Goal: Task Accomplishment & Management: Complete application form

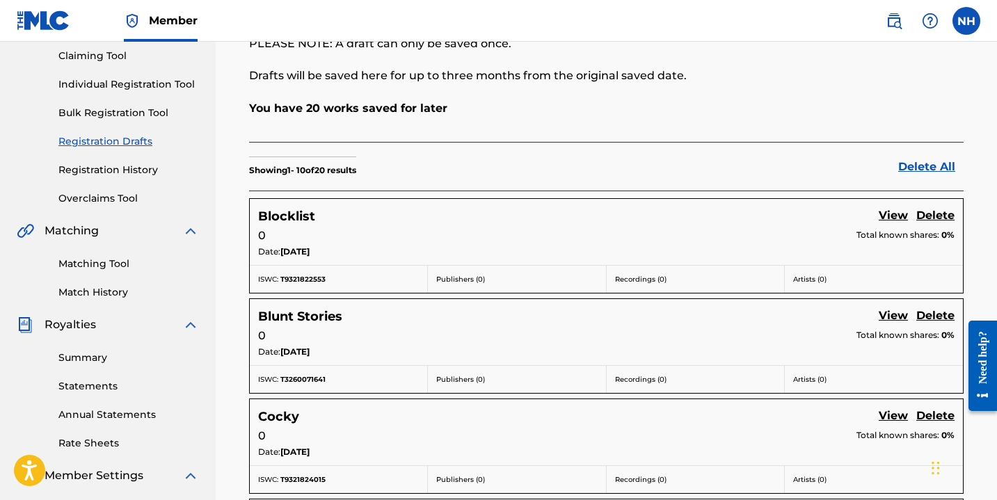
scroll to position [200, 0]
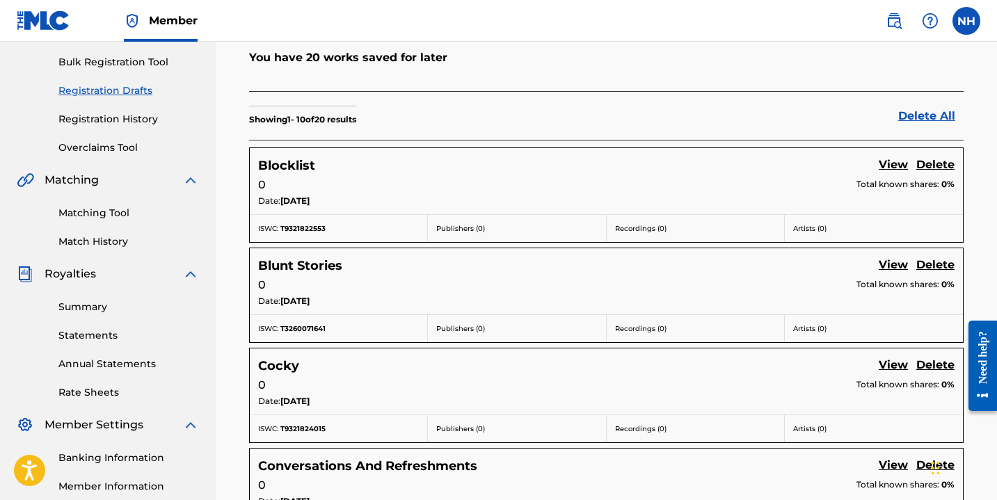
click at [893, 162] on link "View" at bounding box center [893, 166] width 29 height 19
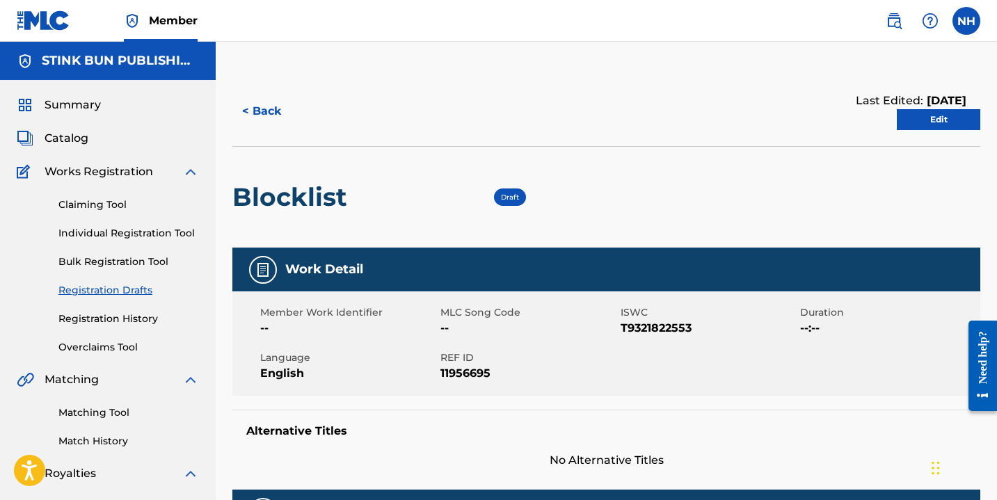
click at [911, 117] on link "Edit" at bounding box center [938, 119] width 83 height 21
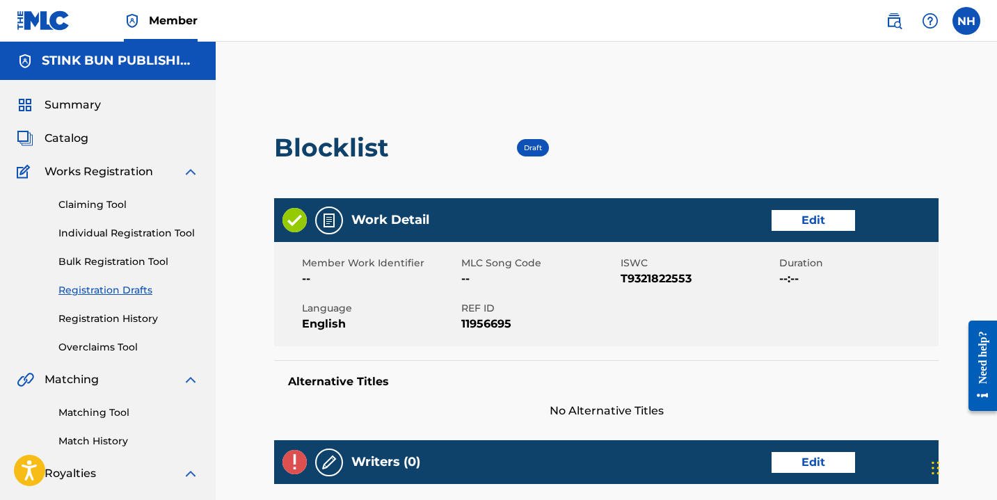
click at [824, 218] on link "Edit" at bounding box center [813, 220] width 83 height 21
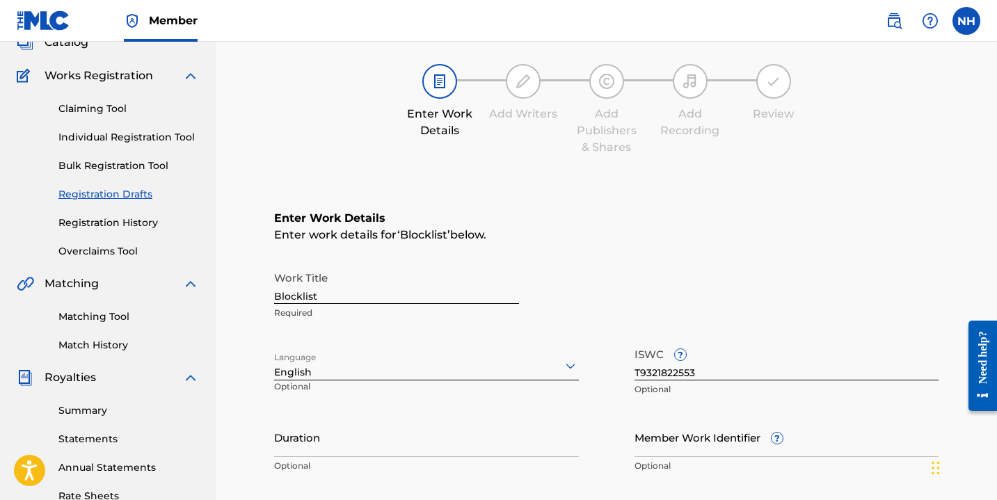
scroll to position [159, 0]
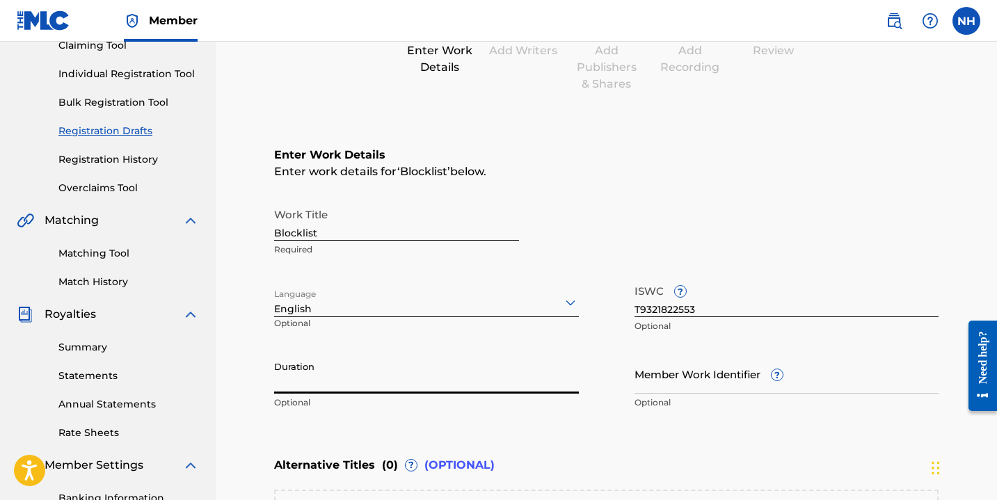
click at [326, 384] on input "Duration" at bounding box center [426, 374] width 305 height 40
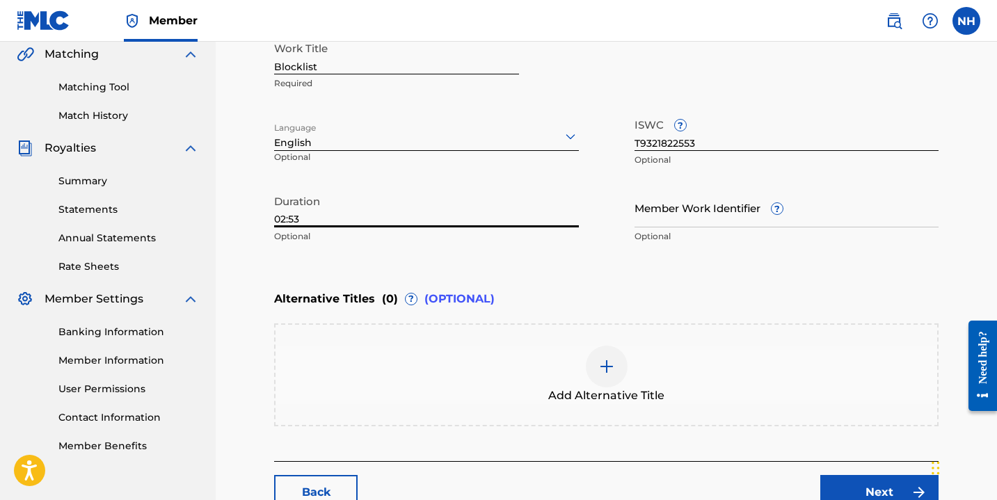
scroll to position [328, 0]
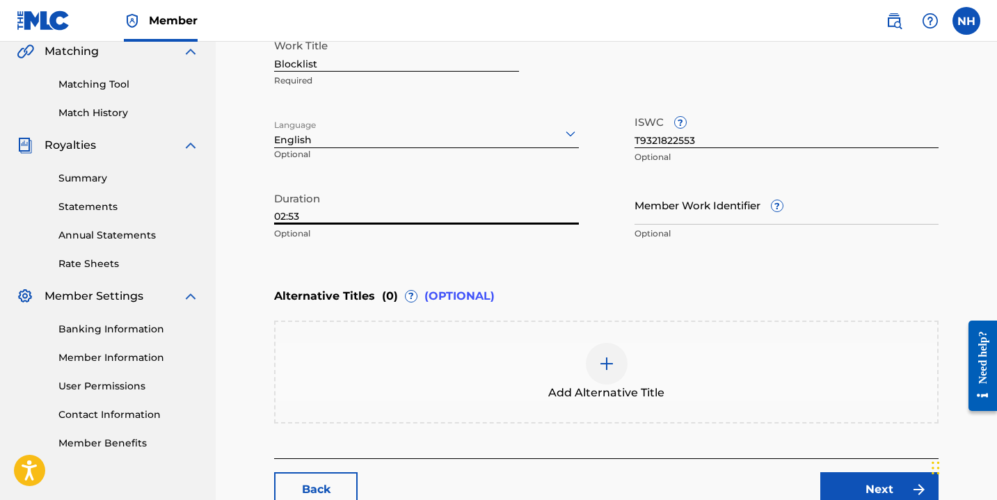
type input "02:53"
click at [867, 478] on link "Next" at bounding box center [879, 489] width 118 height 35
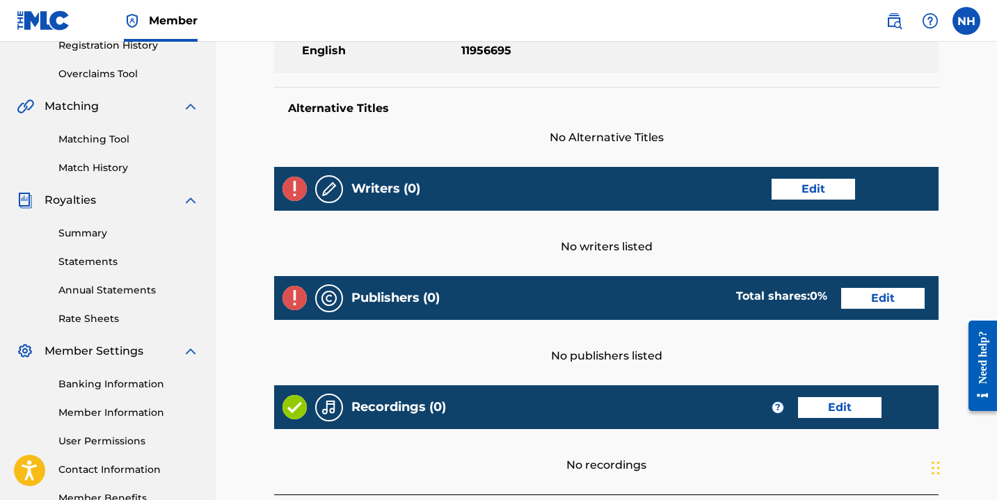
scroll to position [274, 0]
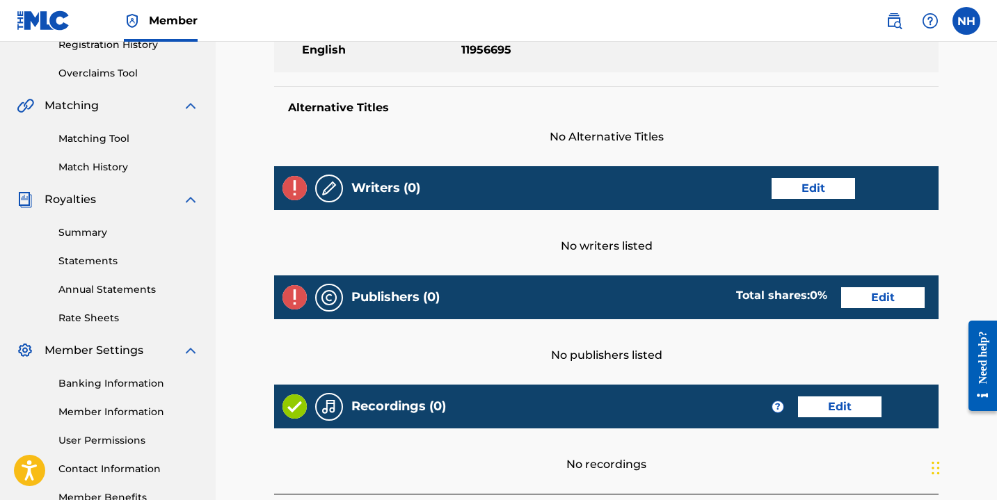
click at [815, 184] on link "Edit" at bounding box center [813, 188] width 83 height 21
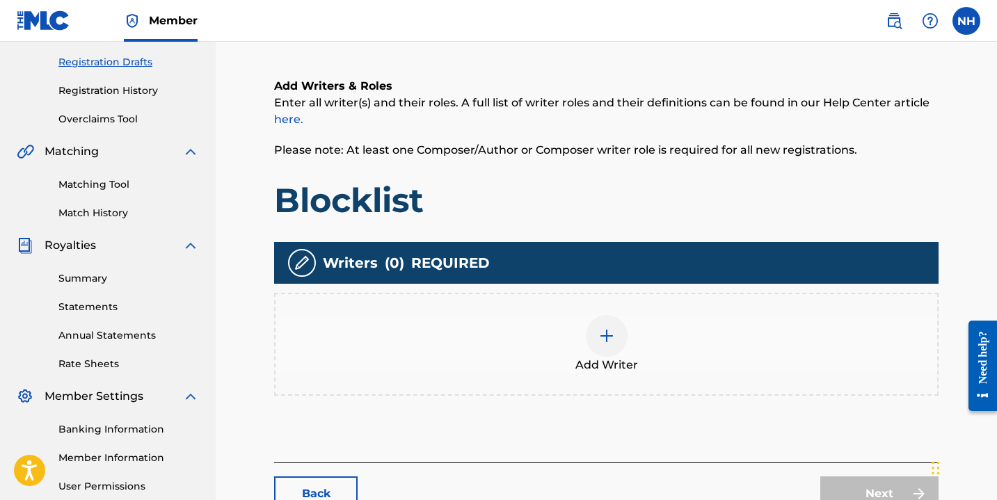
scroll to position [253, 0]
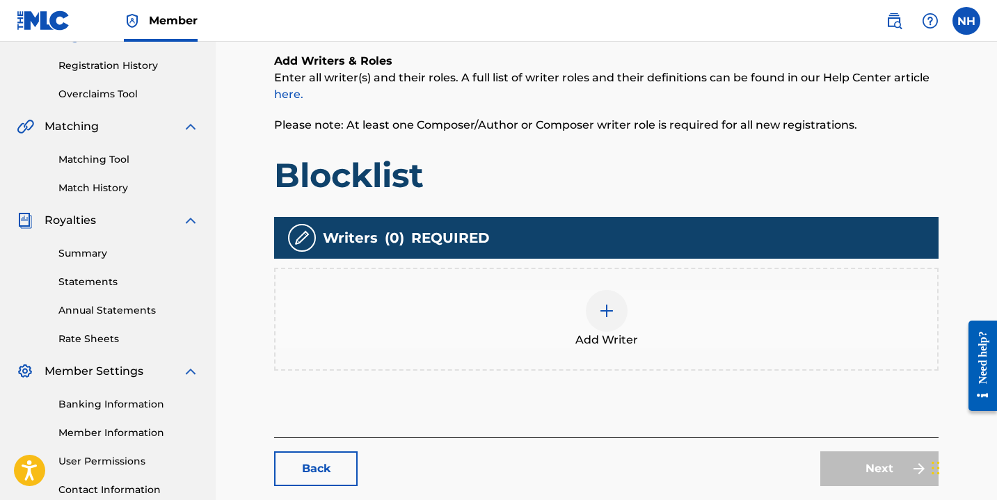
click at [608, 312] on img at bounding box center [606, 311] width 17 height 17
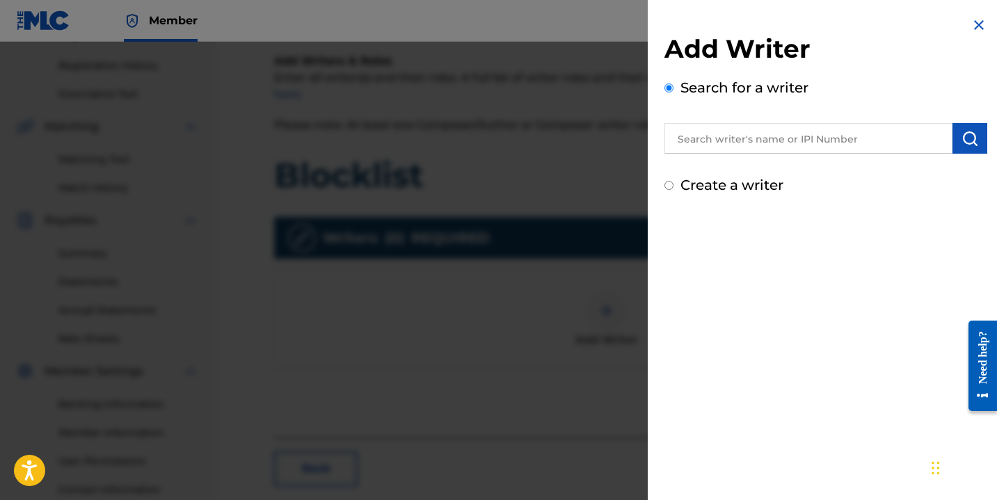
click at [716, 143] on input "text" at bounding box center [808, 138] width 288 height 31
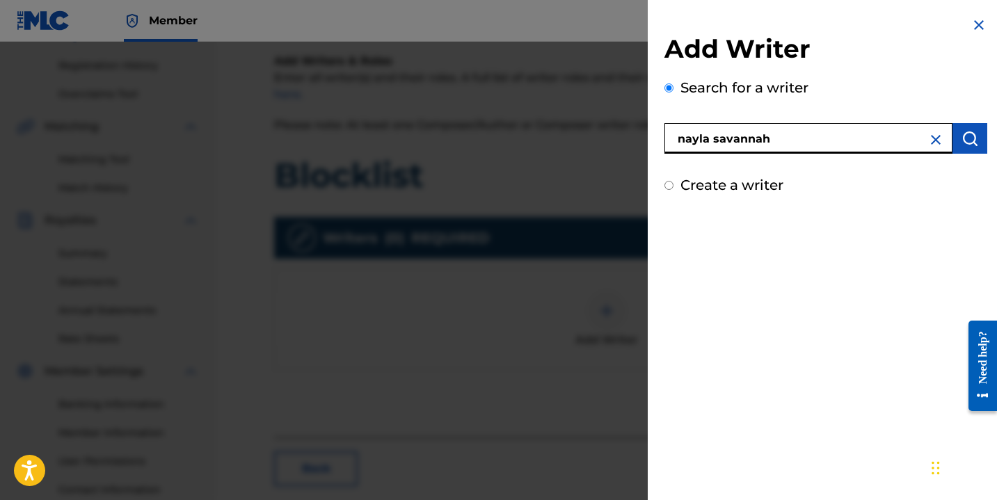
type input "nayla savannah"
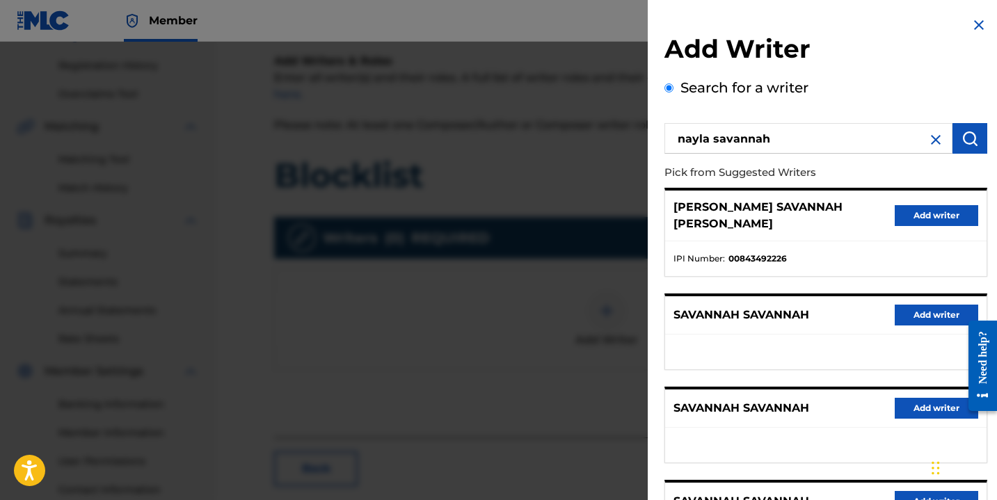
click at [910, 205] on button "Add writer" at bounding box center [936, 215] width 83 height 21
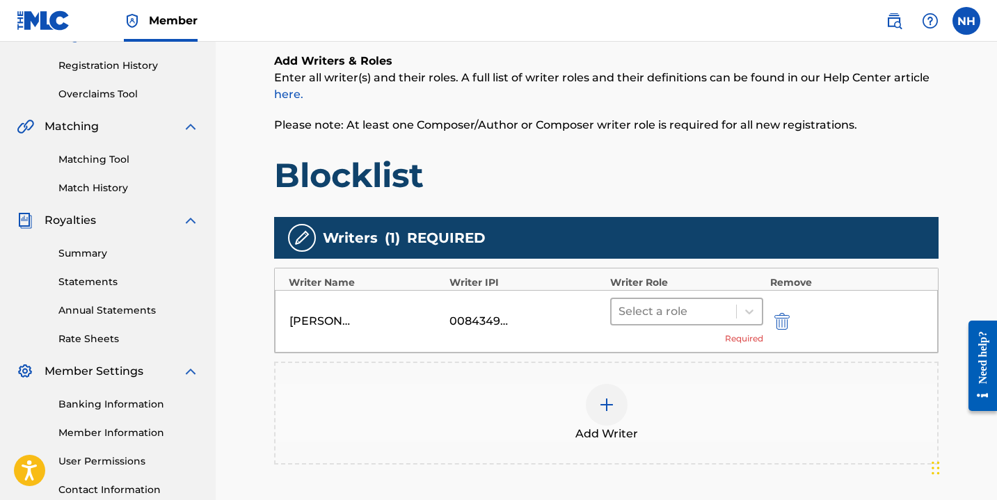
click at [667, 314] on div at bounding box center [674, 311] width 111 height 19
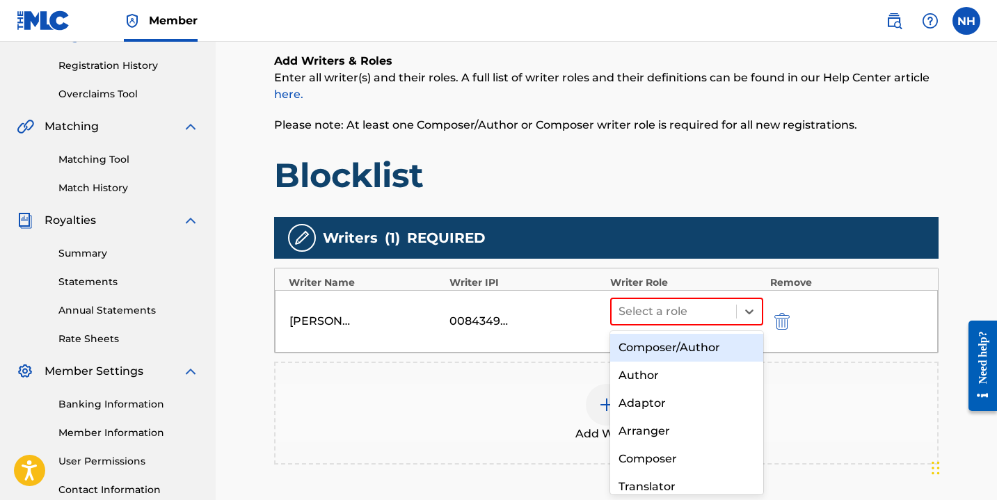
click at [666, 369] on div "Author" at bounding box center [686, 376] width 153 height 28
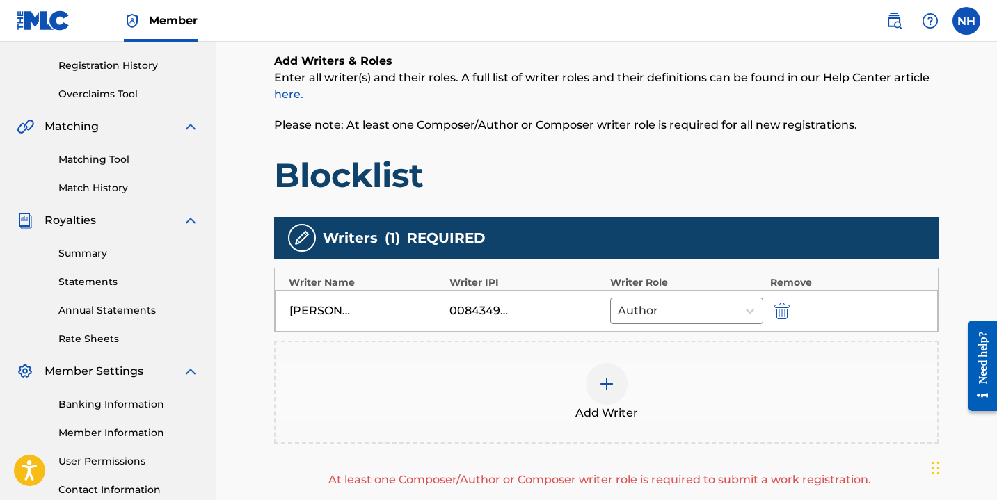
click at [607, 388] on img at bounding box center [606, 384] width 17 height 17
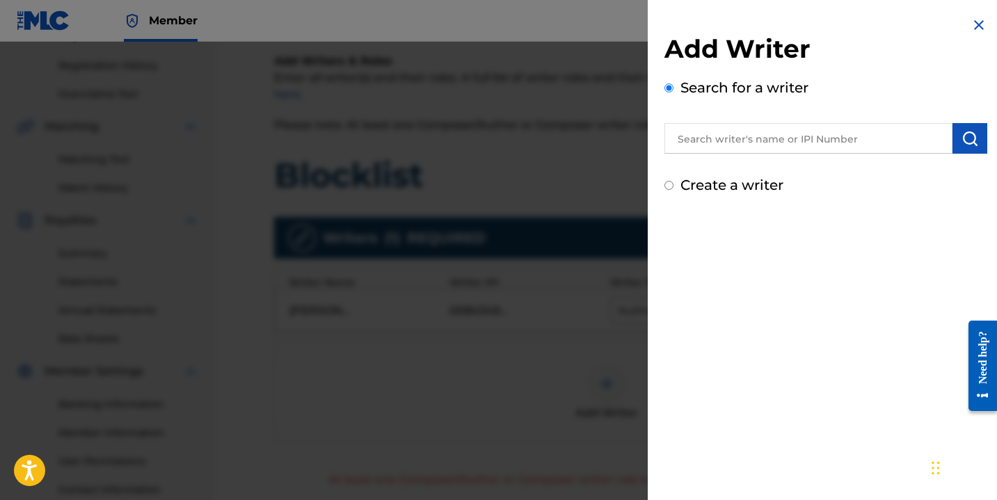
click at [779, 127] on input "text" at bounding box center [808, 138] width 288 height 31
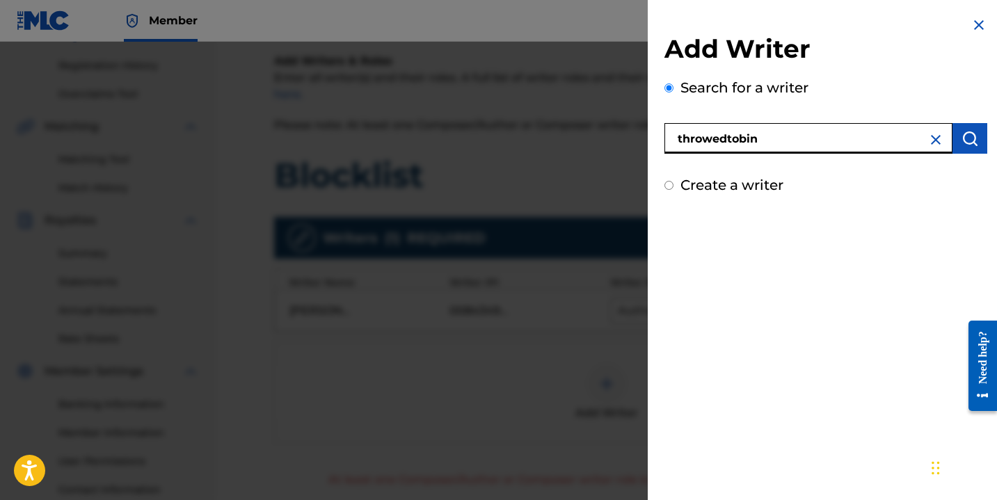
type input "throwedtobin"
click at [932, 147] on img at bounding box center [935, 139] width 17 height 17
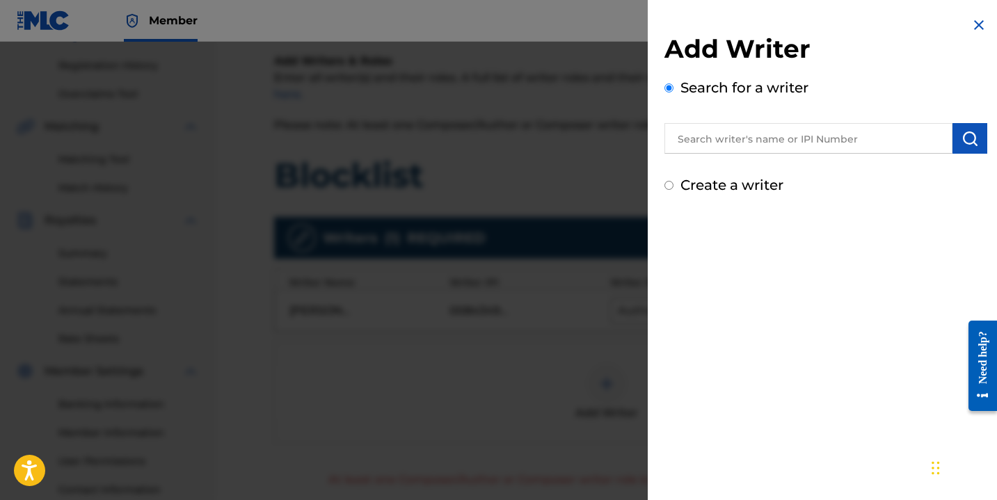
click at [972, 24] on img at bounding box center [979, 25] width 17 height 17
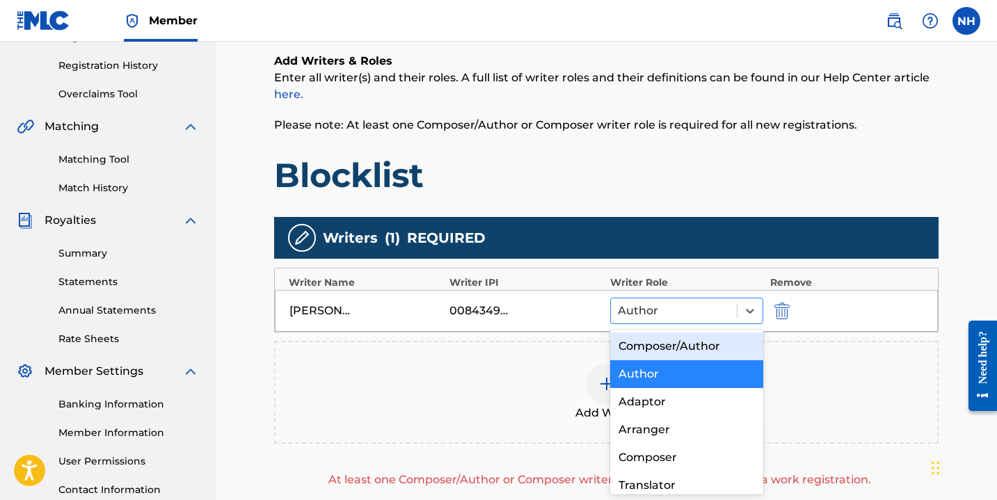
click at [678, 317] on div at bounding box center [674, 310] width 112 height 19
click at [668, 348] on div "Composer/Author" at bounding box center [686, 347] width 153 height 28
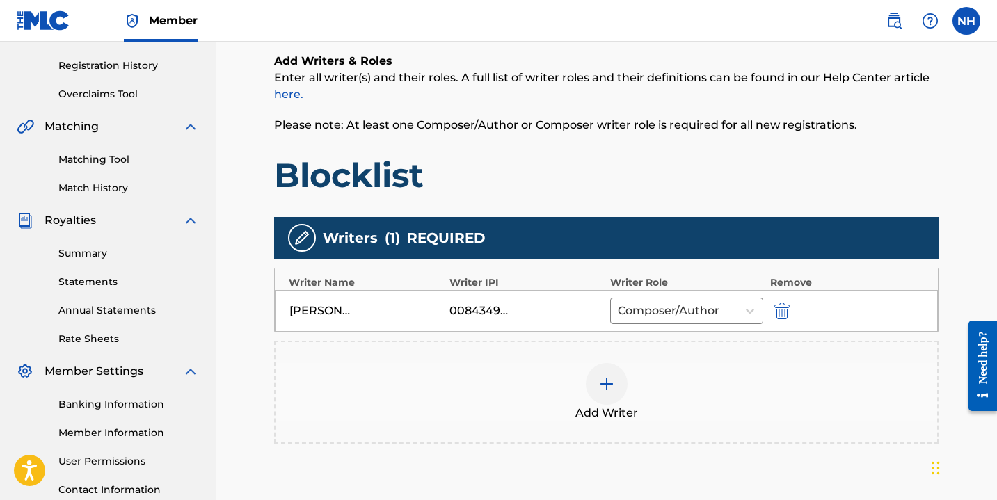
scroll to position [400, 0]
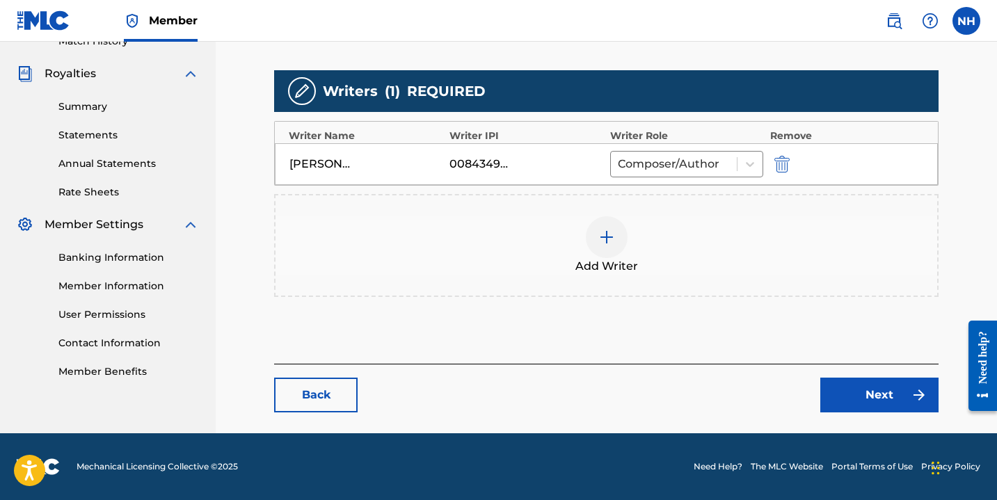
click at [872, 401] on link "Next" at bounding box center [879, 395] width 118 height 35
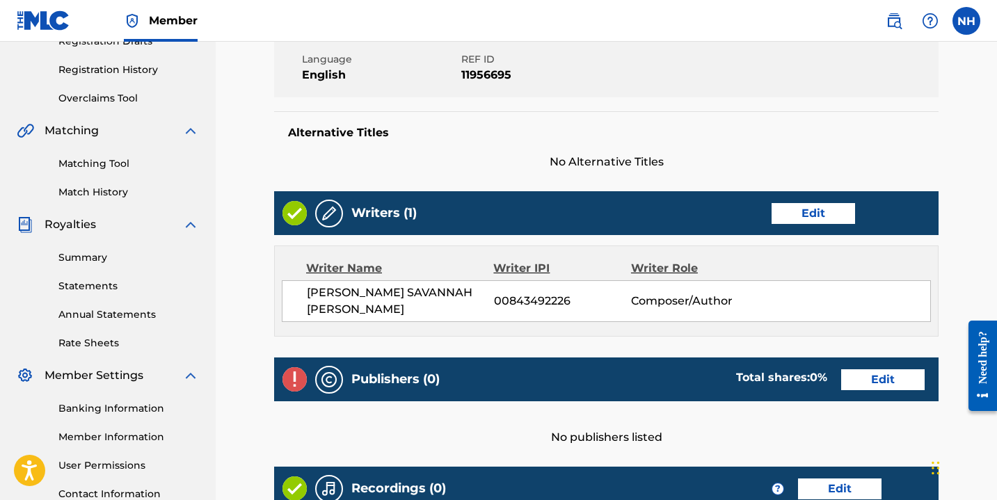
scroll to position [260, 0]
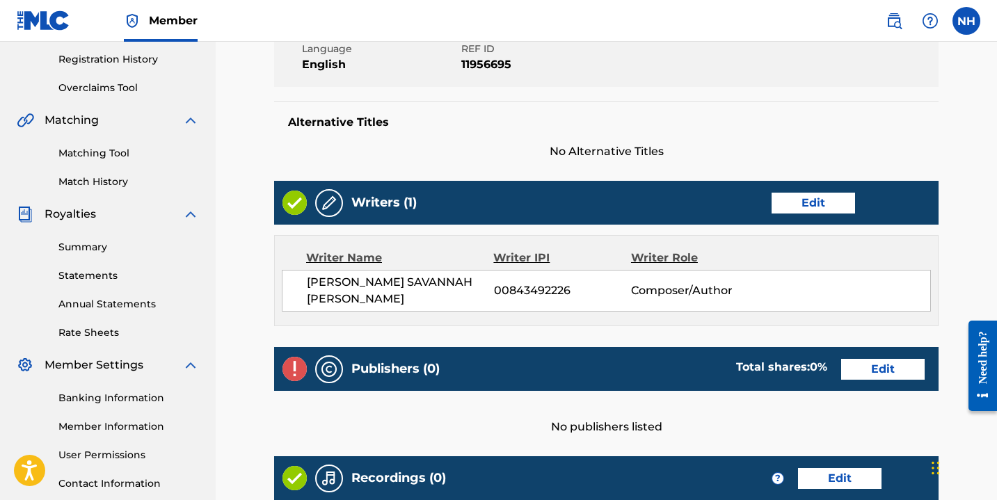
click at [857, 360] on link "Edit" at bounding box center [882, 369] width 83 height 21
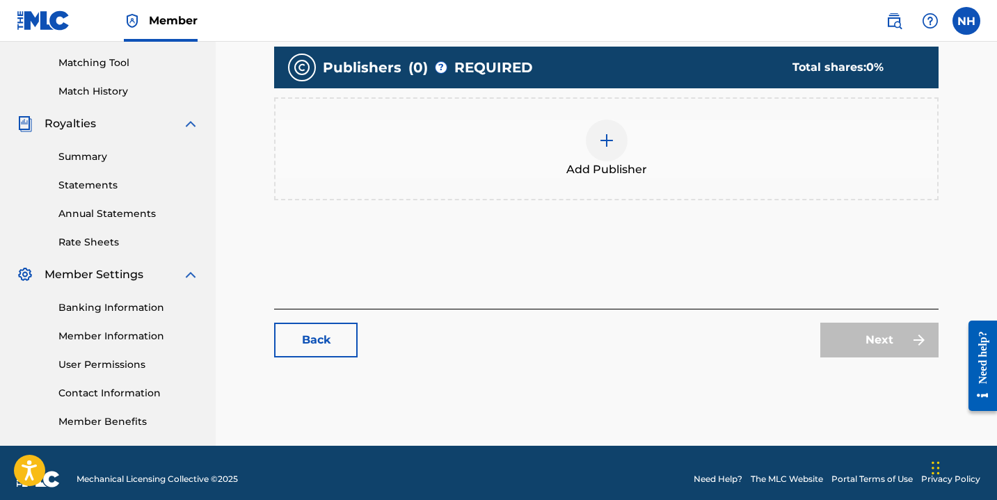
scroll to position [362, 0]
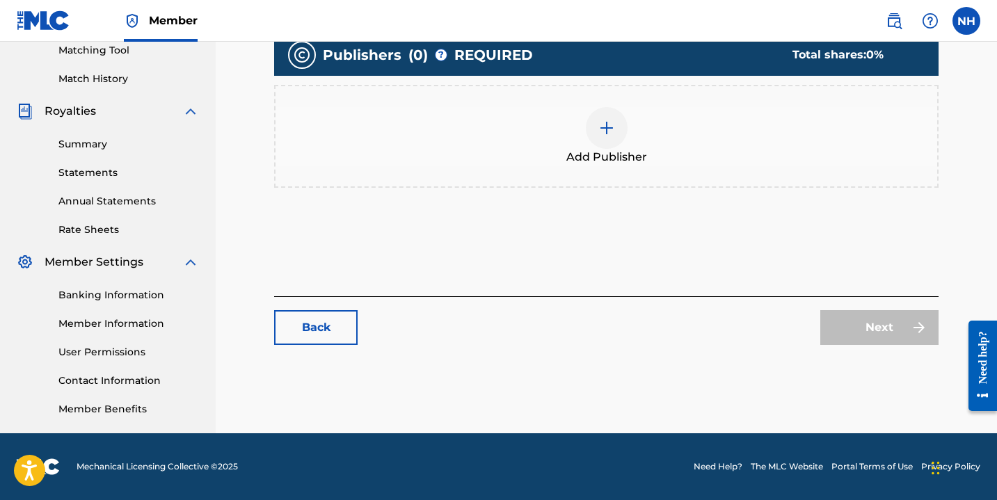
click at [608, 136] on div at bounding box center [607, 128] width 42 height 42
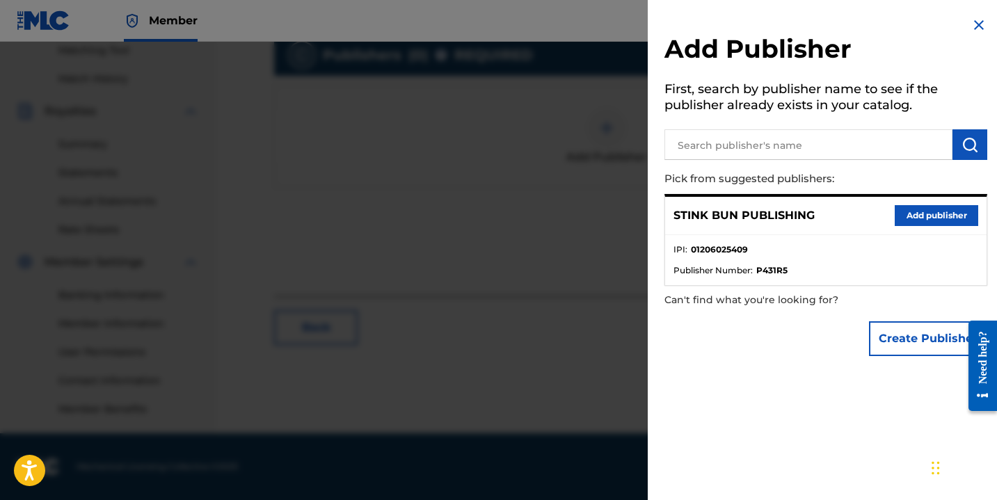
click at [900, 210] on button "Add publisher" at bounding box center [936, 215] width 83 height 21
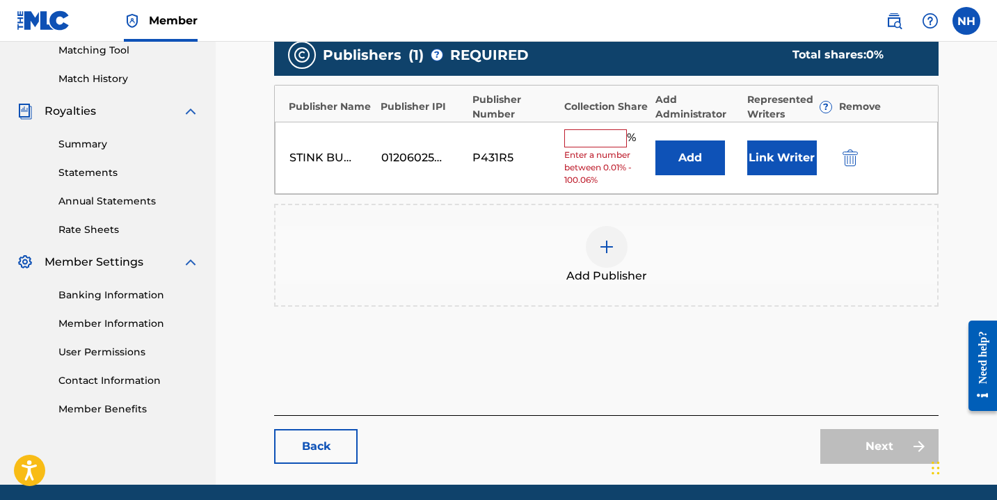
click at [600, 133] on input "text" at bounding box center [595, 138] width 63 height 18
type input "100"
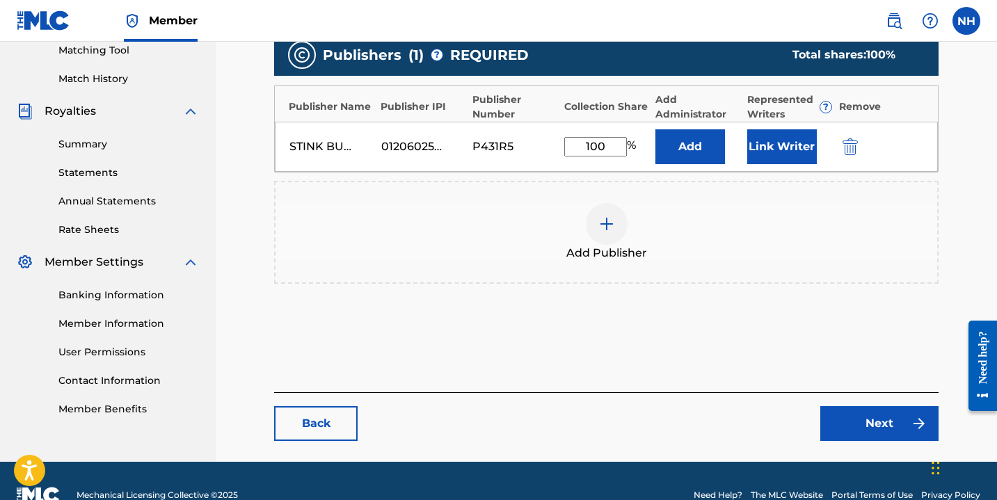
click at [786, 151] on button "Link Writer" at bounding box center [782, 146] width 70 height 35
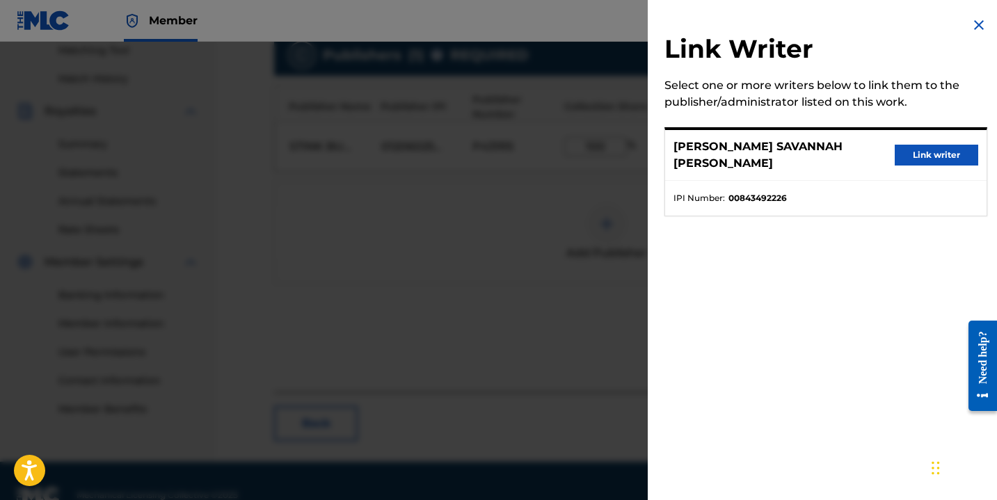
click at [962, 145] on button "Link writer" at bounding box center [936, 155] width 83 height 21
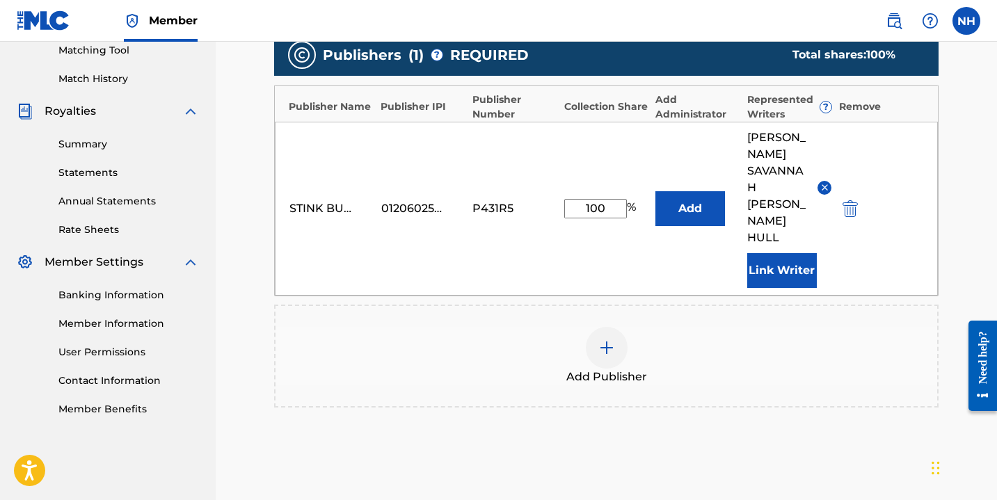
scroll to position [465, 0]
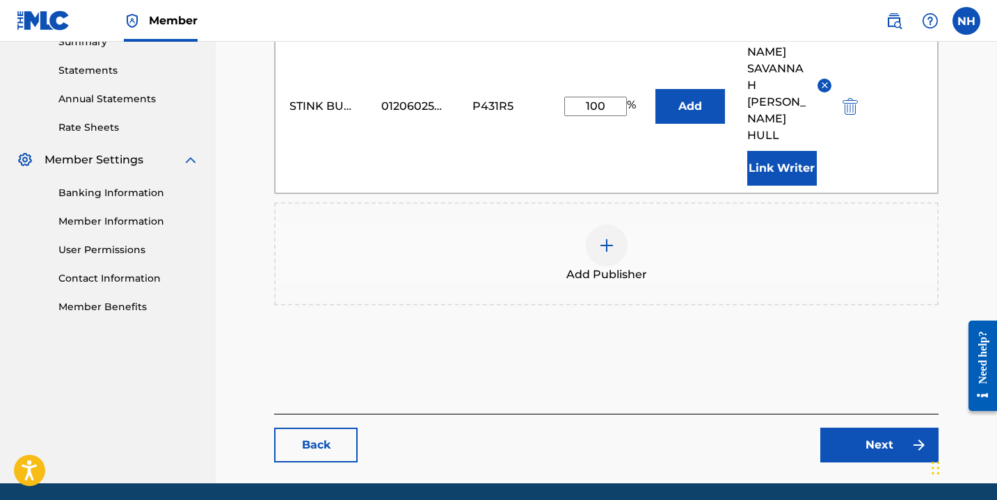
click at [907, 428] on link "Next" at bounding box center [879, 445] width 118 height 35
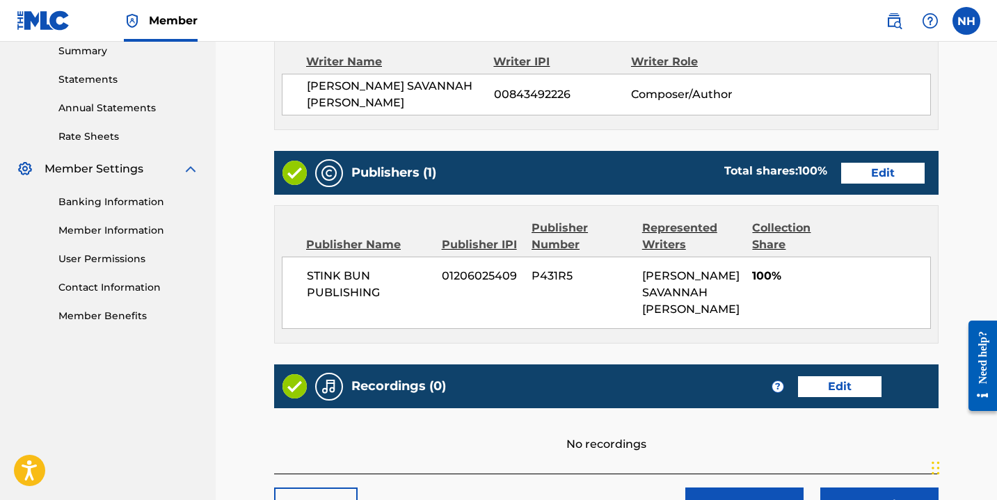
scroll to position [559, 0]
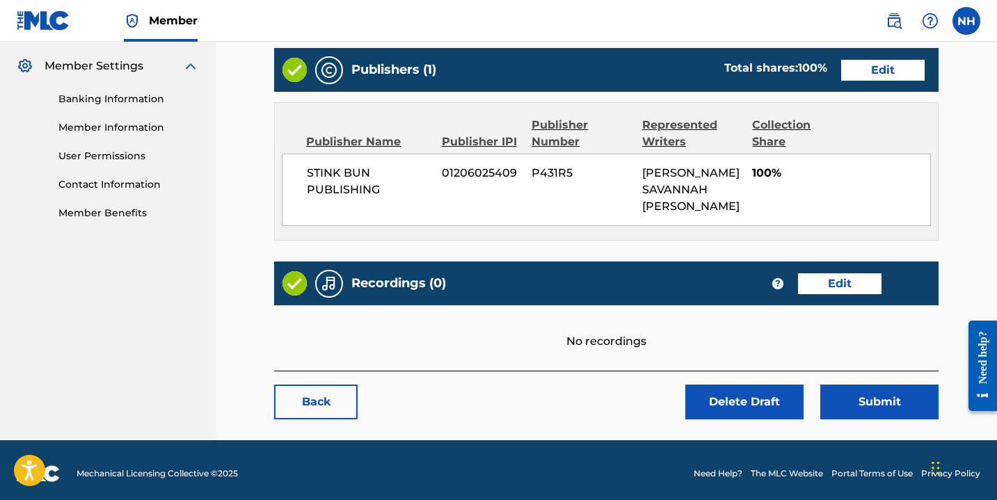
click at [822, 282] on link "Edit" at bounding box center [839, 283] width 83 height 21
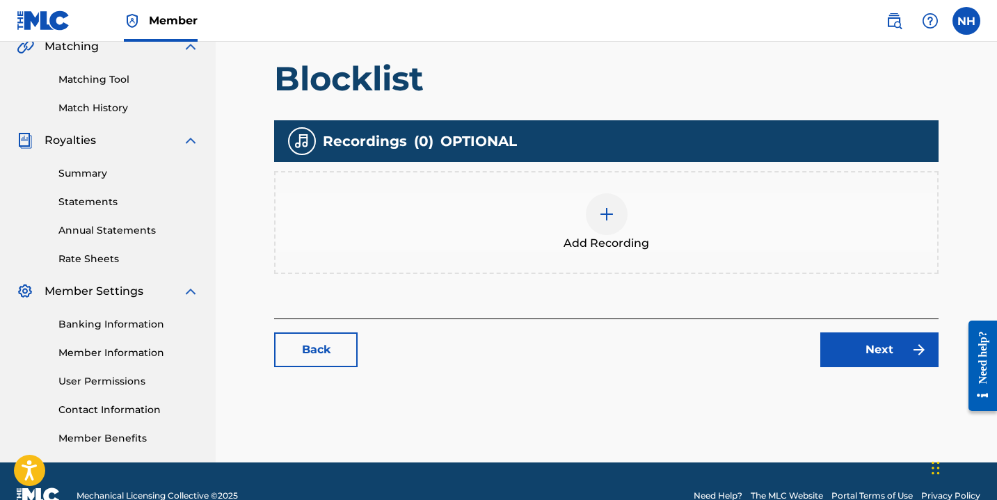
scroll to position [337, 0]
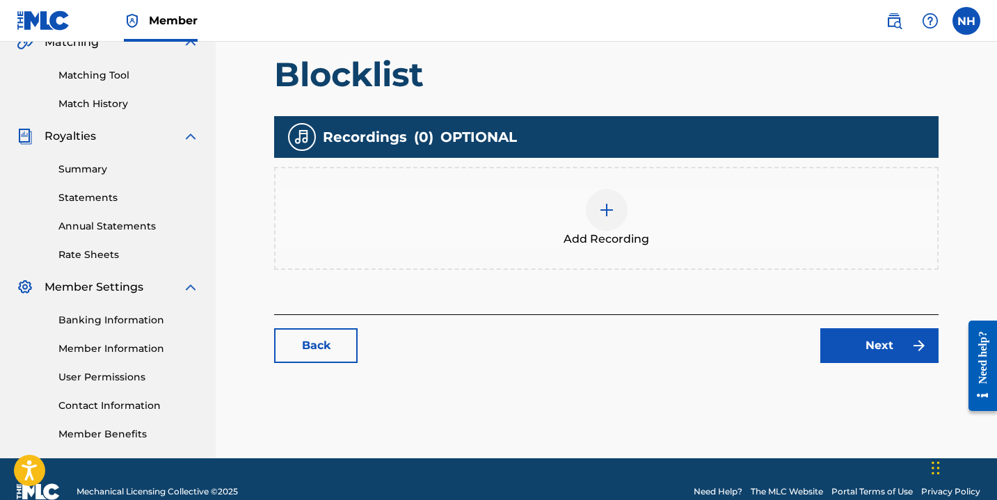
click at [611, 212] on img at bounding box center [606, 210] width 17 height 17
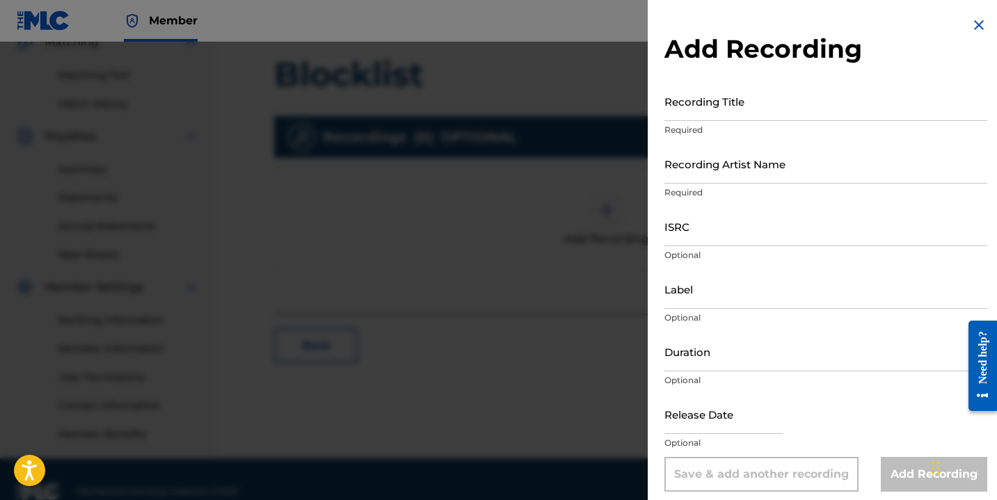
scroll to position [8, 0]
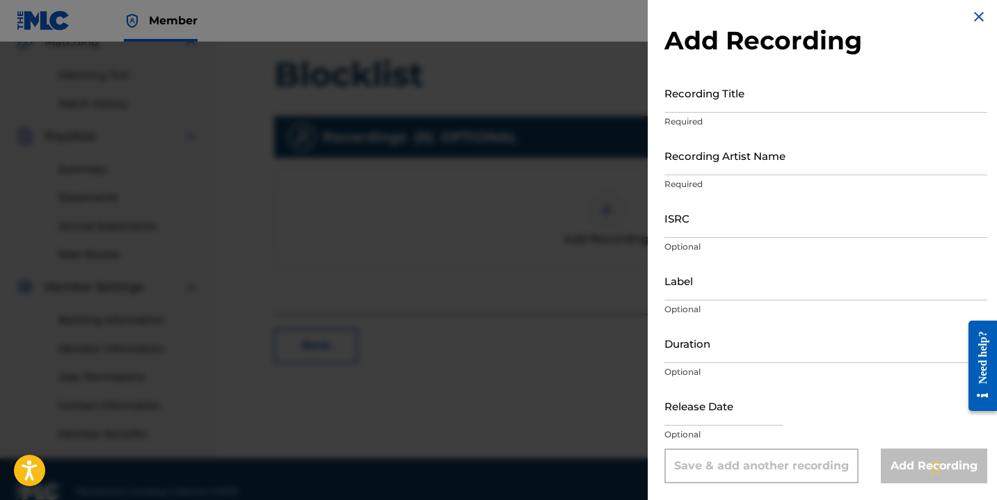
click at [762, 101] on input "Recording Title" at bounding box center [825, 93] width 323 height 40
type input "Blocklist"
click at [727, 230] on input "ISRC" at bounding box center [825, 218] width 323 height 40
paste input "QZHN32181143"
type input "QZHN32181143"
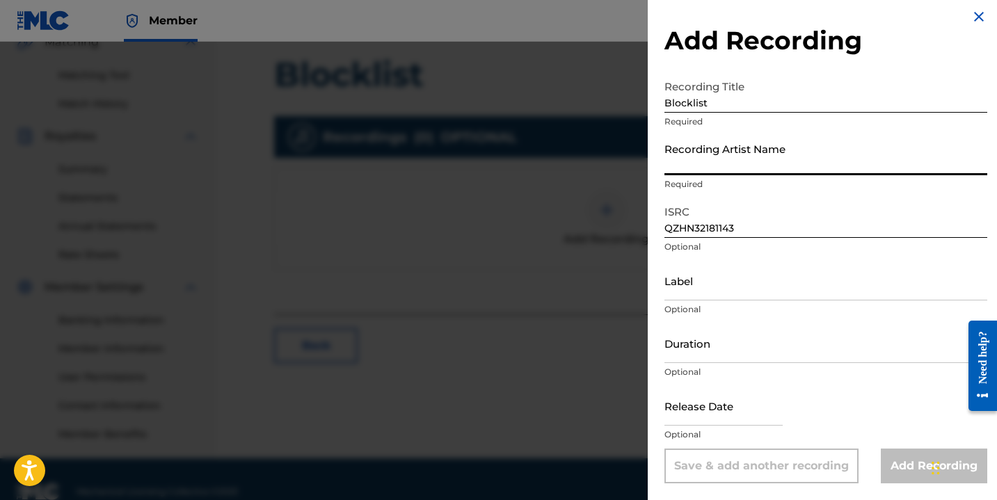
click at [718, 166] on input "Recording Artist Name" at bounding box center [825, 156] width 323 height 40
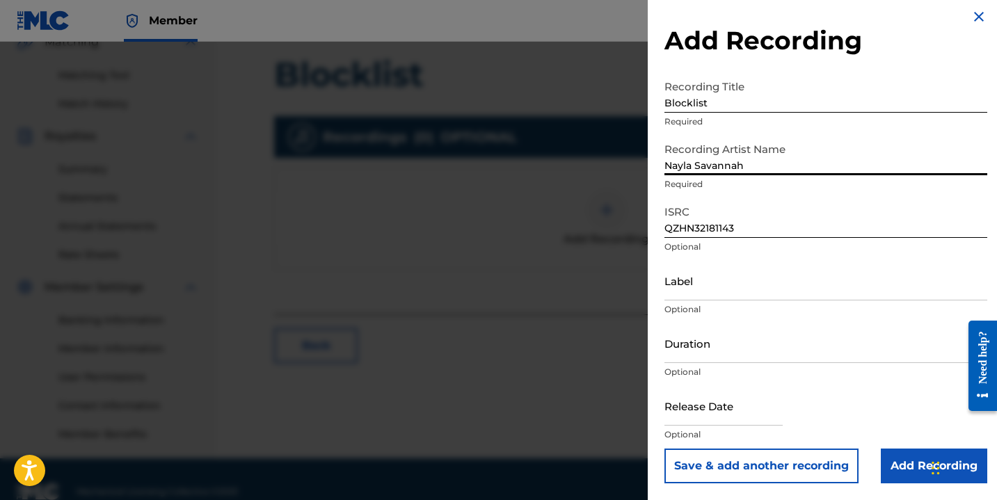
type input "Nayla Savannah"
click at [717, 299] on input "Label" at bounding box center [825, 281] width 323 height 40
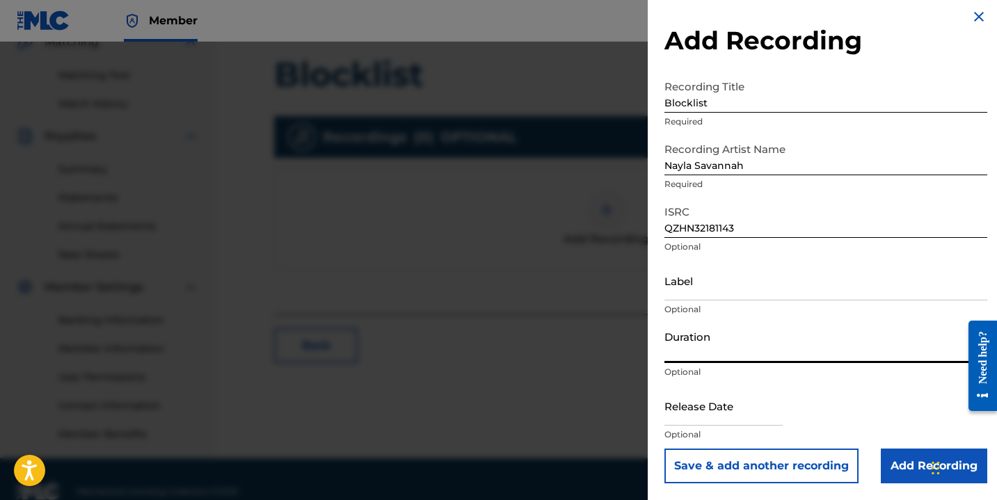
click at [689, 358] on input "Duration" at bounding box center [825, 344] width 323 height 40
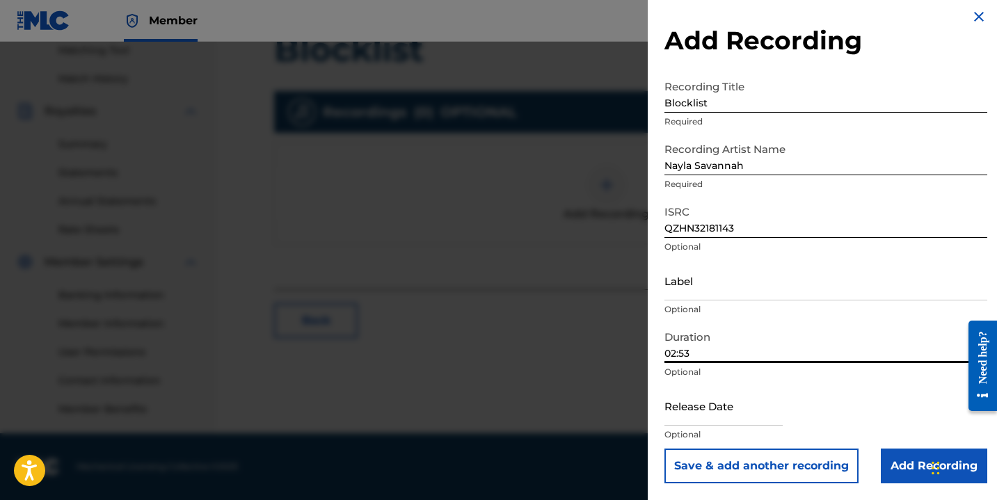
type input "02:53"
click at [718, 410] on input "text" at bounding box center [723, 406] width 118 height 40
select select "7"
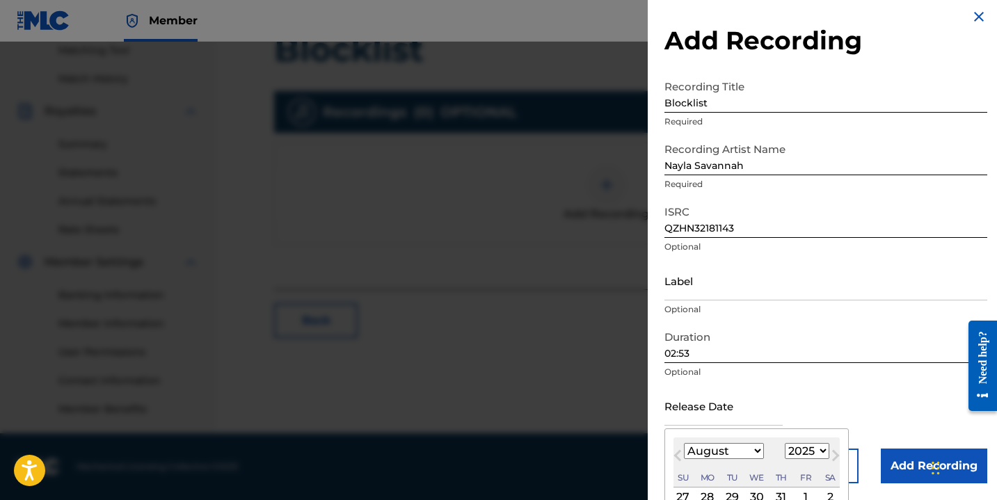
scroll to position [138, 0]
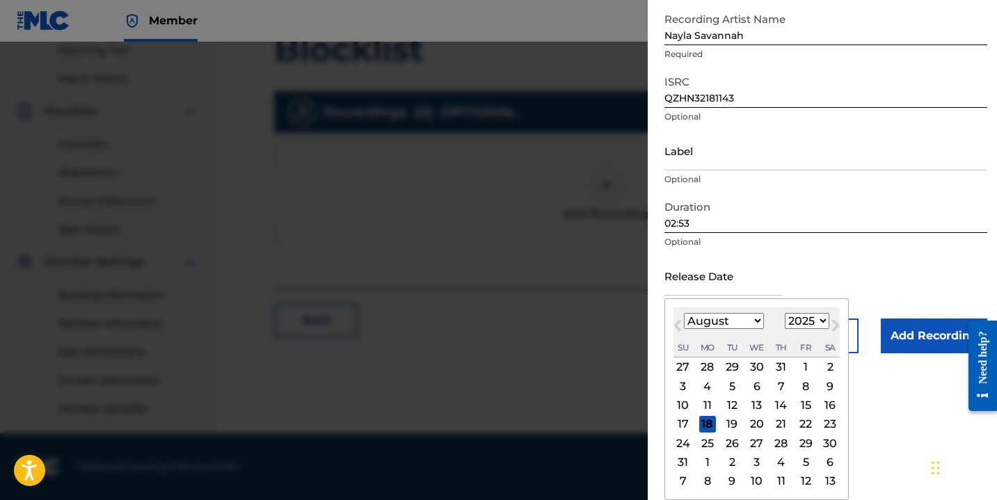
click at [811, 323] on select "1899 1900 1901 1902 1903 1904 1905 1906 1907 1908 1909 1910 1911 1912 1913 1914…" at bounding box center [807, 321] width 45 height 16
select select "2021"
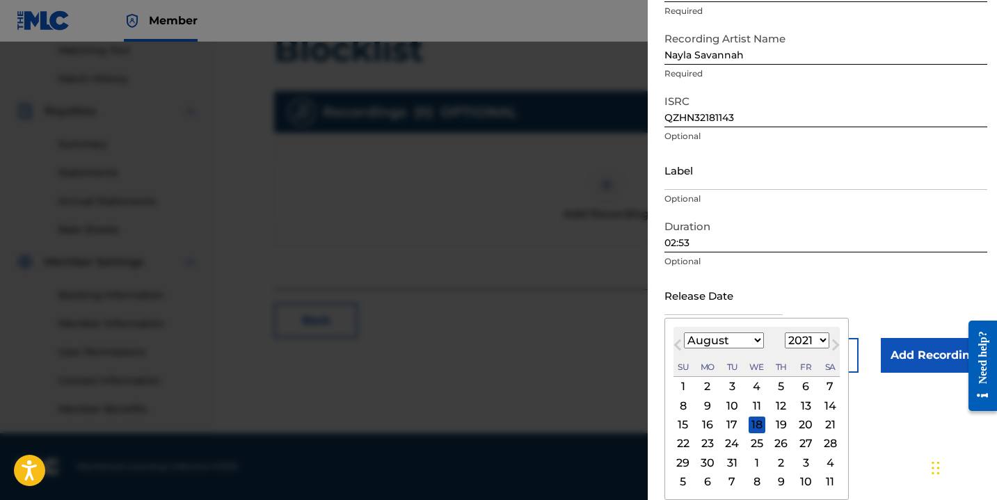
scroll to position [119, 0]
click at [727, 341] on select "January February March April May June July August September October November De…" at bounding box center [724, 341] width 80 height 16
select select "4"
click at [813, 401] on div "2 3 4 5 6 7 8" at bounding box center [756, 406] width 166 height 19
click at [806, 402] on div "7" at bounding box center [805, 405] width 17 height 17
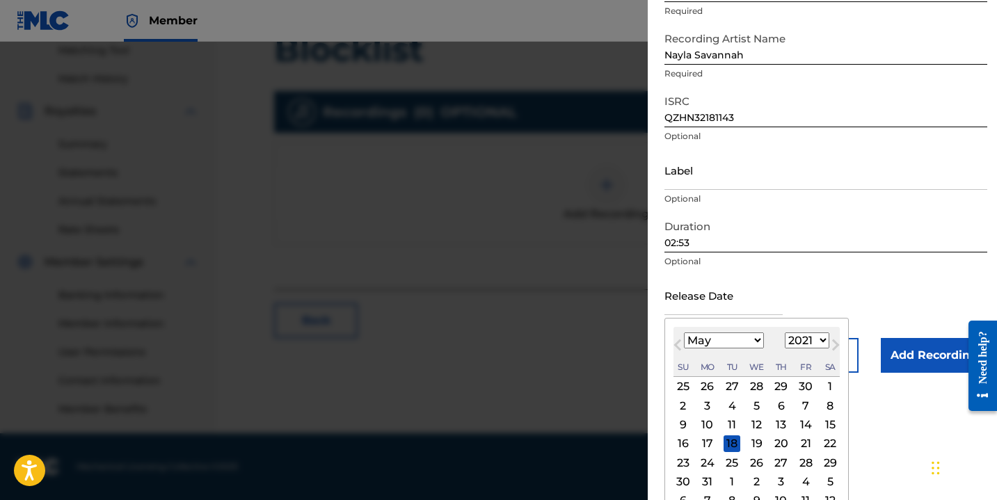
type input "[DATE]"
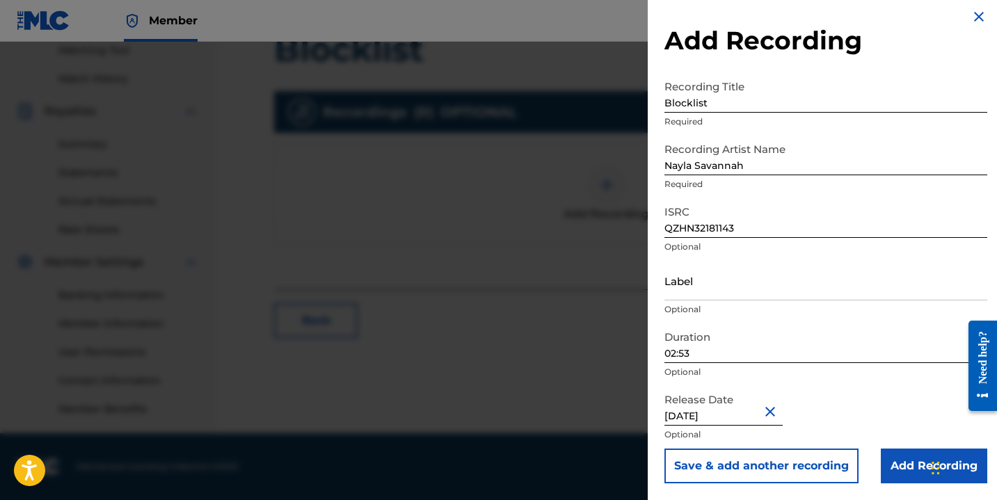
click at [902, 466] on input "Add Recording" at bounding box center [934, 466] width 106 height 35
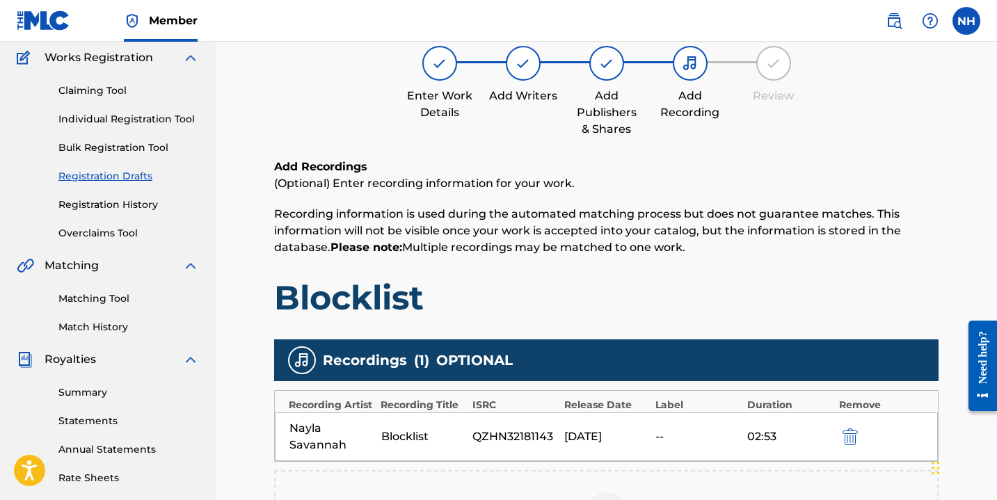
scroll to position [368, 0]
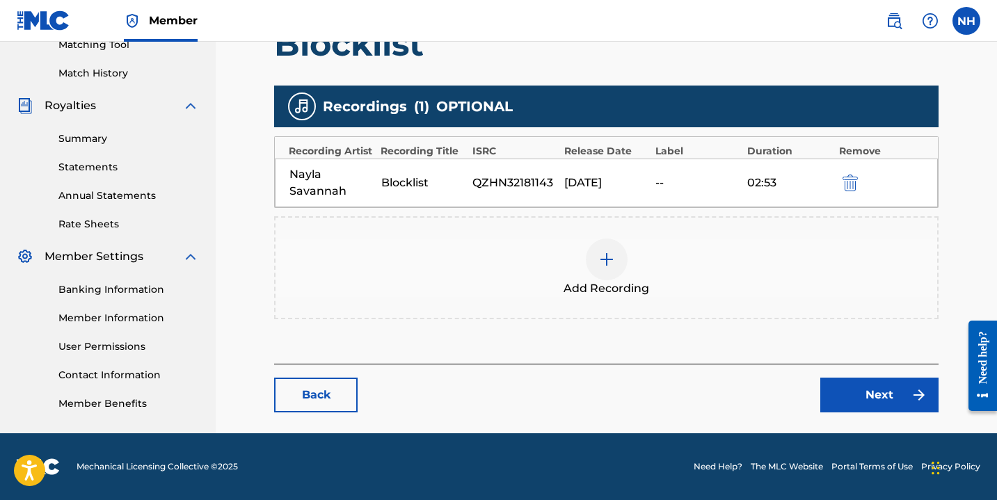
click at [895, 390] on link "Next" at bounding box center [879, 395] width 118 height 35
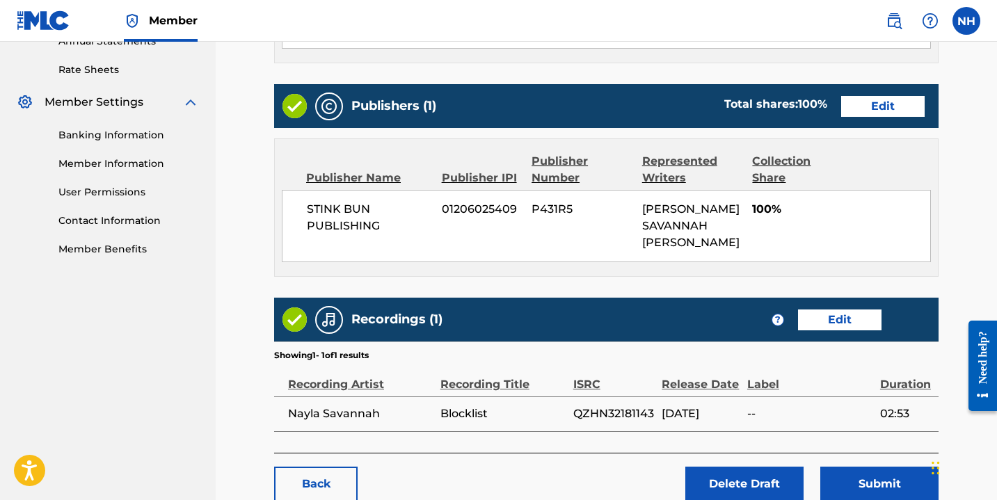
scroll to position [605, 0]
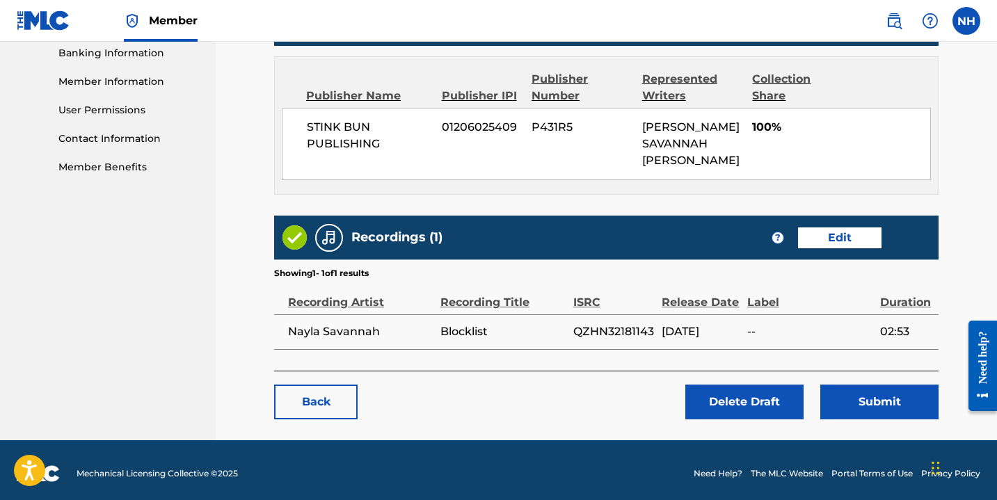
click at [867, 397] on button "Submit" at bounding box center [879, 402] width 118 height 35
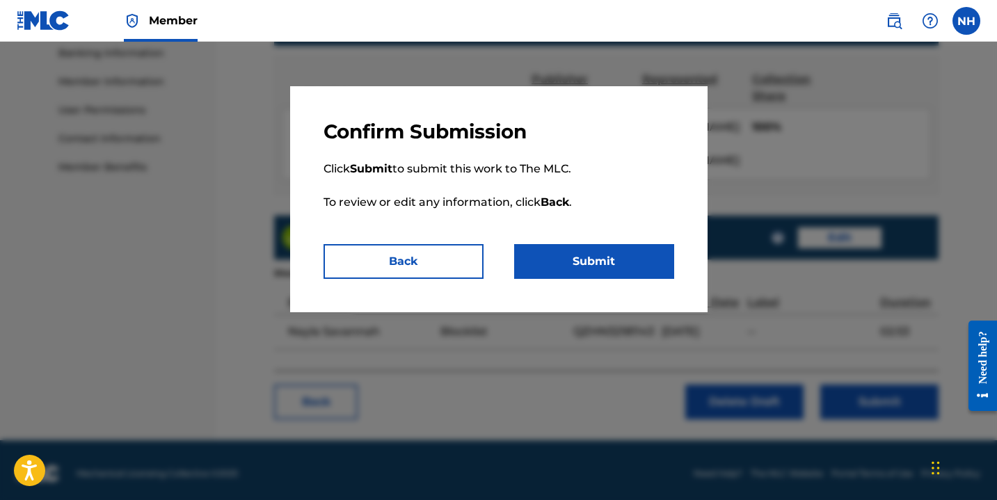
click at [580, 255] on button "Submit" at bounding box center [594, 261] width 160 height 35
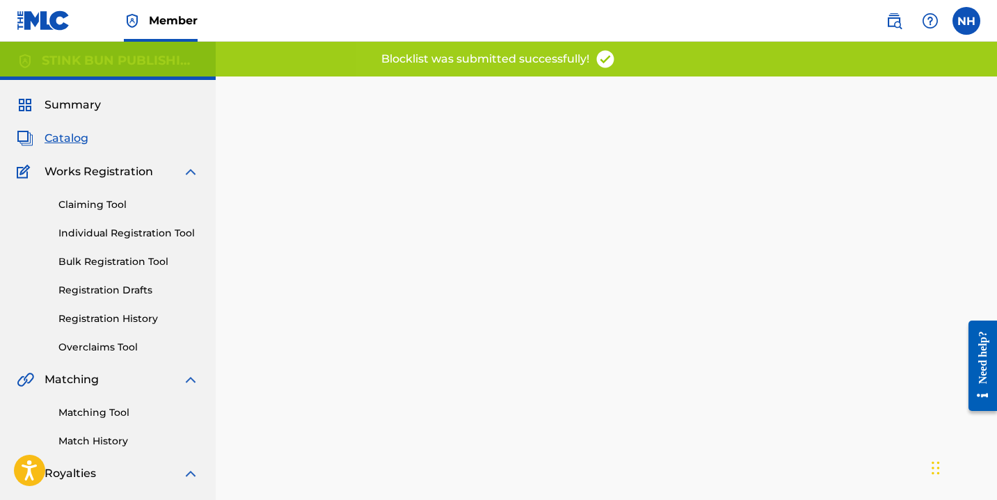
click at [113, 289] on link "Registration Drafts" at bounding box center [128, 290] width 141 height 15
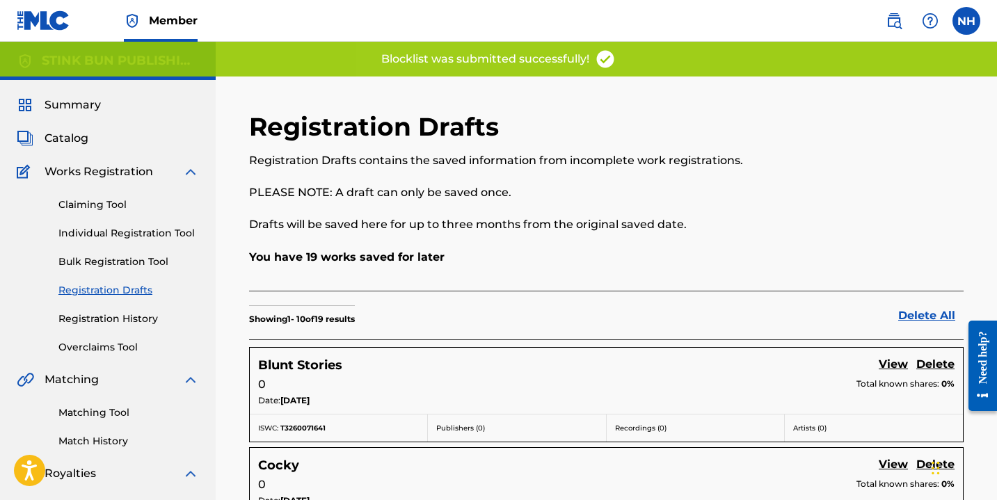
scroll to position [221, 0]
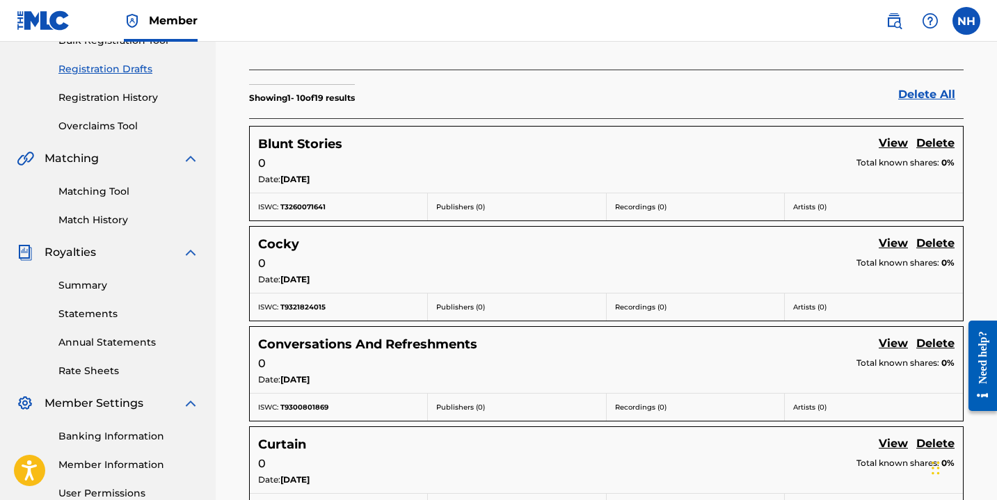
click at [898, 145] on link "View" at bounding box center [893, 144] width 29 height 19
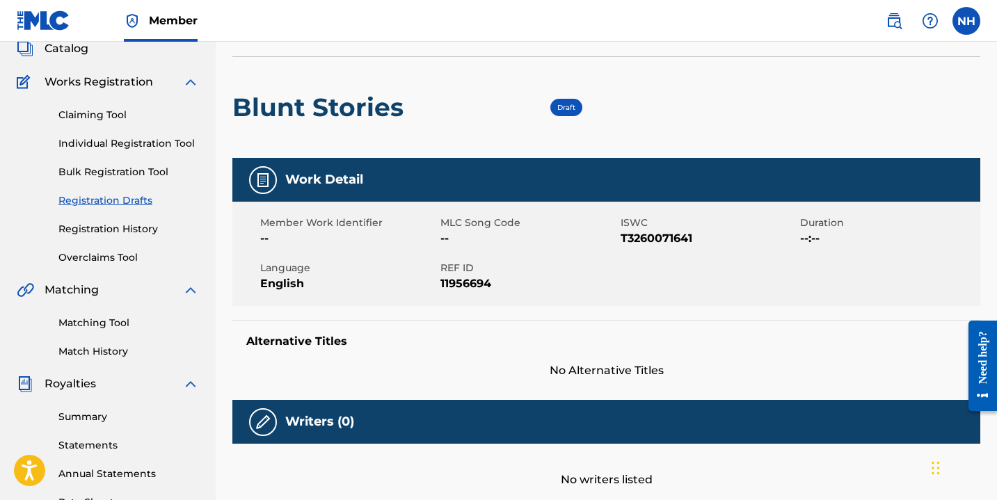
scroll to position [54, 0]
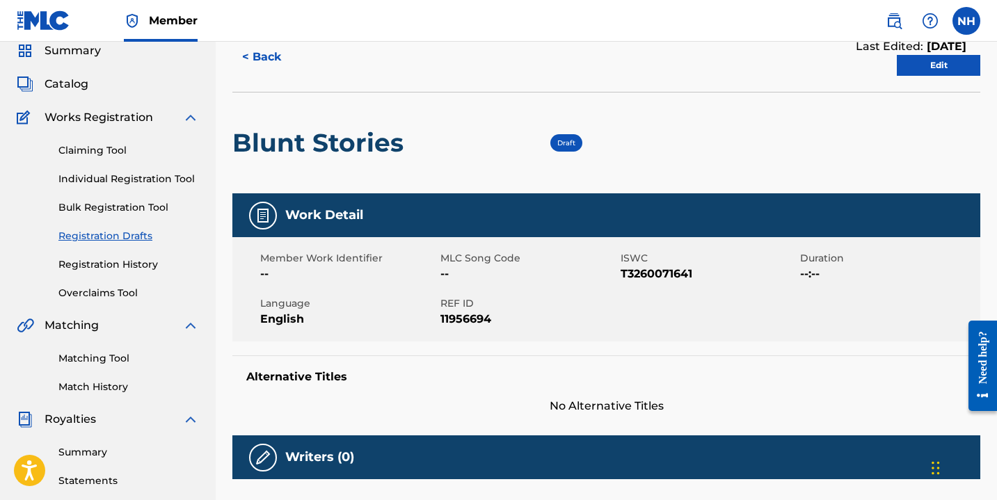
click at [959, 67] on link "Edit" at bounding box center [938, 65] width 83 height 21
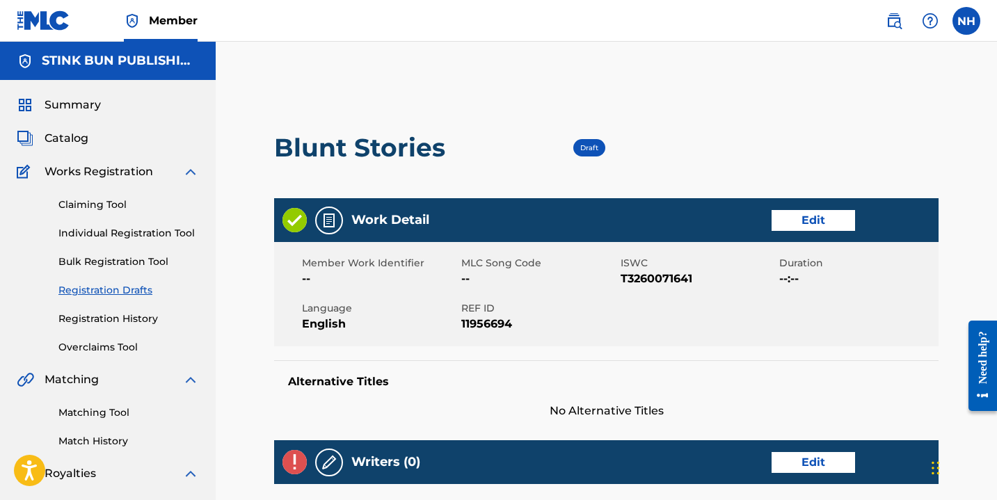
scroll to position [15, 0]
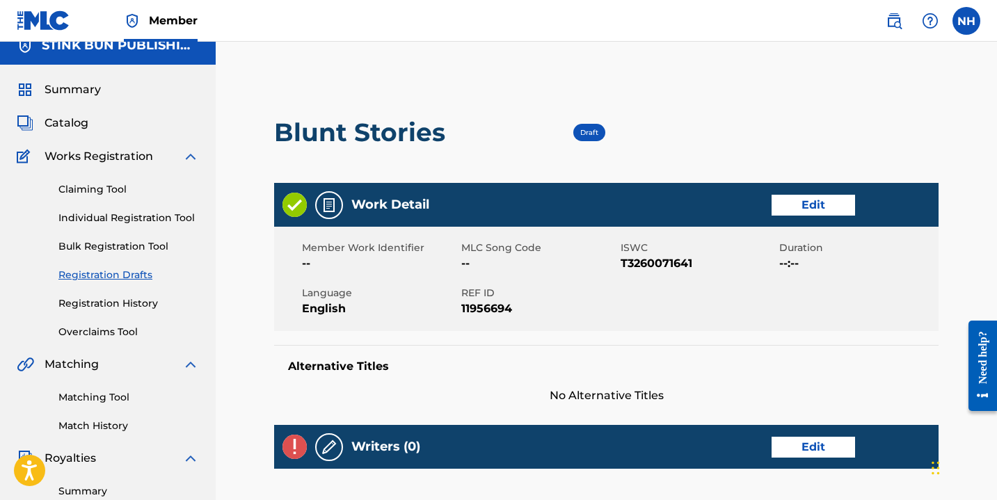
click at [124, 272] on link "Registration Drafts" at bounding box center [128, 275] width 141 height 15
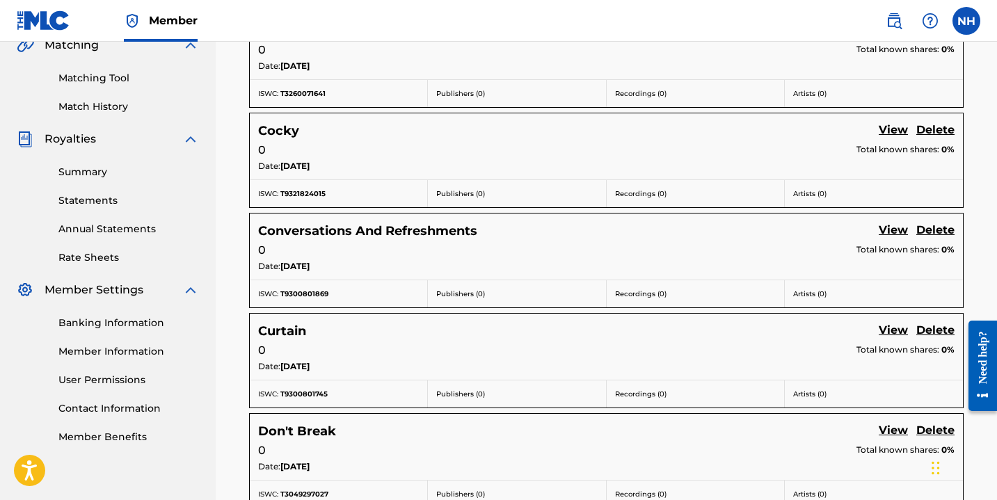
scroll to position [344, 0]
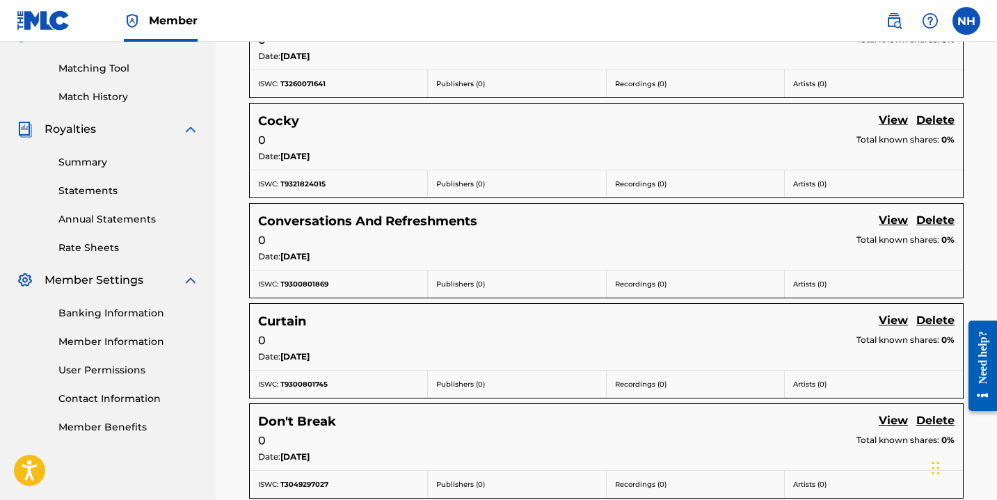
click at [898, 118] on link "View" at bounding box center [893, 121] width 29 height 19
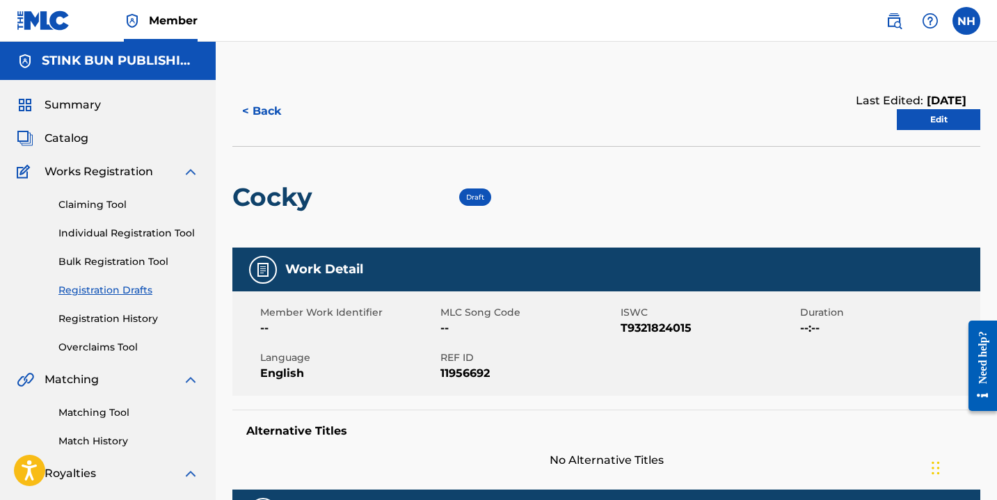
click at [941, 113] on link "Edit" at bounding box center [938, 119] width 83 height 21
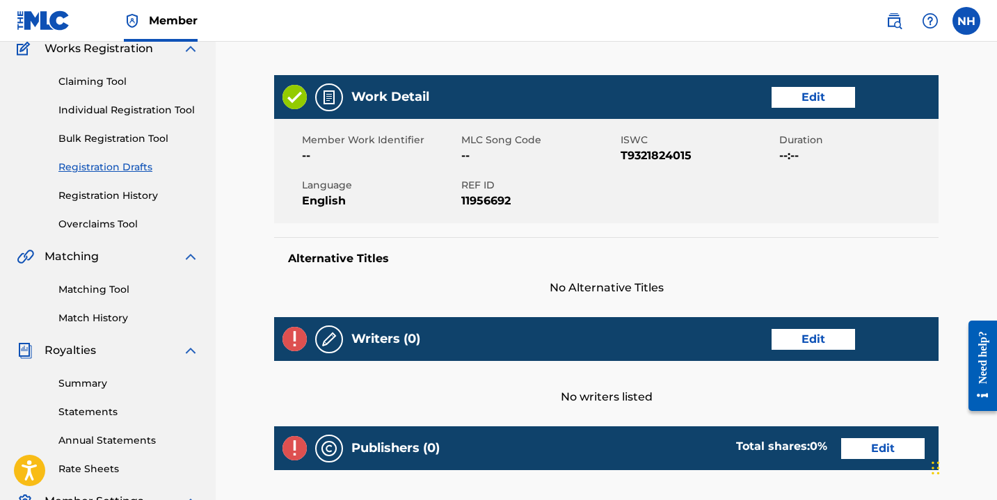
scroll to position [140, 0]
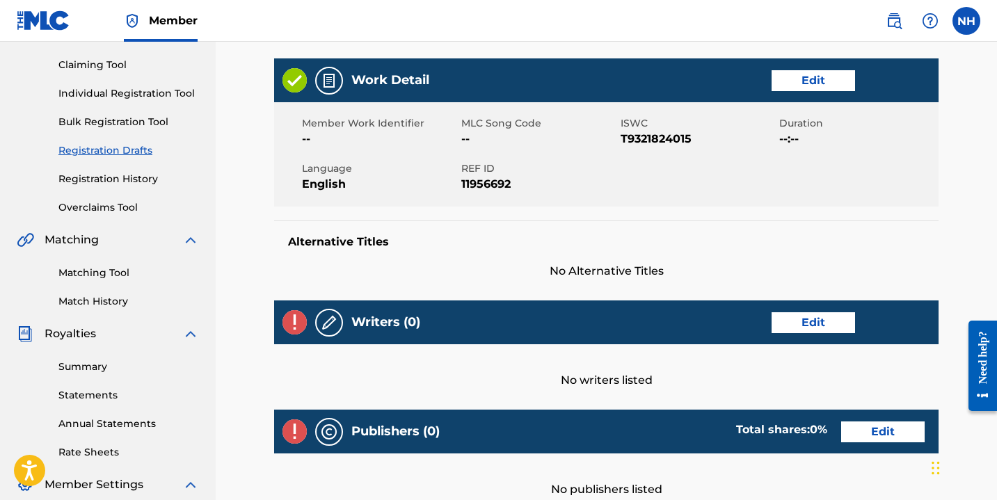
click at [813, 71] on link "Edit" at bounding box center [813, 80] width 83 height 21
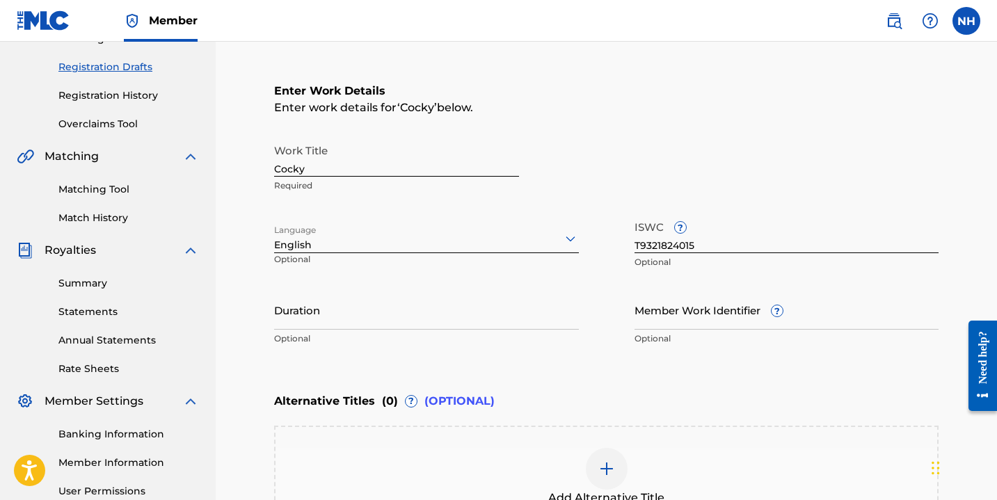
scroll to position [224, 0]
click at [422, 320] on input "Duration" at bounding box center [426, 309] width 305 height 40
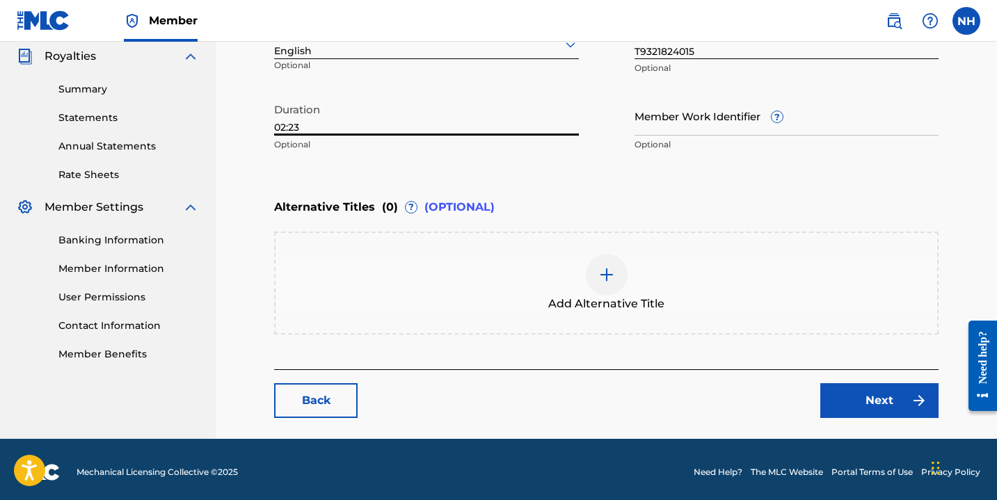
scroll to position [419, 0]
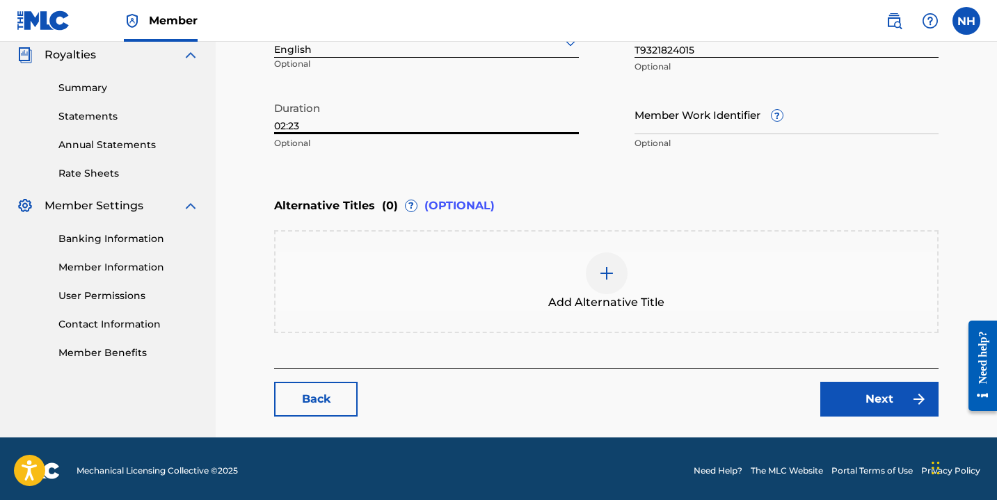
type input "02:23"
click at [861, 398] on link "Next" at bounding box center [879, 399] width 118 height 35
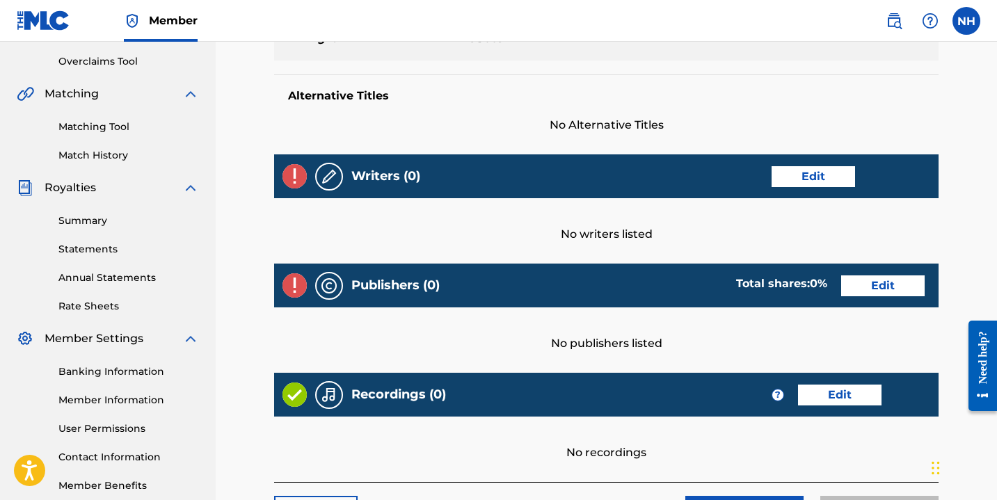
scroll to position [326, 0]
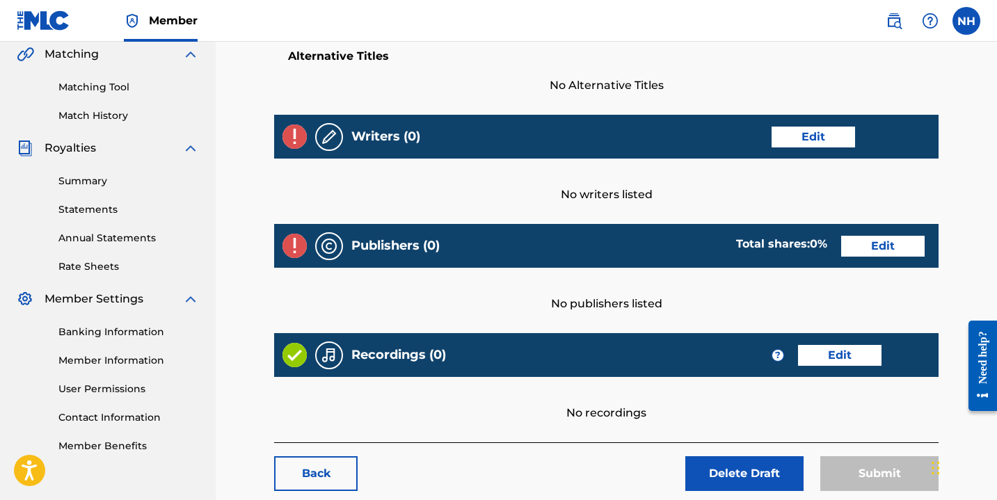
click at [779, 139] on link "Edit" at bounding box center [813, 137] width 83 height 21
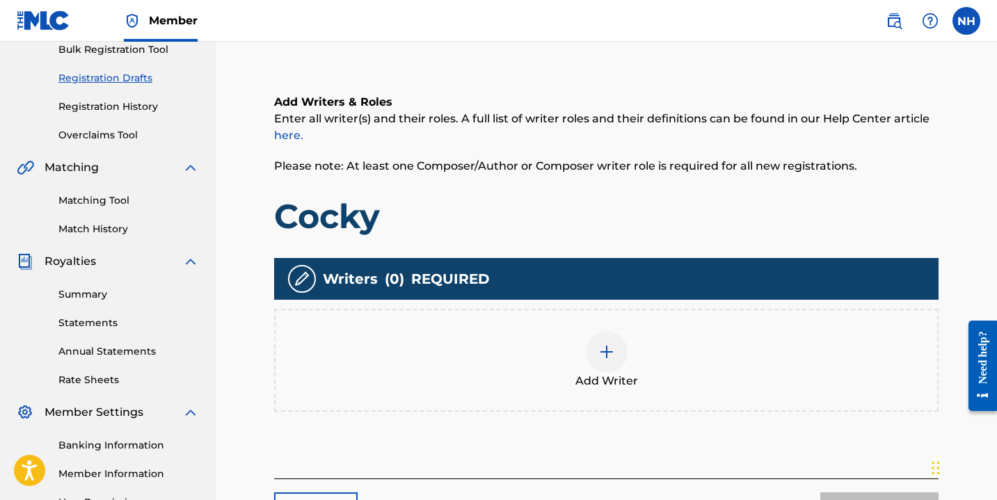
scroll to position [212, 0]
click at [609, 363] on div at bounding box center [607, 353] width 42 height 42
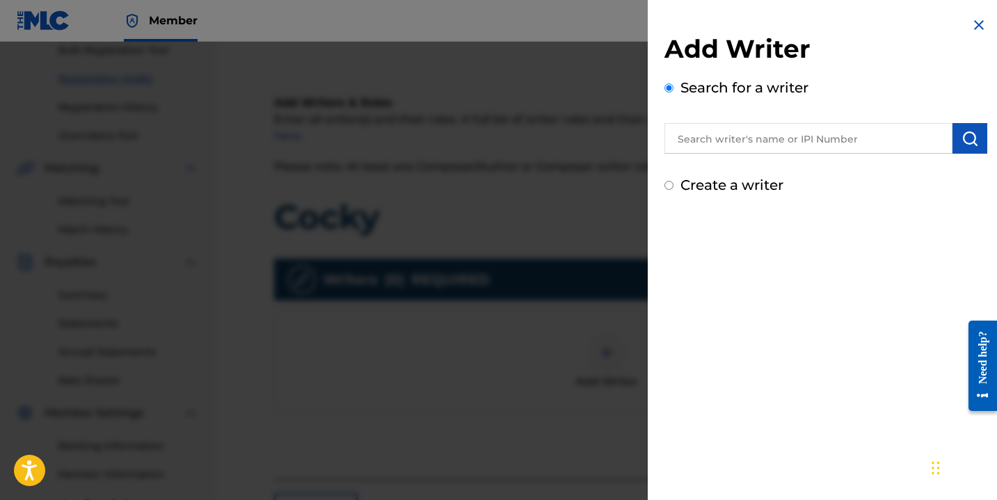
click at [720, 141] on input "text" at bounding box center [808, 138] width 288 height 31
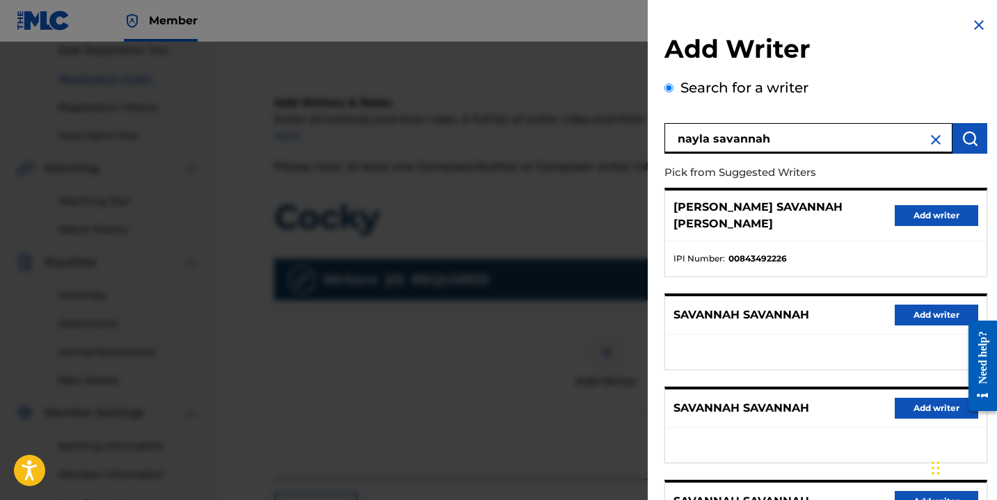
type input "nayla savannah"
click at [898, 209] on button "Add writer" at bounding box center [936, 215] width 83 height 21
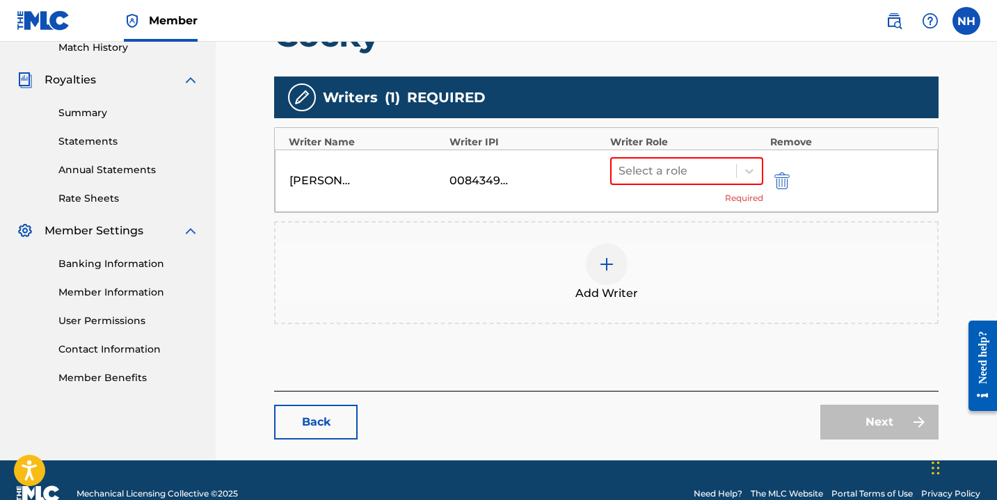
scroll to position [419, 0]
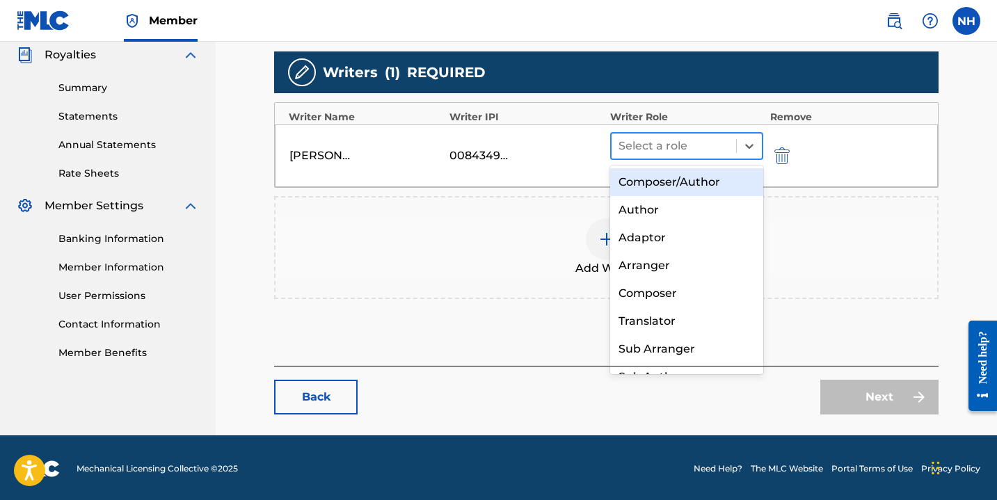
click at [726, 138] on div at bounding box center [674, 145] width 111 height 19
click at [719, 181] on div "Composer/Author" at bounding box center [686, 182] width 153 height 28
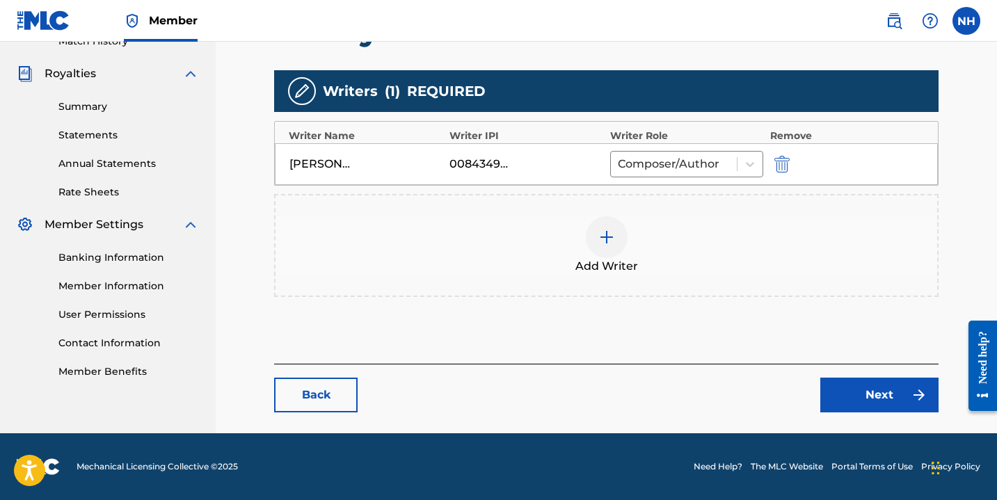
click at [886, 389] on link "Next" at bounding box center [879, 395] width 118 height 35
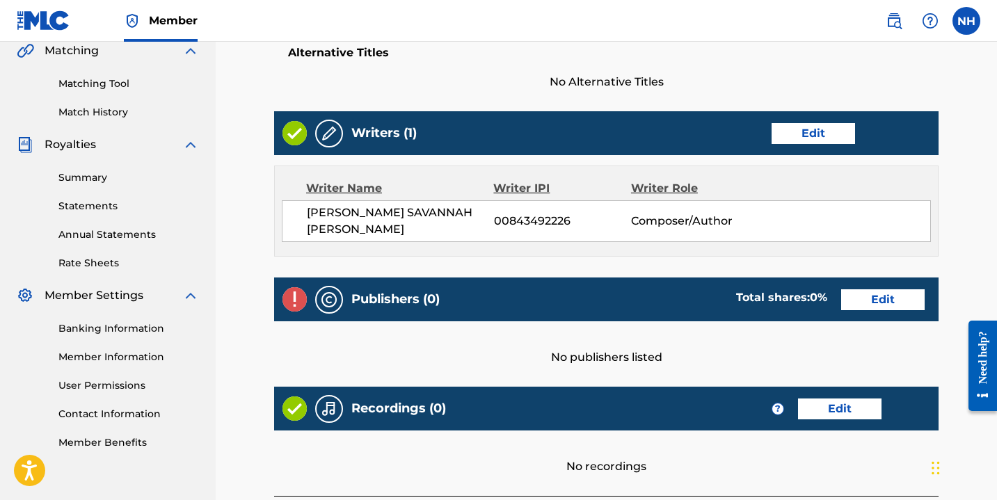
scroll to position [360, 0]
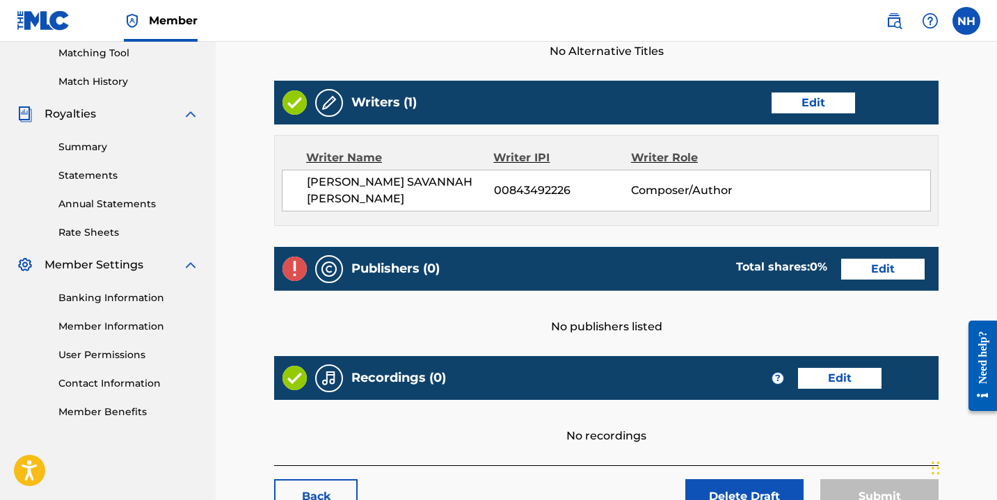
click at [870, 276] on div "Publishers (0) Total shares: 0 % Edit" at bounding box center [606, 269] width 664 height 44
click at [863, 262] on link "Edit" at bounding box center [882, 269] width 83 height 21
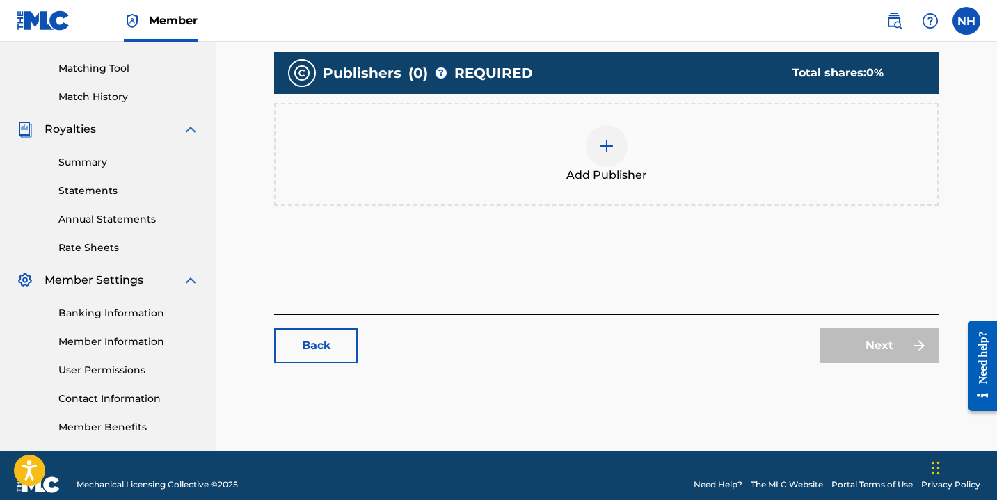
scroll to position [362, 0]
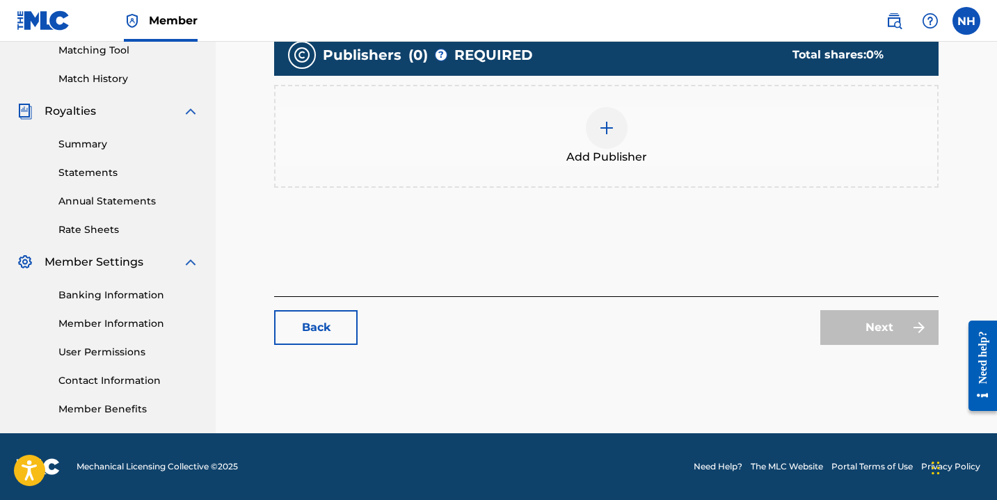
click at [595, 137] on div at bounding box center [607, 128] width 42 height 42
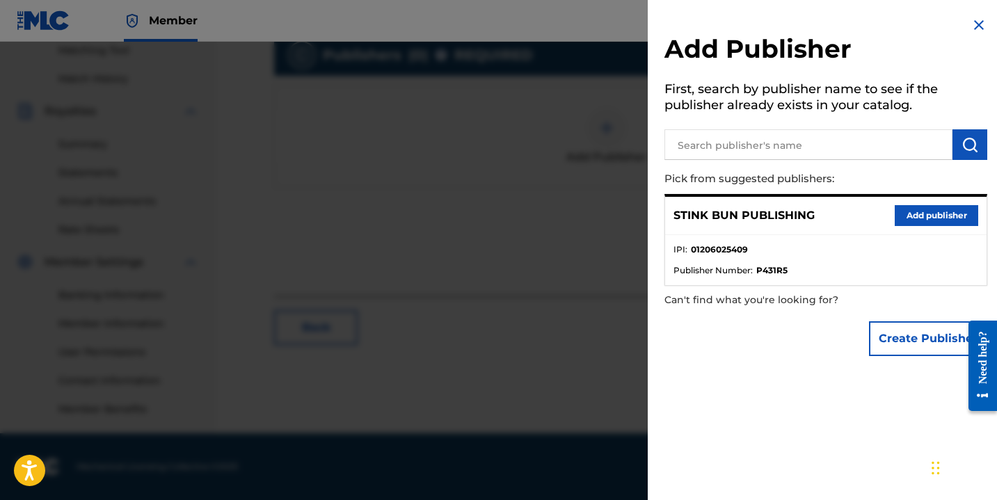
click at [914, 216] on button "Add publisher" at bounding box center [936, 215] width 83 height 21
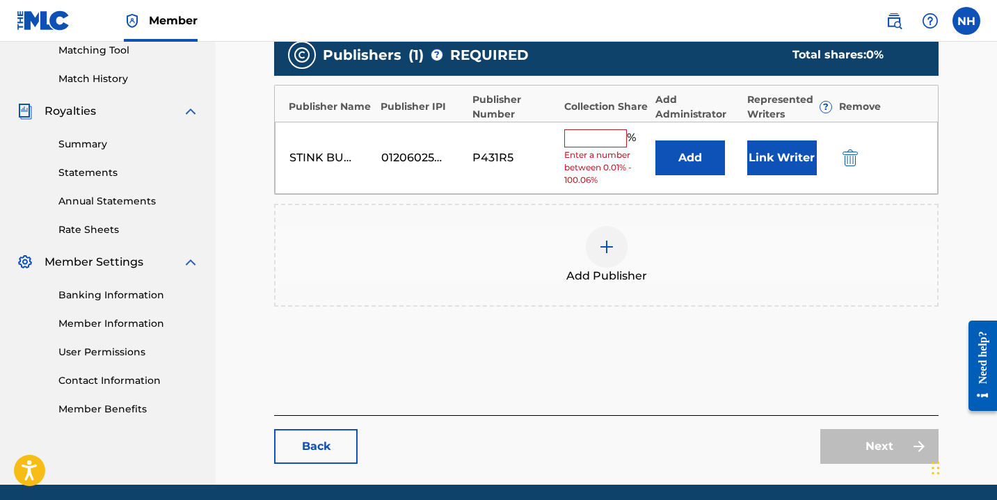
scroll to position [372, 0]
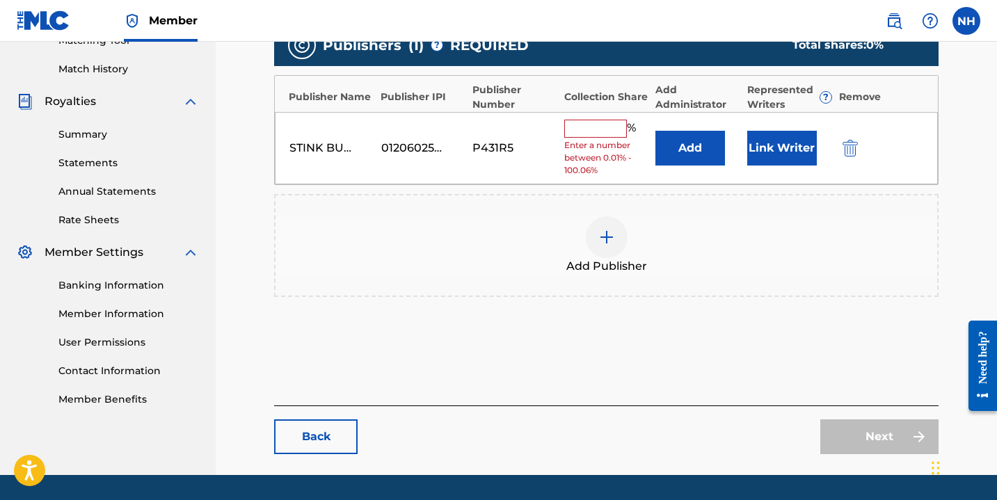
click at [587, 128] on input "text" at bounding box center [595, 129] width 63 height 18
type input "100"
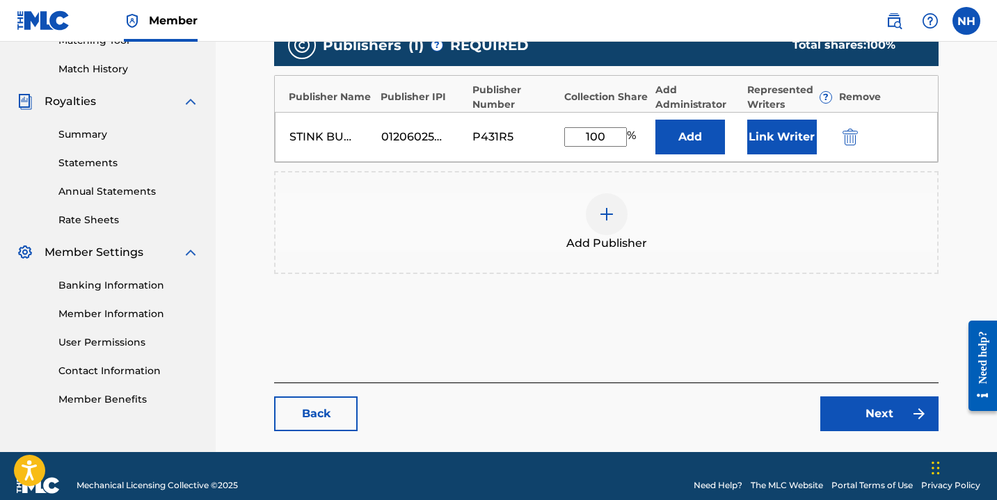
click at [782, 141] on button "Link Writer" at bounding box center [782, 137] width 70 height 35
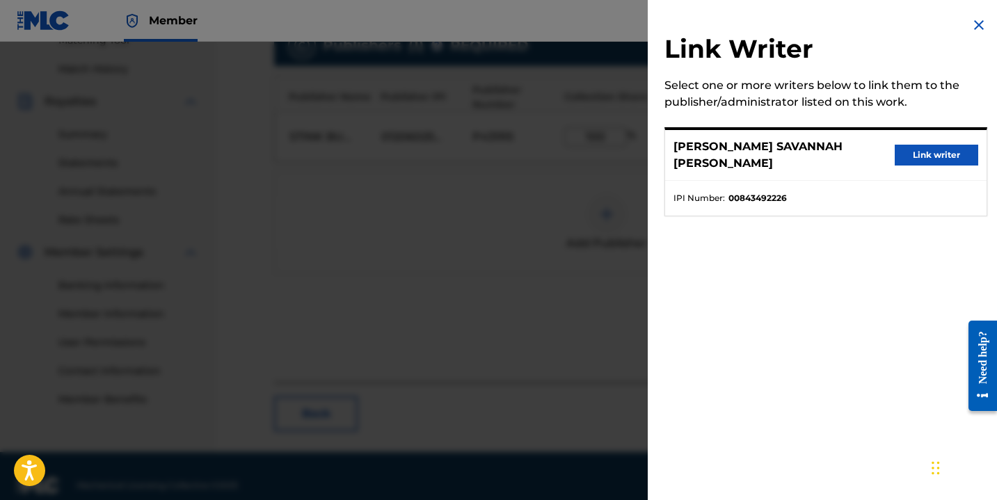
click at [935, 155] on button "Link writer" at bounding box center [936, 155] width 83 height 21
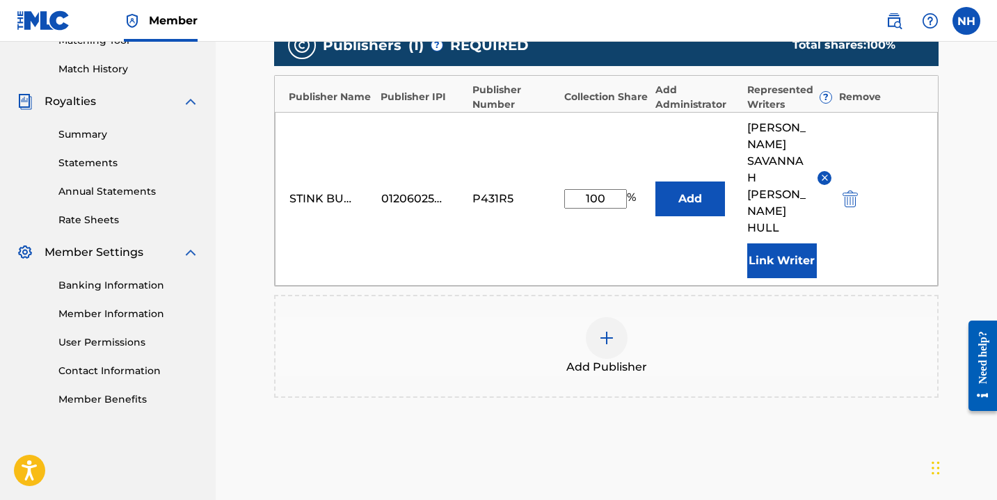
scroll to position [465, 0]
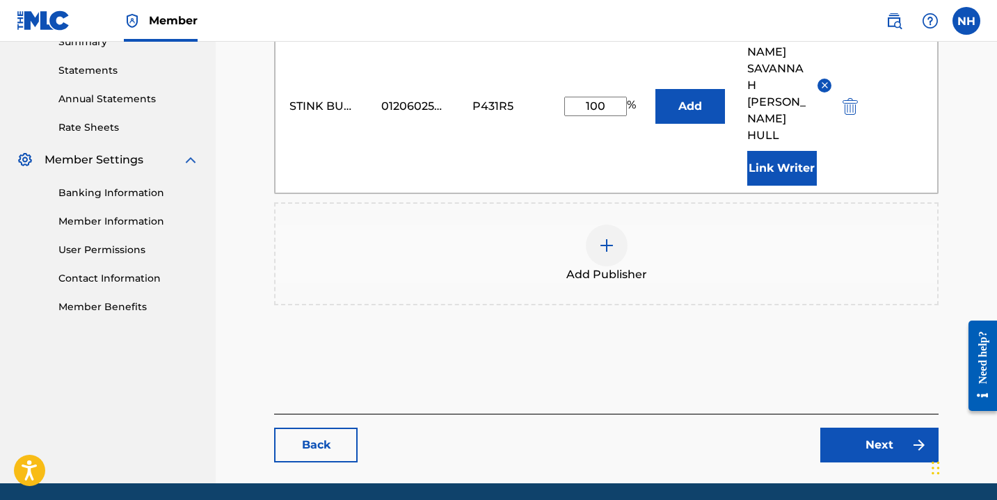
click at [862, 428] on link "Next" at bounding box center [879, 445] width 118 height 35
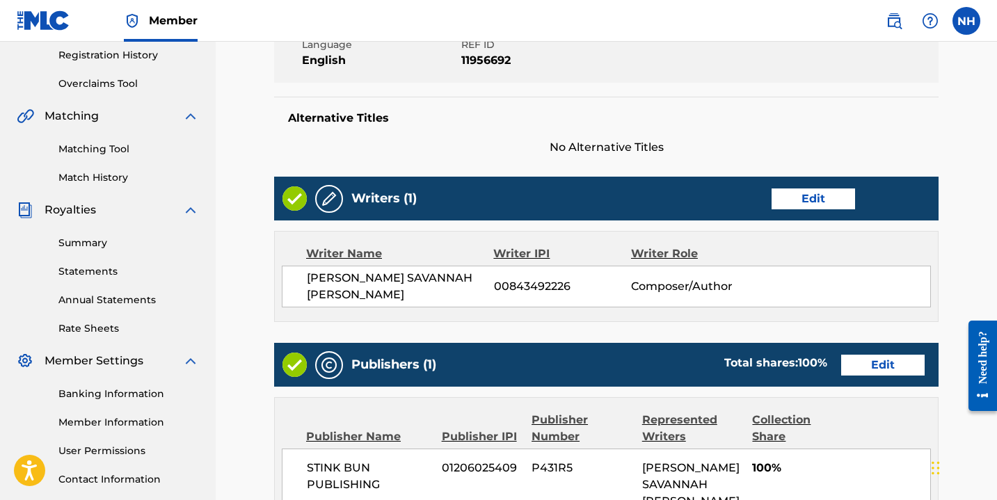
scroll to position [559, 0]
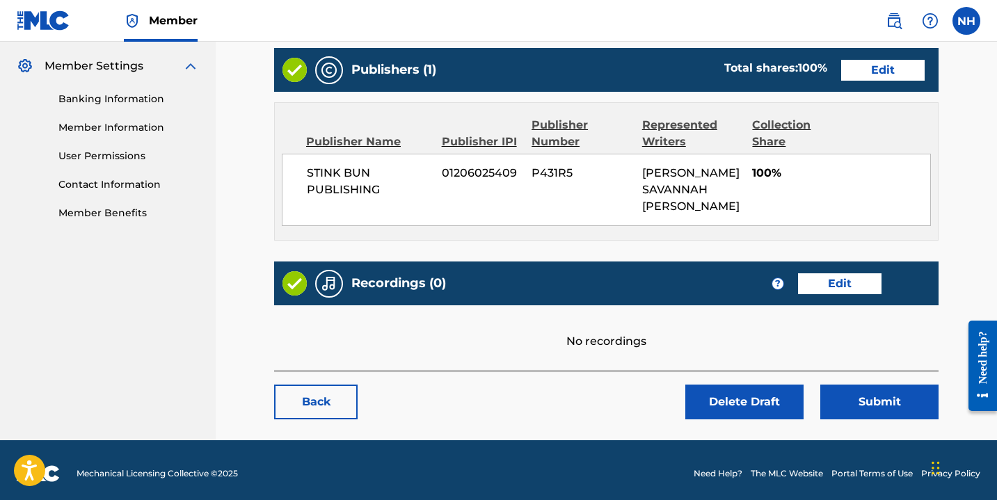
click at [843, 278] on link "Edit" at bounding box center [839, 283] width 83 height 21
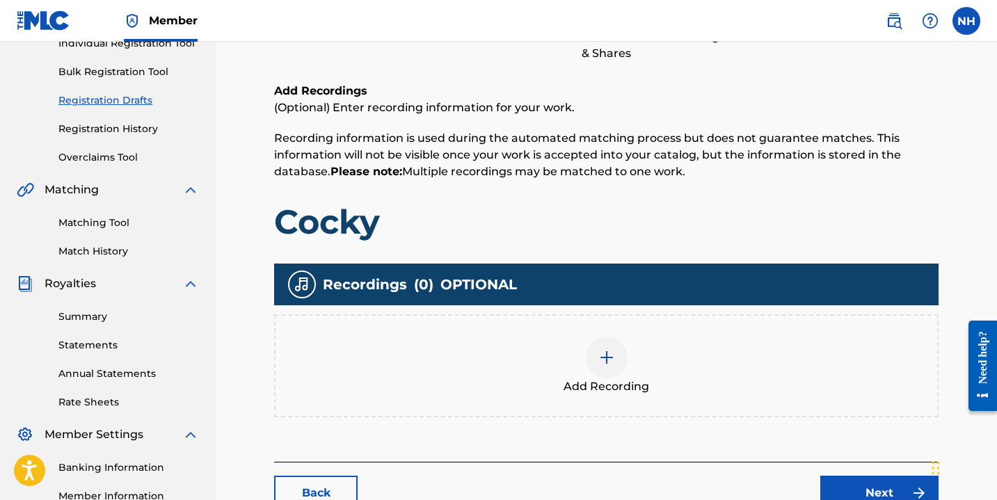
scroll to position [362, 0]
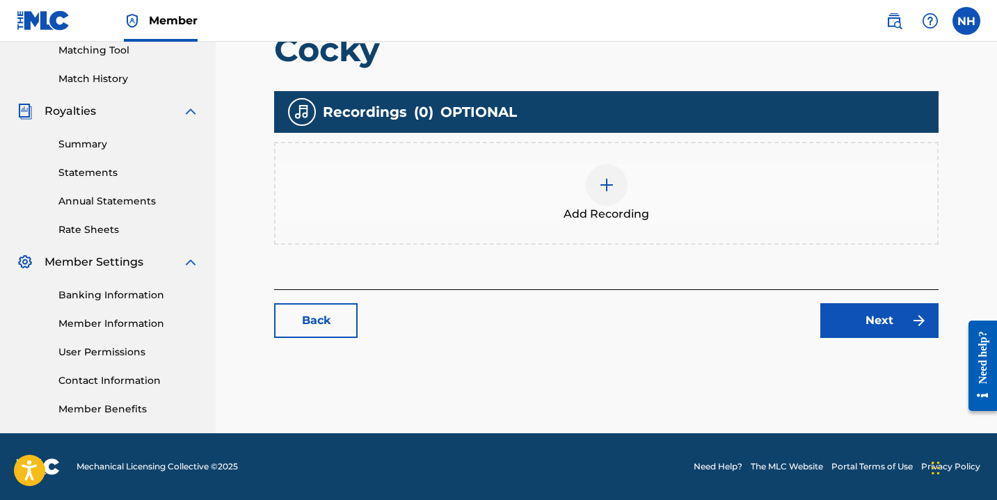
click at [603, 195] on div at bounding box center [607, 185] width 42 height 42
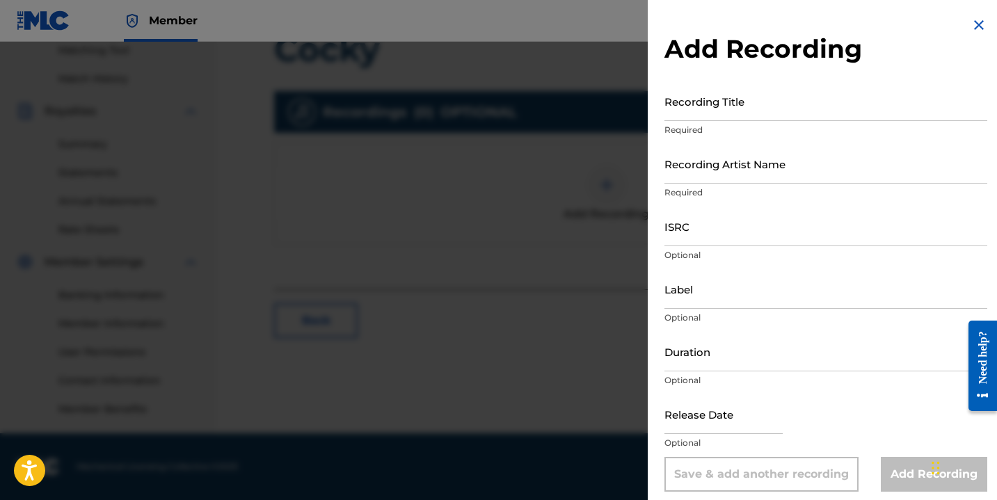
click at [693, 109] on input "Recording Title" at bounding box center [825, 101] width 323 height 40
type input "Cocky"
click at [726, 167] on input "Recording Artist Name" at bounding box center [825, 164] width 323 height 40
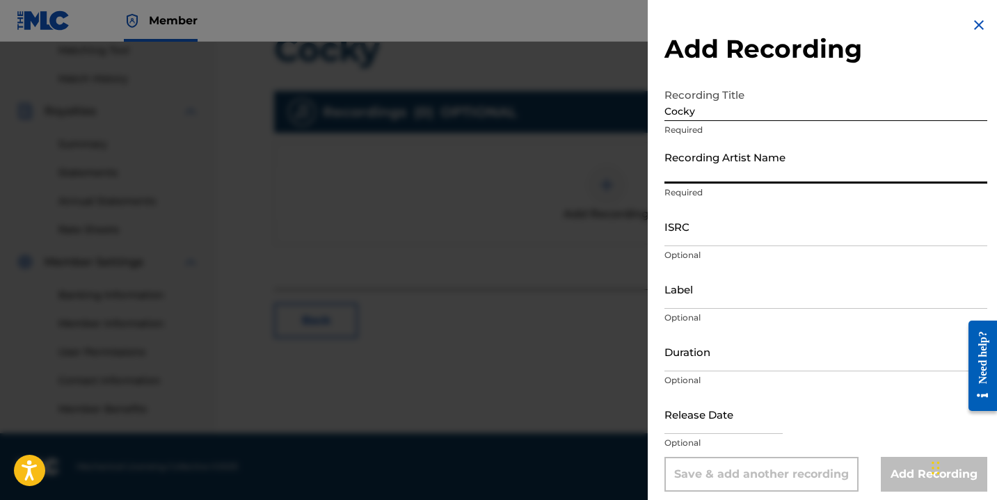
type input "Nayla Savannah"
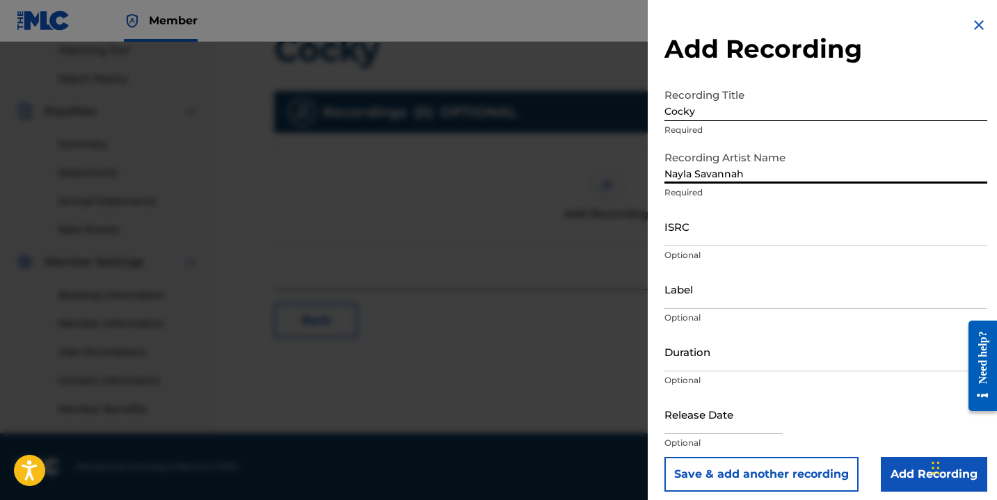
click at [695, 243] on input "ISRC" at bounding box center [825, 227] width 323 height 40
paste input "QZHN32181139"
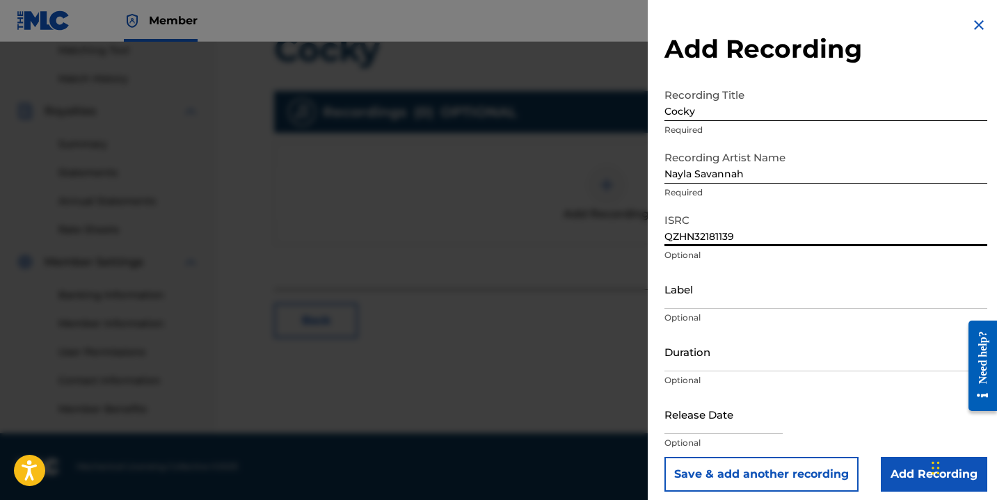
type input "QZHN32181139"
click at [684, 303] on input "Label" at bounding box center [825, 289] width 323 height 40
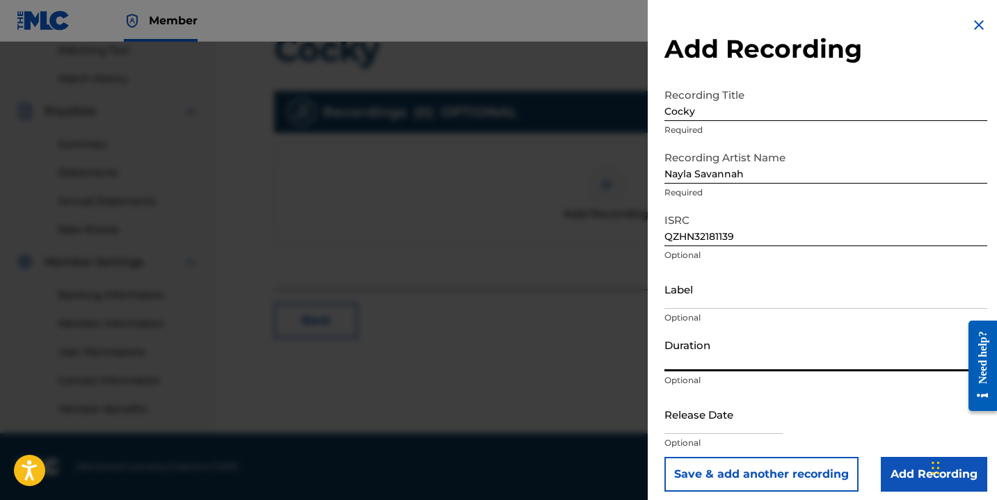
click at [690, 362] on input "Duration" at bounding box center [825, 352] width 323 height 40
type input "02:53"
click at [721, 422] on input "text" at bounding box center [723, 414] width 118 height 40
select select "7"
select select "2025"
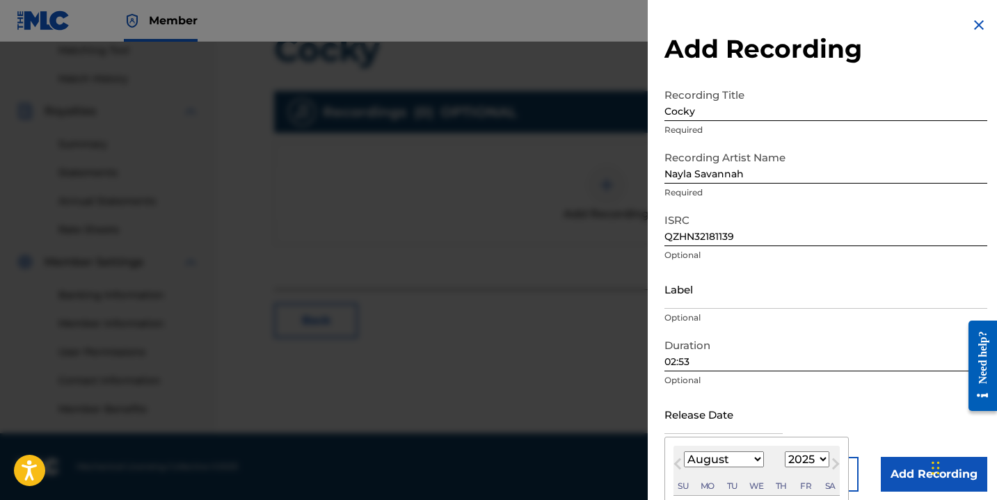
type input "[DATE]"
select select "4"
select select "2021"
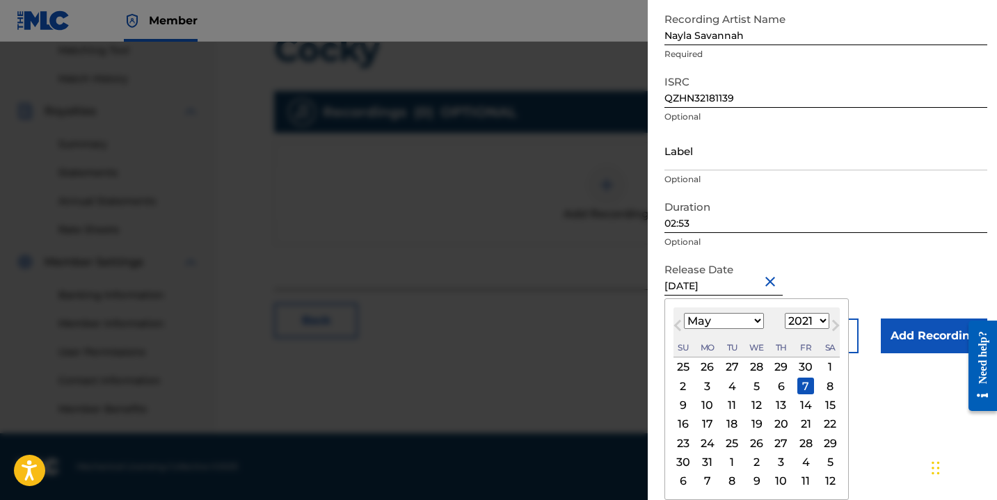
click at [856, 235] on form "Recording Title Cocky Required Recording Artist Name [PERSON_NAME] Required ISR…" at bounding box center [825, 148] width 323 height 410
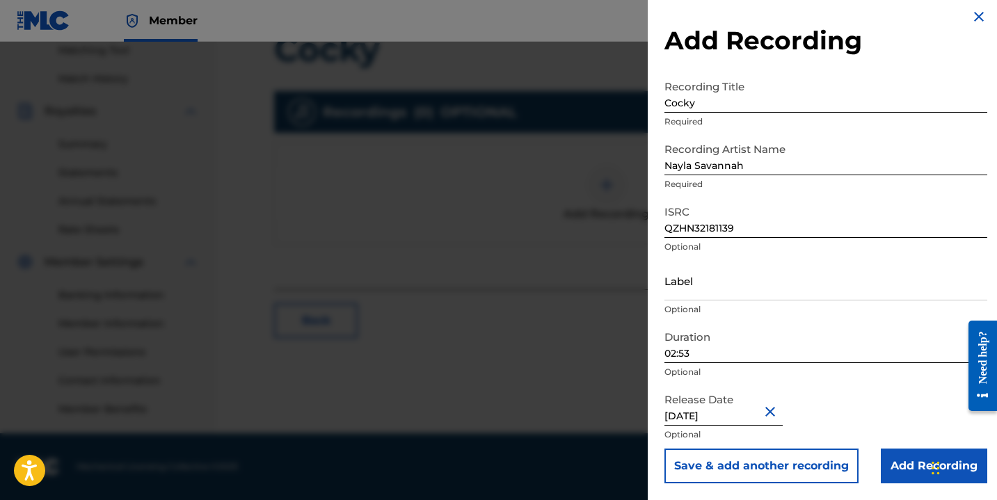
click at [909, 457] on input "Add Recording" at bounding box center [934, 466] width 106 height 35
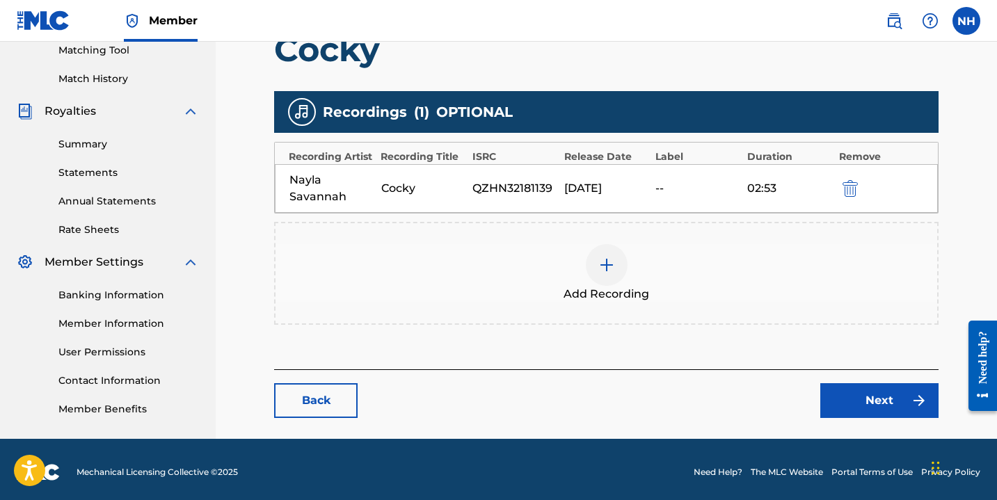
click at [854, 420] on main "Catalog Enter Work Details Add Writers Add Publishers & Shares Add Recording Re…" at bounding box center [606, 76] width 748 height 725
click at [851, 407] on link "Next" at bounding box center [879, 400] width 118 height 35
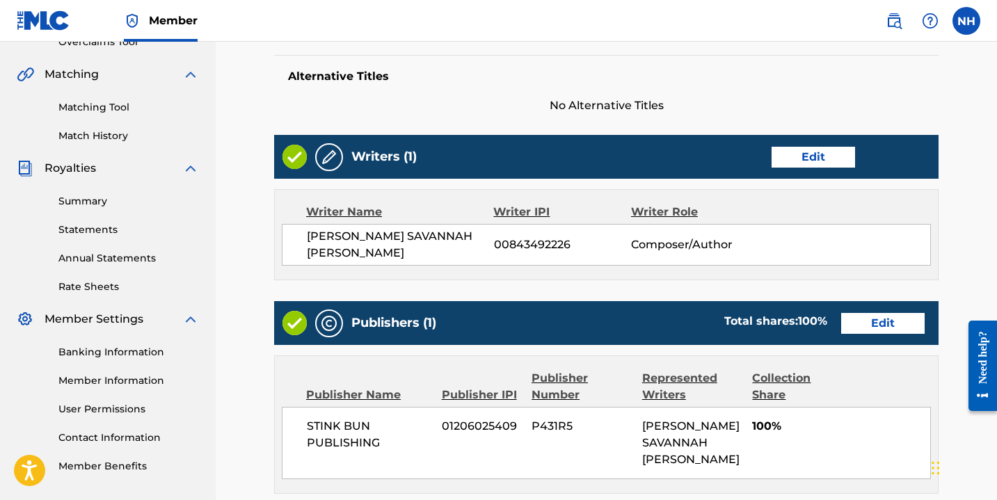
scroll to position [605, 0]
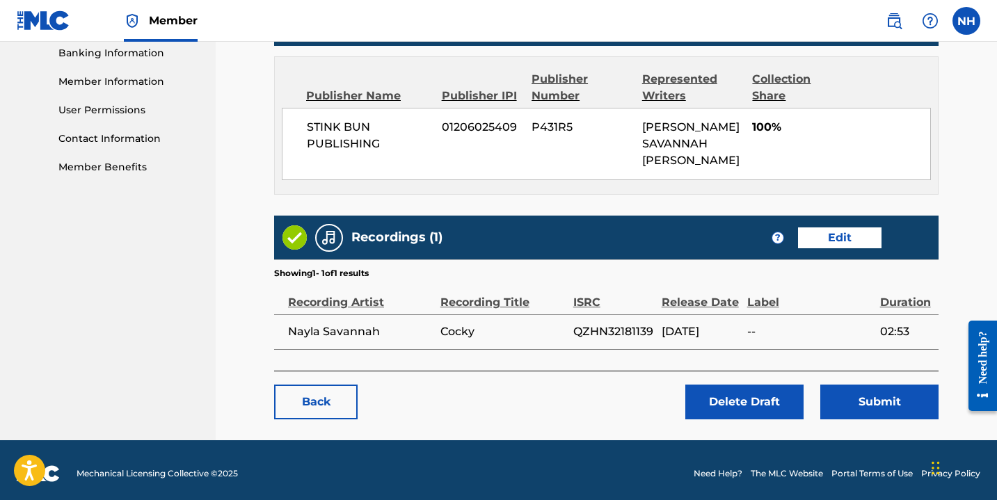
click at [869, 400] on button "Submit" at bounding box center [879, 402] width 118 height 35
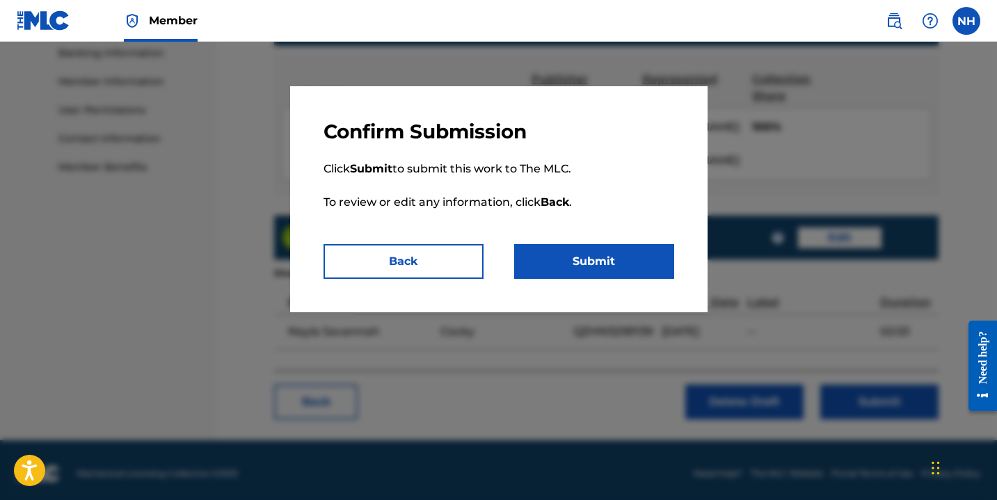
click at [622, 266] on button "Submit" at bounding box center [594, 261] width 160 height 35
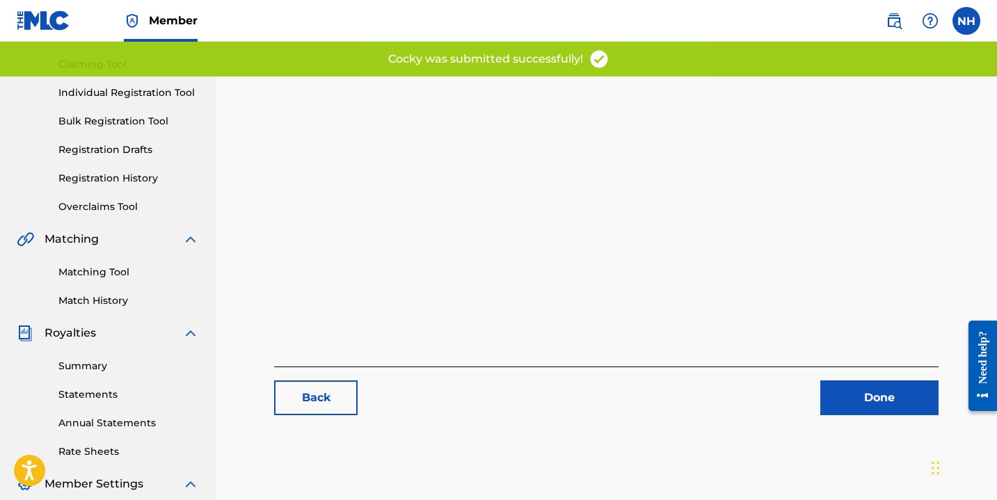
scroll to position [137, 0]
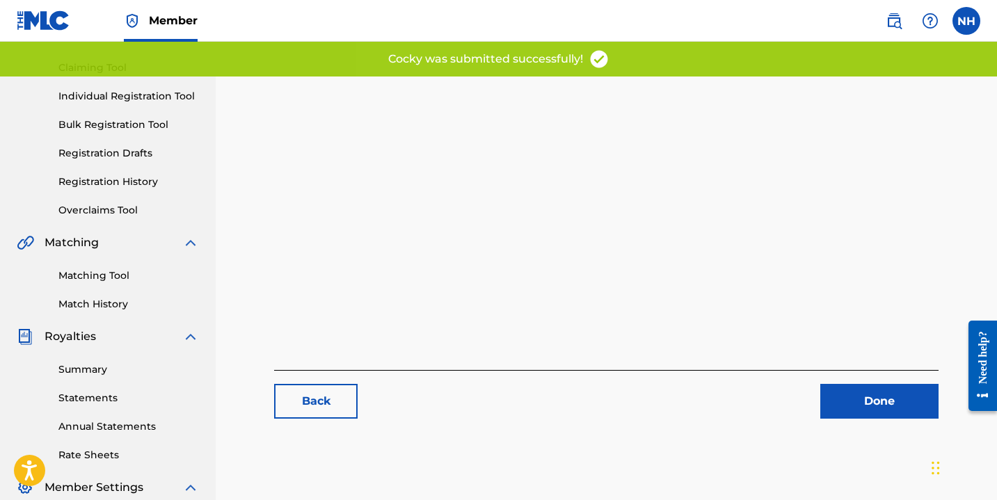
click at [131, 152] on link "Registration Drafts" at bounding box center [128, 153] width 141 height 15
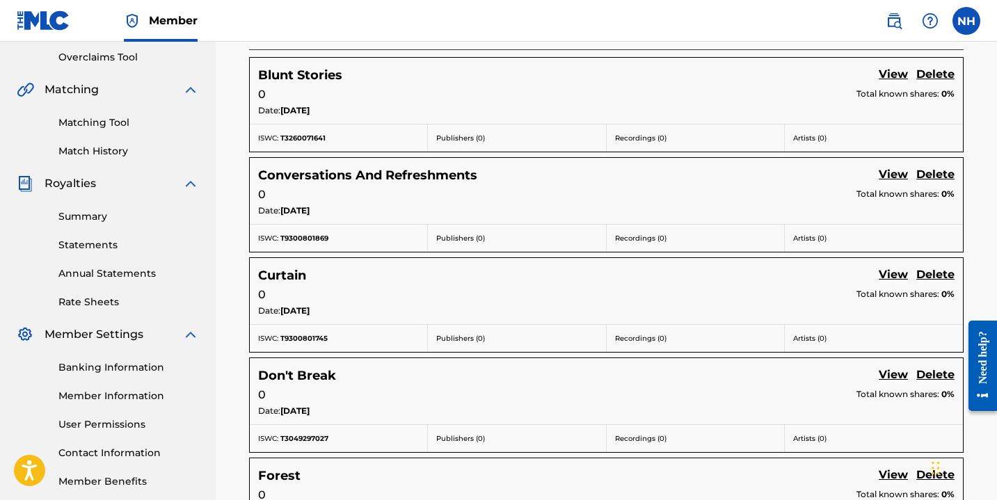
scroll to position [405, 0]
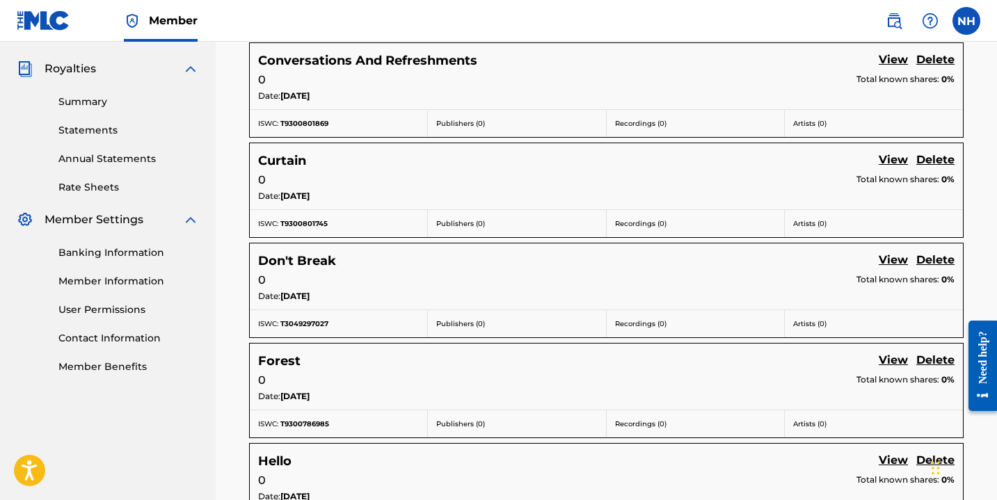
click at [892, 260] on link "View" at bounding box center [893, 261] width 29 height 19
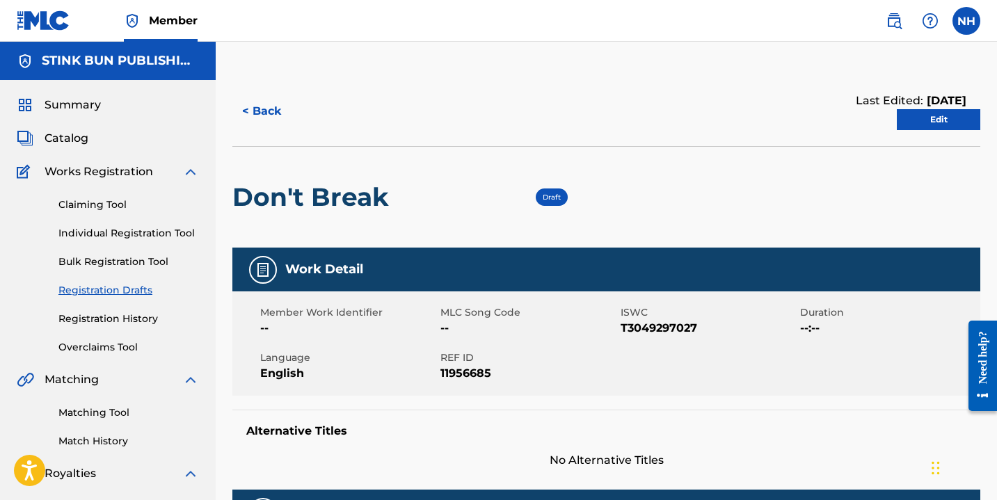
click at [923, 122] on link "Edit" at bounding box center [938, 119] width 83 height 21
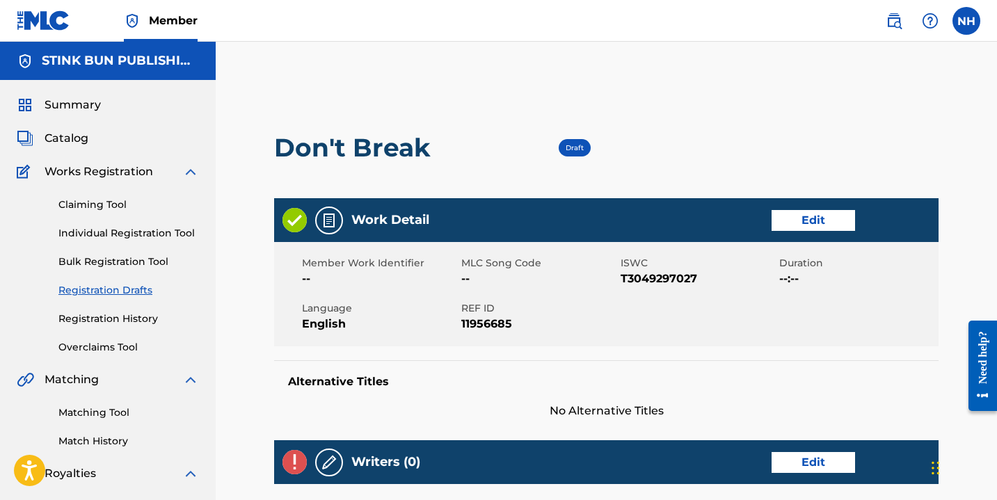
click at [813, 224] on link "Edit" at bounding box center [813, 220] width 83 height 21
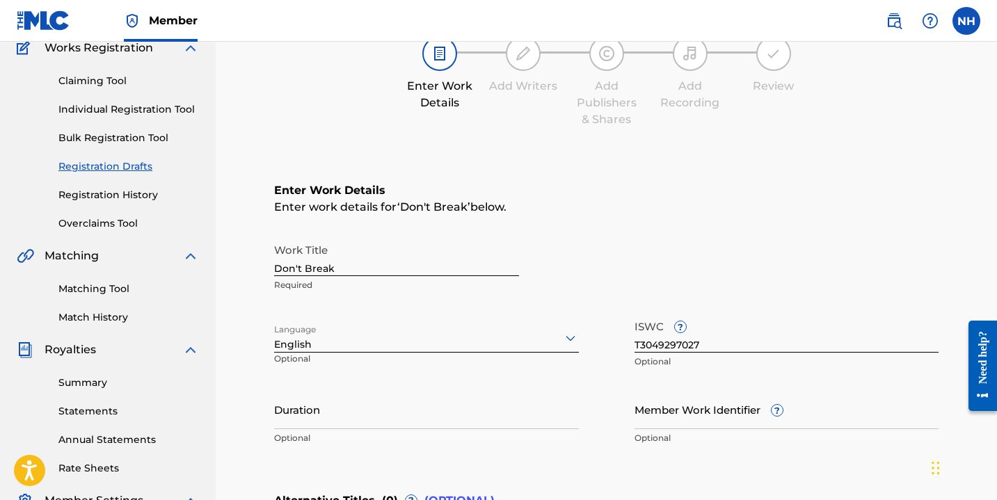
scroll to position [120, 0]
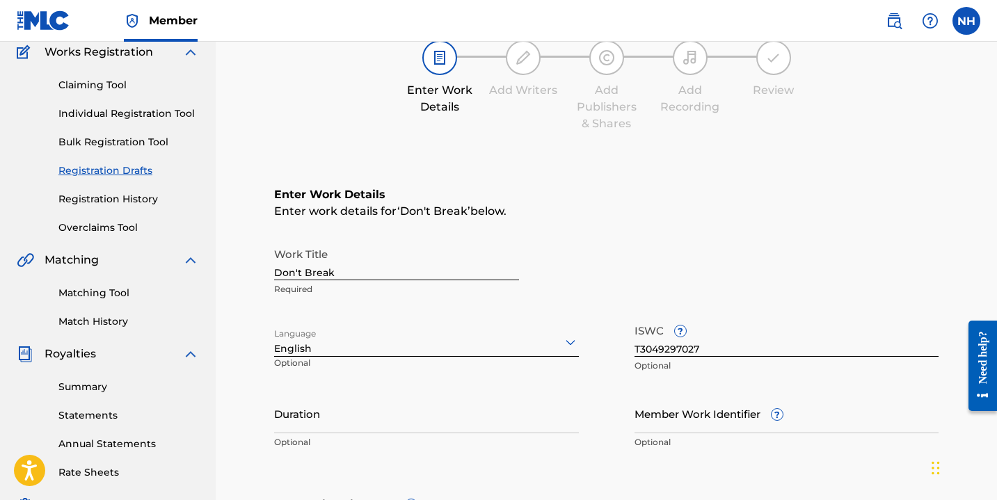
click at [369, 415] on input "Duration" at bounding box center [426, 414] width 305 height 40
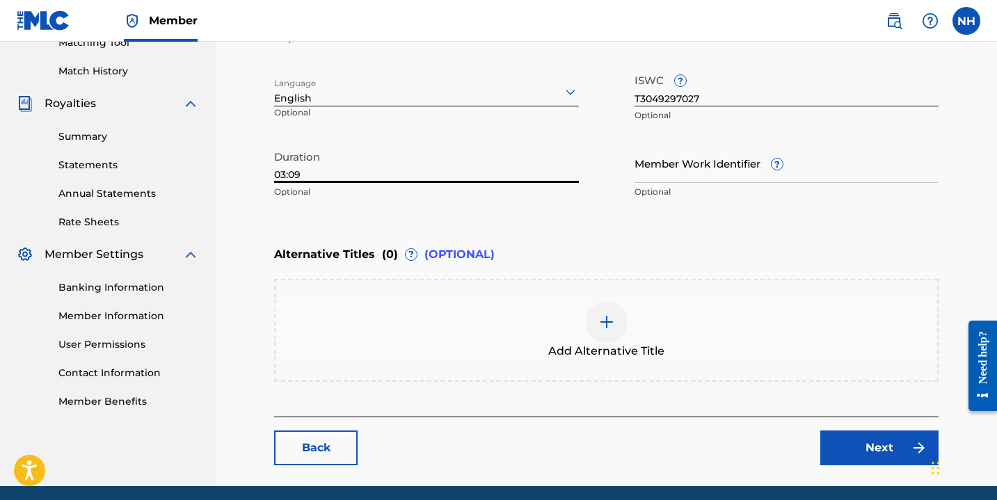
scroll to position [423, 0]
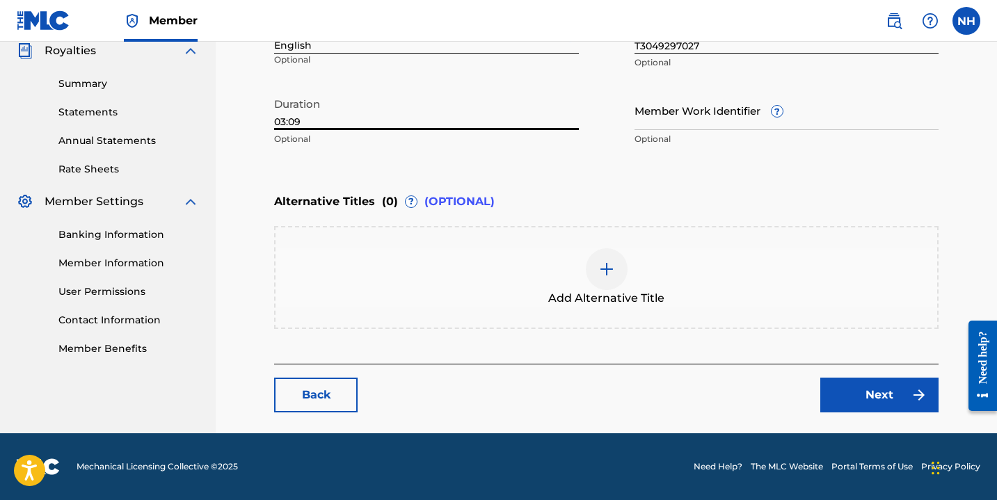
type input "03:09"
click at [884, 396] on link "Next" at bounding box center [879, 395] width 118 height 35
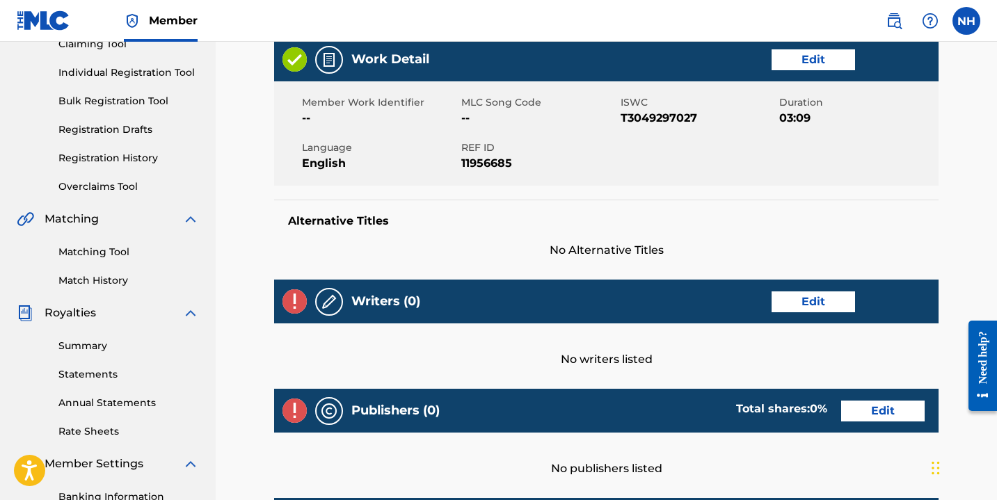
scroll to position [269, 0]
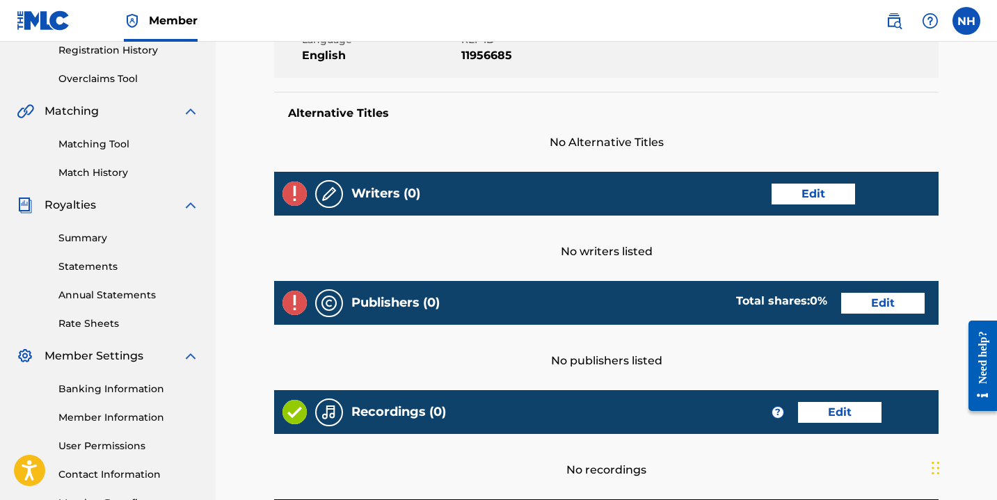
click at [805, 194] on link "Edit" at bounding box center [813, 194] width 83 height 21
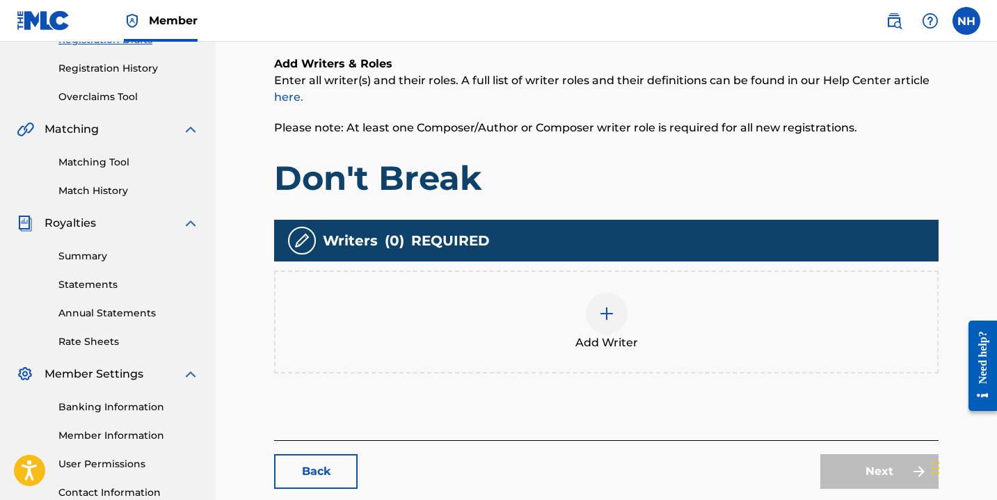
scroll to position [253, 0]
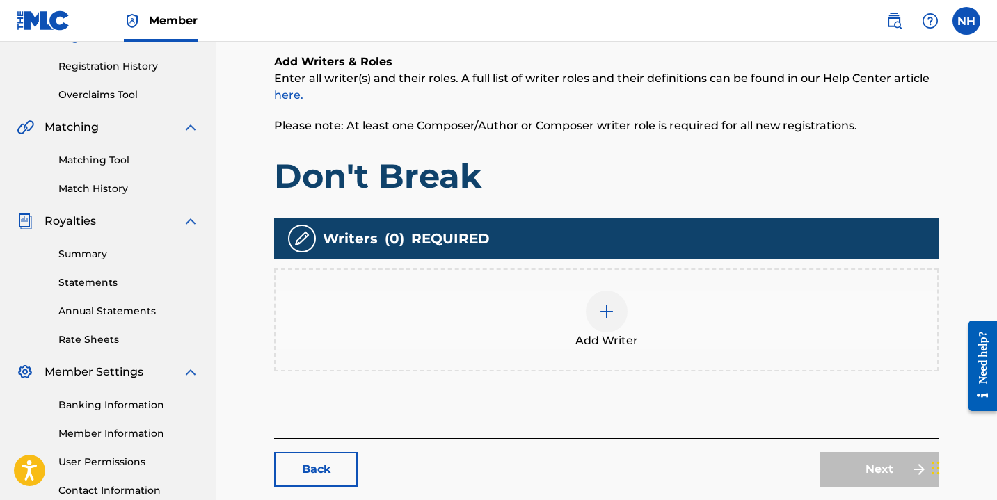
click at [596, 298] on div at bounding box center [607, 312] width 42 height 42
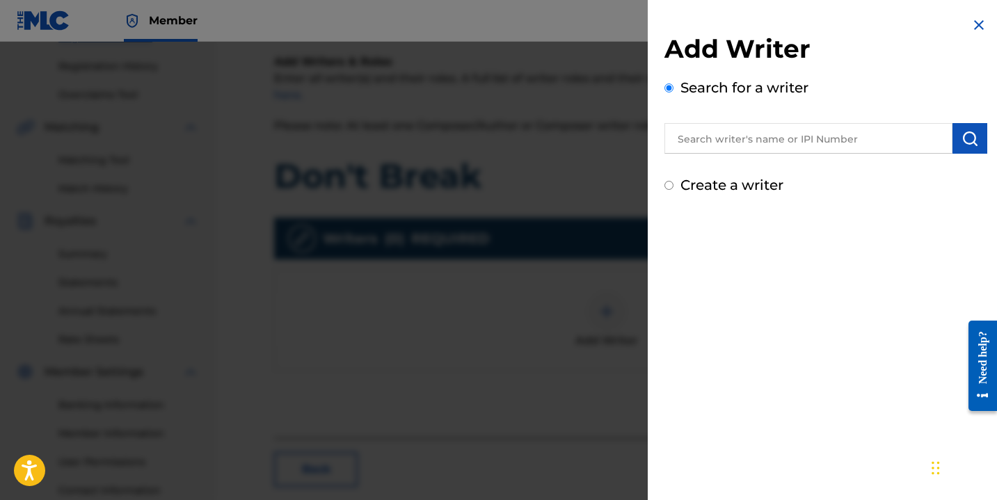
click at [808, 135] on input "text" at bounding box center [808, 138] width 288 height 31
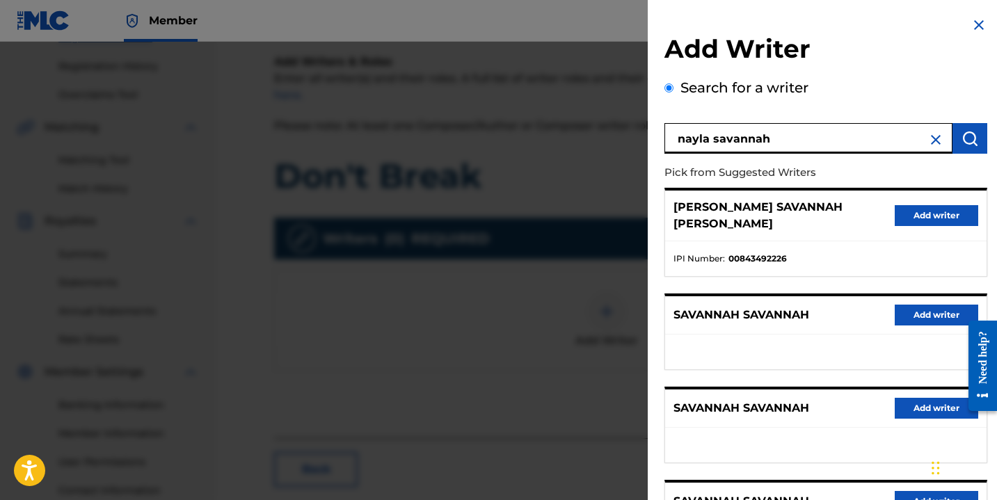
type input "nayla savannah"
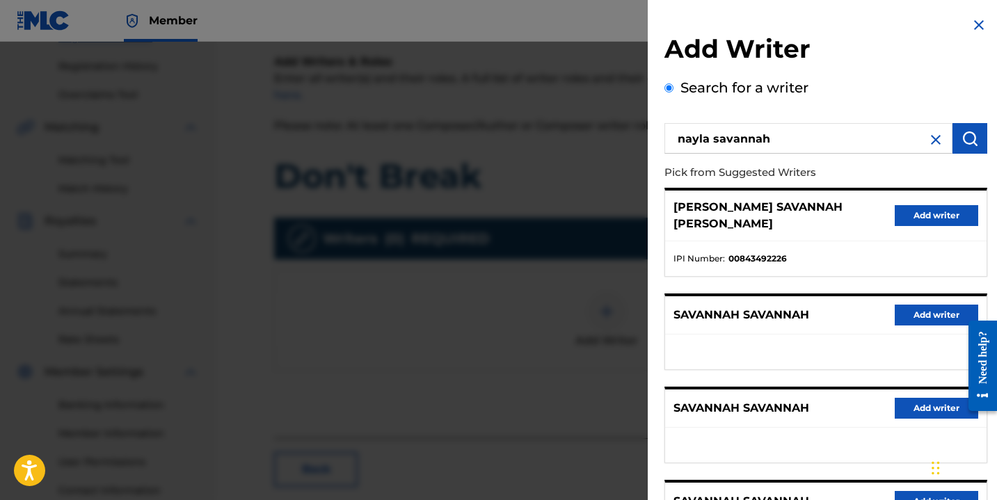
click at [900, 212] on button "Add writer" at bounding box center [936, 215] width 83 height 21
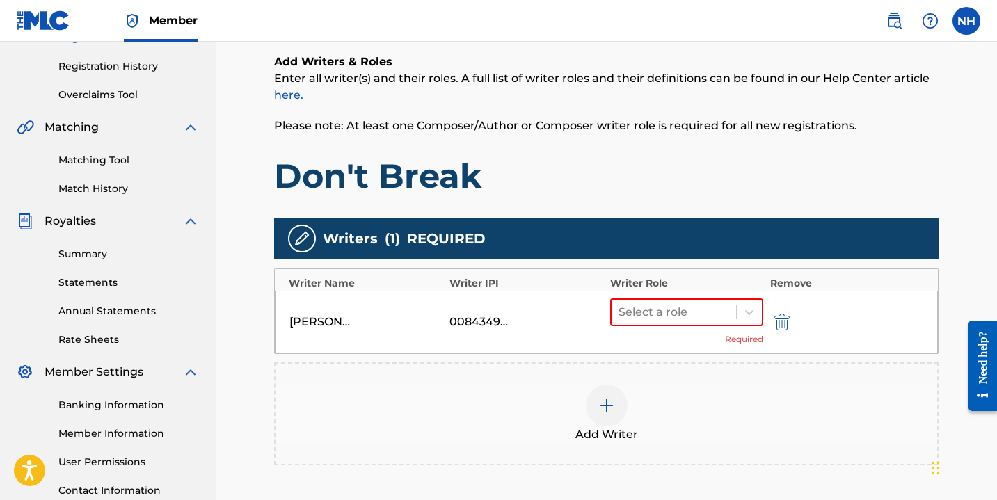
scroll to position [268, 0]
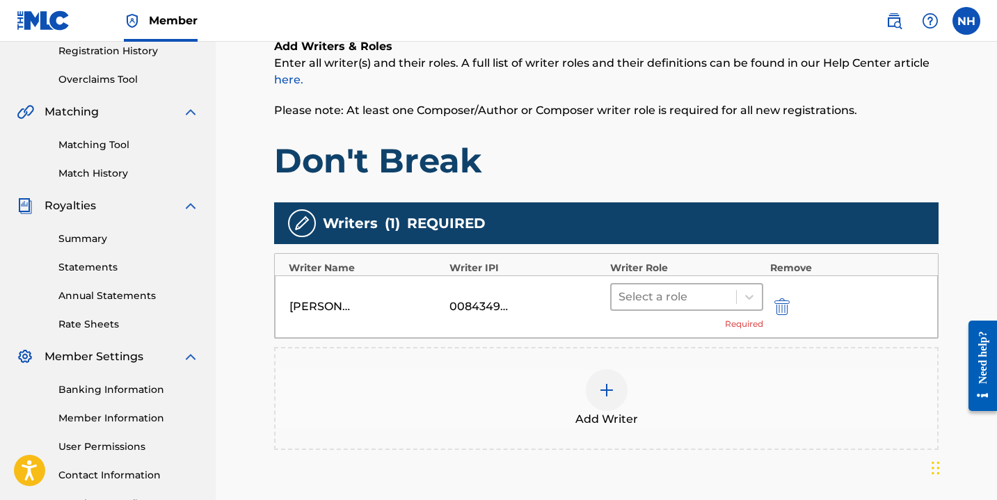
click at [725, 296] on div at bounding box center [674, 296] width 111 height 19
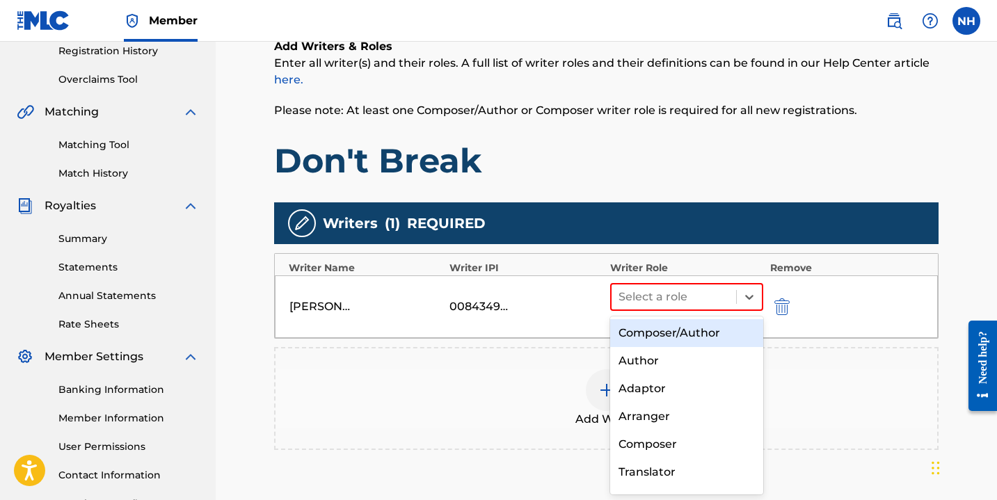
click at [711, 328] on div "Composer/Author" at bounding box center [686, 333] width 153 height 28
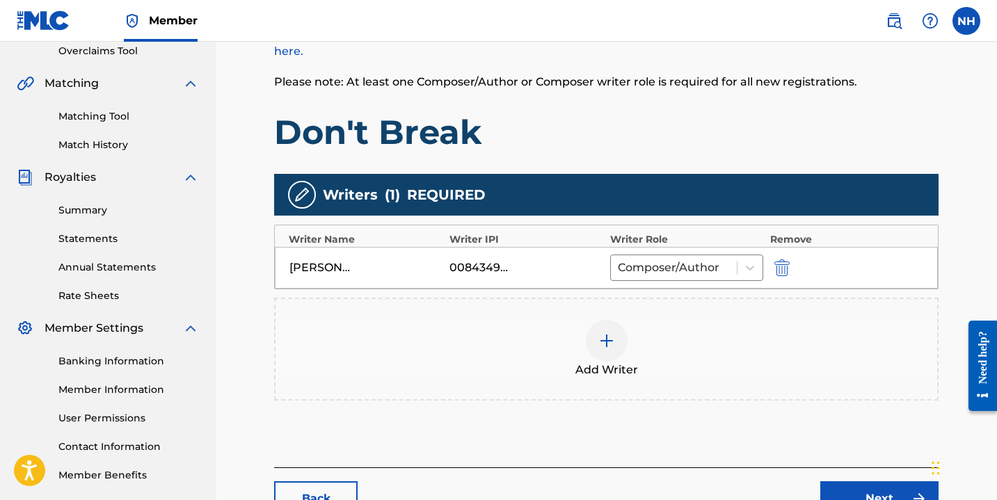
scroll to position [299, 0]
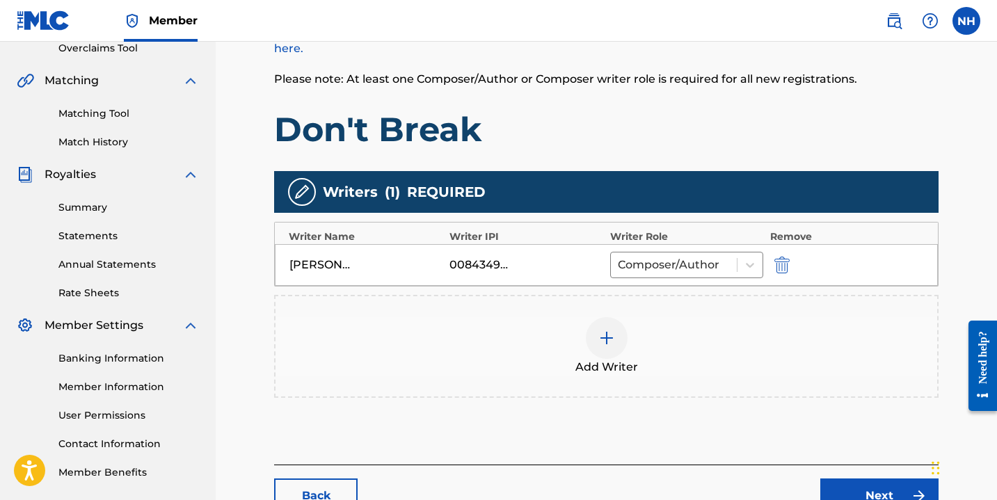
click at [893, 483] on link "Next" at bounding box center [879, 496] width 118 height 35
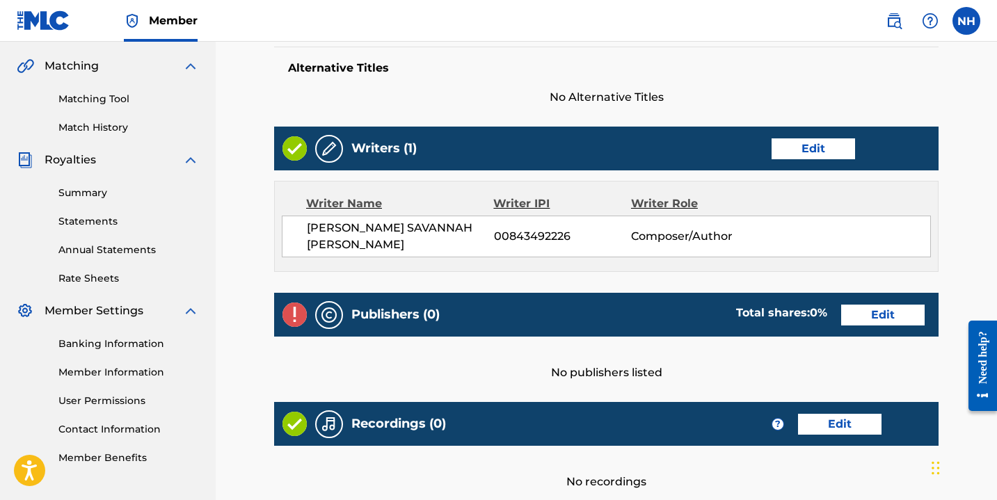
scroll to position [324, 0]
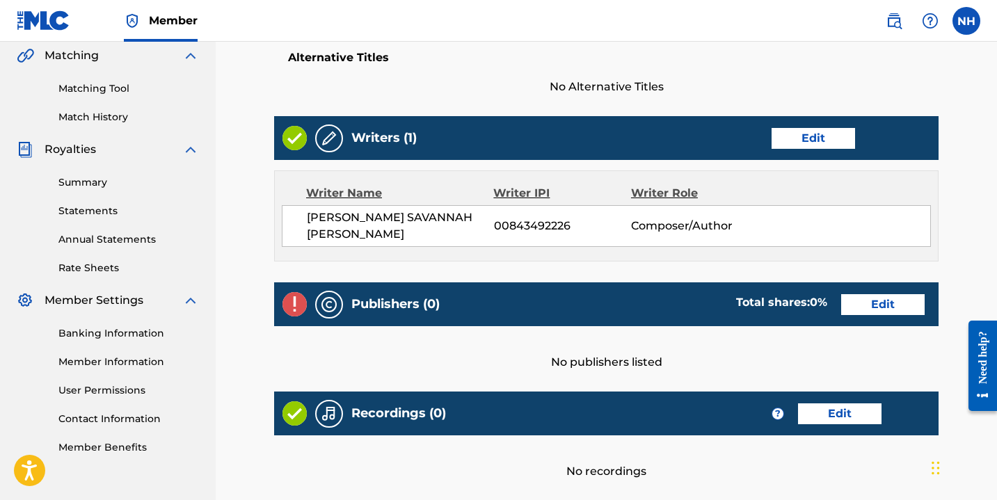
click at [871, 298] on link "Edit" at bounding box center [882, 304] width 83 height 21
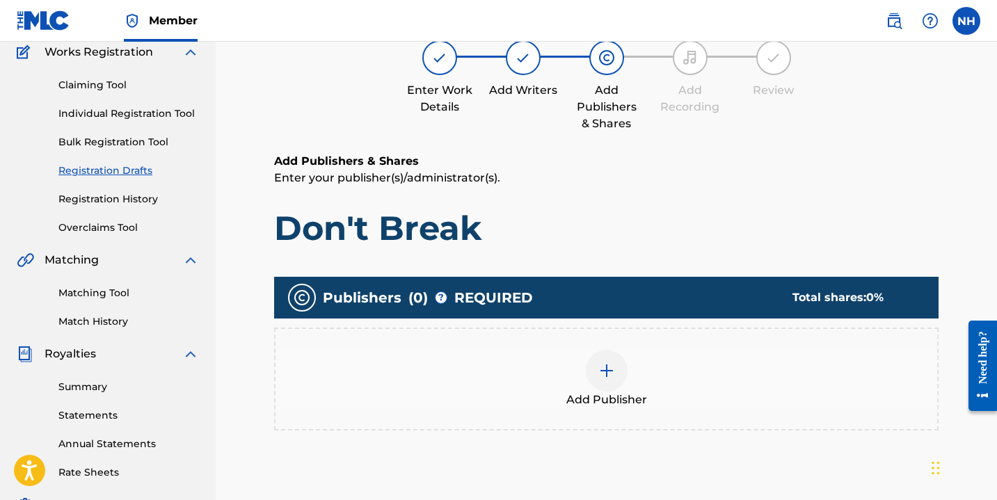
scroll to position [134, 0]
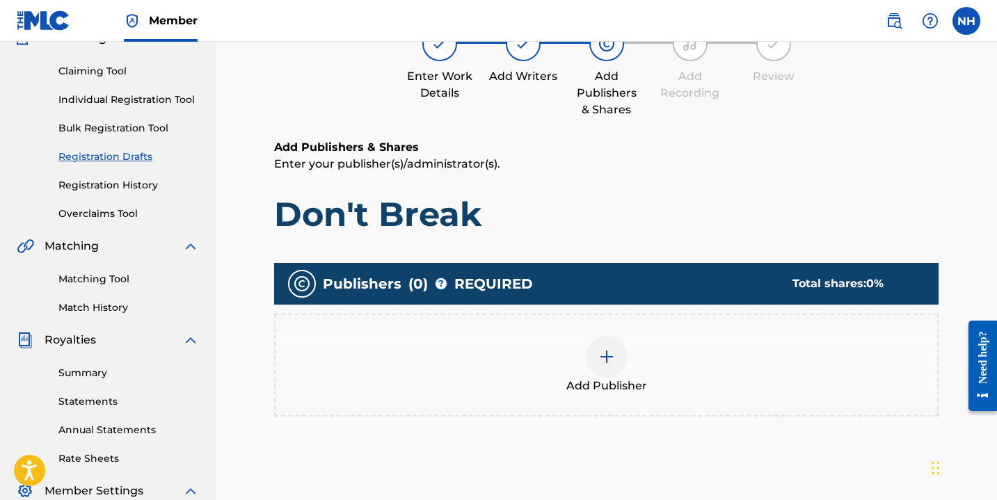
click at [603, 359] on img at bounding box center [606, 357] width 17 height 17
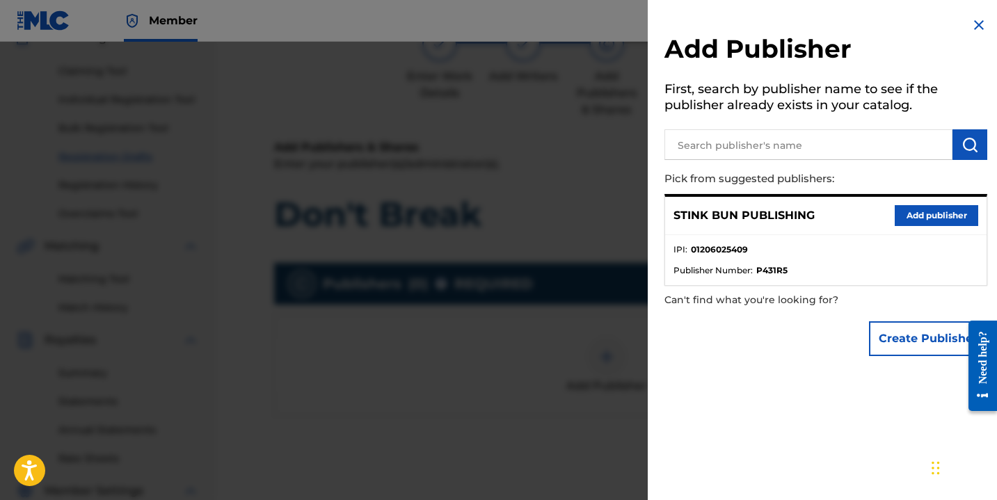
click at [932, 203] on div "STINK BUN PUBLISHING Add publisher" at bounding box center [825, 216] width 321 height 38
click at [933, 223] on button "Add publisher" at bounding box center [936, 215] width 83 height 21
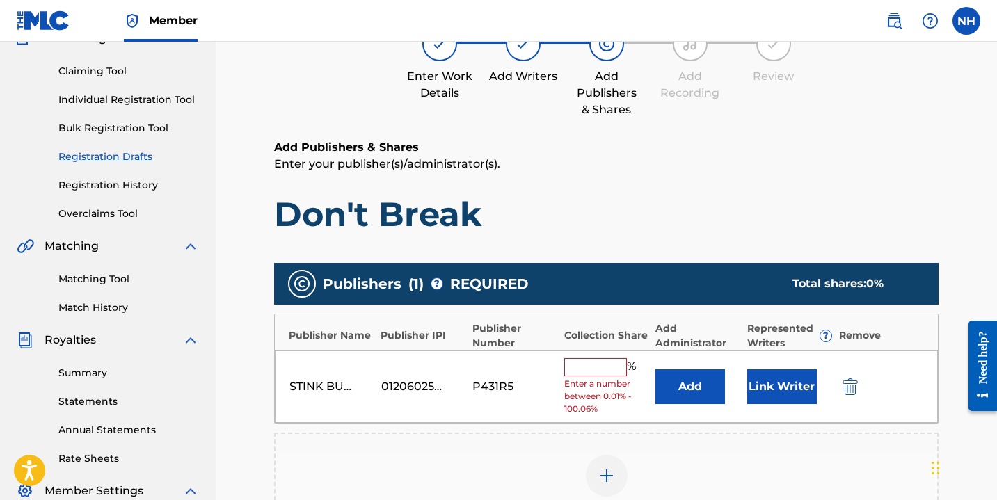
click at [606, 363] on input "text" at bounding box center [595, 367] width 63 height 18
type input "100"
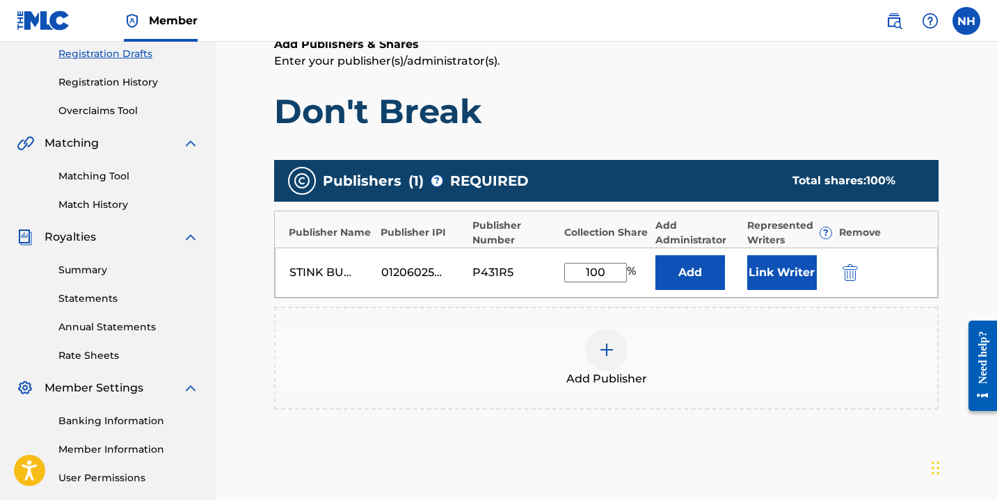
scroll to position [266, 0]
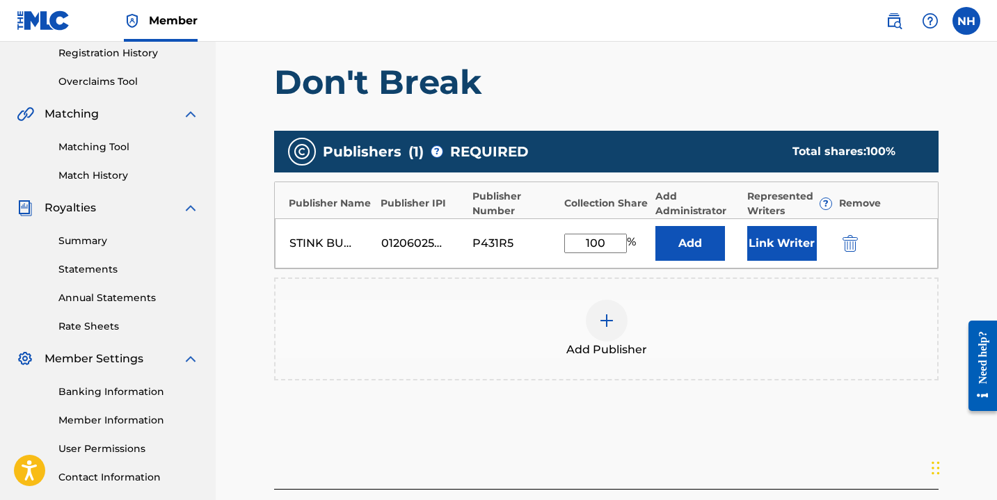
click at [792, 252] on button "Link Writer" at bounding box center [782, 243] width 70 height 35
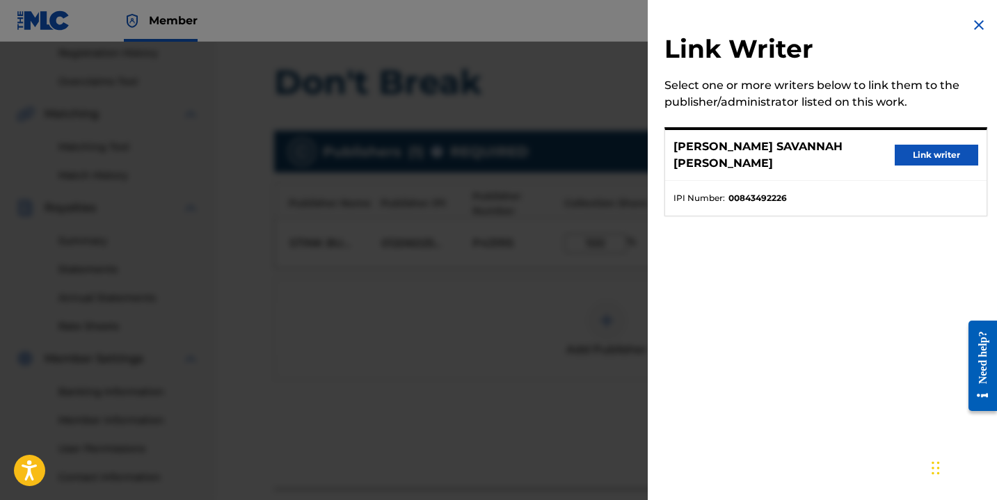
click at [942, 154] on button "Link writer" at bounding box center [936, 155] width 83 height 21
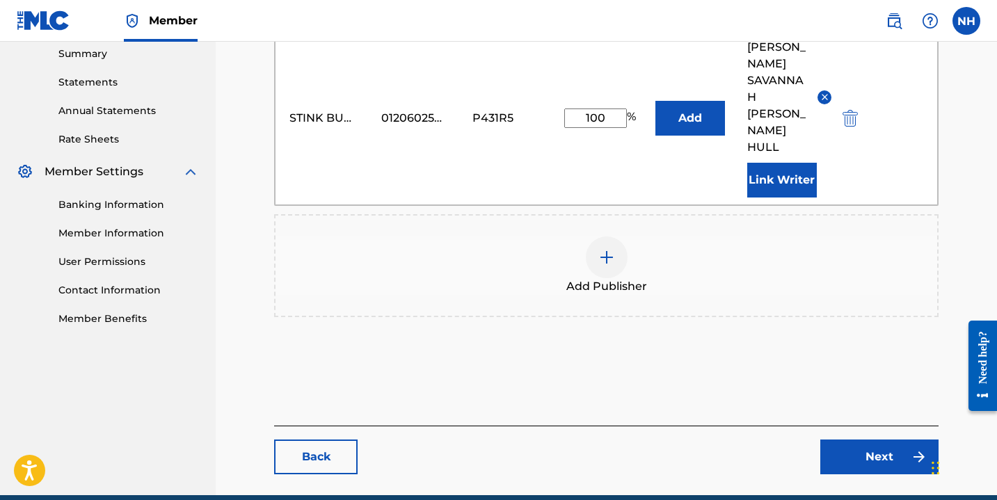
scroll to position [465, 0]
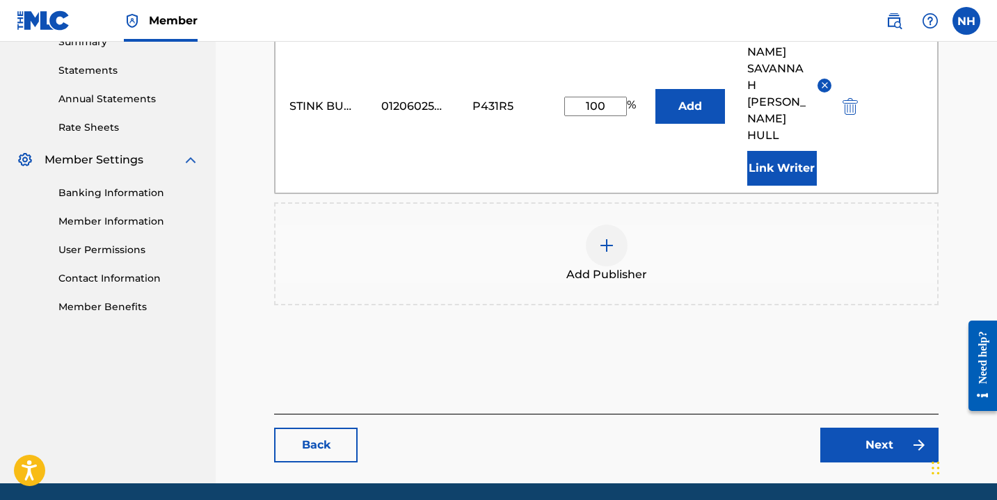
click at [882, 428] on link "Next" at bounding box center [879, 445] width 118 height 35
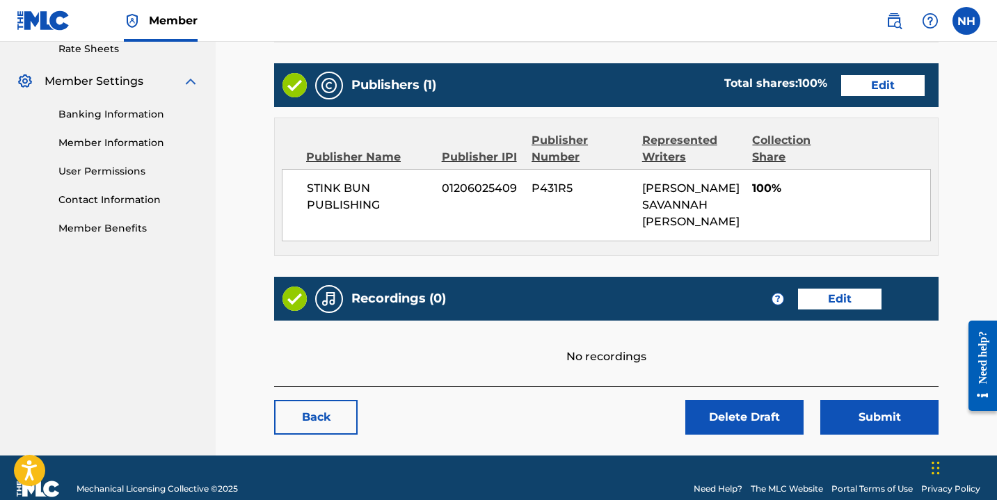
scroll to position [559, 0]
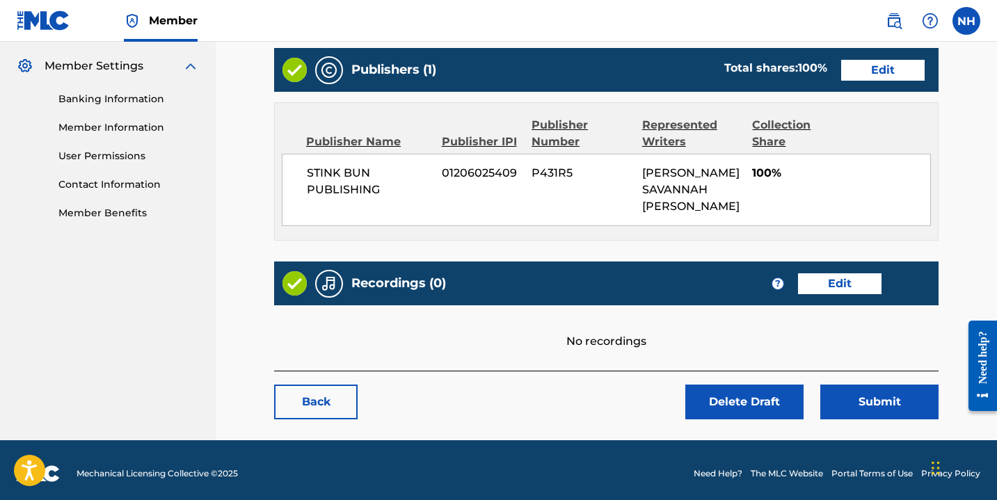
click at [838, 275] on link "Edit" at bounding box center [839, 283] width 83 height 21
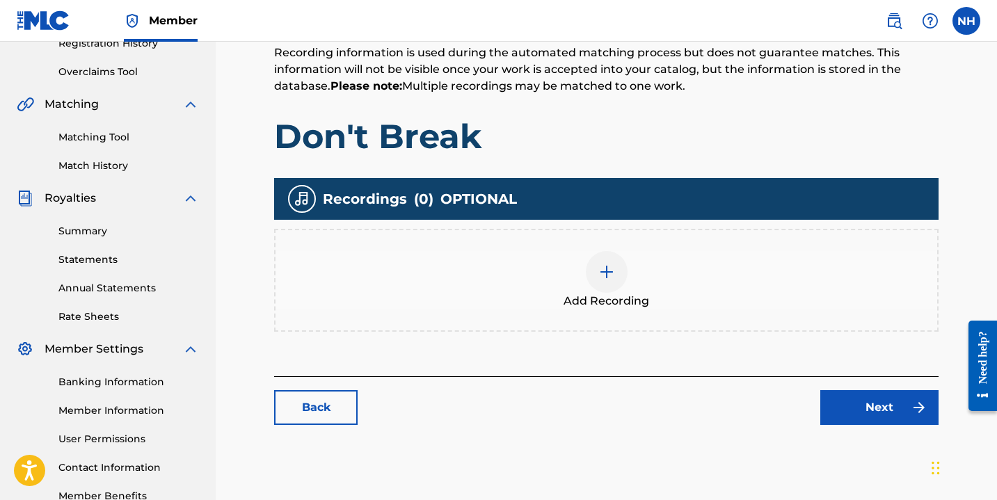
scroll to position [283, 0]
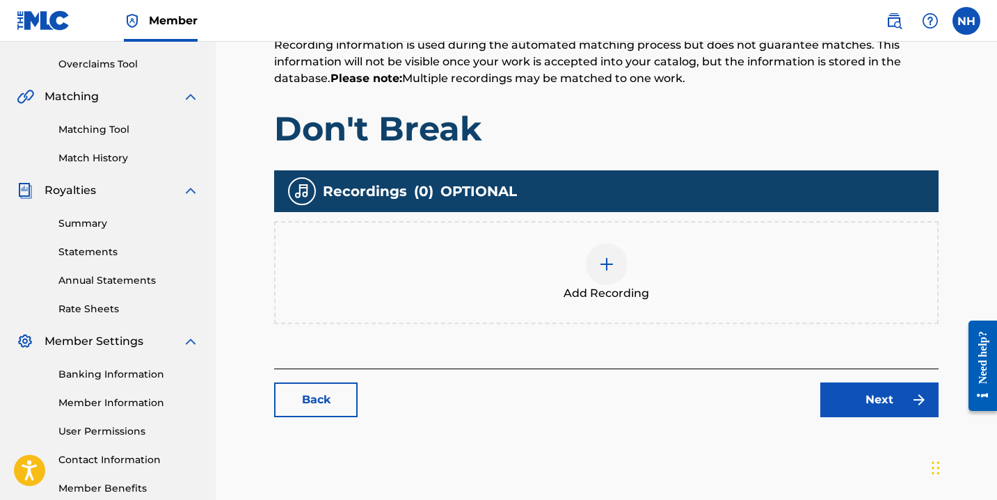
click at [608, 266] on img at bounding box center [606, 264] width 17 height 17
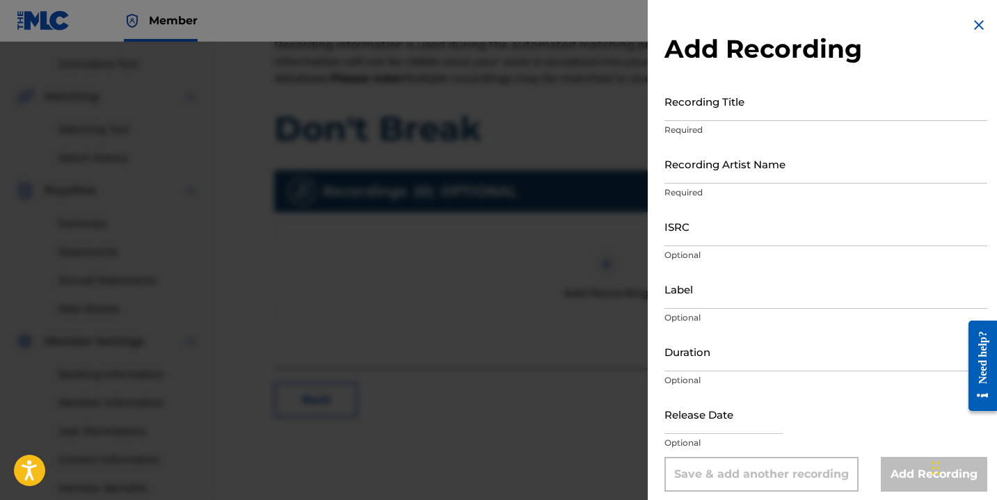
click at [742, 230] on input "ISRC" at bounding box center [825, 227] width 323 height 40
click at [679, 239] on input "ISRC" at bounding box center [825, 227] width 323 height 40
paste input "QZHN32181141"
type input "QZHN32181141"
click at [687, 365] on input "Duration" at bounding box center [825, 352] width 323 height 40
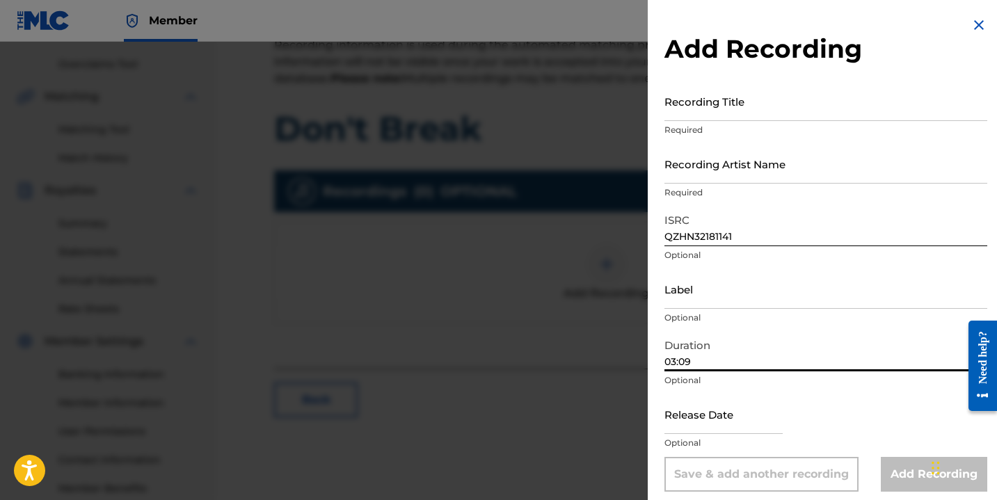
type input "03:09"
click at [683, 417] on input "text" at bounding box center [723, 414] width 118 height 40
select select "7"
select select "2025"
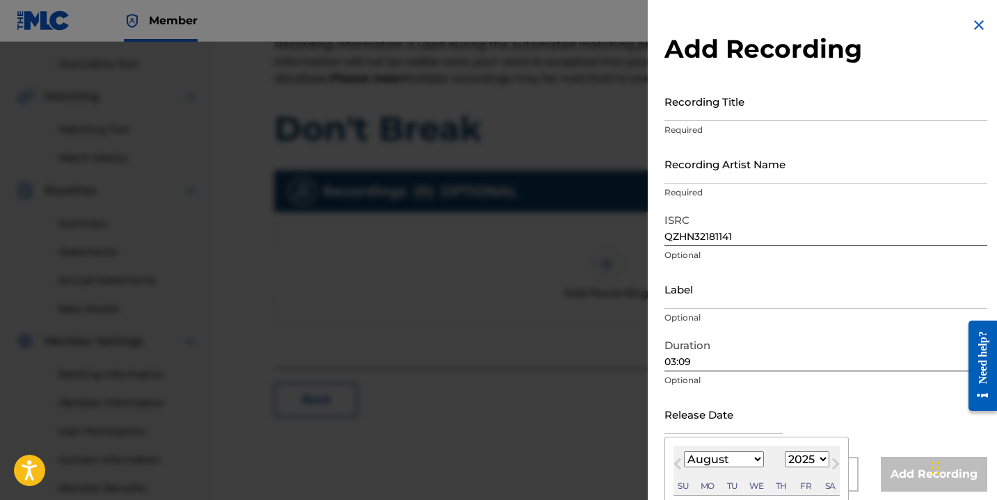
type input "[DATE]"
select select "4"
select select "2021"
click at [738, 177] on input "Recording Artist Name" at bounding box center [825, 164] width 323 height 40
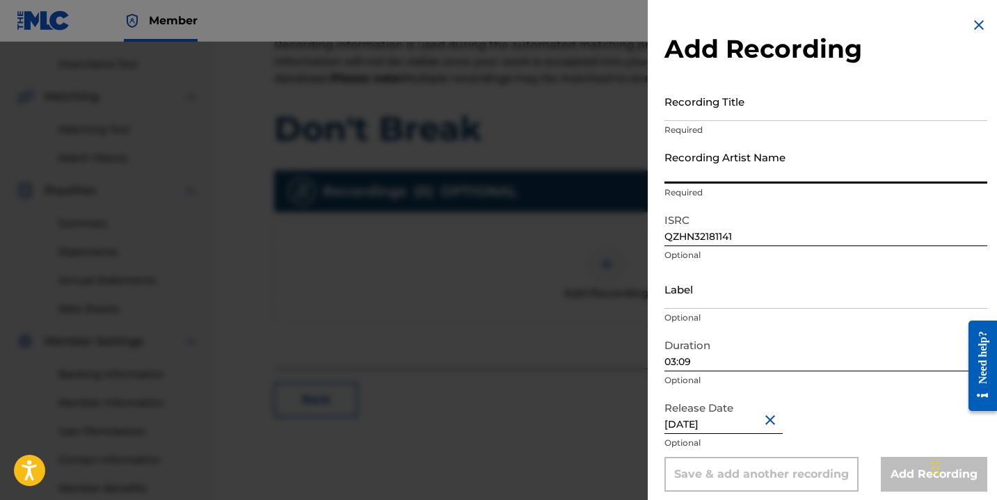
type input "Nayla Savannah"
click at [712, 108] on input "Recording Title" at bounding box center [825, 101] width 323 height 40
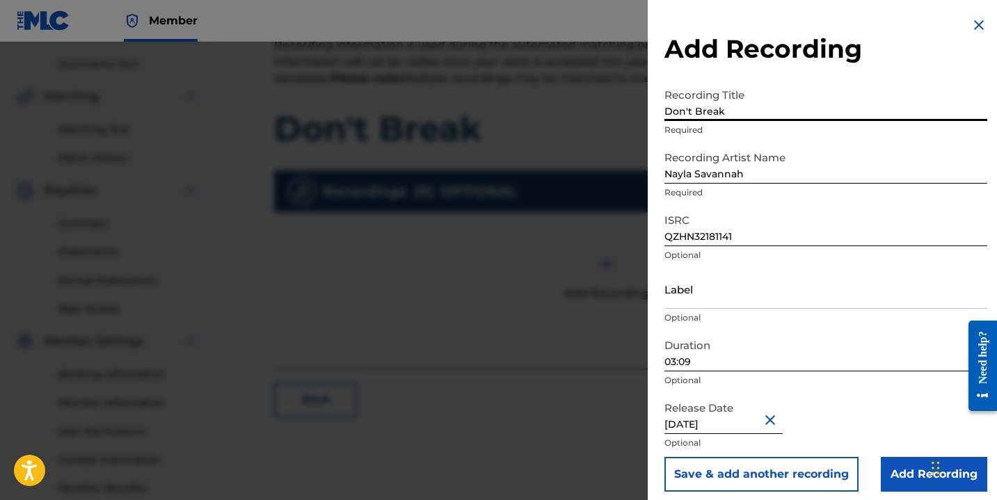
scroll to position [8, 0]
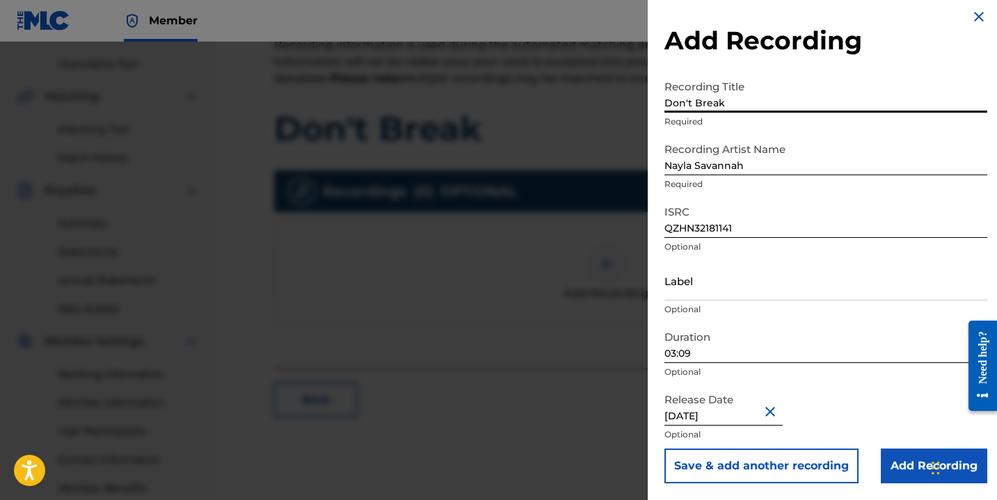
type input "Don't Break"
click at [893, 460] on input "Add Recording" at bounding box center [934, 466] width 106 height 35
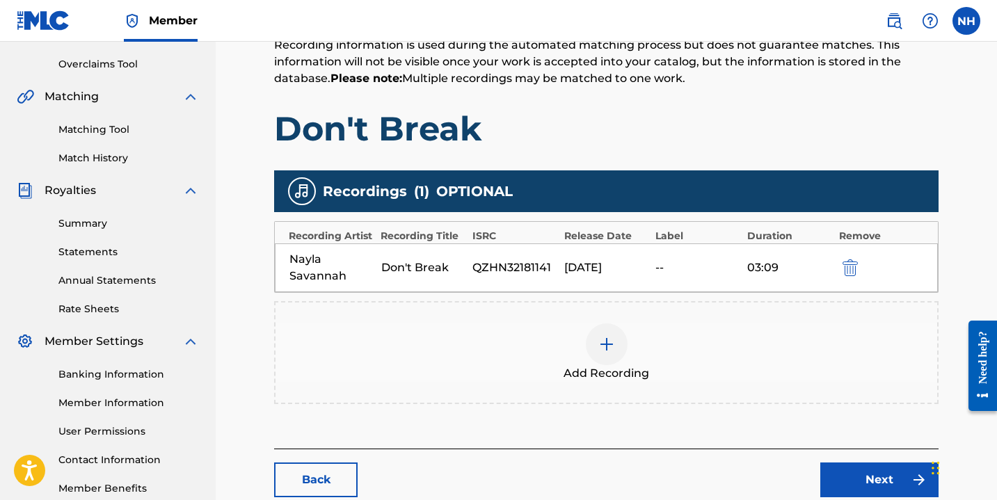
click at [600, 344] on img at bounding box center [606, 344] width 17 height 17
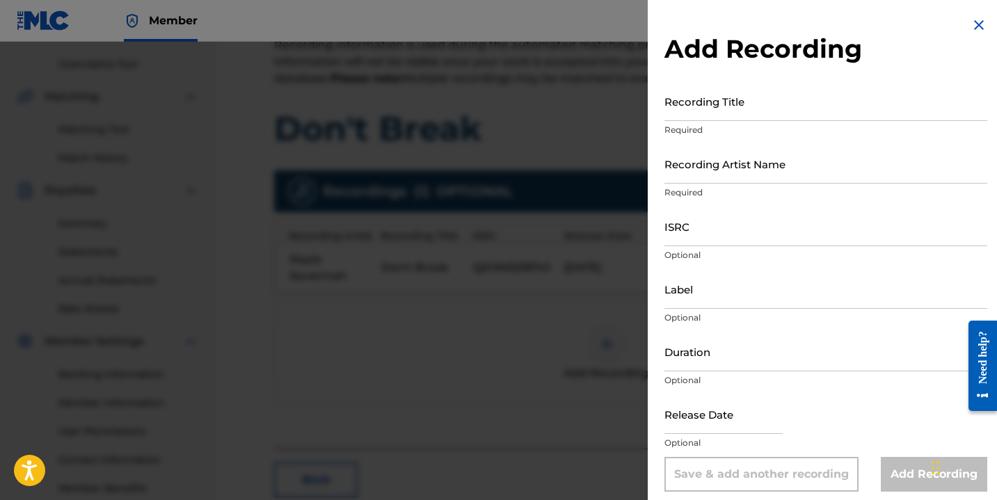
click at [973, 25] on img at bounding box center [979, 25] width 17 height 17
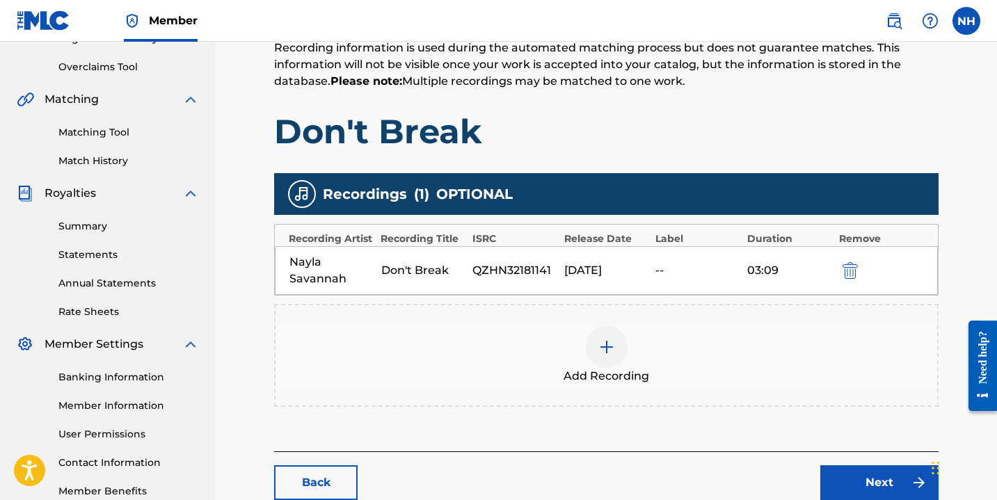
scroll to position [368, 0]
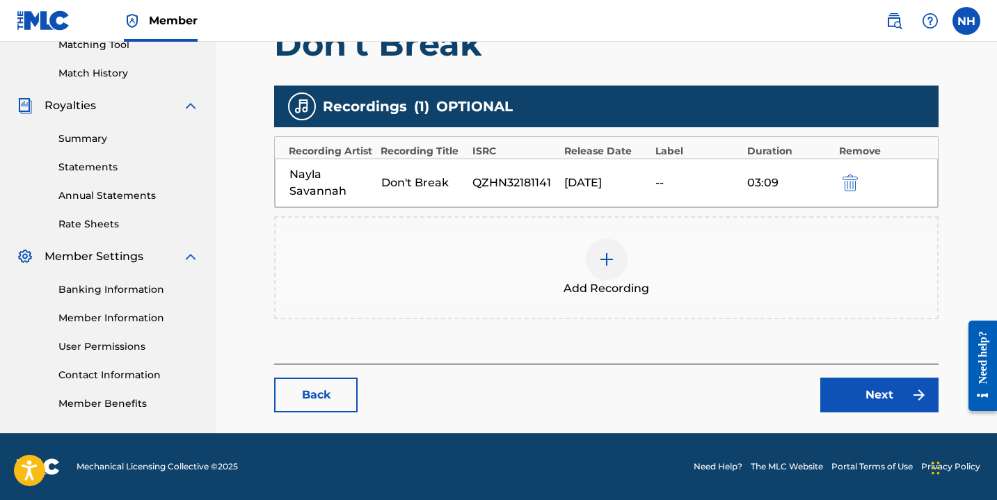
click at [891, 391] on link "Next" at bounding box center [879, 395] width 118 height 35
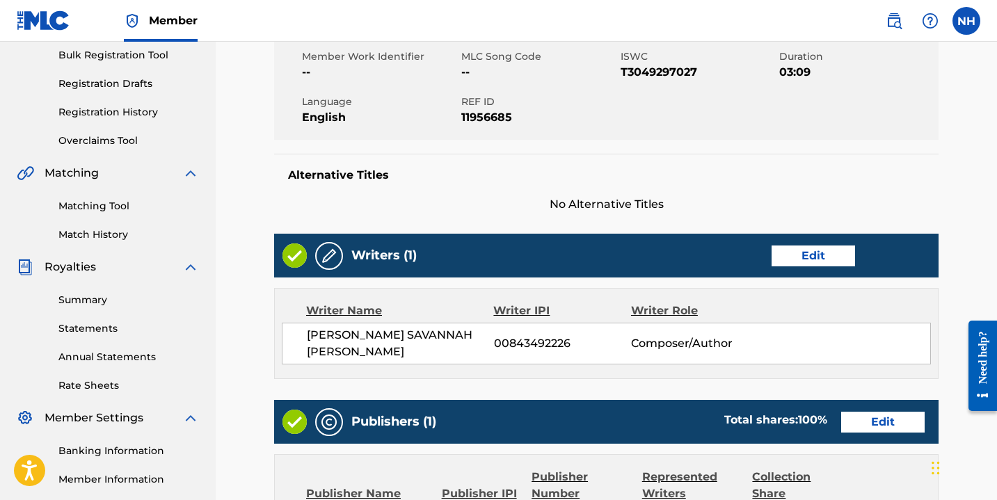
scroll to position [605, 0]
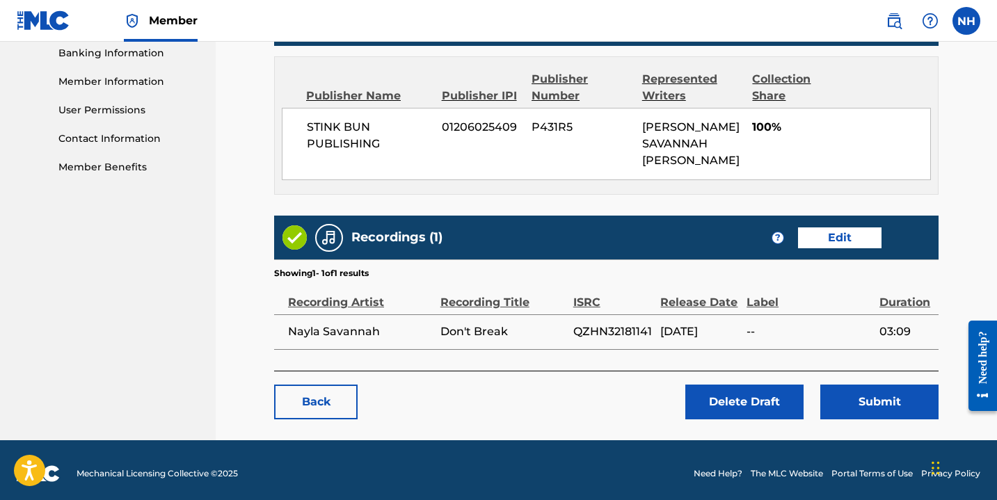
click at [866, 385] on button "Submit" at bounding box center [879, 402] width 118 height 35
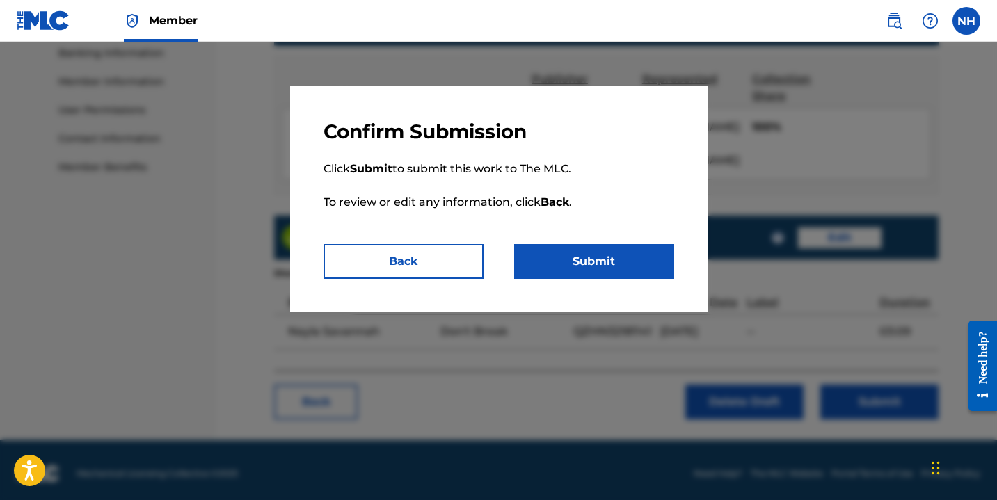
click at [628, 262] on button "Submit" at bounding box center [594, 261] width 160 height 35
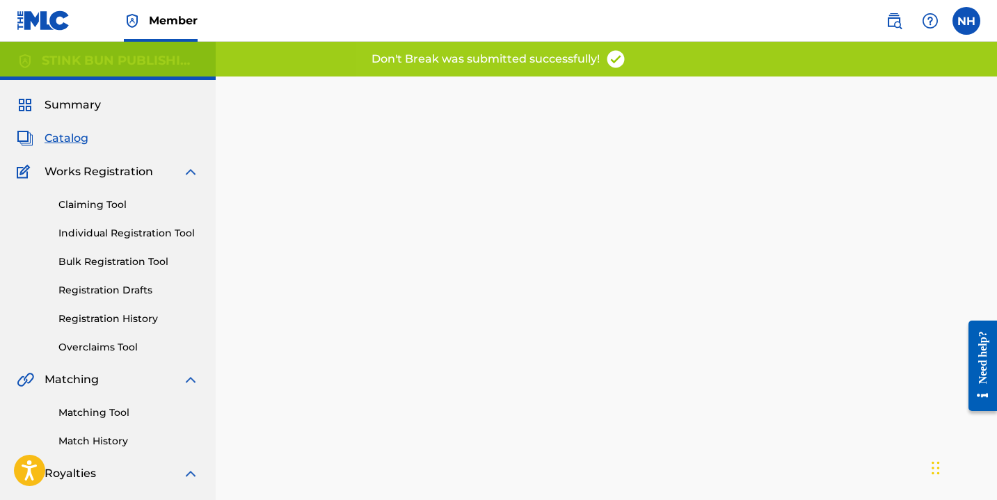
click at [116, 313] on link "Registration History" at bounding box center [128, 319] width 141 height 15
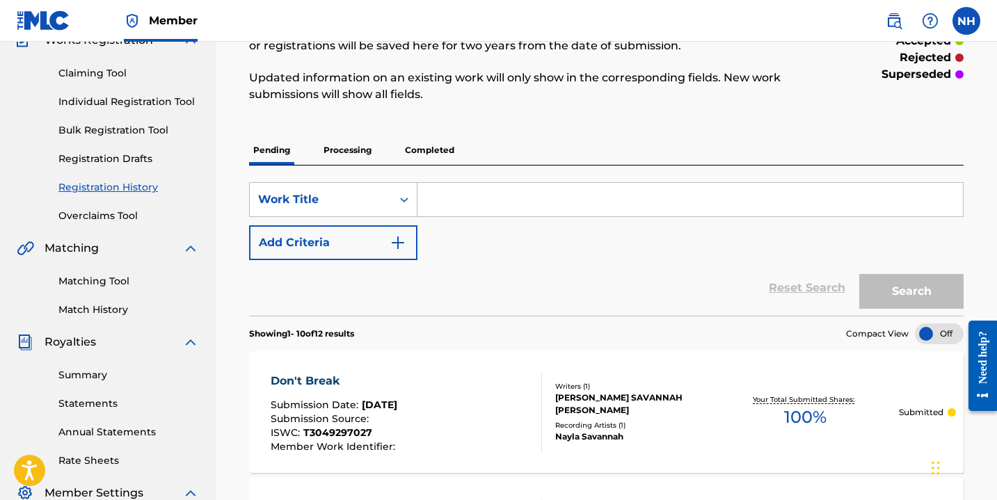
scroll to position [120, 0]
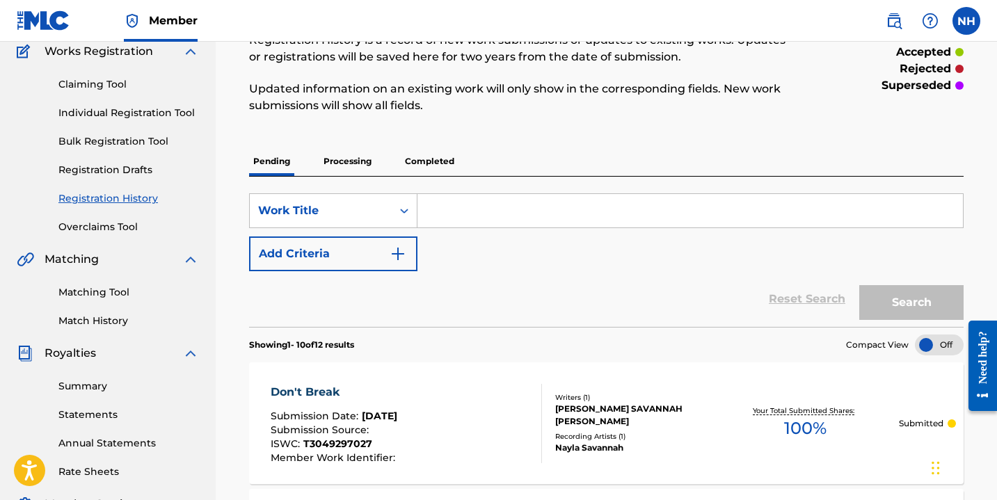
click at [116, 167] on link "Registration Drafts" at bounding box center [128, 170] width 141 height 15
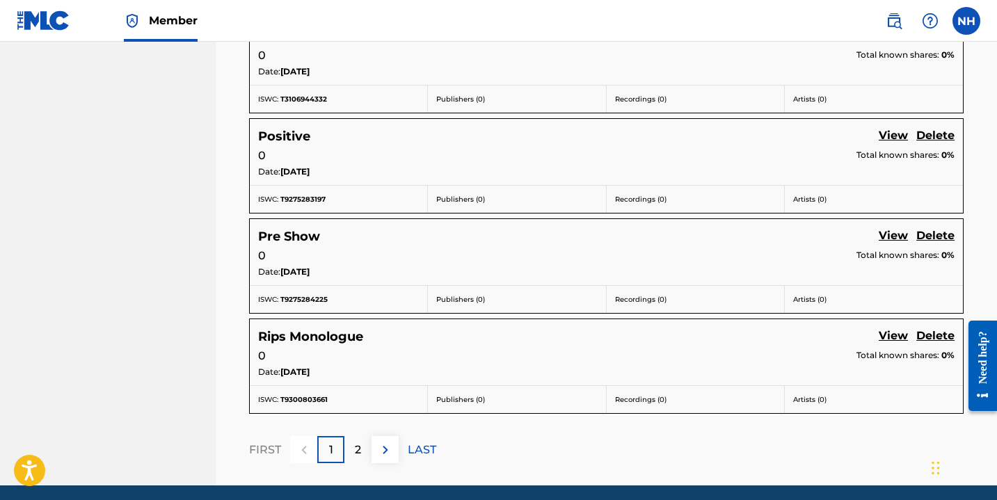
scroll to position [982, 0]
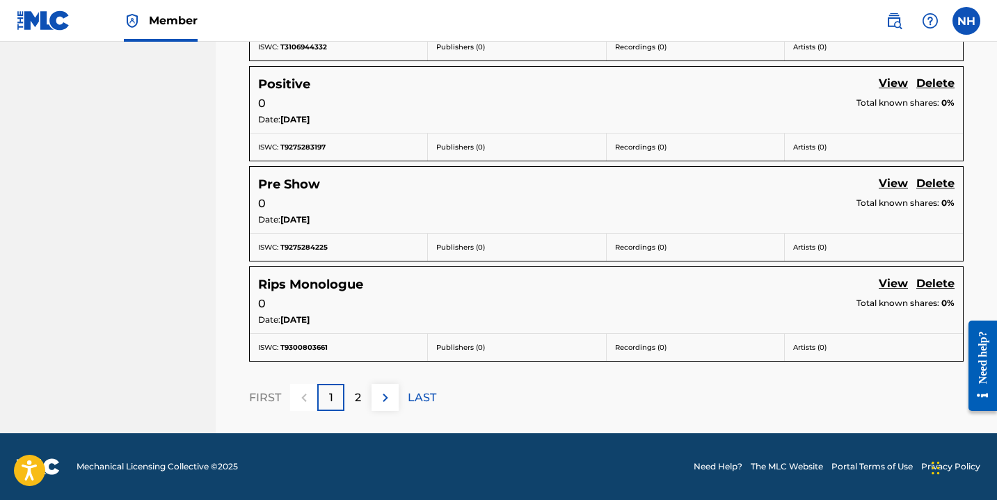
click at [353, 395] on div "2" at bounding box center [357, 397] width 27 height 27
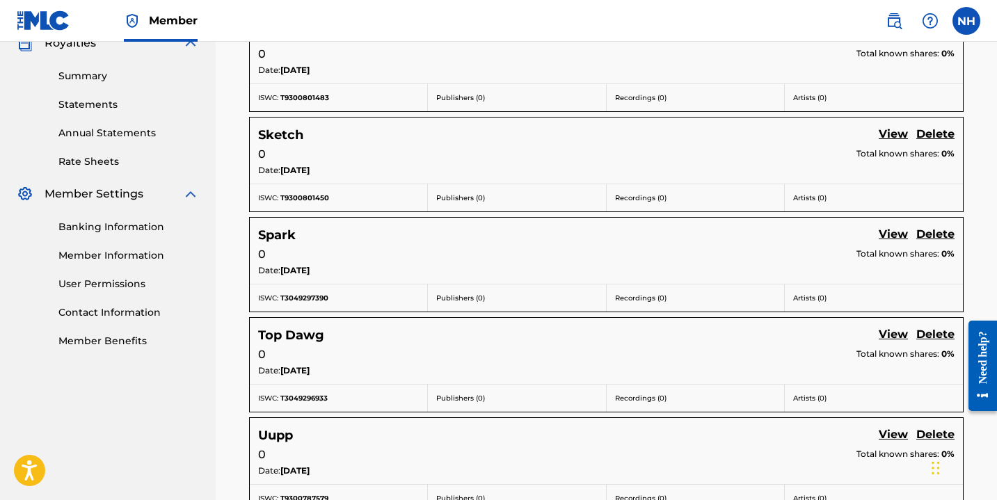
scroll to position [414, 0]
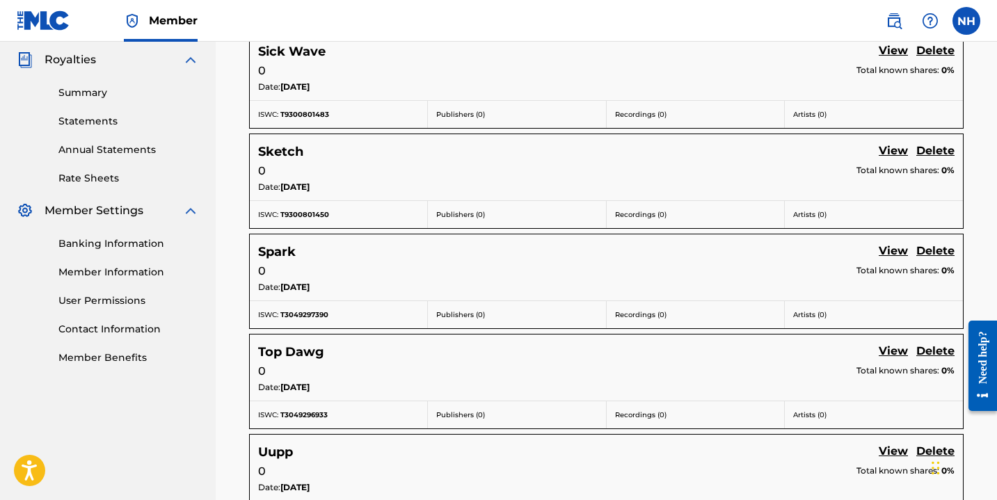
click at [893, 250] on link "View" at bounding box center [893, 252] width 29 height 19
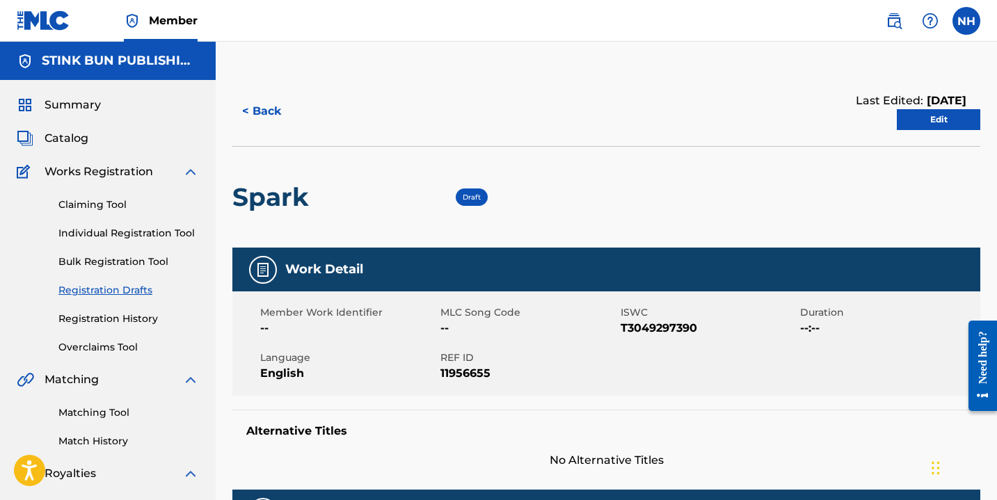
click at [934, 122] on link "Edit" at bounding box center [938, 119] width 83 height 21
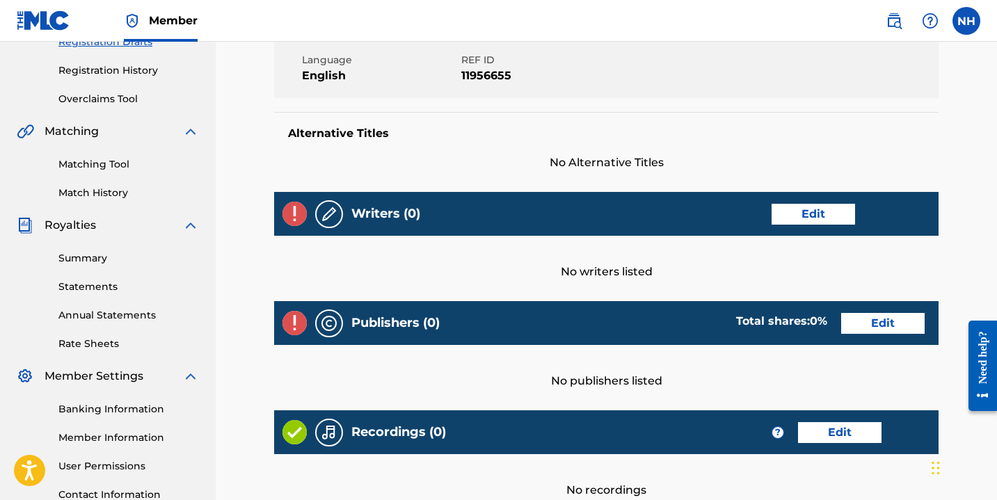
scroll to position [349, 0]
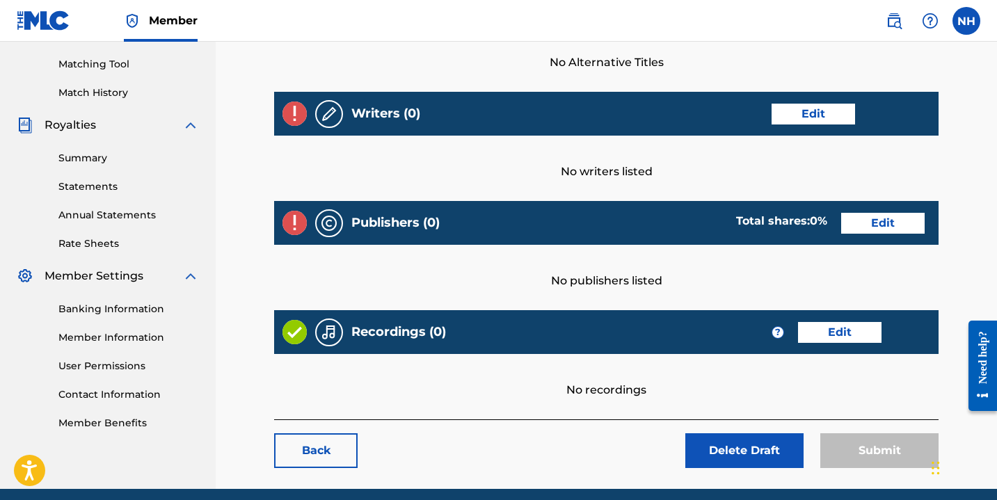
click at [805, 123] on link "Edit" at bounding box center [813, 114] width 83 height 21
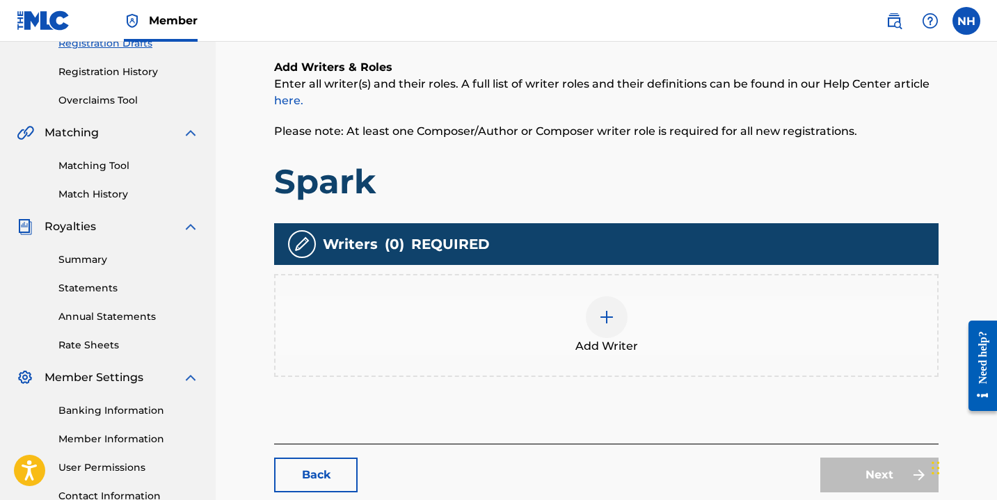
scroll to position [248, 0]
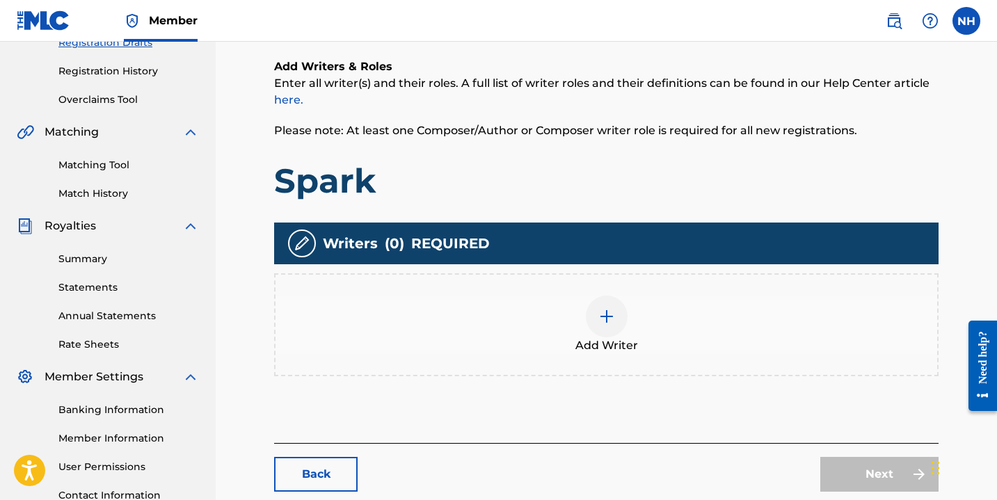
click at [590, 324] on div at bounding box center [607, 317] width 42 height 42
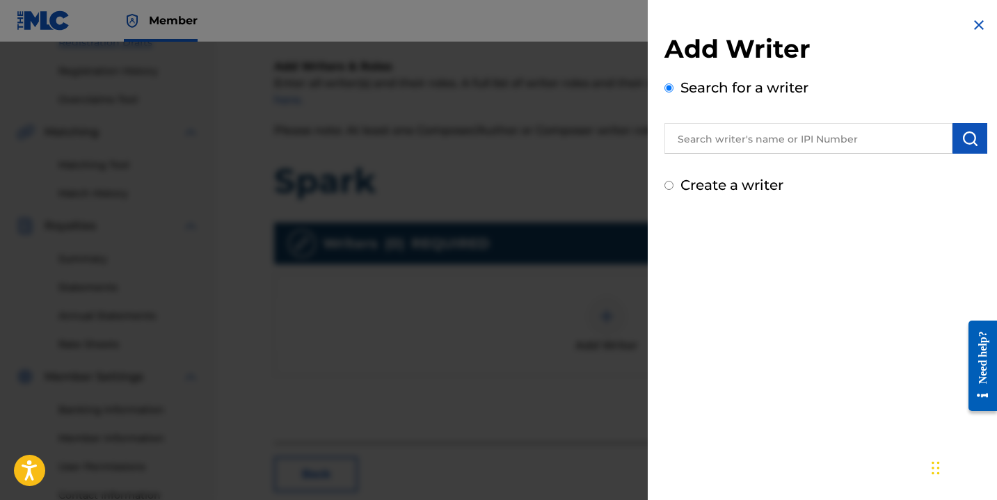
click at [730, 123] on input "text" at bounding box center [808, 138] width 288 height 31
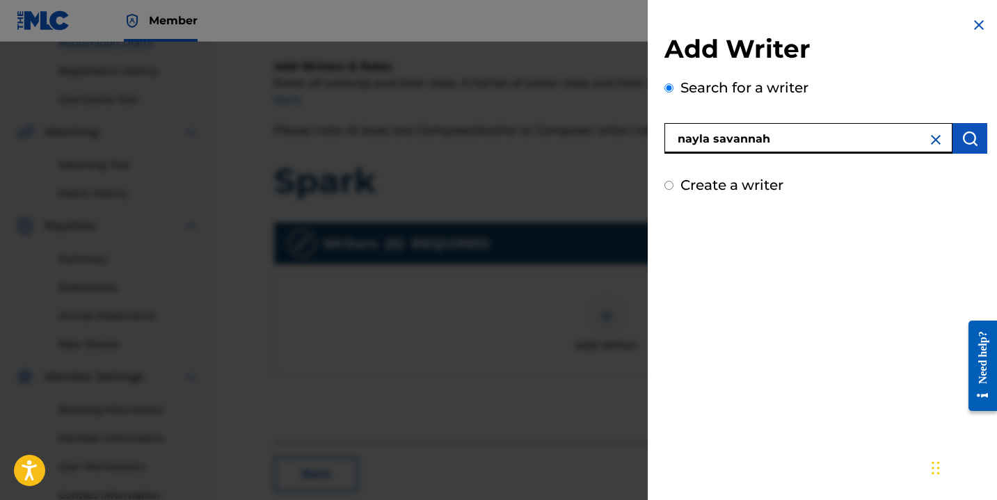
type input "nayla savannah"
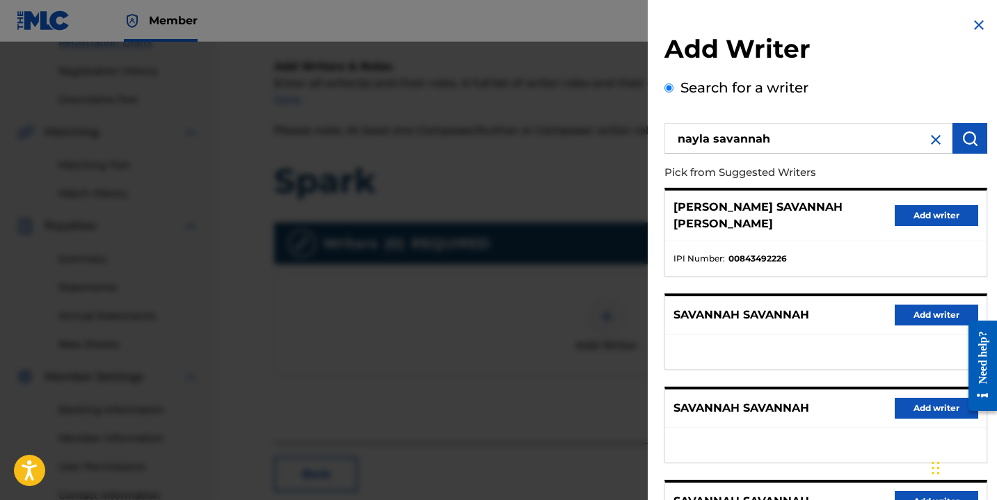
click at [930, 205] on button "Add writer" at bounding box center [936, 215] width 83 height 21
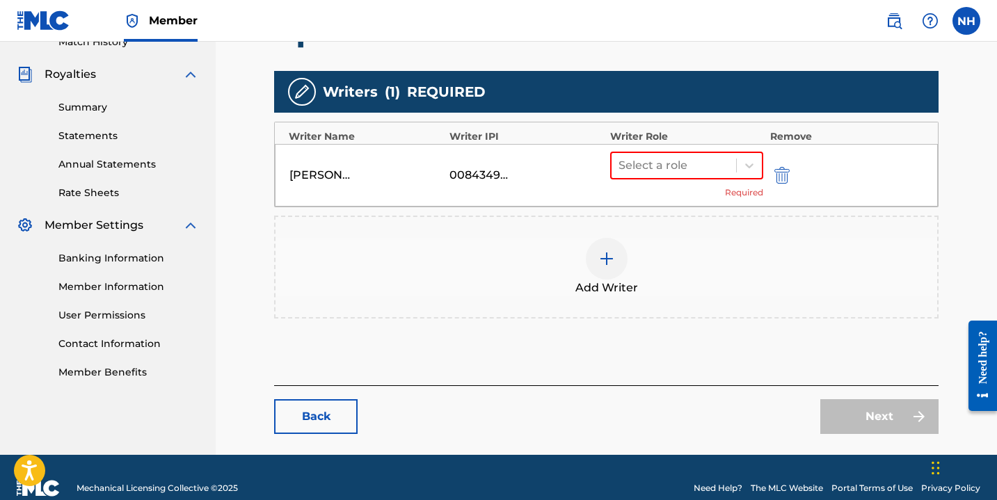
scroll to position [421, 0]
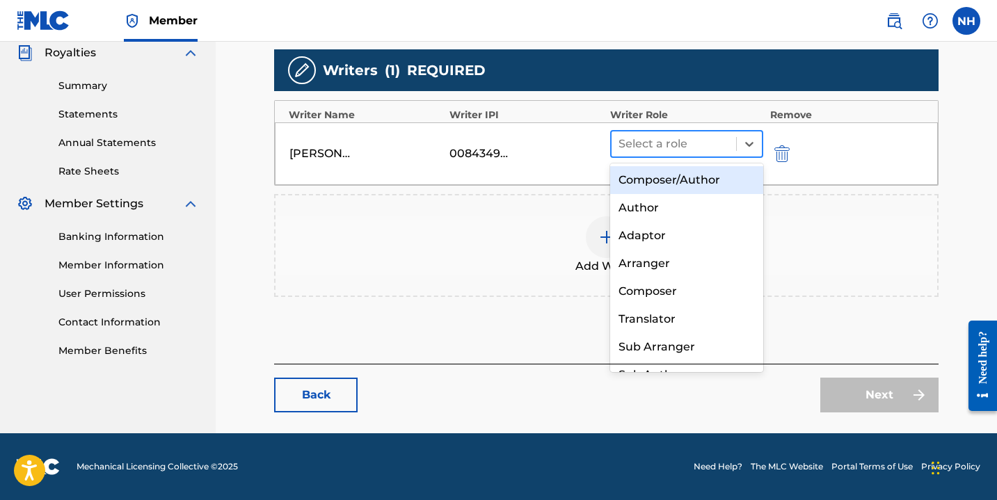
click at [726, 144] on div at bounding box center [674, 143] width 111 height 19
click at [703, 184] on div "Composer/Author" at bounding box center [686, 180] width 153 height 28
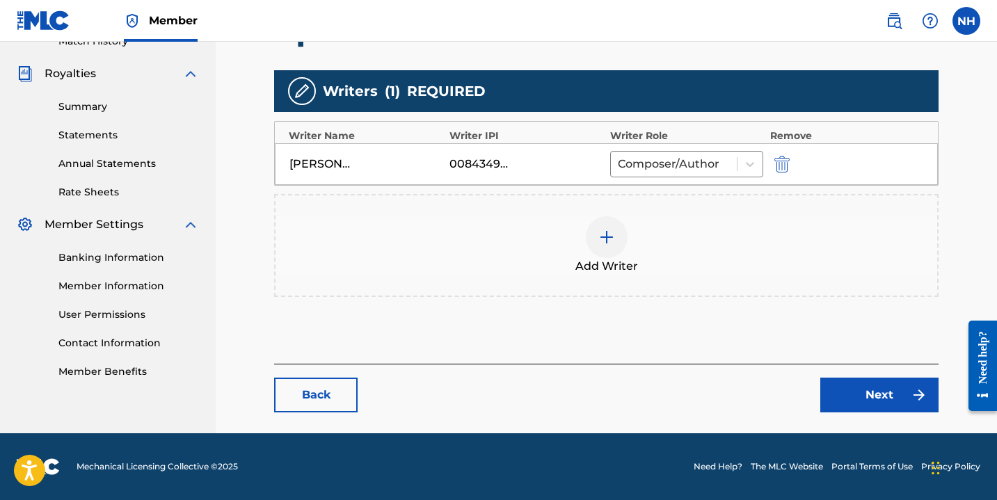
click at [866, 391] on link "Next" at bounding box center [879, 395] width 118 height 35
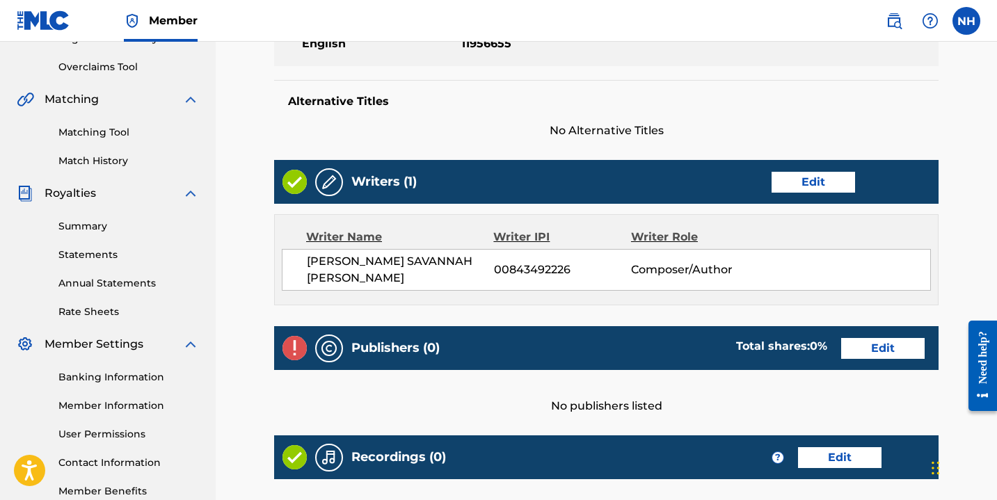
scroll to position [294, 0]
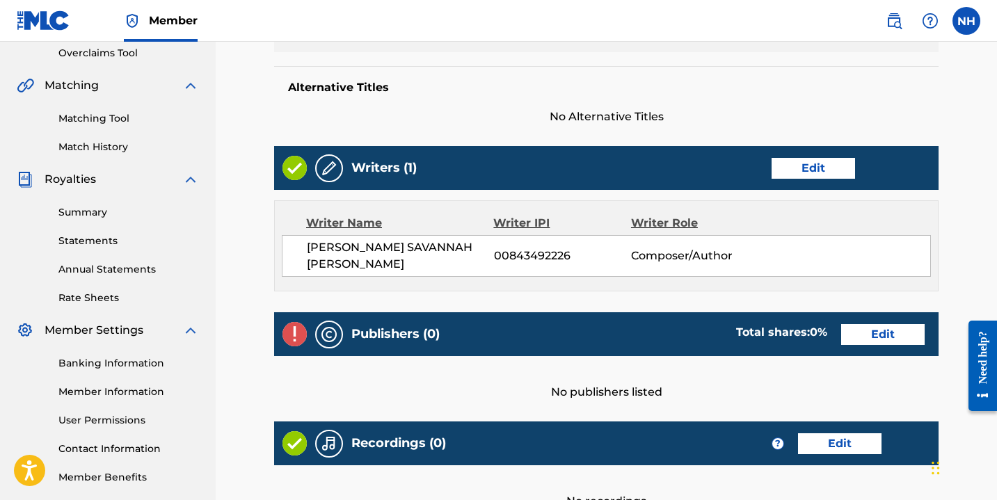
click at [858, 324] on link "Edit" at bounding box center [882, 334] width 83 height 21
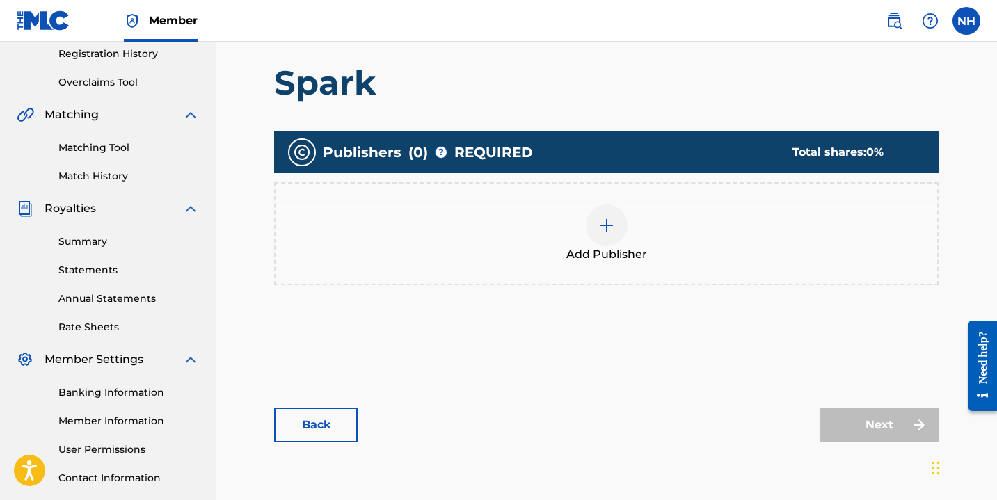
scroll to position [264, 0]
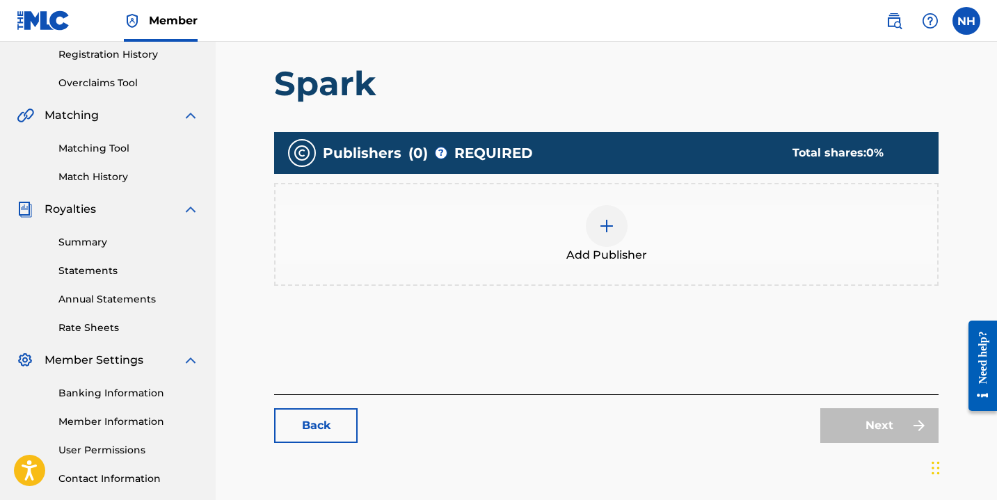
click at [607, 234] on div at bounding box center [607, 226] width 42 height 42
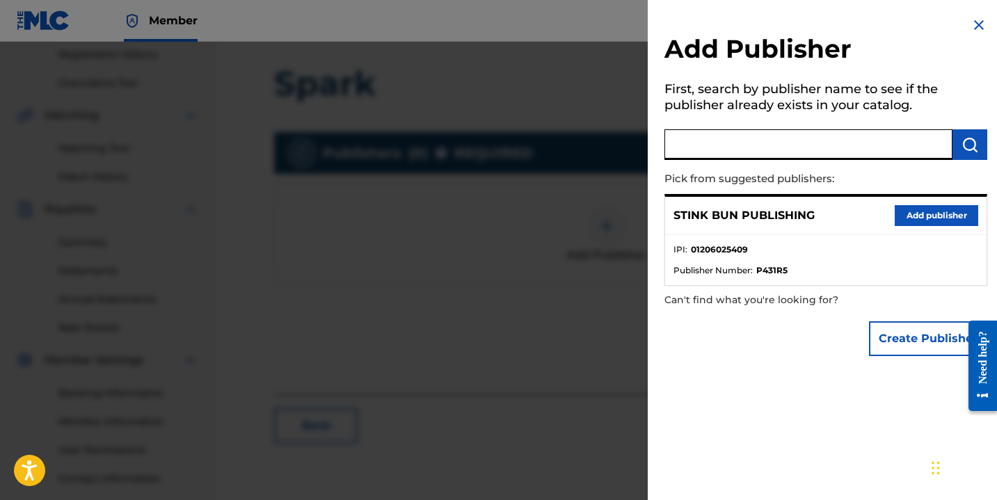
click at [724, 141] on input "text" at bounding box center [808, 144] width 288 height 31
click at [904, 220] on button "Add publisher" at bounding box center [936, 215] width 83 height 21
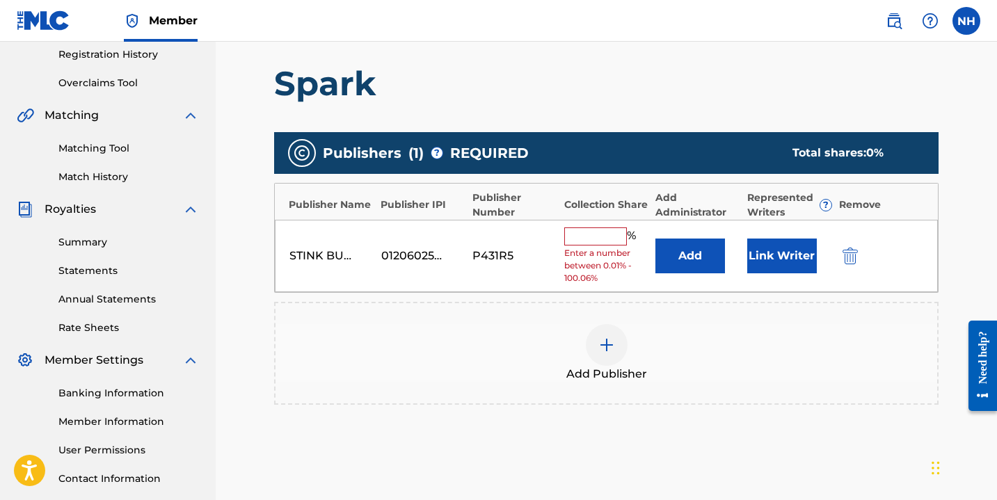
click at [613, 231] on input "text" at bounding box center [595, 237] width 63 height 18
type input "100"
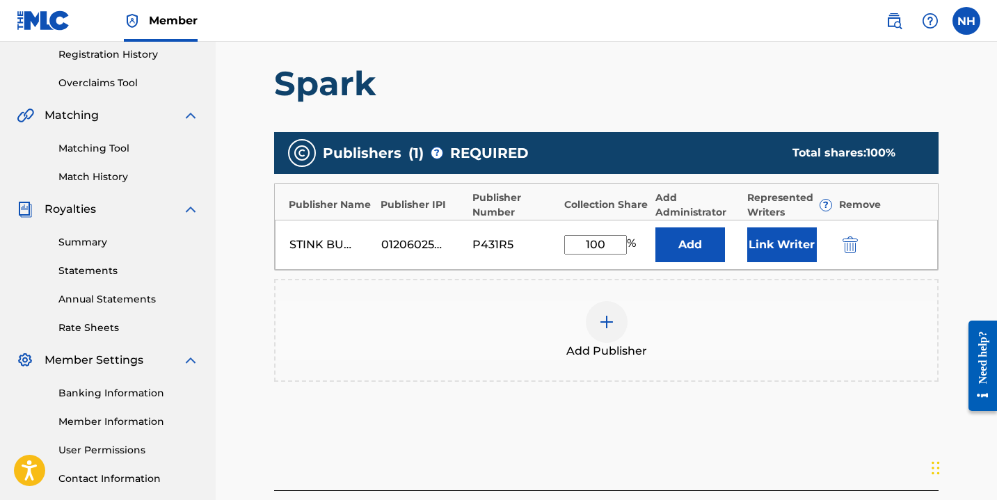
click at [822, 239] on div "Link Writer" at bounding box center [789, 245] width 85 height 35
click at [800, 241] on button "Link Writer" at bounding box center [782, 245] width 70 height 35
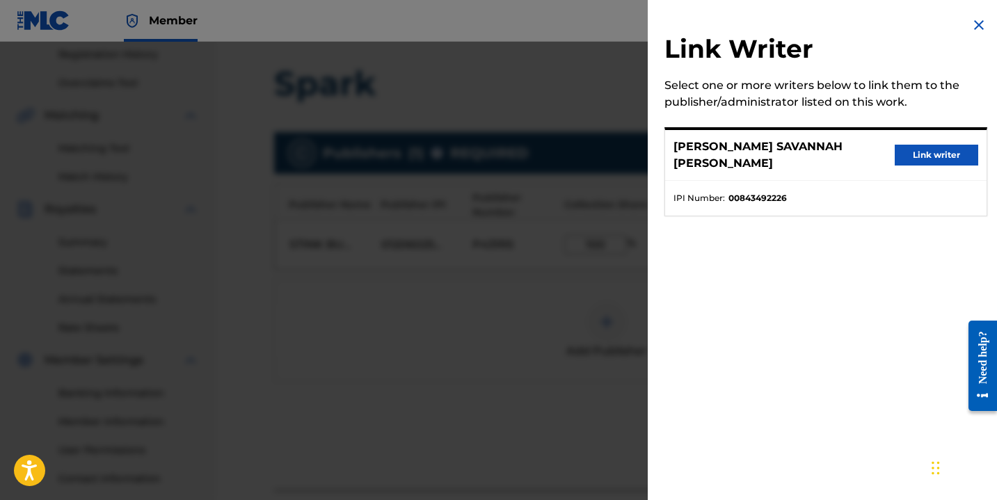
click at [930, 148] on button "Link writer" at bounding box center [936, 155] width 83 height 21
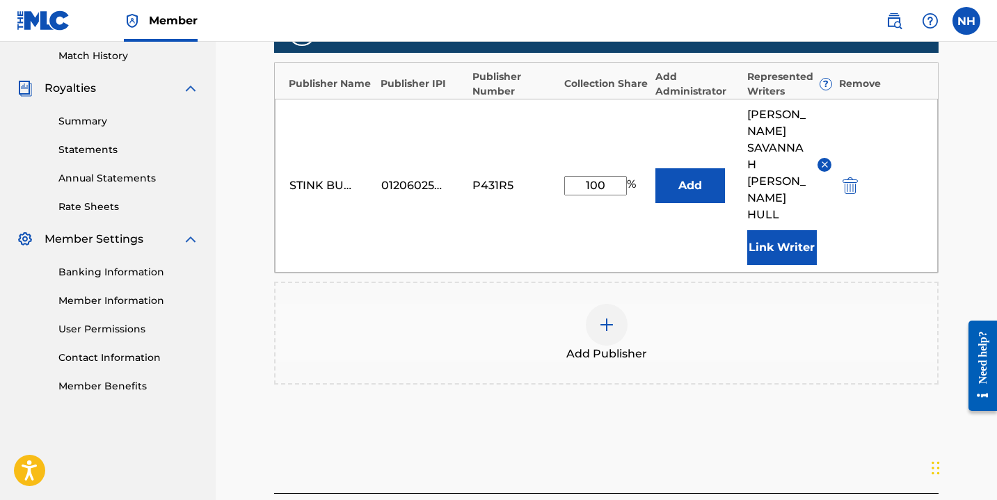
scroll to position [426, 0]
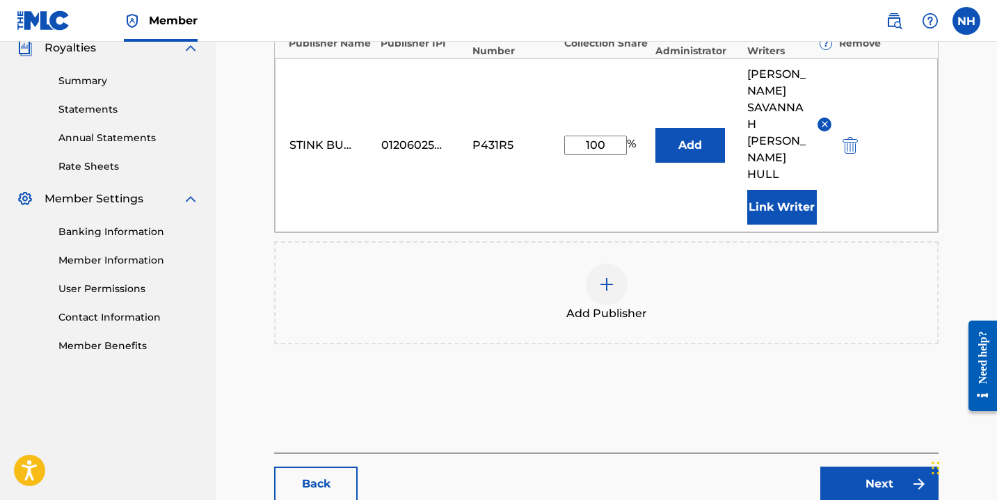
click at [874, 467] on link "Next" at bounding box center [879, 484] width 118 height 35
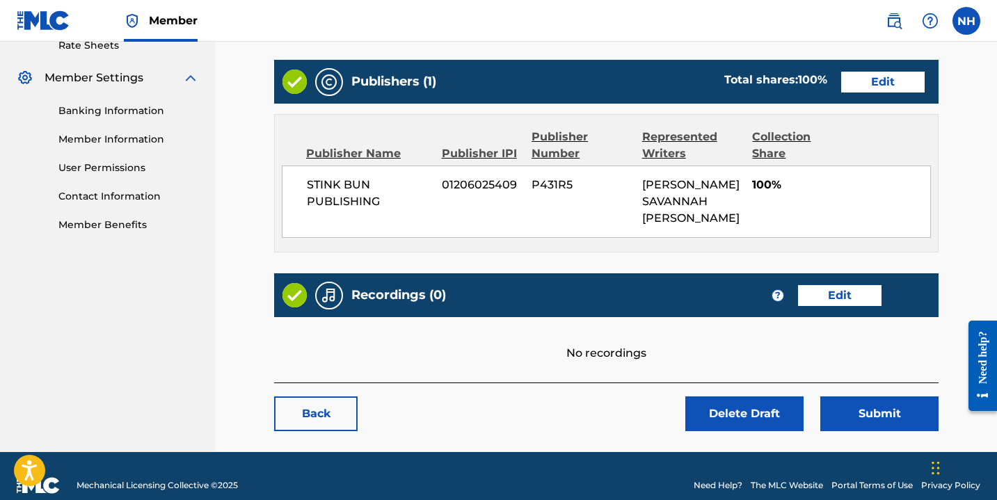
scroll to position [559, 0]
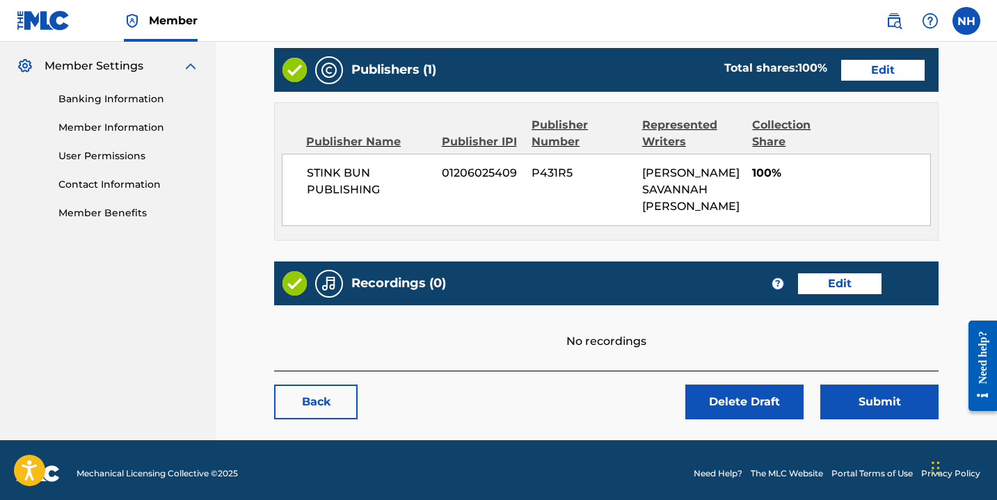
click at [828, 273] on link "Edit" at bounding box center [839, 283] width 83 height 21
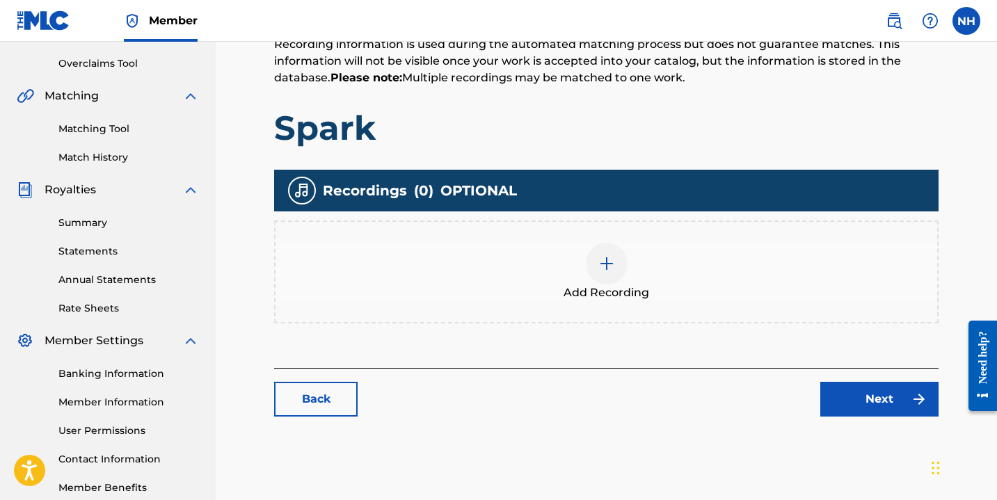
scroll to position [362, 0]
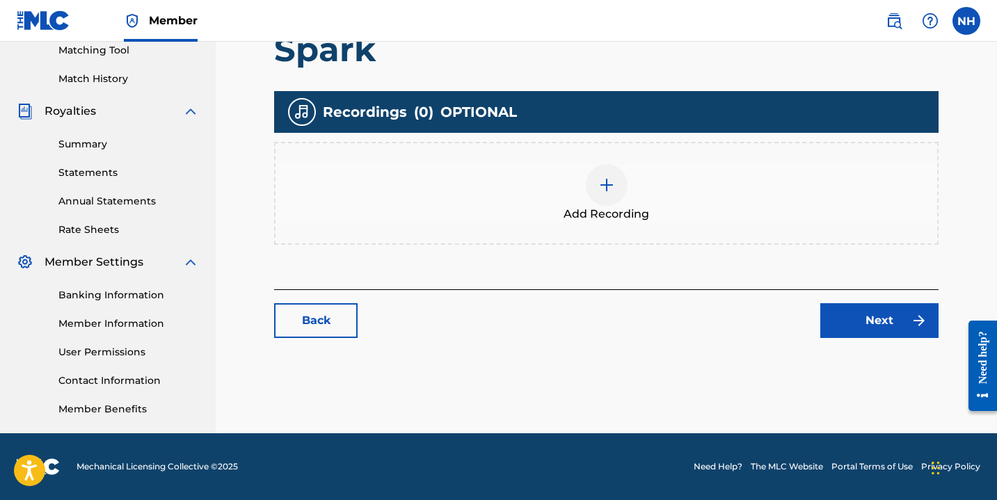
click at [604, 193] on div at bounding box center [607, 185] width 42 height 42
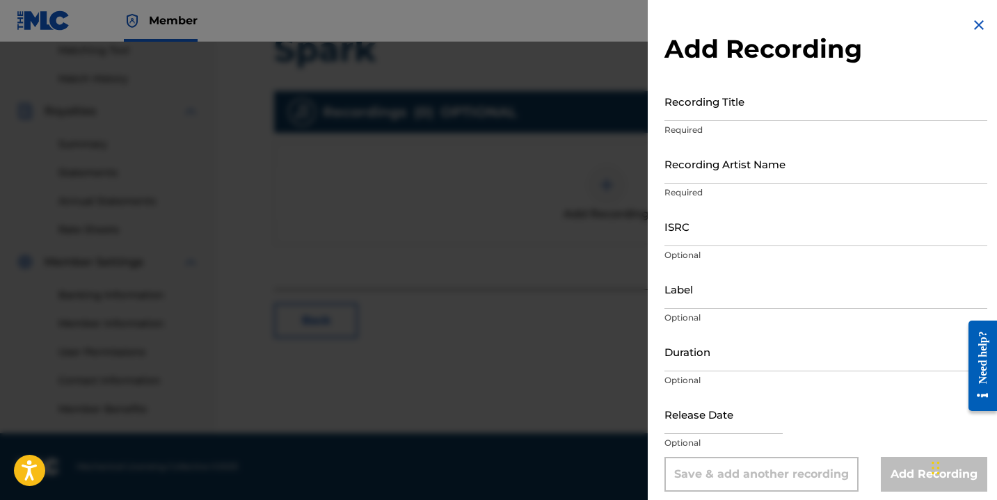
click at [685, 232] on input "ISRC" at bounding box center [825, 227] width 323 height 40
paste input "QZHN32181142"
type input "QZHN32181142"
click at [699, 173] on input "Recording Artist Name" at bounding box center [825, 164] width 323 height 40
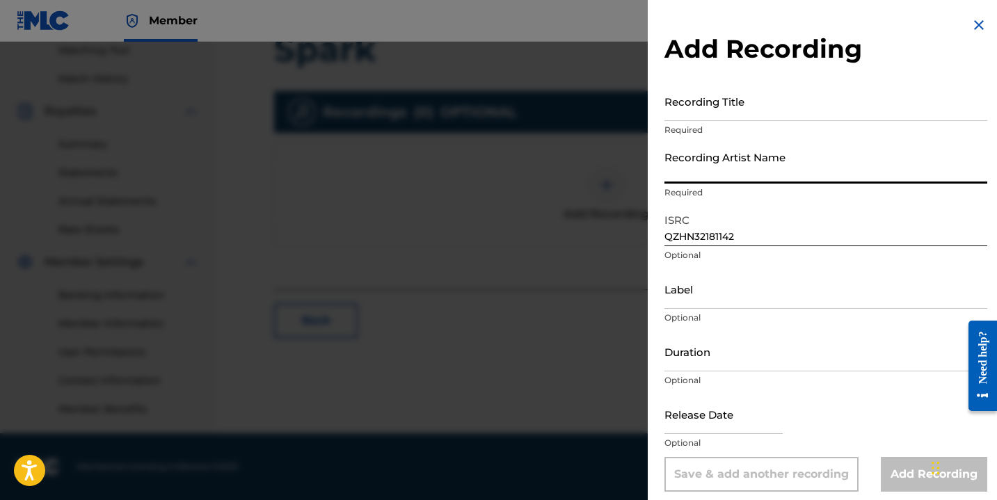
type input "Nayla Savannah"
click at [710, 120] on input "Recording Title" at bounding box center [825, 101] width 323 height 40
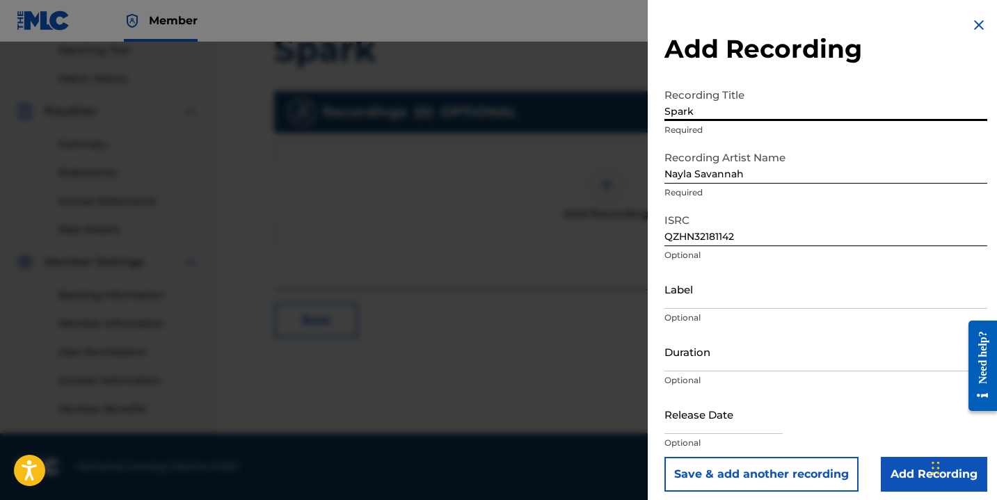
type input "Spark"
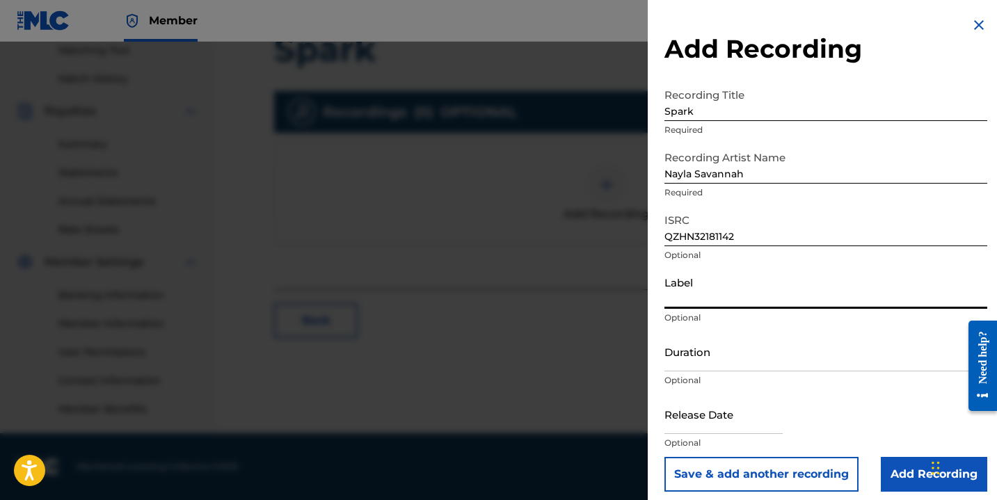
click at [702, 303] on input "Label" at bounding box center [825, 289] width 323 height 40
type input "The Winchester Group"
click at [692, 365] on input "Duration" at bounding box center [825, 352] width 323 height 40
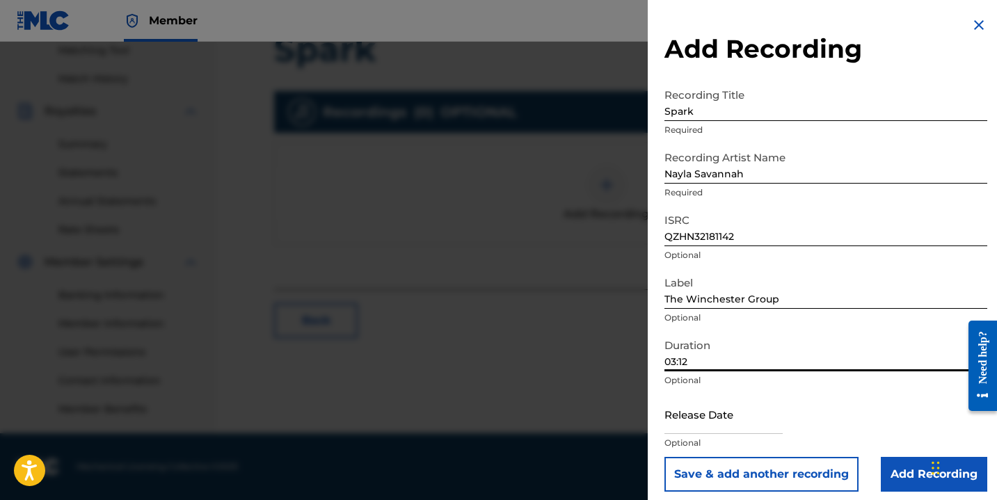
scroll to position [8, 0]
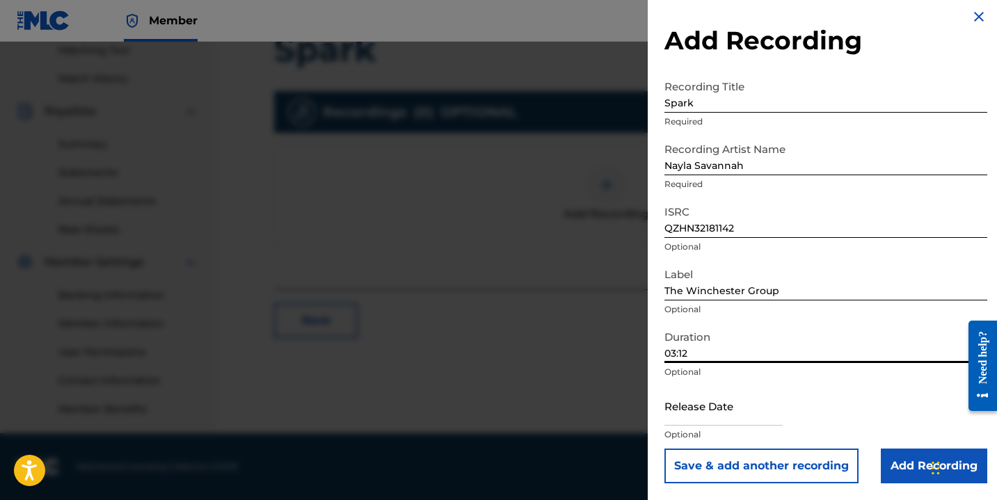
type input "03:12"
click at [715, 406] on input "text" at bounding box center [723, 406] width 118 height 40
select select "7"
select select "2025"
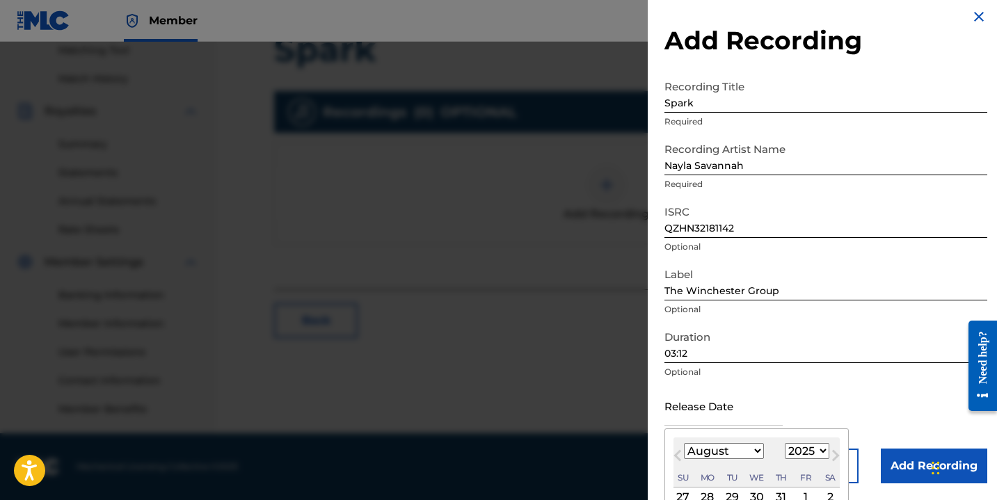
type input "[DATE]"
select select "4"
select select "2021"
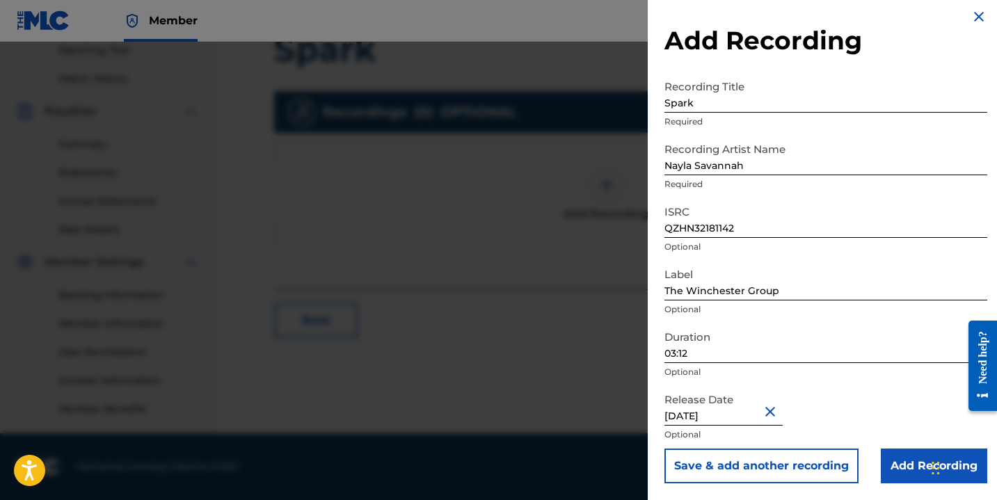
click at [904, 467] on input "Add Recording" at bounding box center [934, 466] width 106 height 35
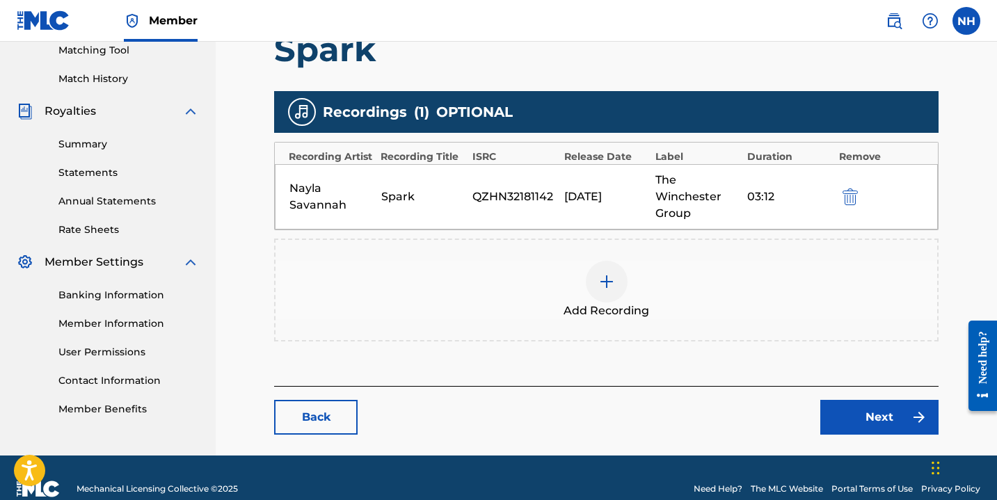
scroll to position [385, 0]
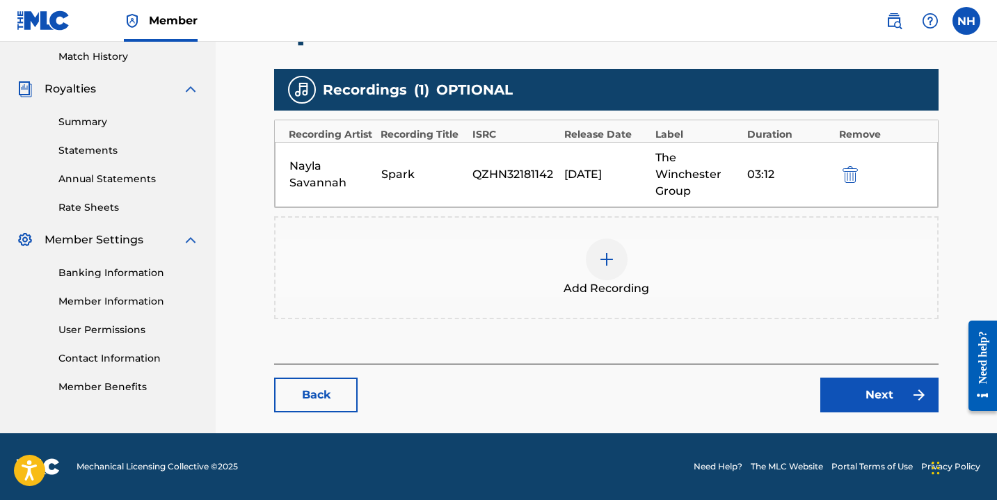
click at [845, 386] on link "Next" at bounding box center [879, 395] width 118 height 35
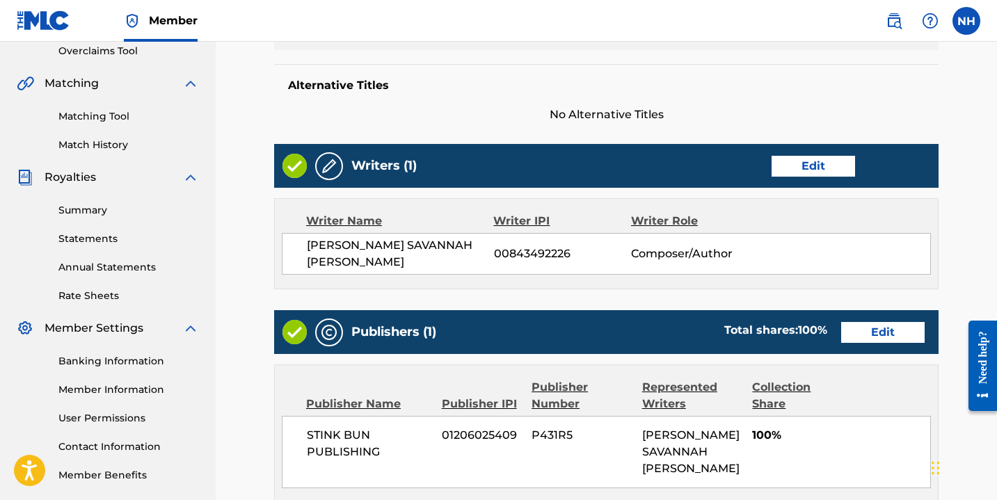
scroll to position [605, 0]
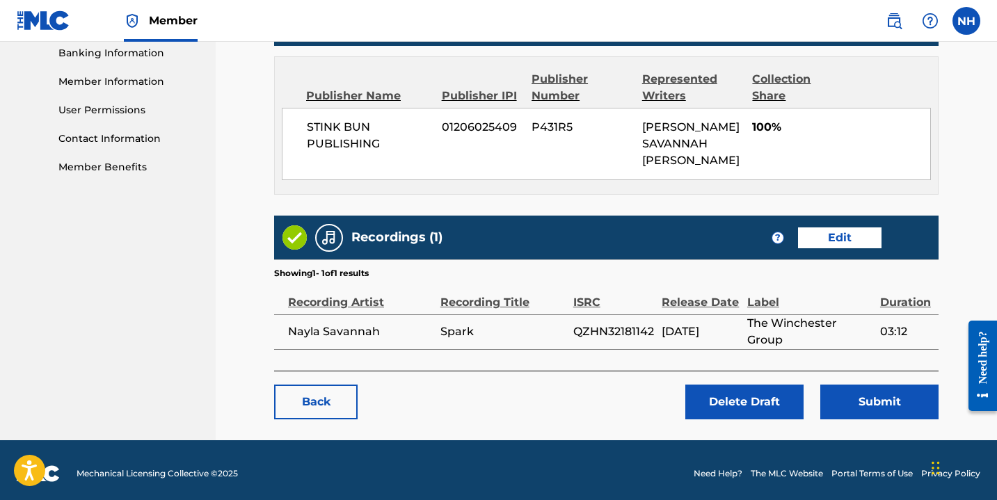
click at [855, 403] on button "Submit" at bounding box center [879, 402] width 118 height 35
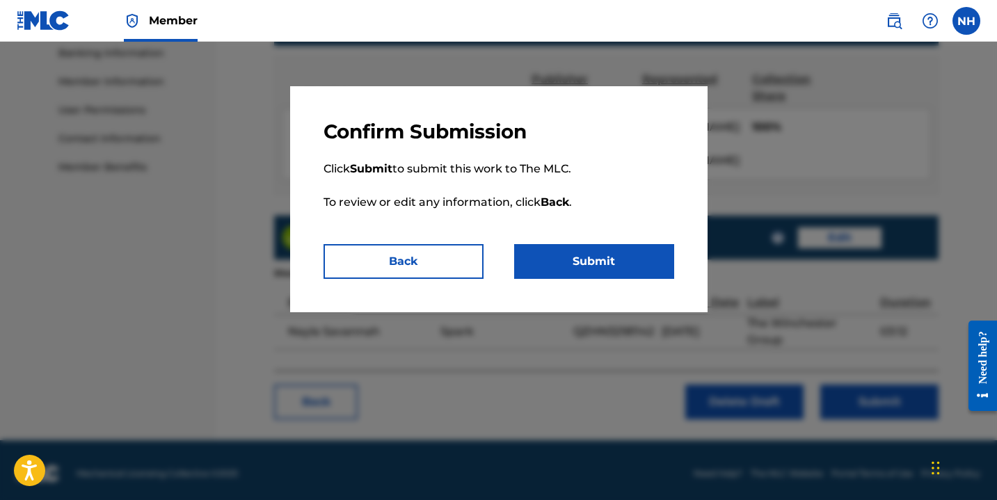
click at [621, 262] on button "Submit" at bounding box center [594, 261] width 160 height 35
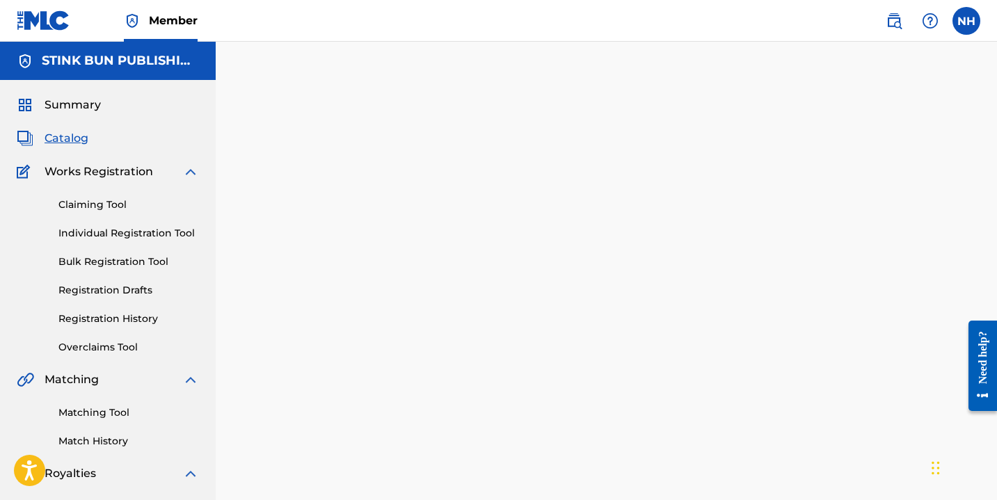
click at [113, 284] on link "Registration Drafts" at bounding box center [128, 290] width 141 height 15
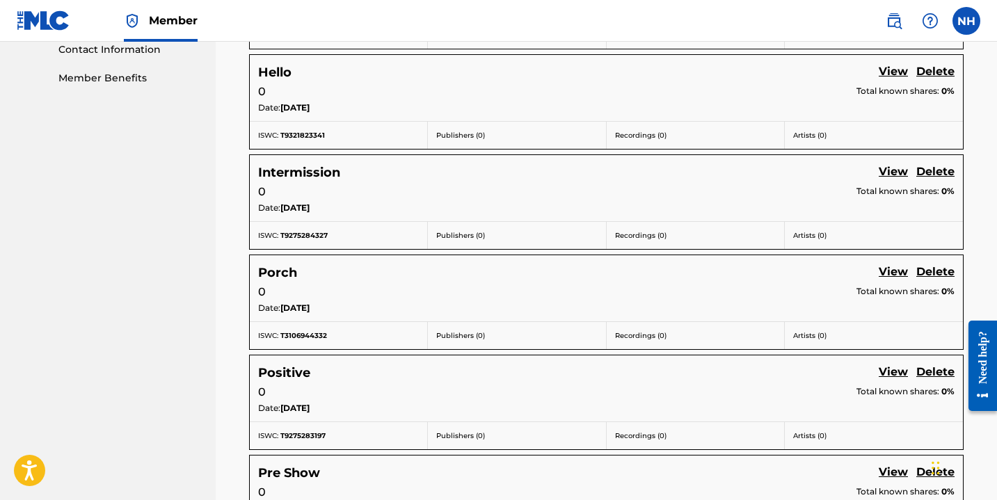
scroll to position [982, 0]
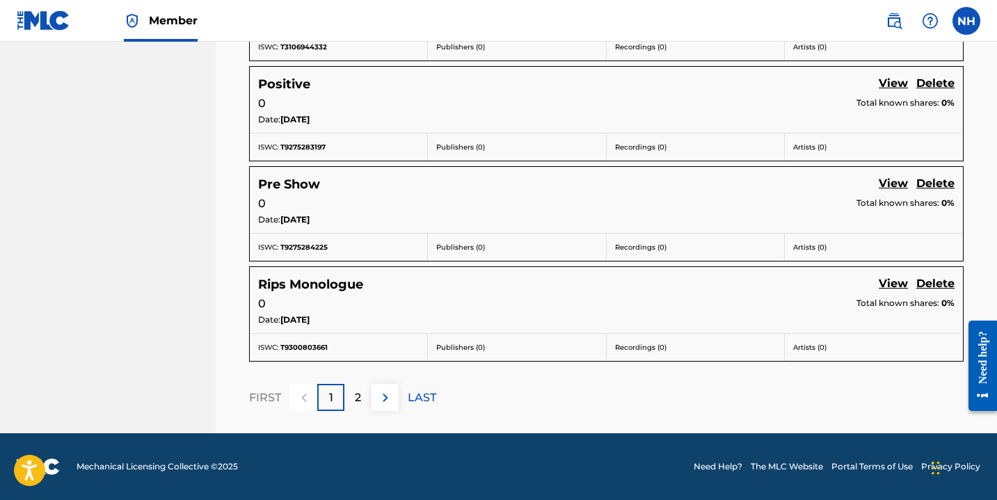
click at [358, 393] on p "2" at bounding box center [358, 398] width 6 height 17
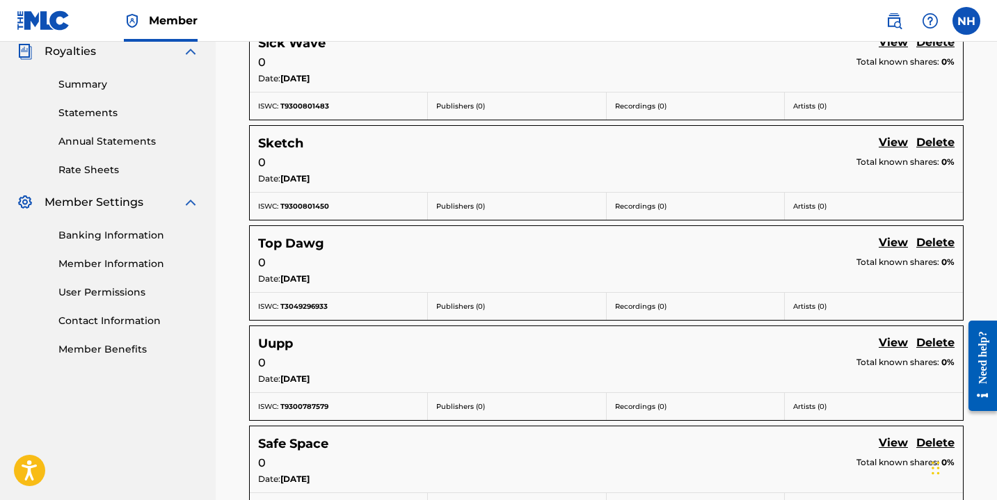
scroll to position [434, 0]
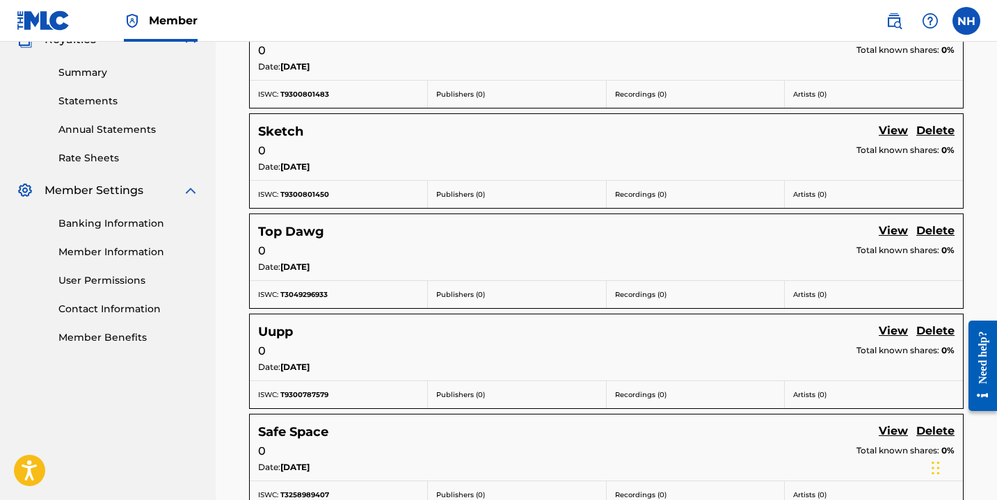
click at [891, 230] on link "View" at bounding box center [893, 232] width 29 height 19
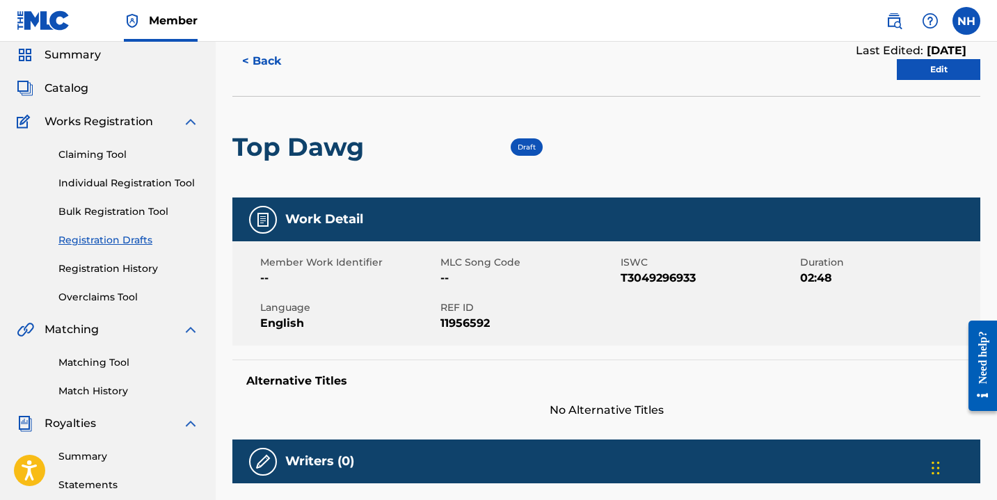
scroll to position [21, 0]
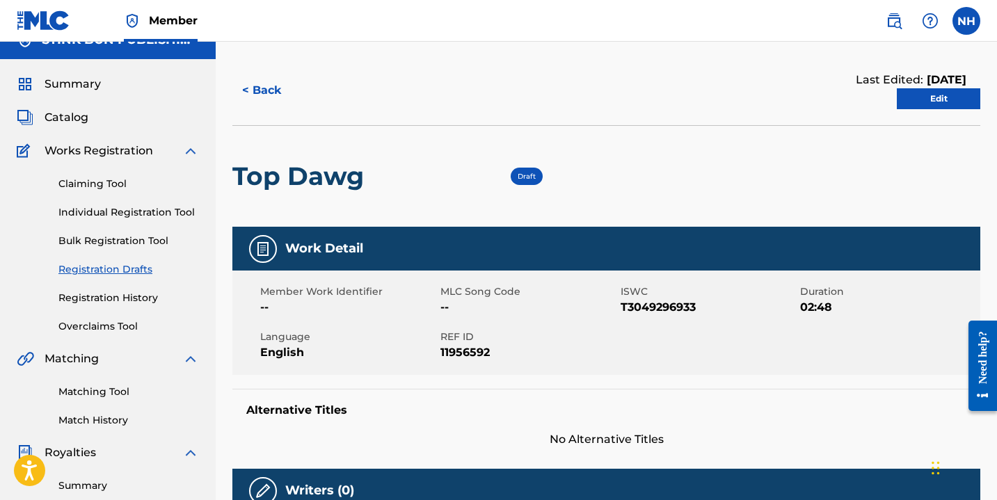
click at [935, 99] on link "Edit" at bounding box center [938, 98] width 83 height 21
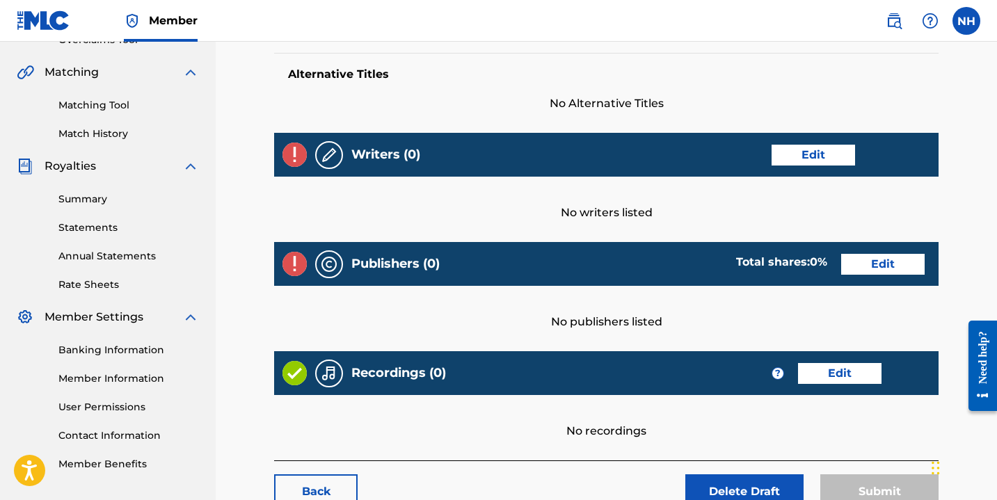
scroll to position [308, 0]
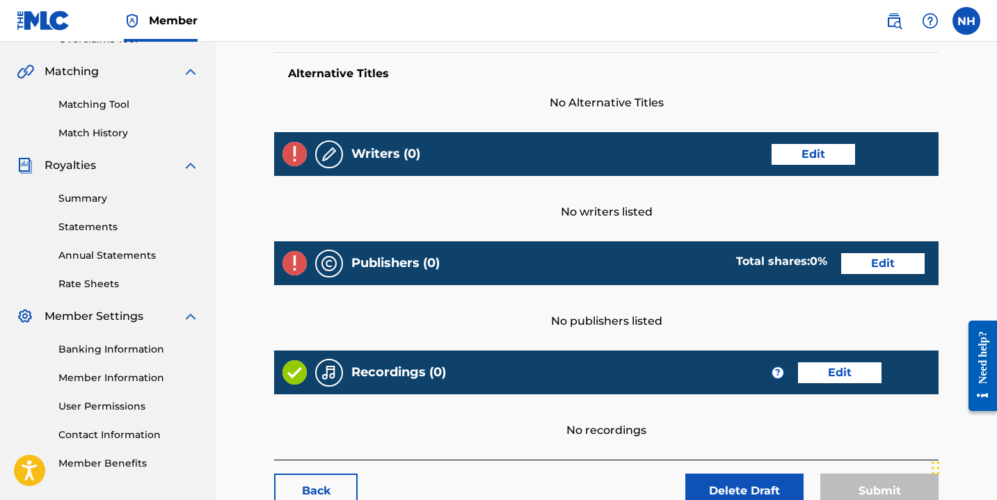
click at [806, 163] on link "Edit" at bounding box center [813, 154] width 83 height 21
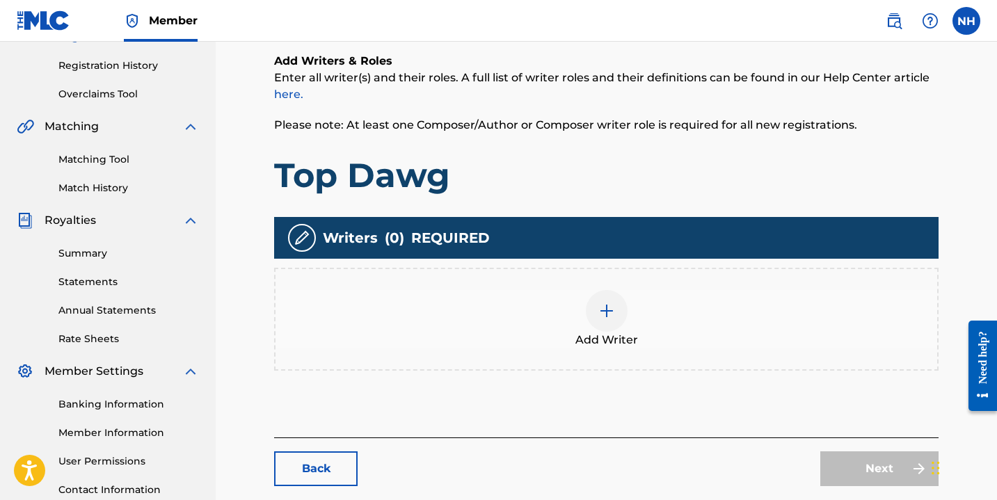
scroll to position [280, 0]
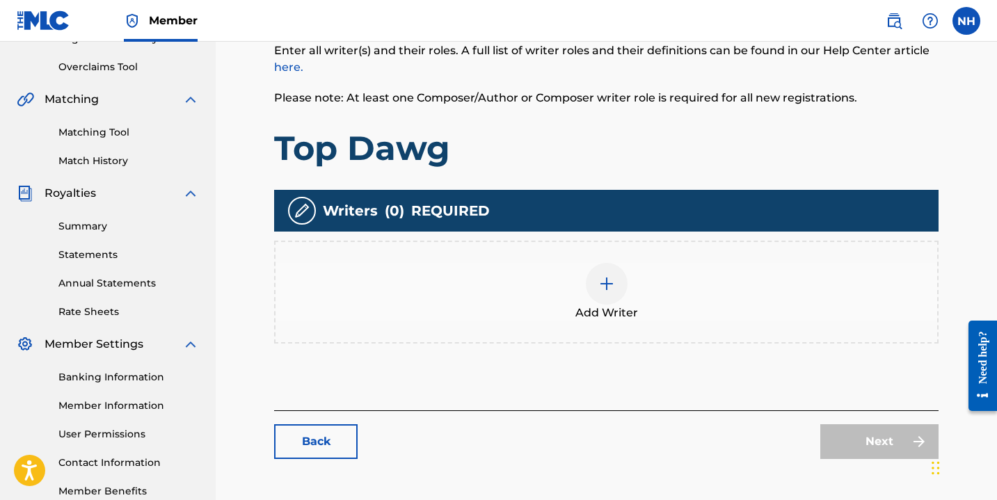
click at [603, 266] on div at bounding box center [607, 284] width 42 height 42
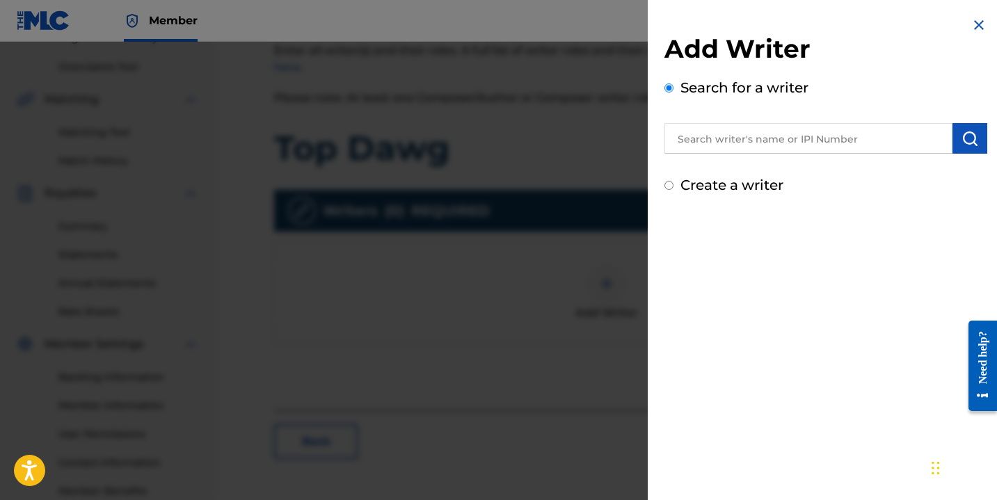
click at [764, 138] on input "text" at bounding box center [808, 138] width 288 height 31
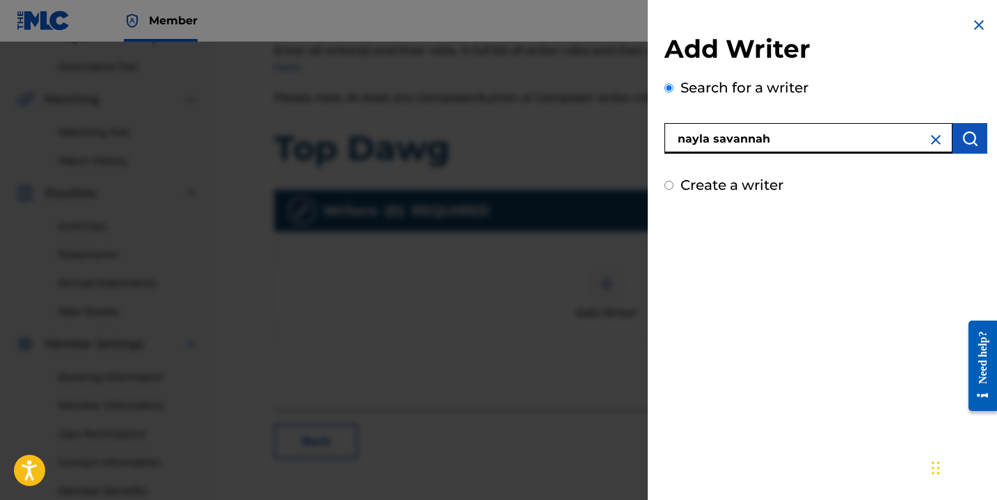
type input "nayla savannah"
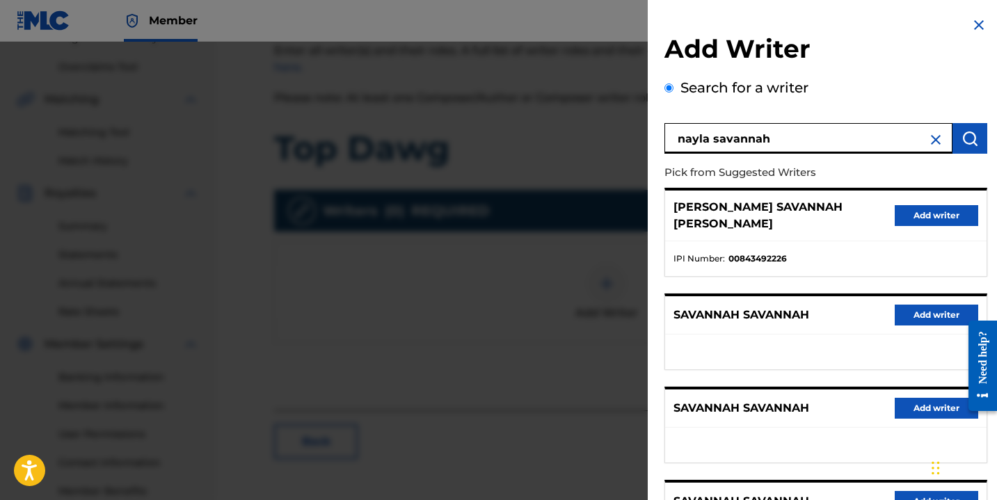
click at [898, 212] on button "Add writer" at bounding box center [936, 215] width 83 height 21
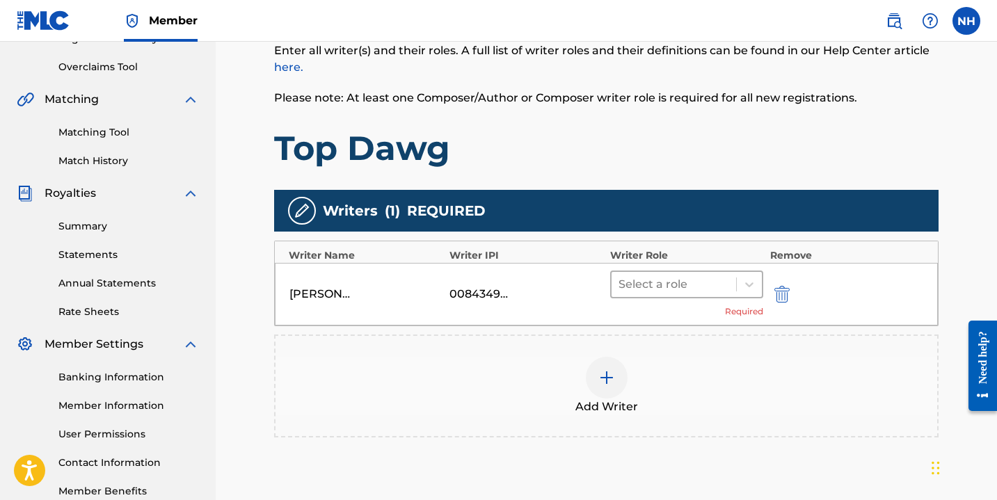
click at [706, 285] on div at bounding box center [674, 284] width 111 height 19
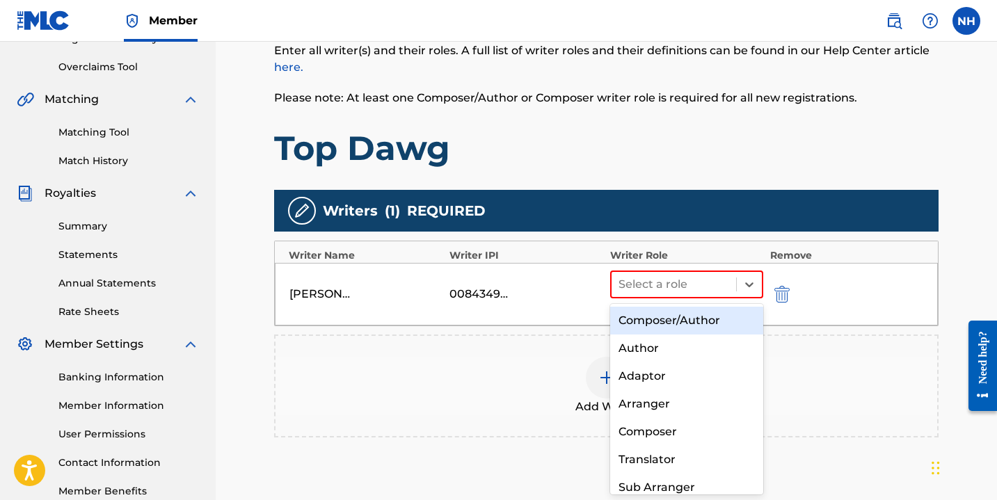
click at [696, 316] on div "Composer/Author" at bounding box center [686, 321] width 153 height 28
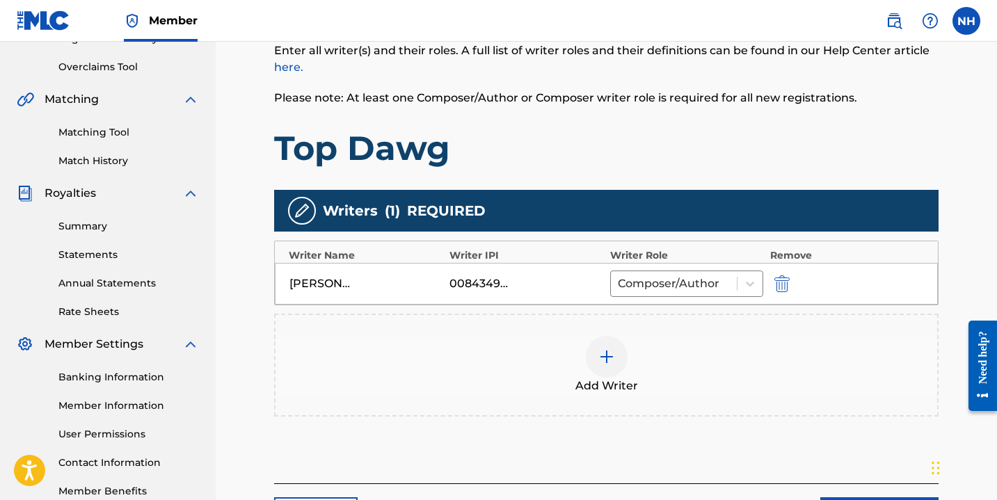
scroll to position [400, 0]
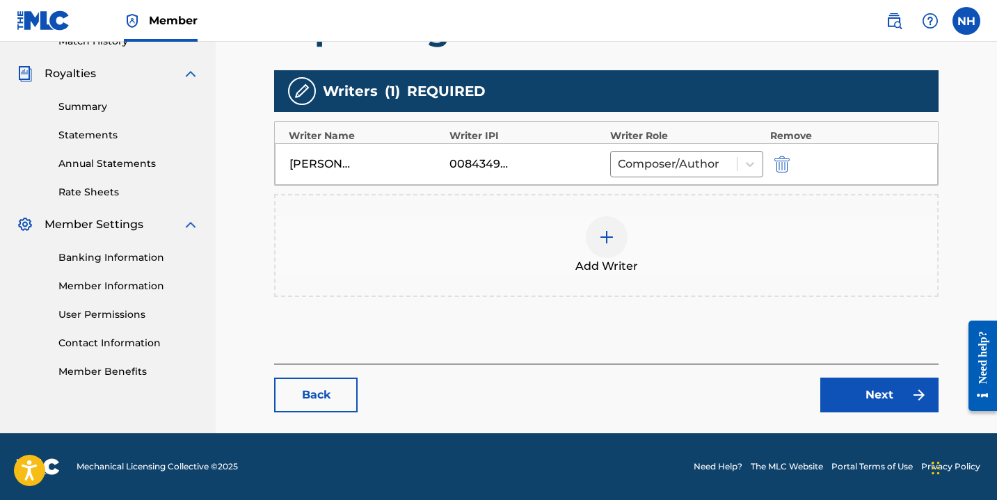
click at [853, 402] on link "Next" at bounding box center [879, 395] width 118 height 35
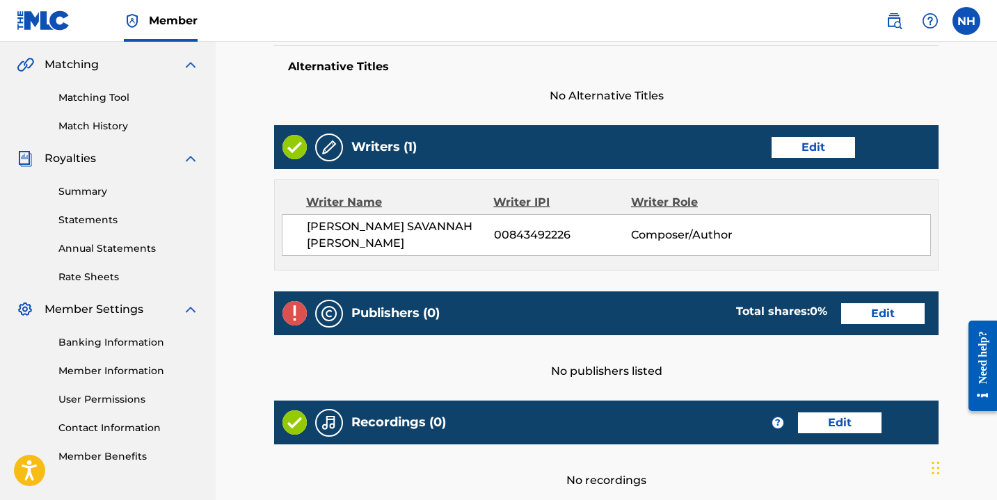
scroll to position [317, 0]
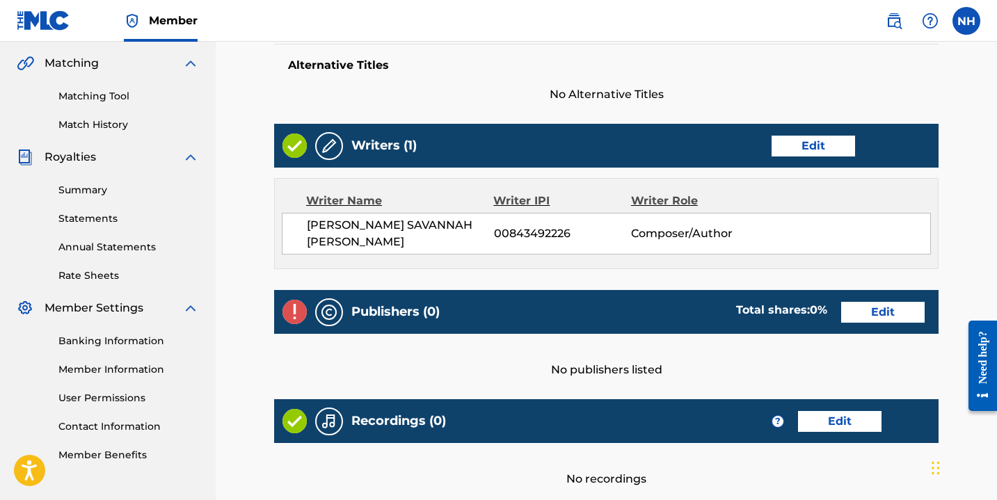
click at [868, 316] on div "Publishers (0) Total shares: 0 % Edit" at bounding box center [606, 312] width 664 height 44
click at [866, 308] on link "Edit" at bounding box center [882, 312] width 83 height 21
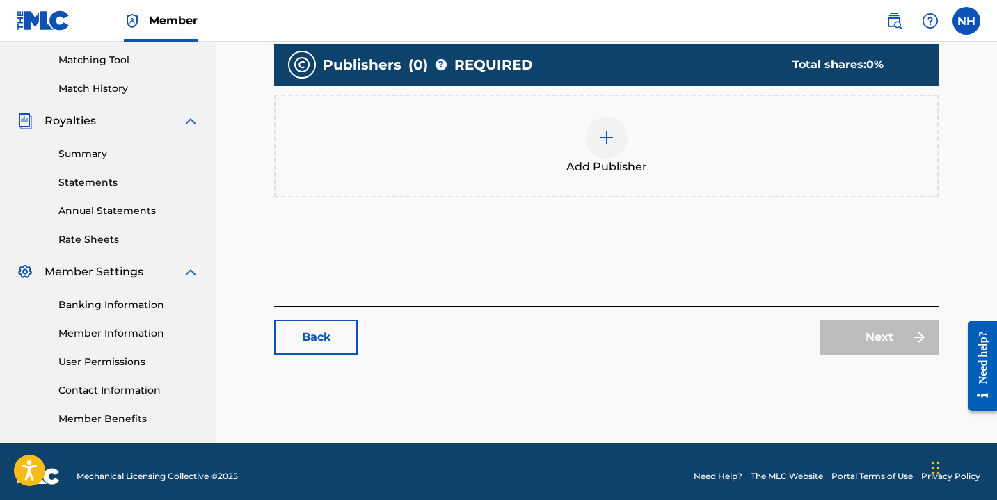
scroll to position [362, 0]
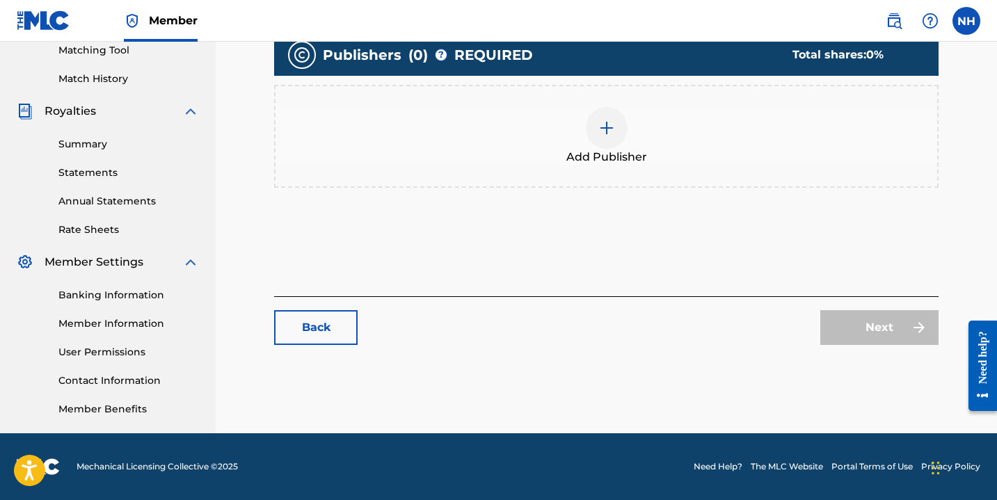
click at [612, 118] on div at bounding box center [607, 128] width 42 height 42
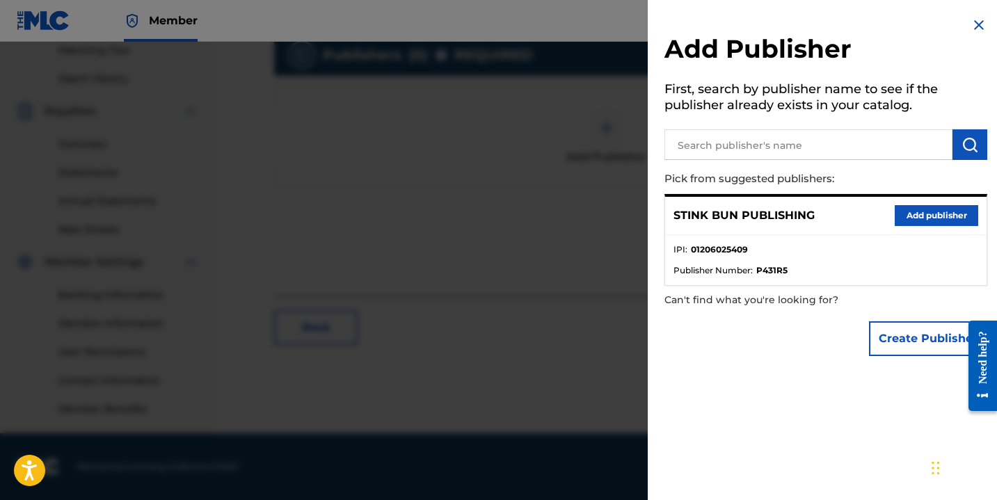
click at [917, 218] on button "Add publisher" at bounding box center [936, 215] width 83 height 21
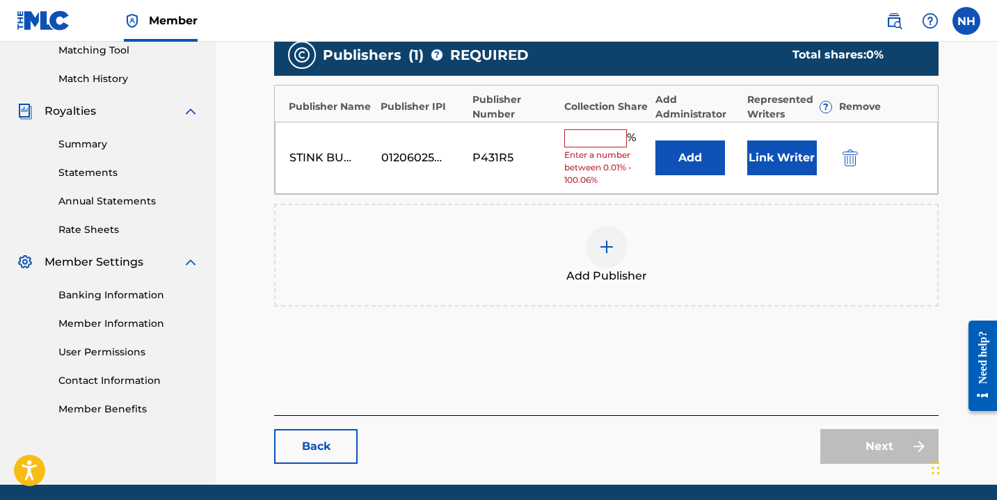
click at [610, 132] on input "text" at bounding box center [595, 138] width 63 height 18
type input "100"
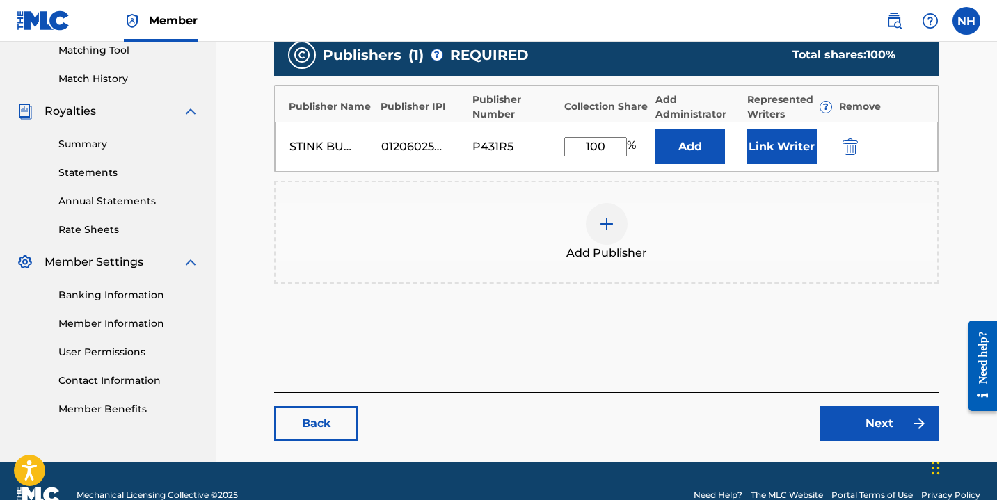
click at [785, 145] on button "Link Writer" at bounding box center [782, 146] width 70 height 35
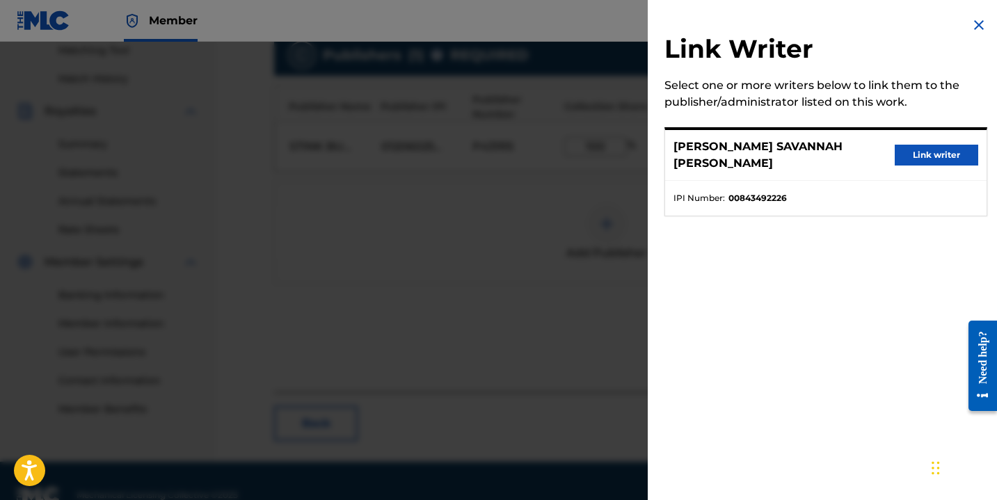
click at [926, 157] on button "Link writer" at bounding box center [936, 155] width 83 height 21
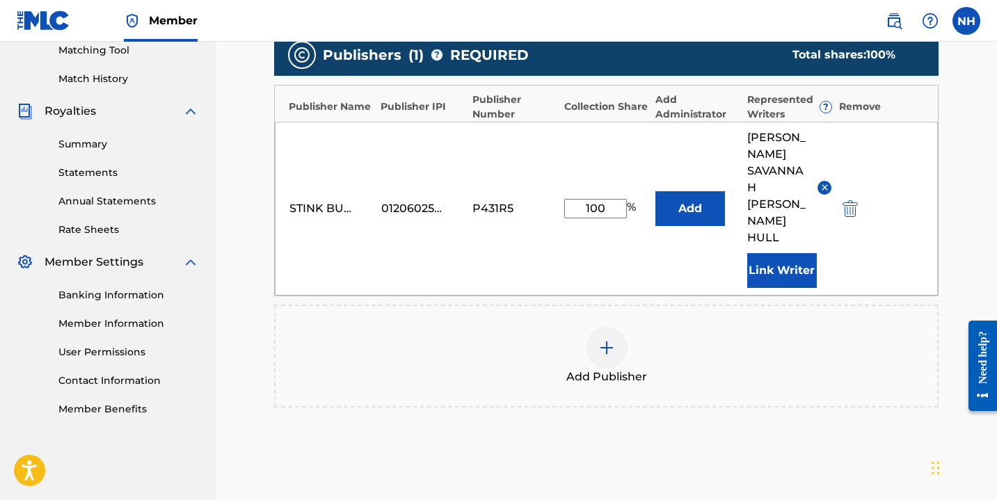
scroll to position [465, 0]
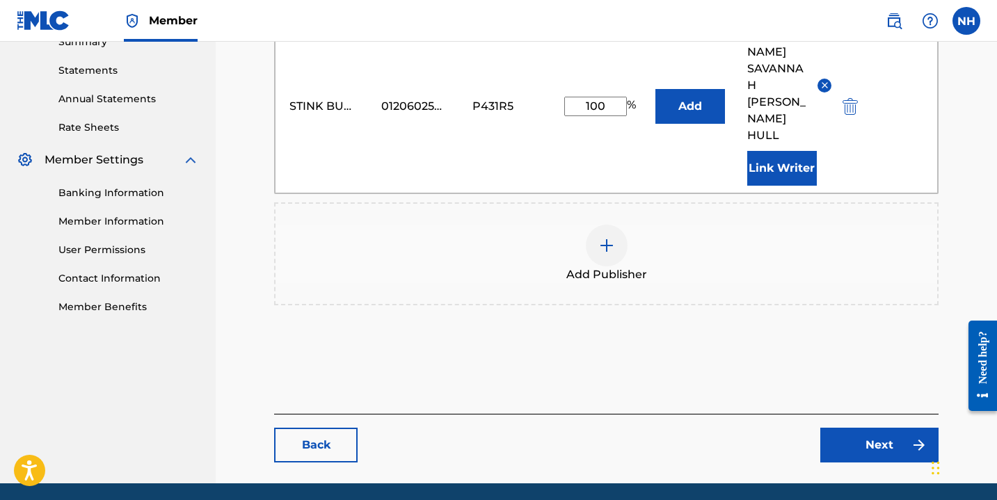
click at [868, 428] on link "Next" at bounding box center [879, 445] width 118 height 35
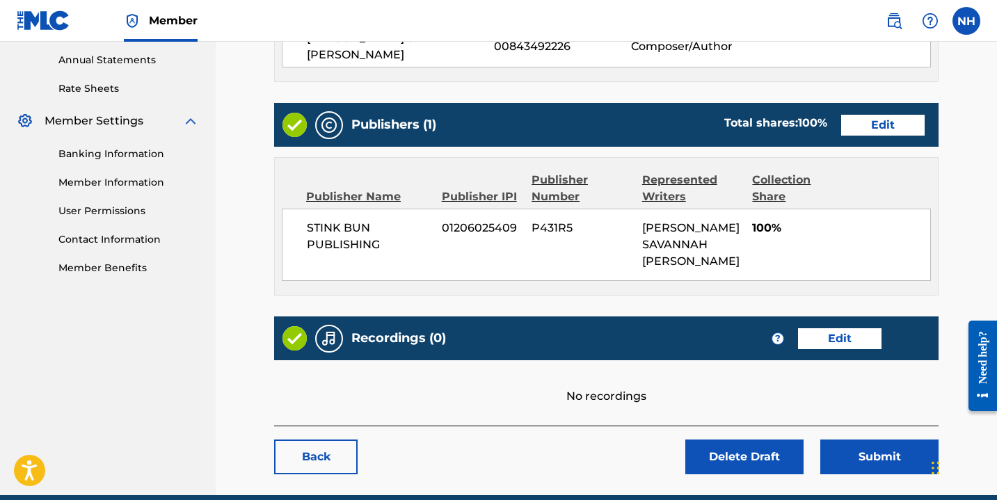
scroll to position [559, 0]
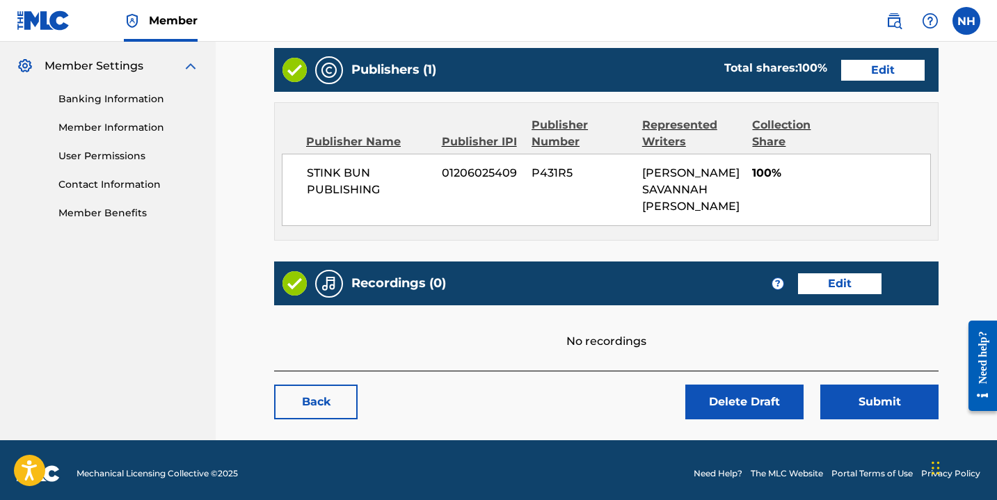
click at [840, 281] on link "Edit" at bounding box center [839, 283] width 83 height 21
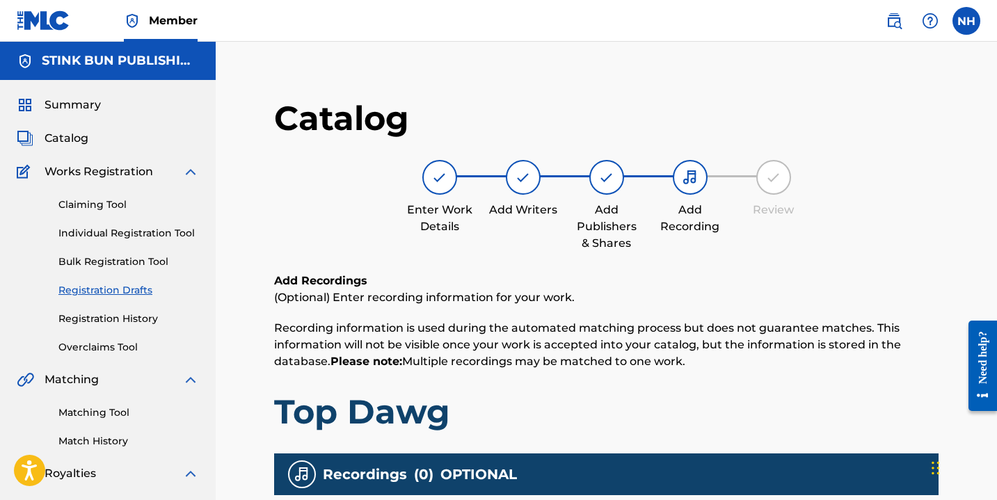
scroll to position [362, 0]
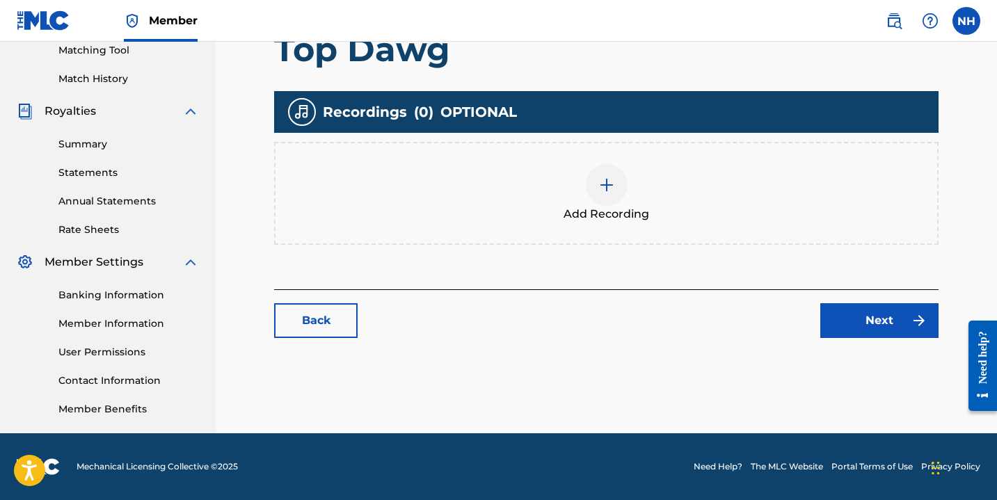
click at [610, 186] on img at bounding box center [606, 185] width 17 height 17
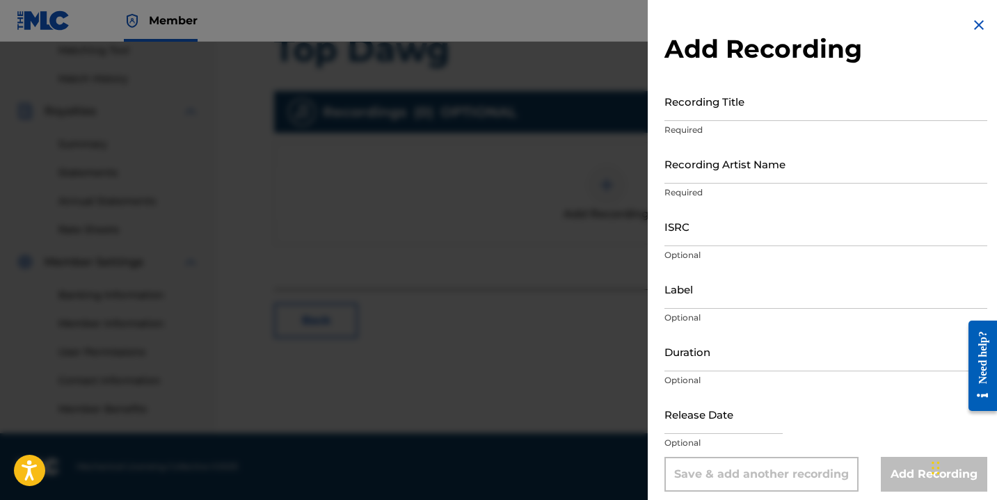
click at [708, 235] on input "ISRC" at bounding box center [825, 227] width 323 height 40
paste input "QZHN32181144"
type input "QZHN32181144"
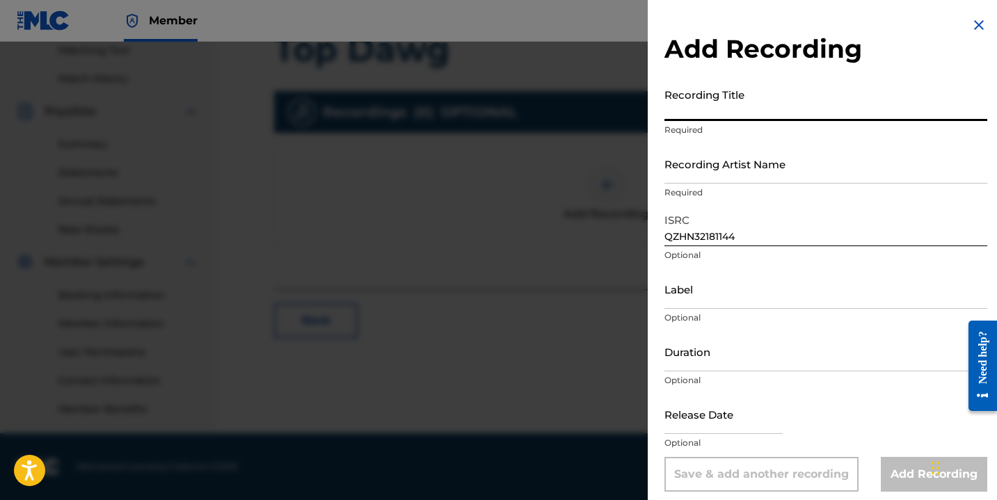
click at [710, 113] on input "Recording Title" at bounding box center [825, 101] width 323 height 40
type input "Top Dawg"
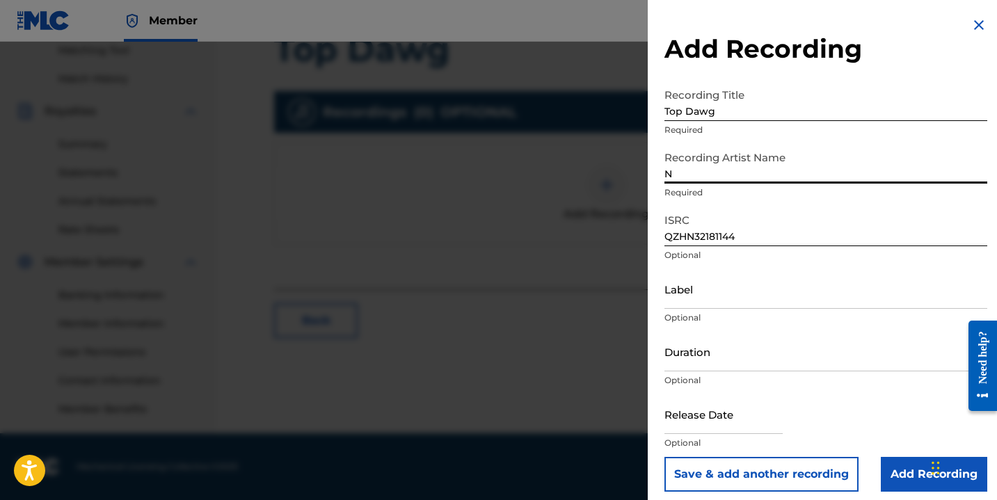
type input "Nayla Savannah"
click at [721, 305] on input "Label" at bounding box center [825, 289] width 323 height 40
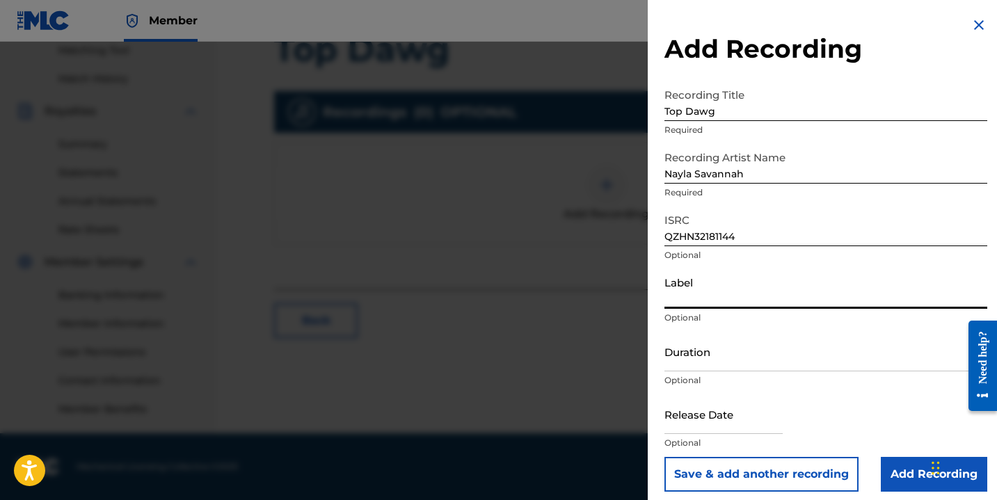
type input "The Winchester Group"
click at [697, 410] on input "text" at bounding box center [723, 414] width 118 height 40
select select "7"
select select "2025"
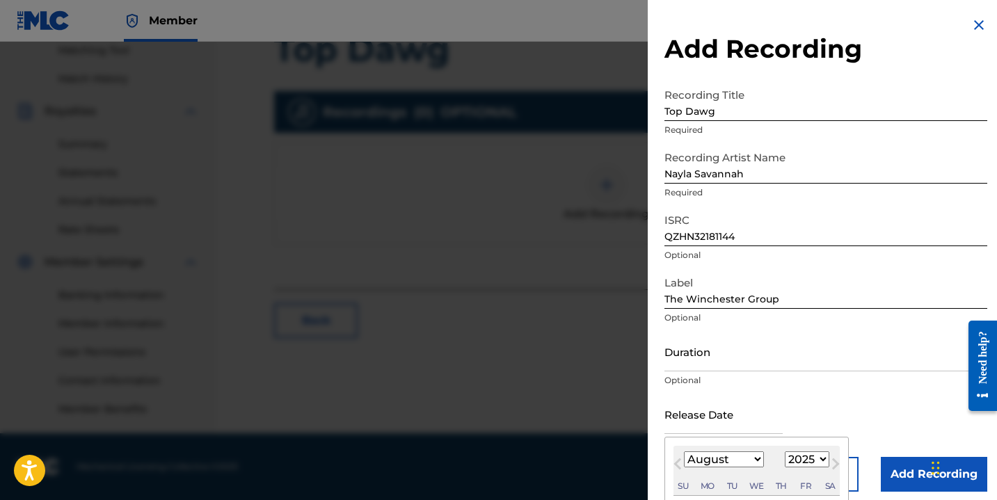
type input "[DATE]"
select select "4"
select select "2021"
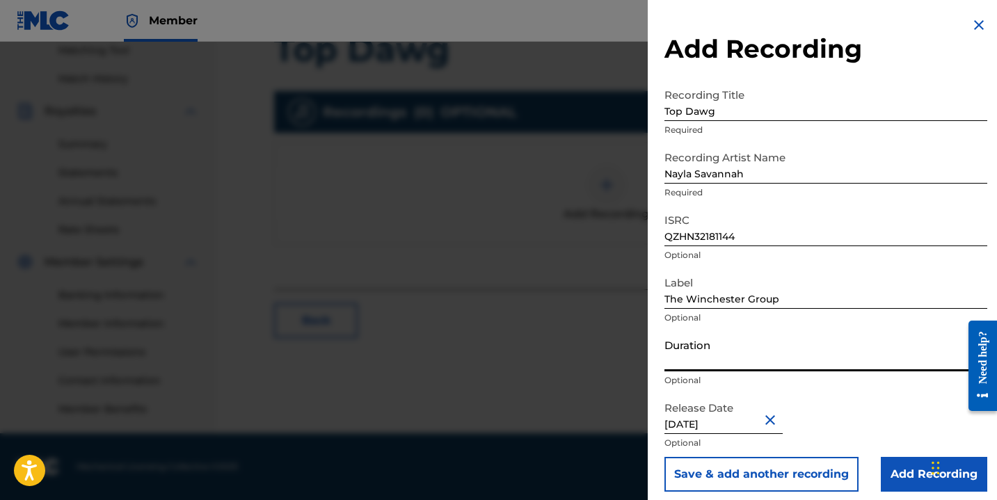
click at [697, 371] on input "Duration" at bounding box center [825, 352] width 323 height 40
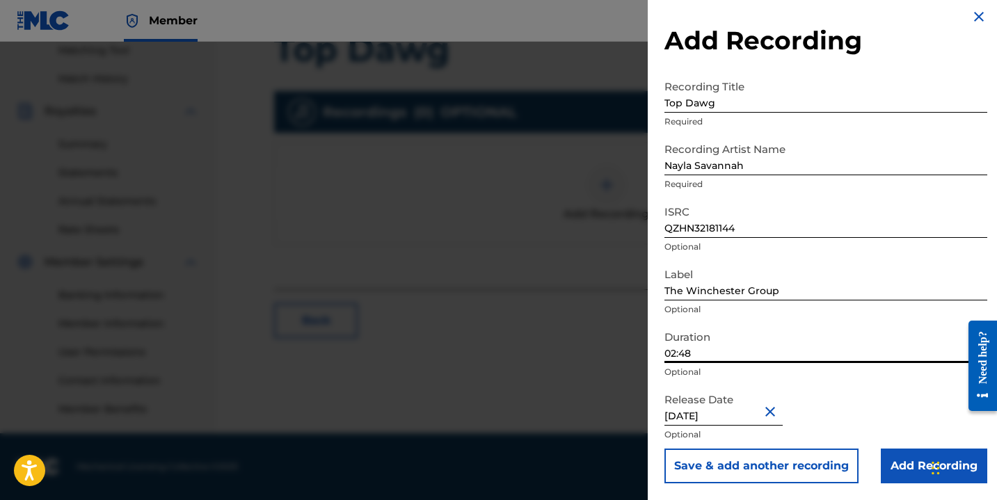
type input "02:48"
click at [911, 478] on input "Add Recording" at bounding box center [934, 466] width 106 height 35
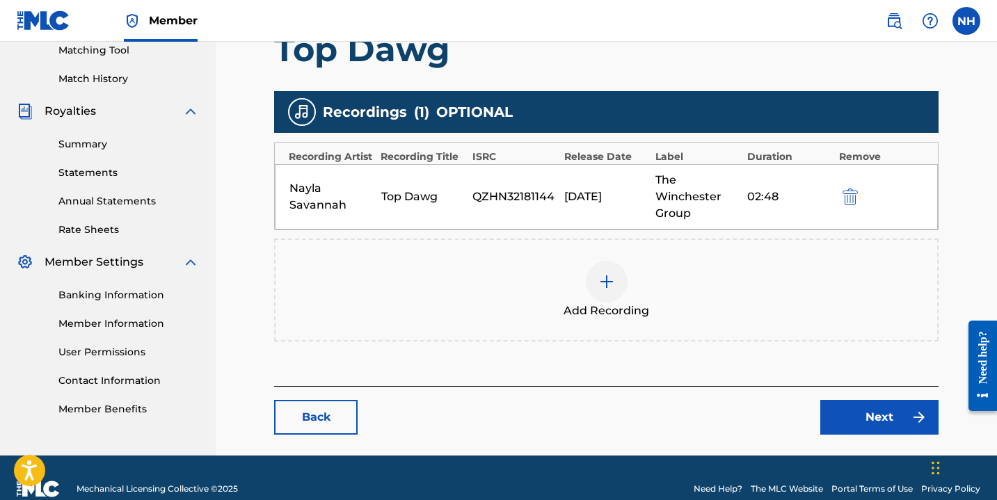
click at [854, 417] on link "Next" at bounding box center [879, 417] width 118 height 35
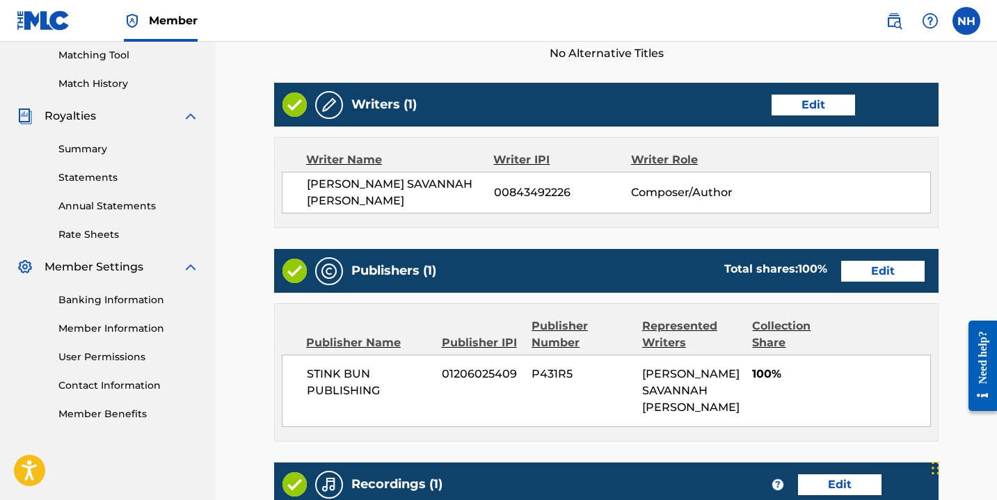
scroll to position [605, 0]
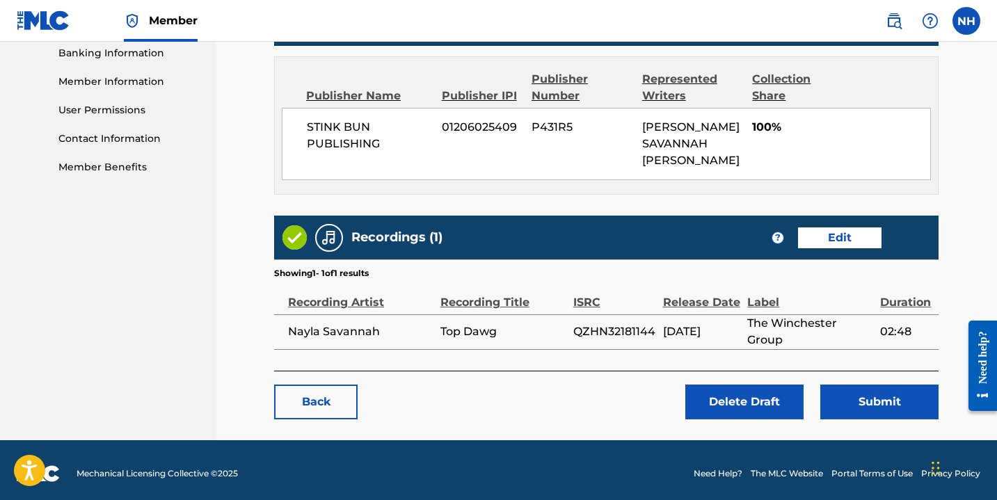
click at [869, 391] on button "Submit" at bounding box center [879, 402] width 118 height 35
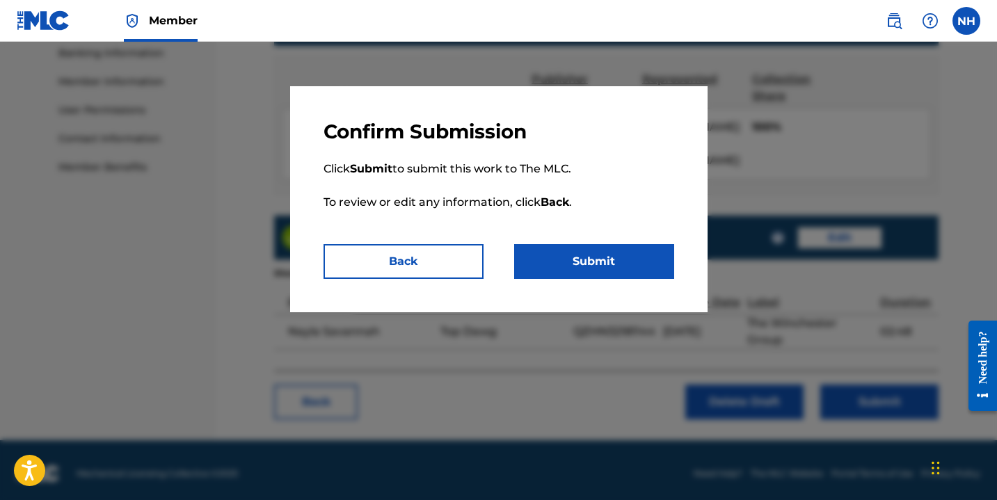
click at [623, 256] on button "Submit" at bounding box center [594, 261] width 160 height 35
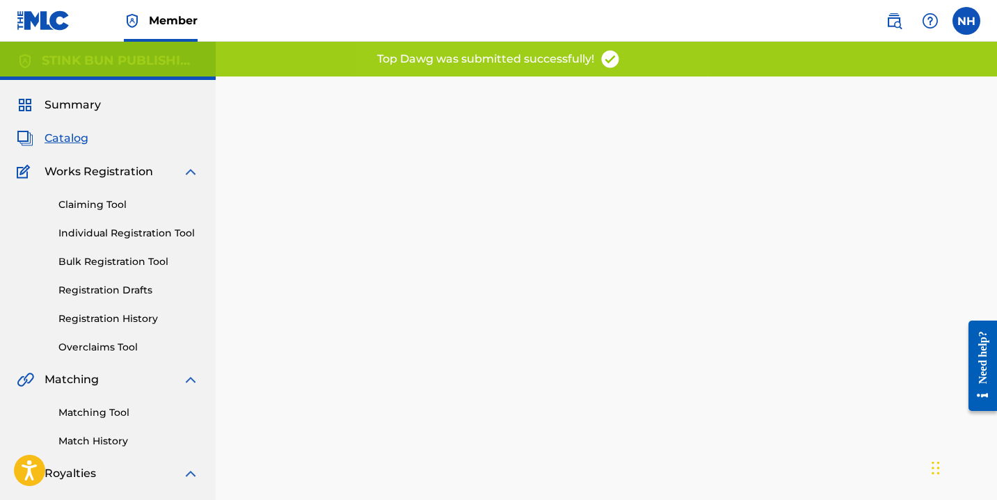
click at [118, 289] on link "Registration Drafts" at bounding box center [128, 290] width 141 height 15
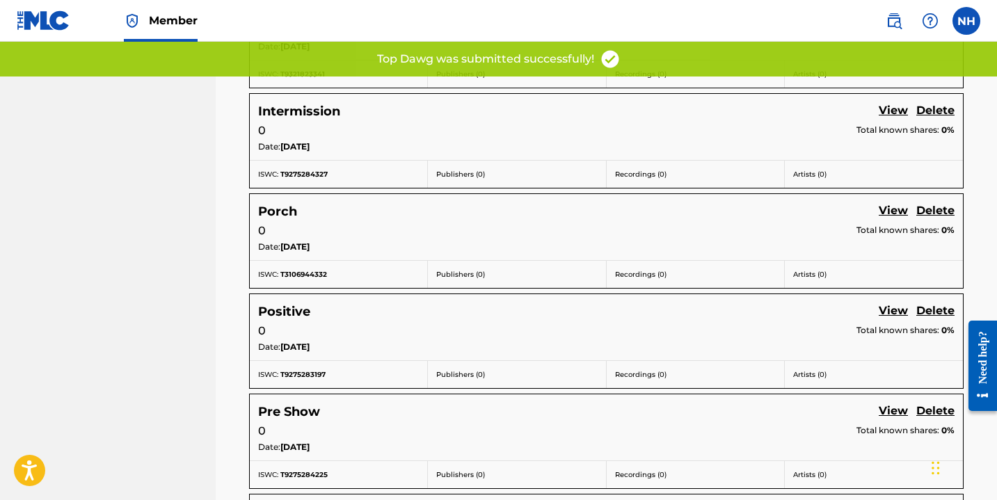
scroll to position [982, 0]
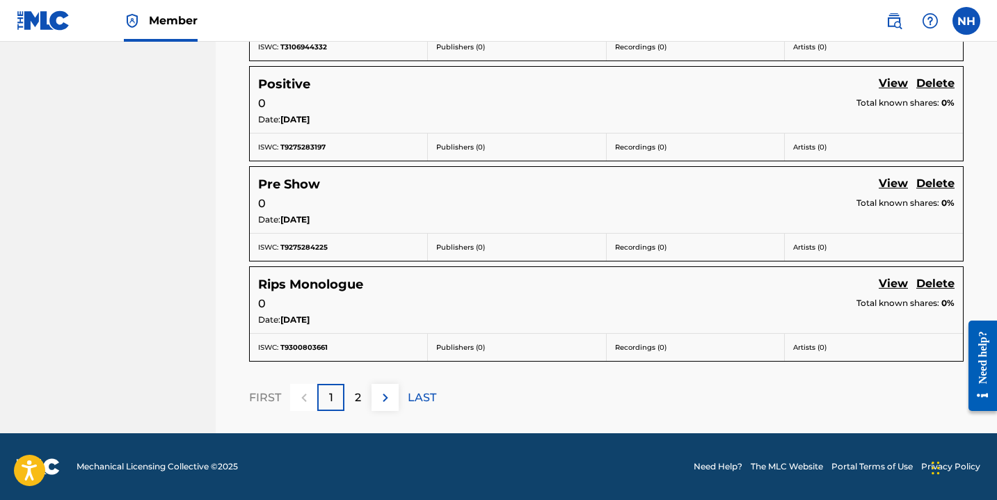
click at [358, 398] on p "2" at bounding box center [358, 398] width 6 height 17
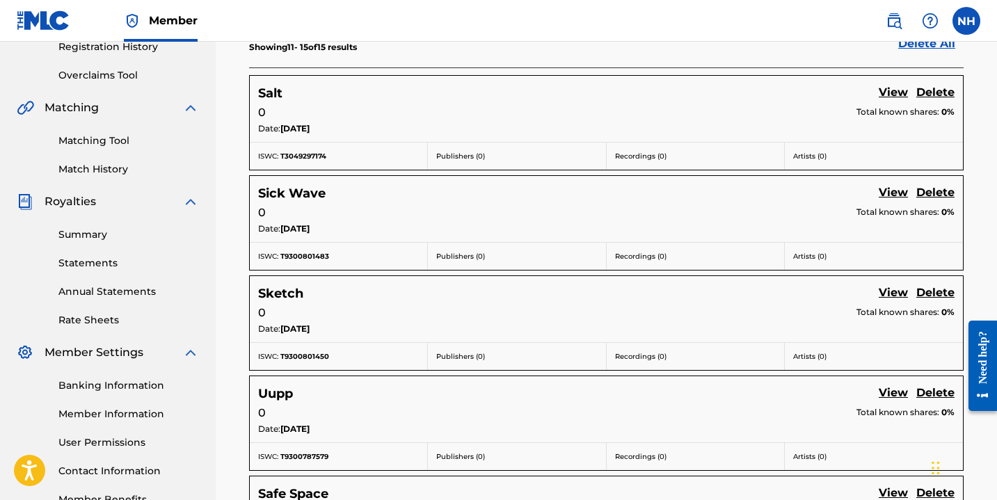
scroll to position [265, 0]
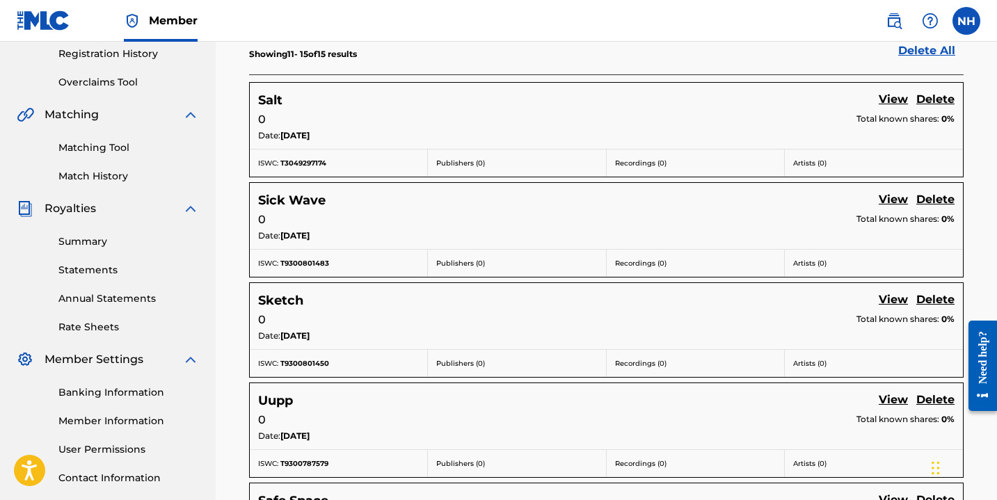
click at [895, 99] on link "View" at bounding box center [893, 100] width 29 height 19
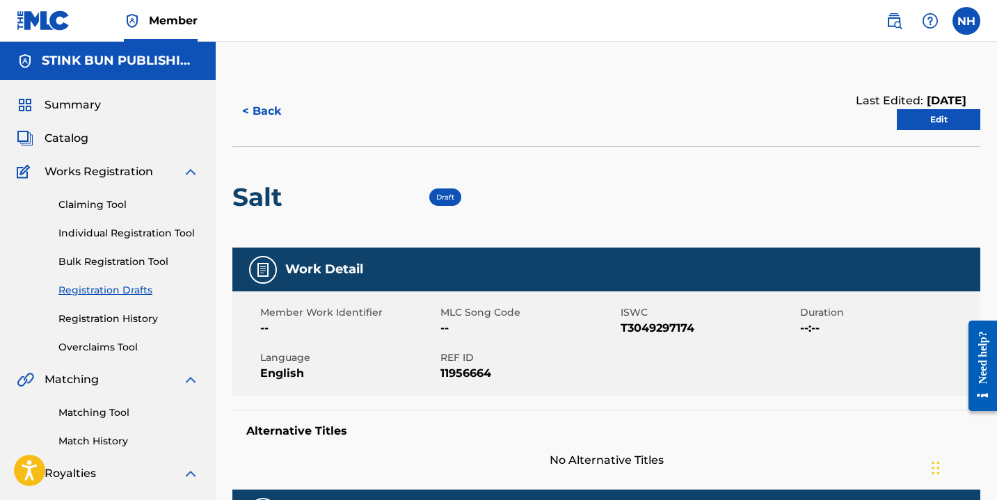
click at [946, 113] on link "Edit" at bounding box center [938, 119] width 83 height 21
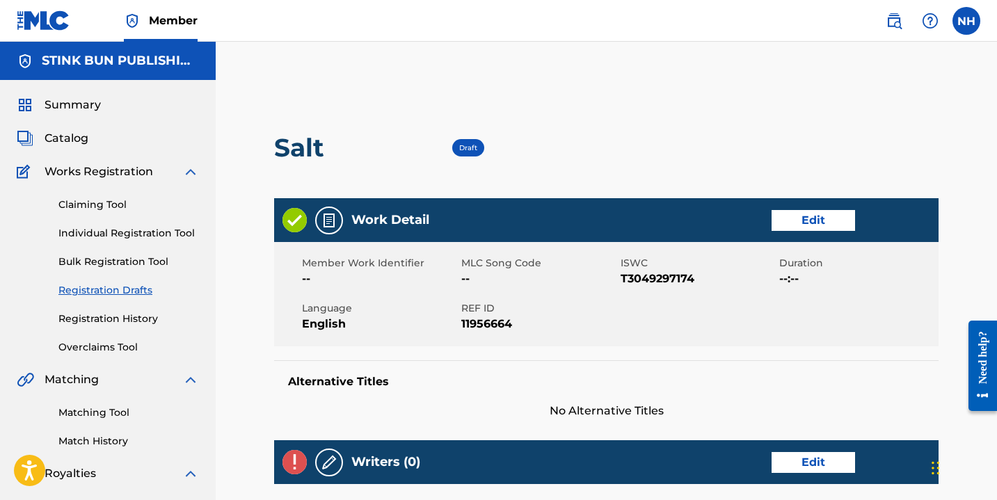
click at [830, 215] on link "Edit" at bounding box center [813, 220] width 83 height 21
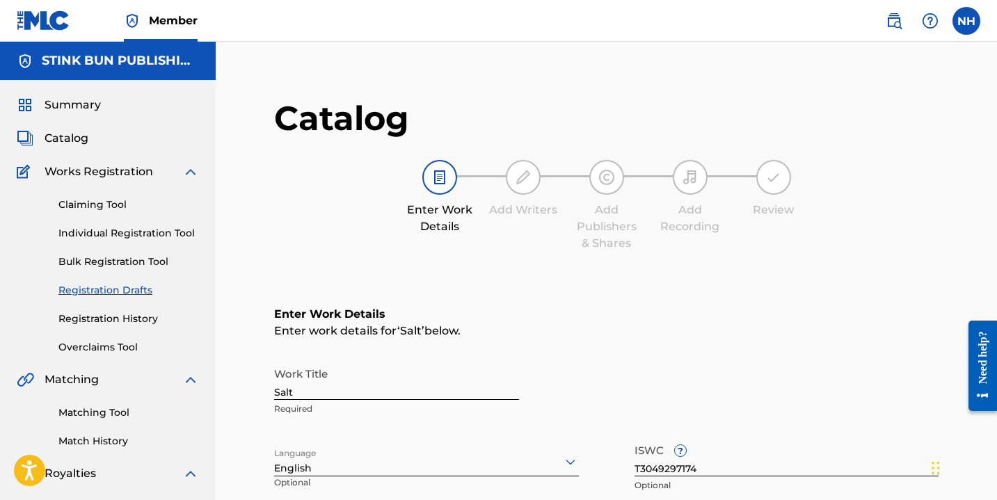
scroll to position [217, 0]
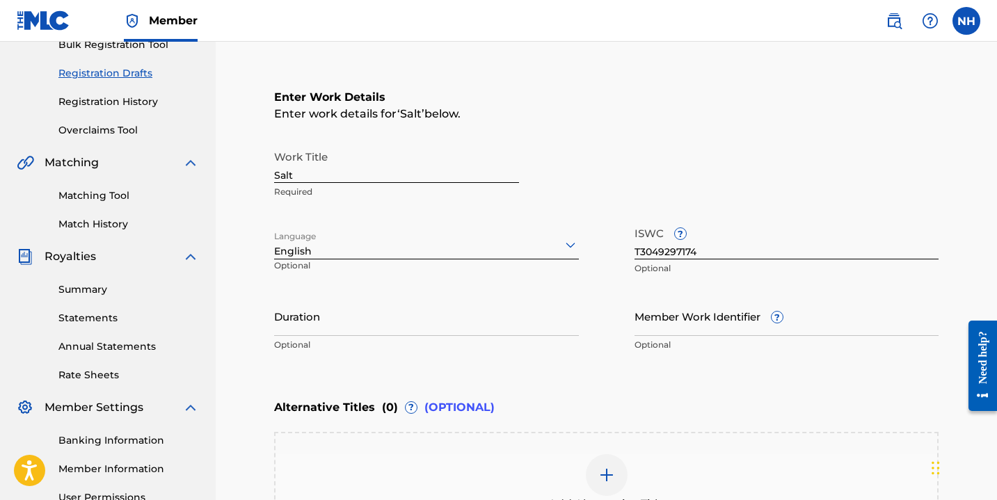
click at [432, 328] on input "Duration" at bounding box center [426, 316] width 305 height 40
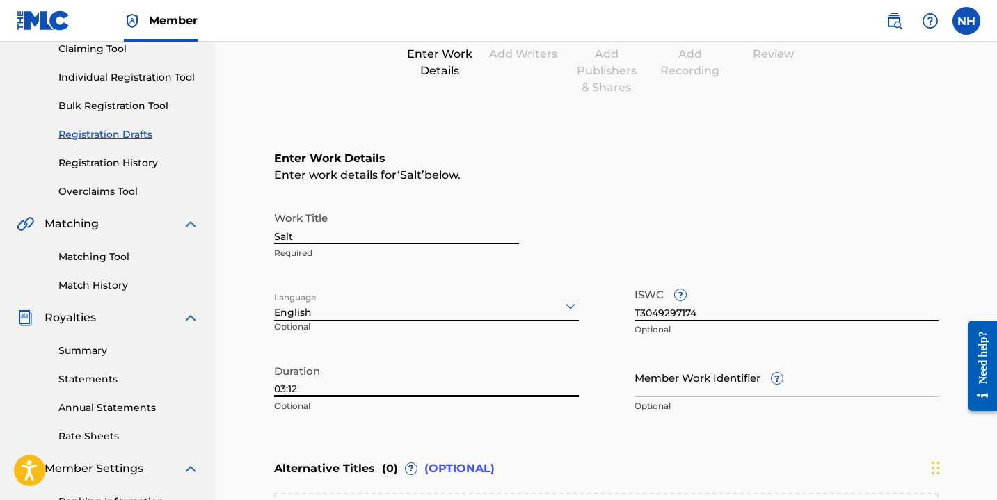
scroll to position [423, 0]
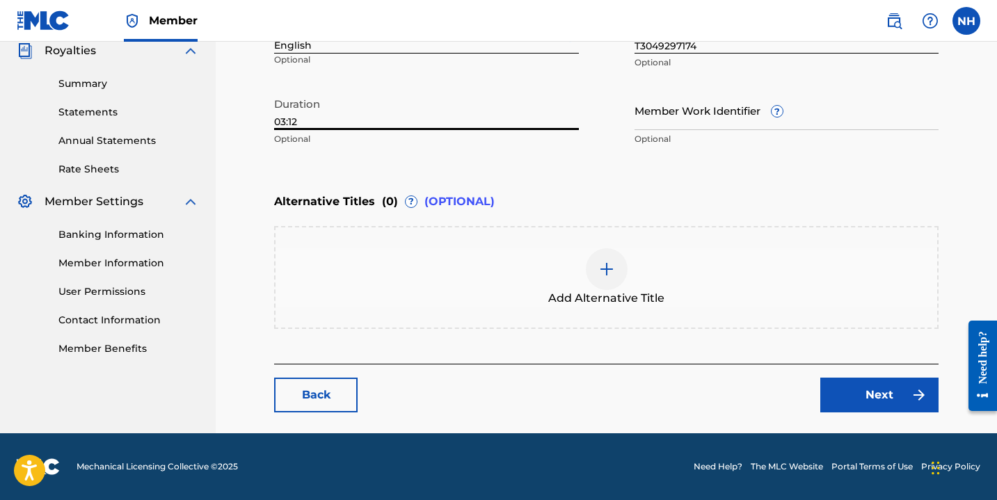
type input "03:12"
click at [852, 388] on link "Next" at bounding box center [879, 395] width 118 height 35
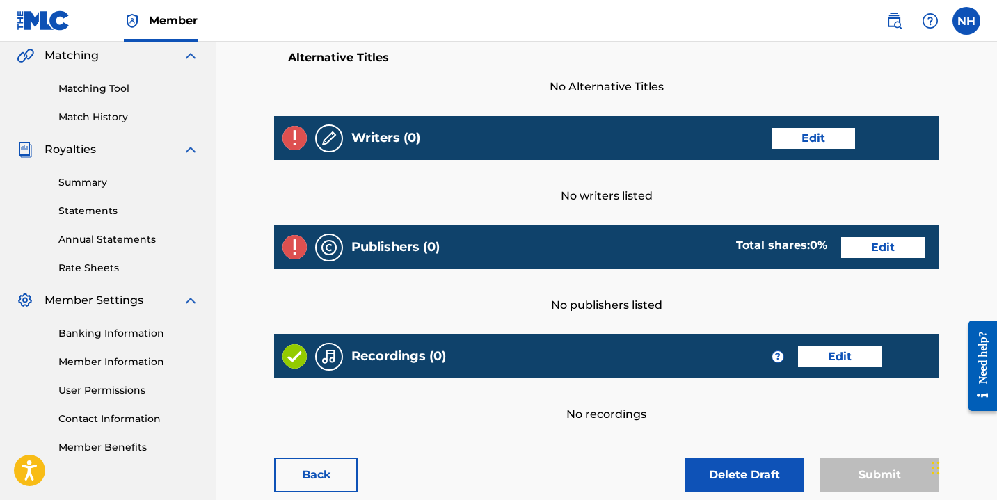
scroll to position [327, 0]
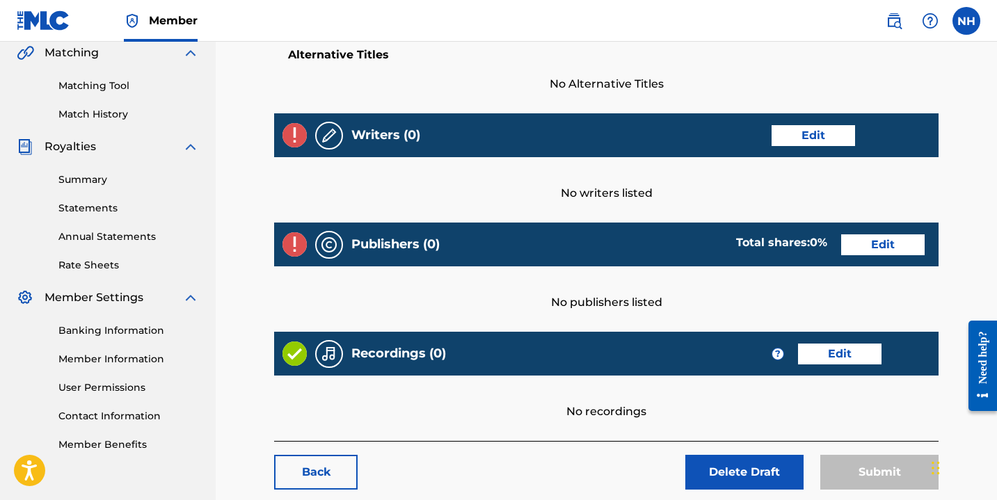
click at [804, 137] on link "Edit" at bounding box center [813, 135] width 83 height 21
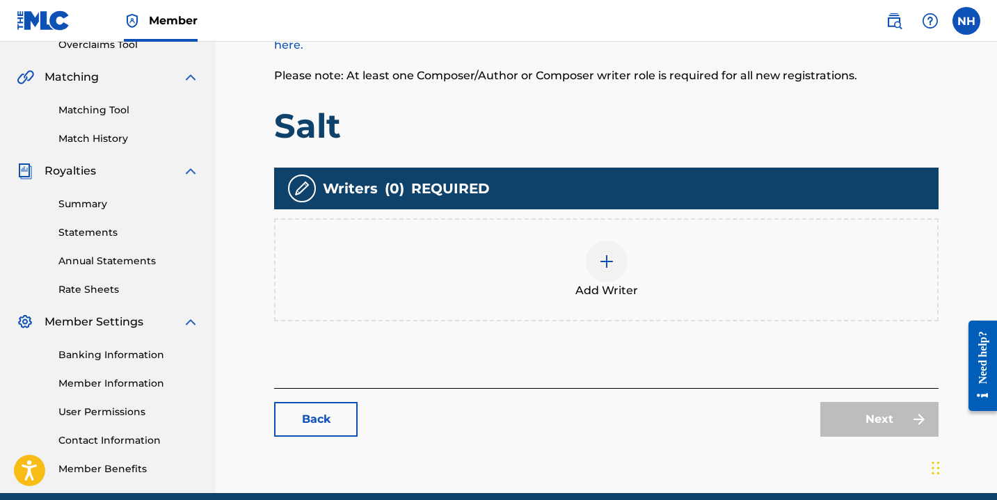
scroll to position [324, 0]
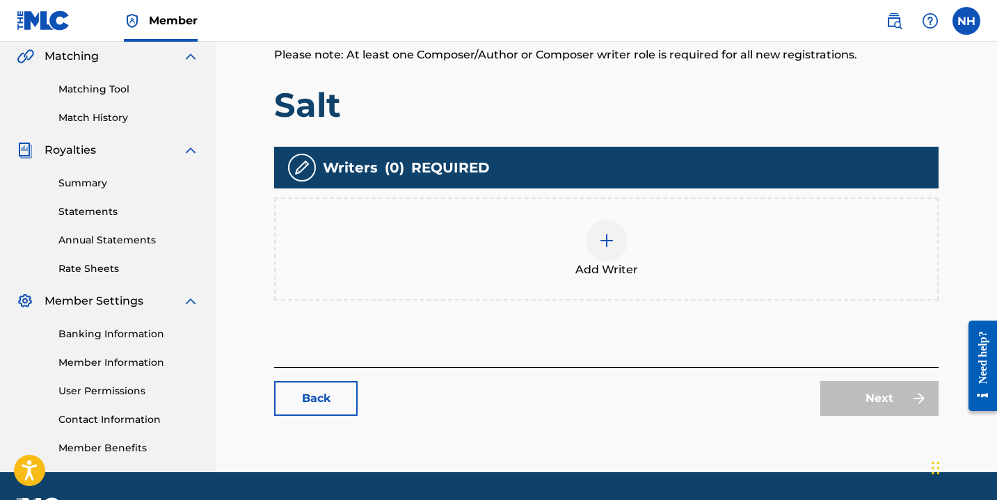
click at [614, 238] on img at bounding box center [606, 240] width 17 height 17
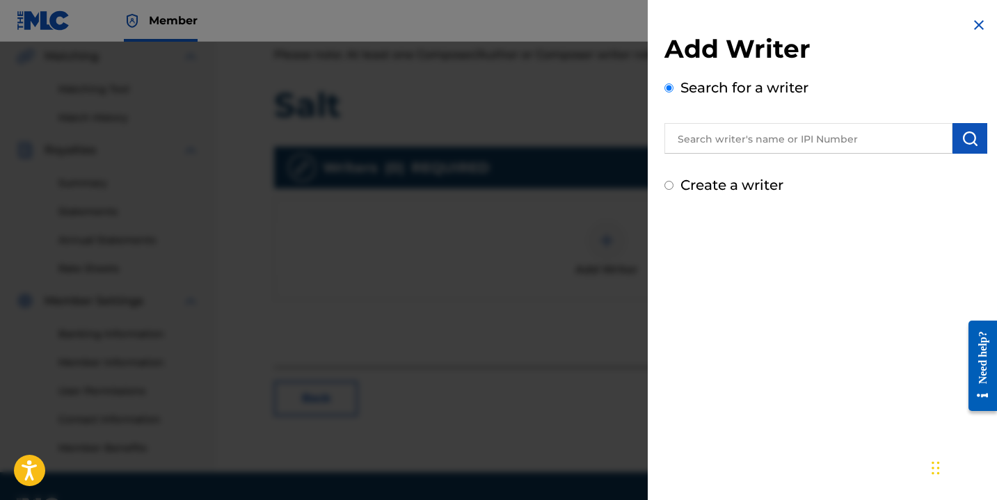
click at [733, 147] on input "text" at bounding box center [808, 138] width 288 height 31
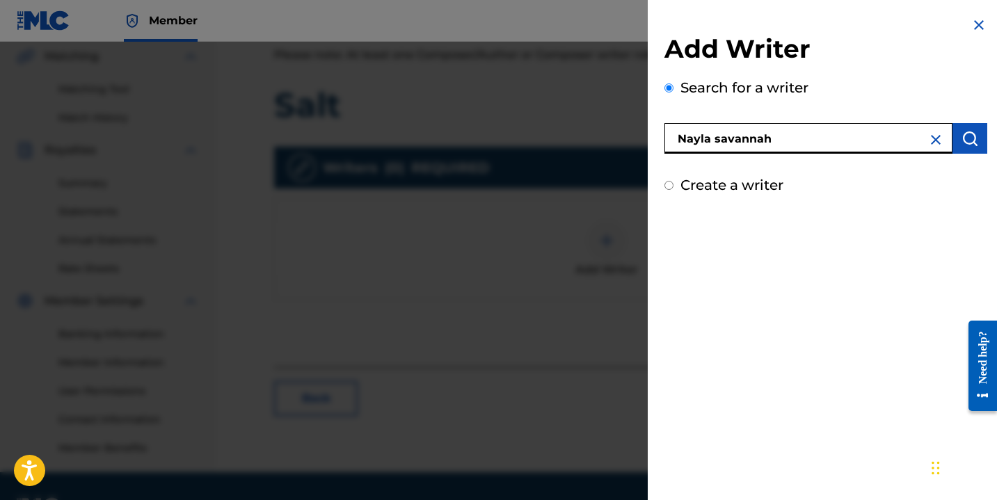
type input "Nayla savannah"
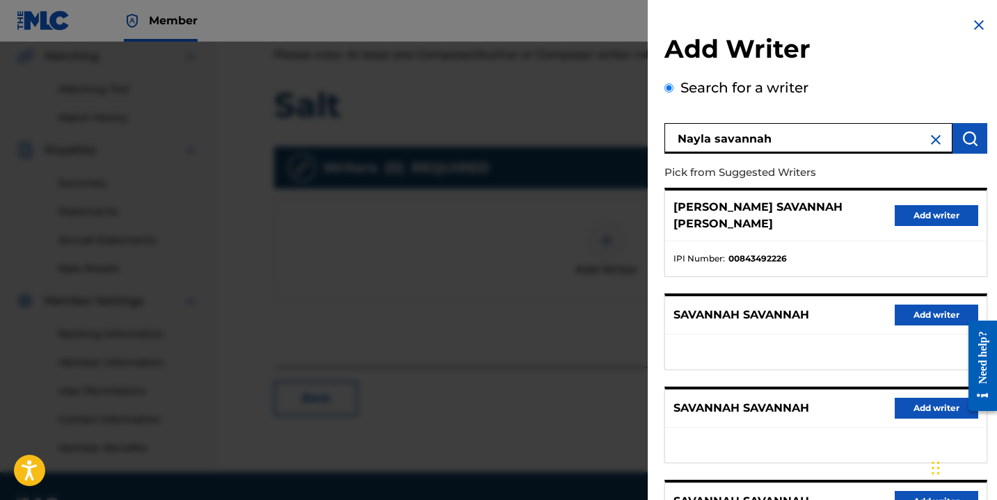
click at [904, 205] on button "Add writer" at bounding box center [936, 215] width 83 height 21
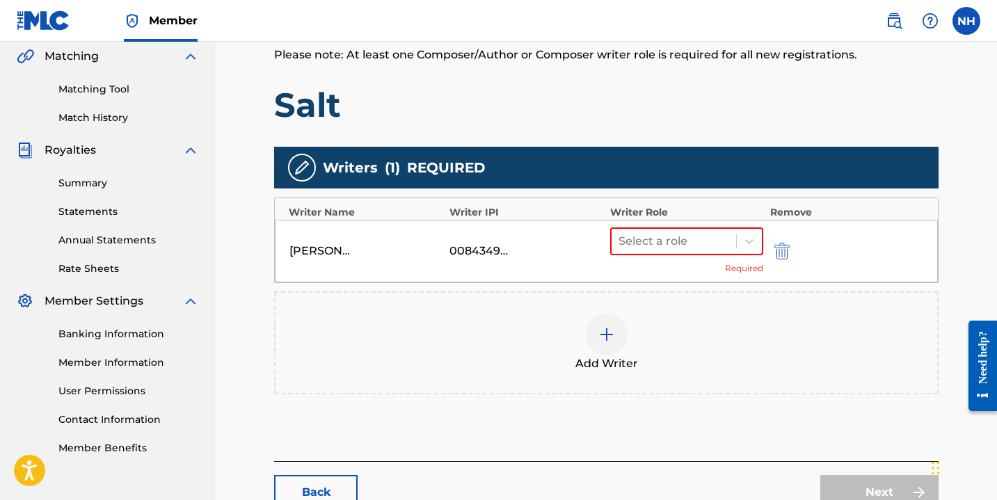
scroll to position [421, 0]
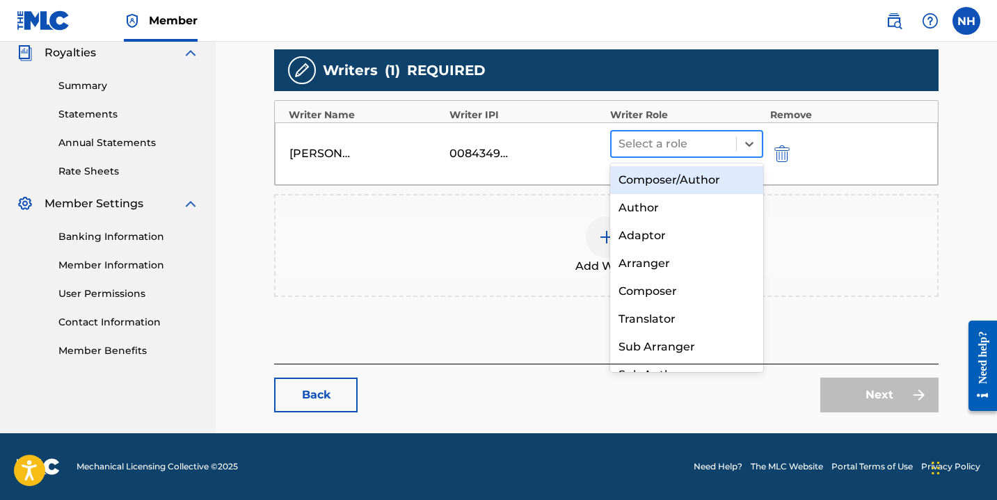
click at [703, 143] on div at bounding box center [674, 143] width 111 height 19
click at [696, 182] on div "Composer/Author" at bounding box center [686, 180] width 153 height 28
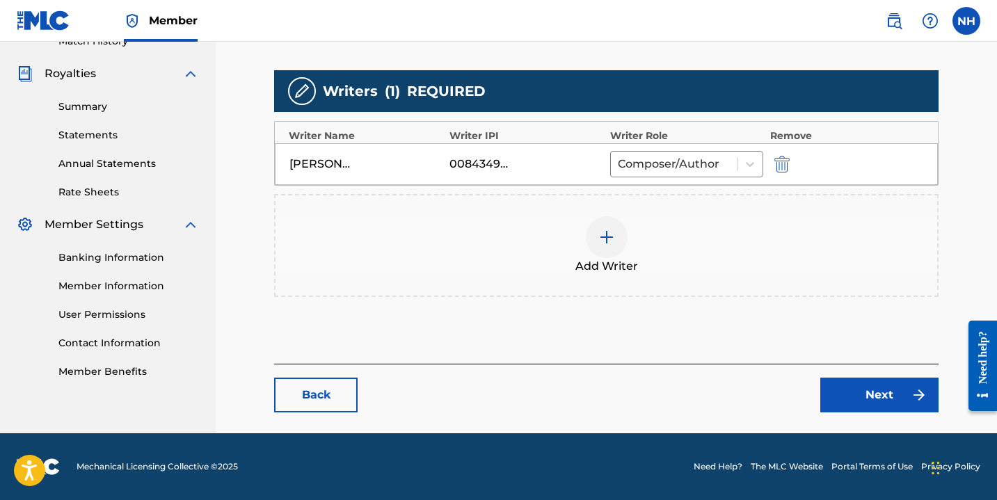
click at [854, 396] on link "Next" at bounding box center [879, 395] width 118 height 35
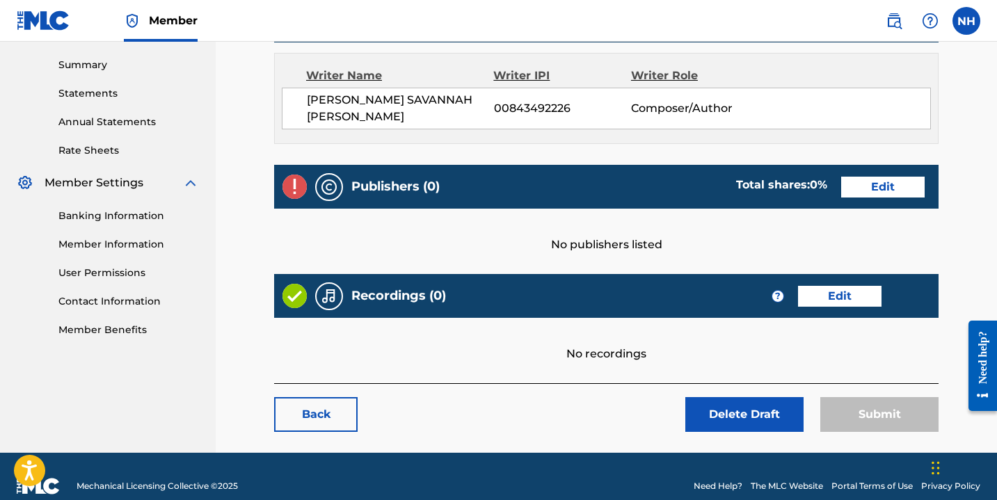
scroll to position [453, 0]
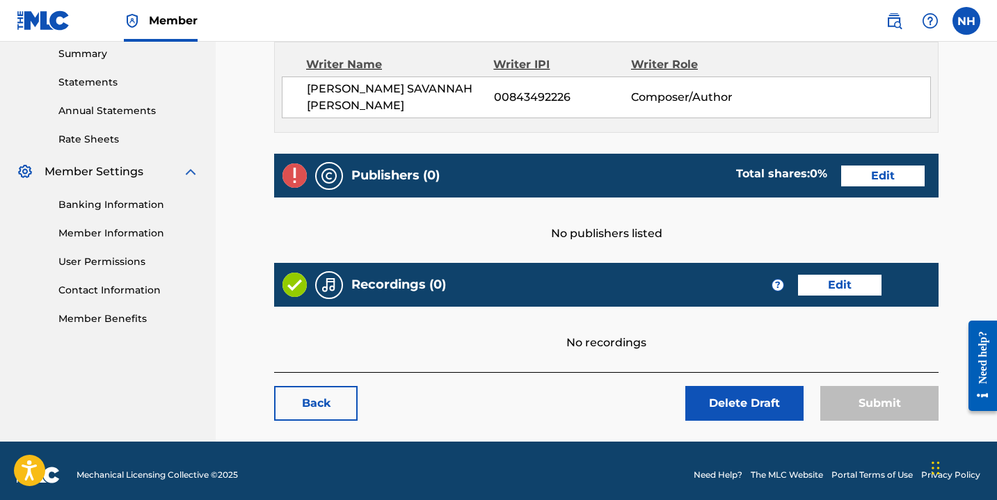
click at [870, 168] on link "Edit" at bounding box center [882, 176] width 83 height 21
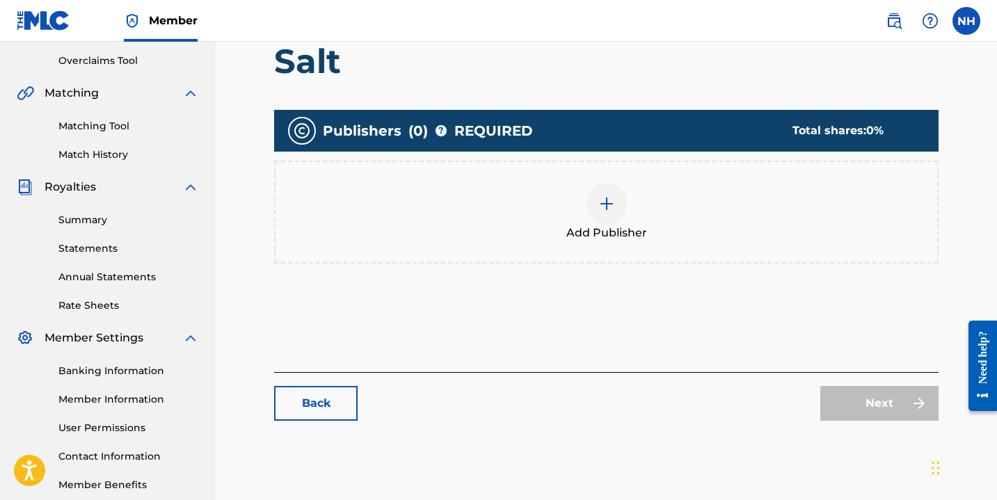
scroll to position [350, 0]
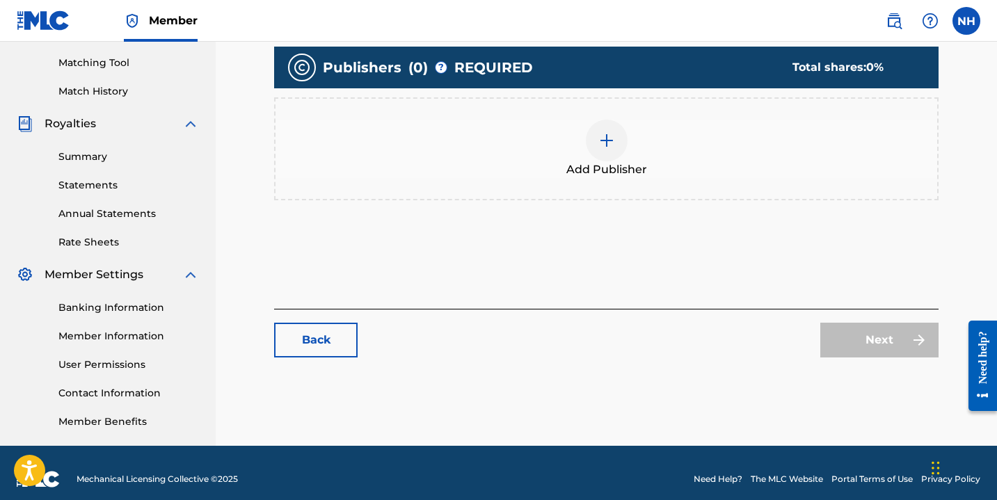
click at [582, 120] on div "Add Publisher" at bounding box center [607, 149] width 662 height 58
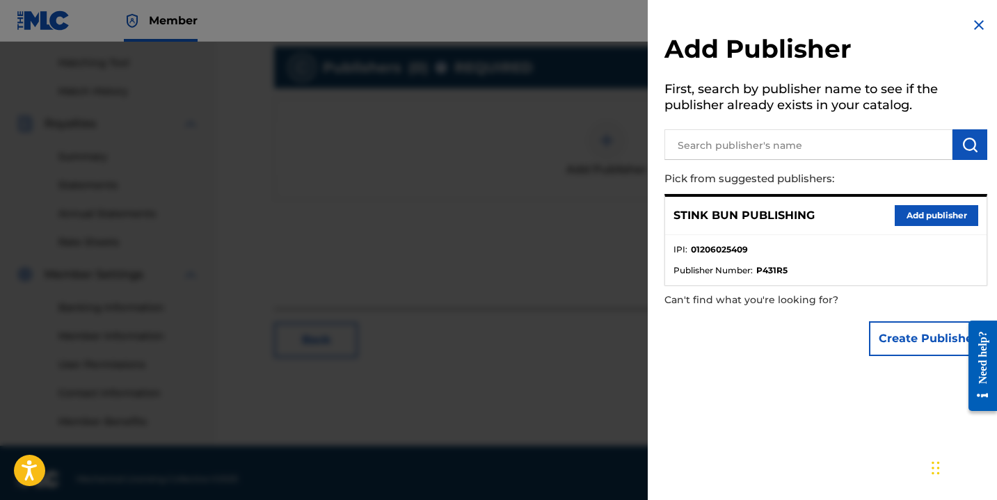
click at [909, 219] on button "Add publisher" at bounding box center [936, 215] width 83 height 21
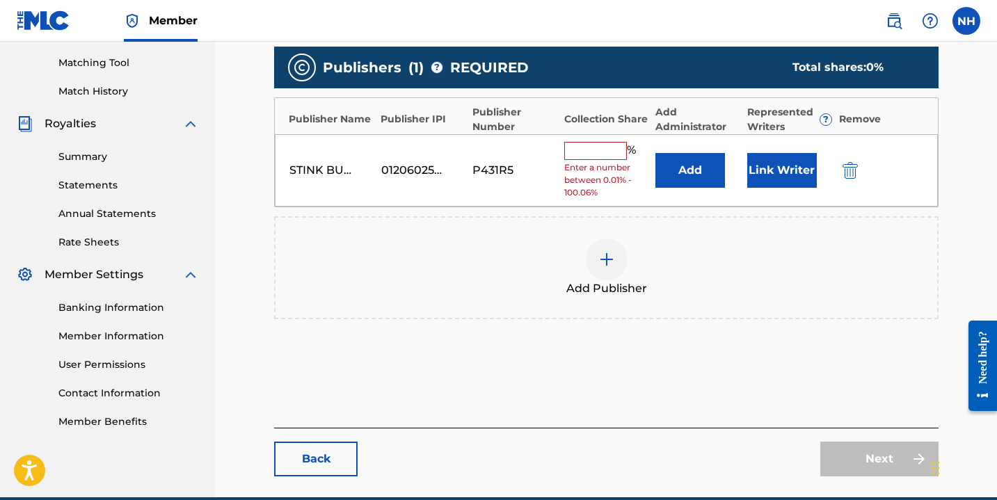
click at [601, 155] on input "text" at bounding box center [595, 151] width 63 height 18
type input "100"
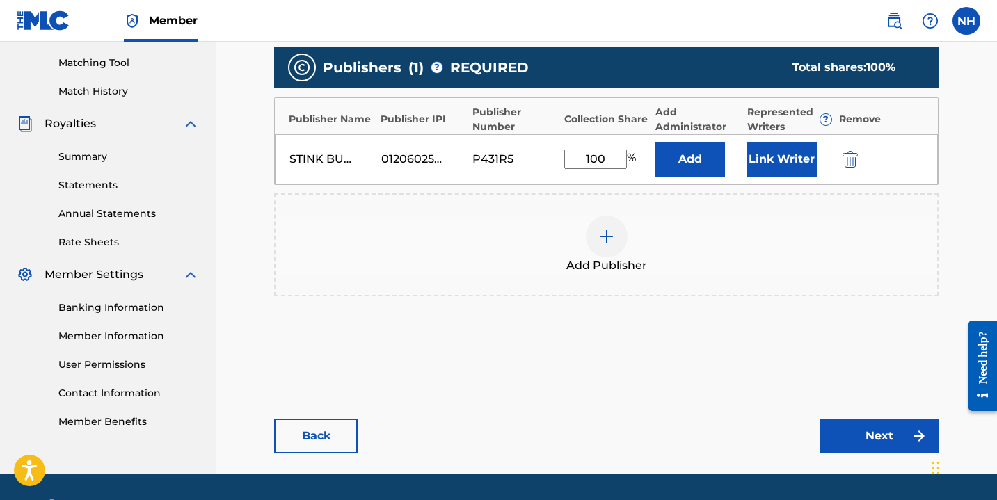
click at [772, 166] on button "Link Writer" at bounding box center [782, 159] width 70 height 35
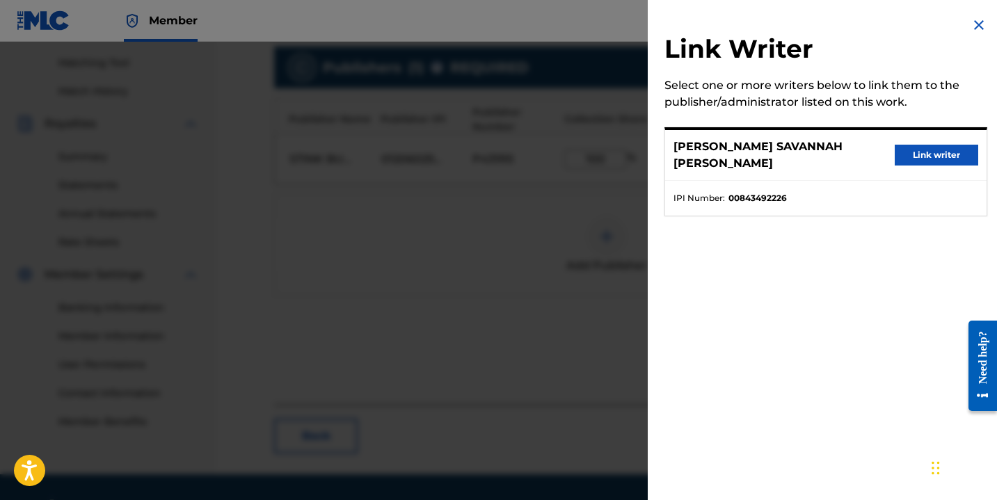
click at [930, 145] on button "Link writer" at bounding box center [936, 155] width 83 height 21
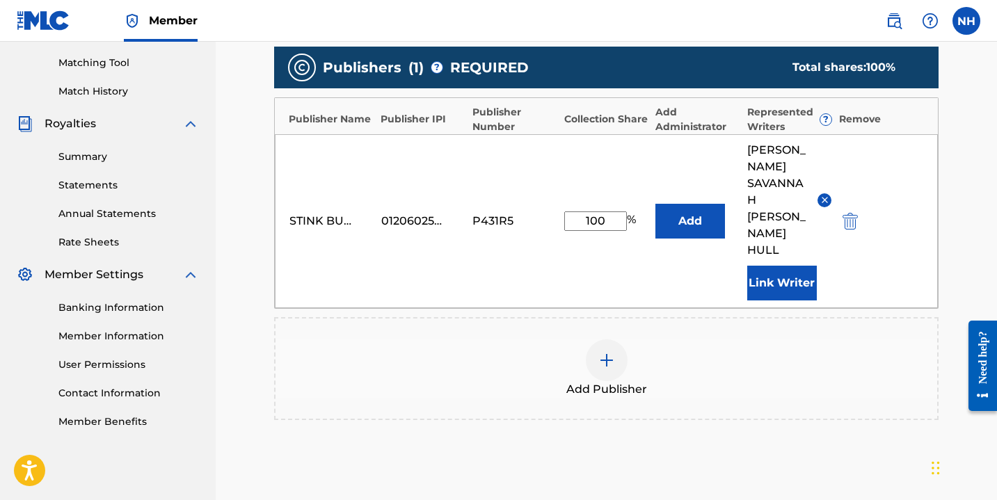
scroll to position [465, 0]
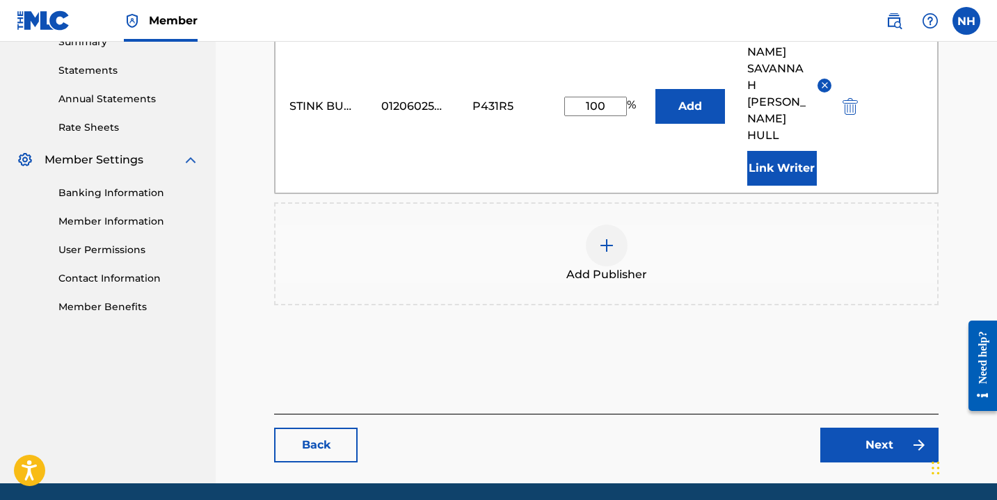
click at [864, 428] on link "Next" at bounding box center [879, 445] width 118 height 35
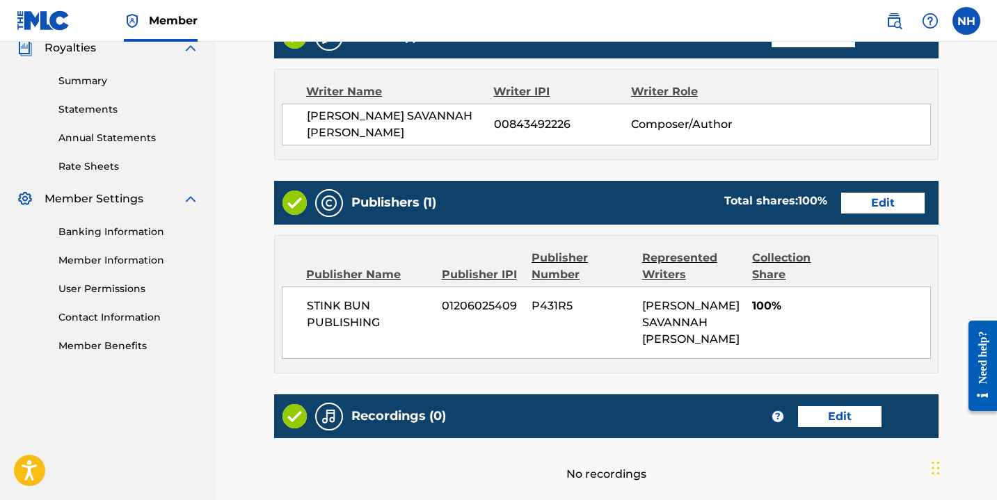
scroll to position [559, 0]
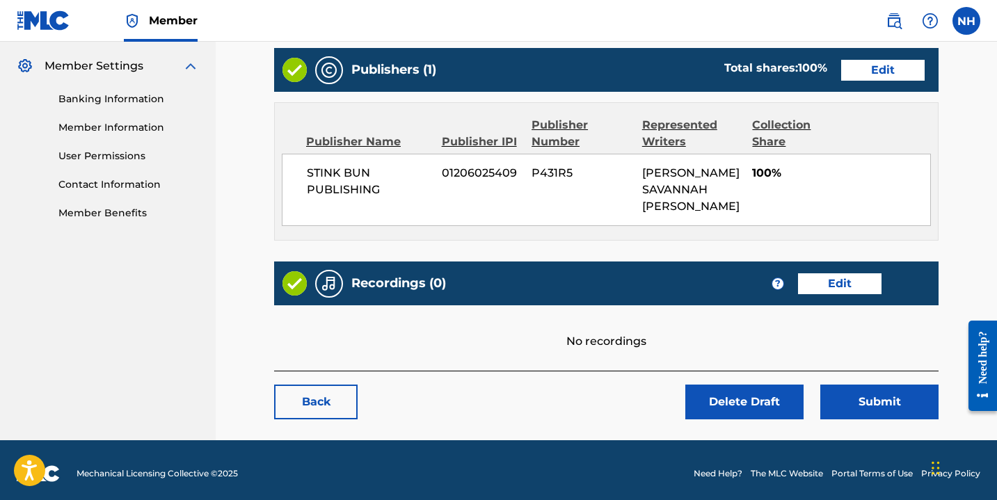
click at [833, 285] on link "Edit" at bounding box center [839, 283] width 83 height 21
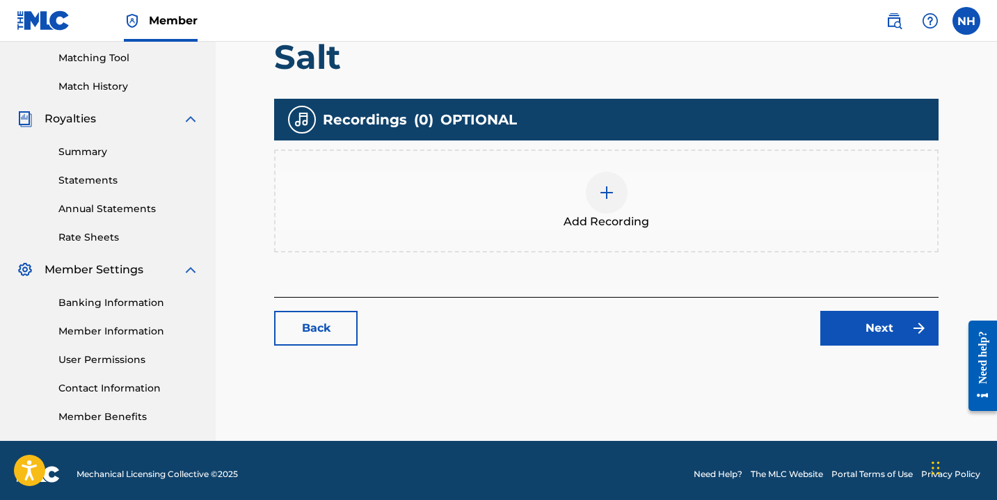
scroll to position [362, 0]
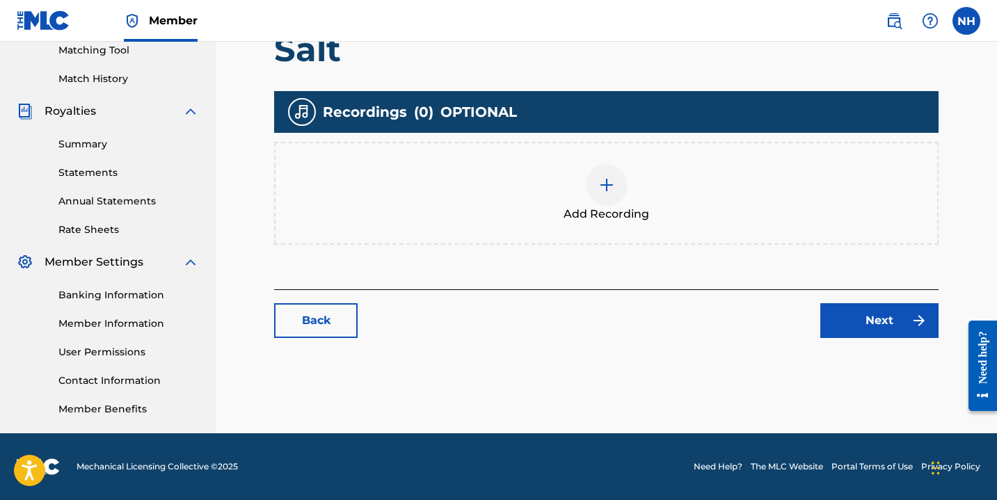
click at [603, 189] on img at bounding box center [606, 185] width 17 height 17
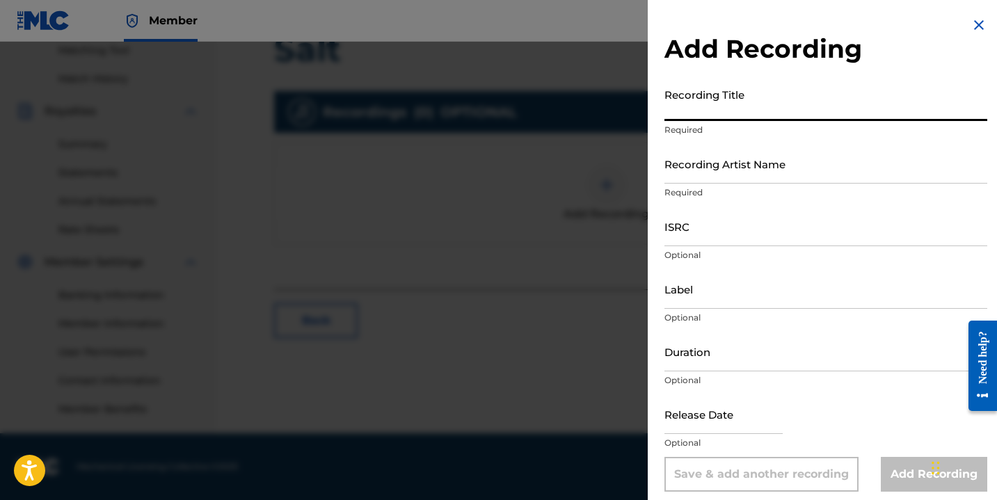
click at [712, 111] on input "Recording Title" at bounding box center [825, 101] width 323 height 40
type input "Salt"
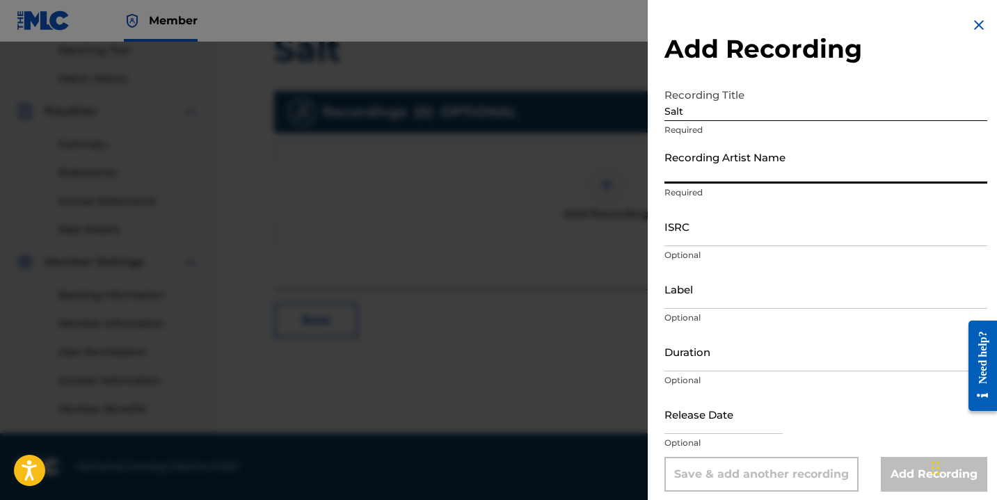
click at [718, 170] on input "Recording Artist Name" at bounding box center [825, 164] width 323 height 40
type input "Nayla Savannah"
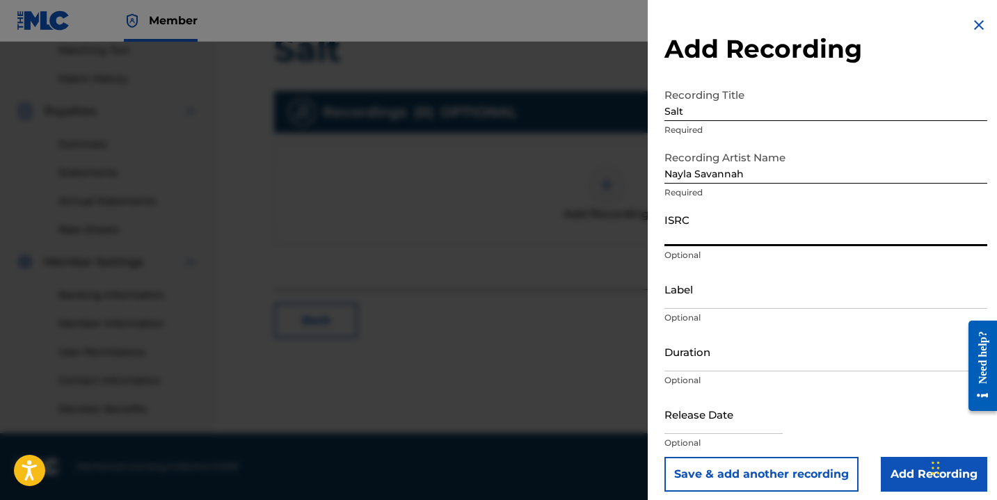
click at [723, 244] on input "ISRC" at bounding box center [825, 227] width 323 height 40
paste input "QZHN32181140"
type input "QZHN32181140"
click at [708, 301] on input "Label" at bounding box center [825, 289] width 323 height 40
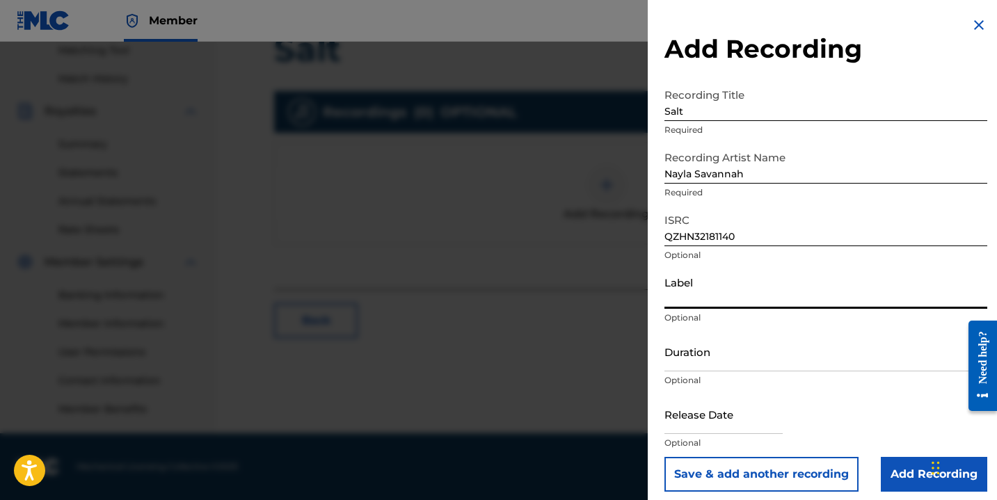
type input "The Winchester Group"
click at [745, 356] on input "Duration" at bounding box center [825, 352] width 323 height 40
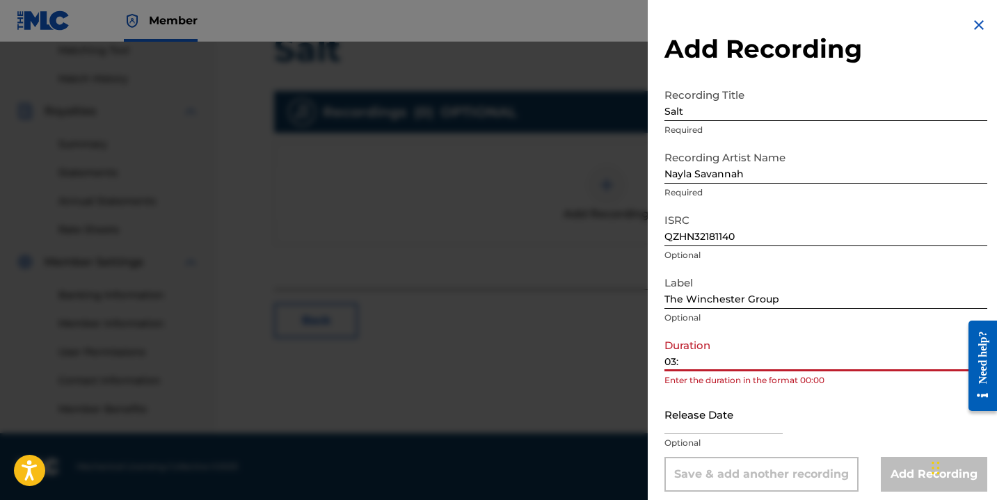
type input "03:12"
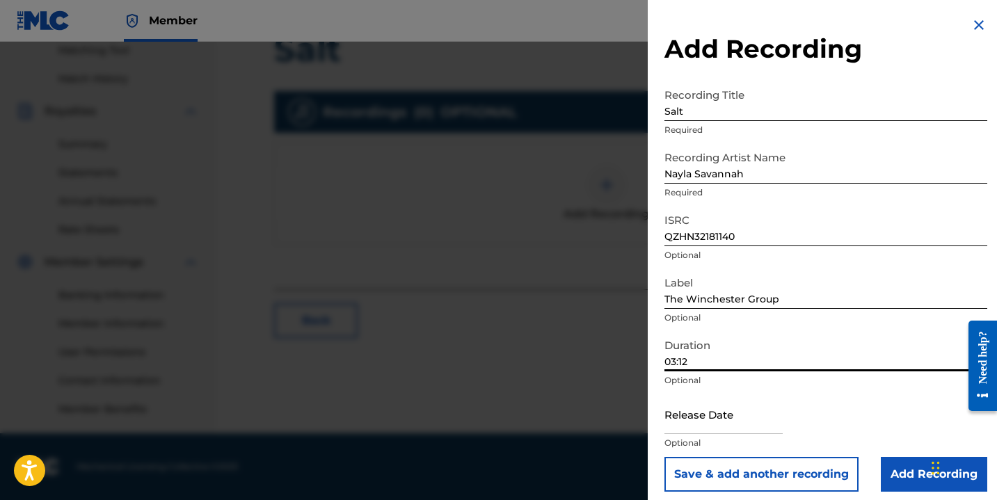
click at [726, 424] on input "text" at bounding box center [723, 414] width 118 height 40
select select "7"
select select "2025"
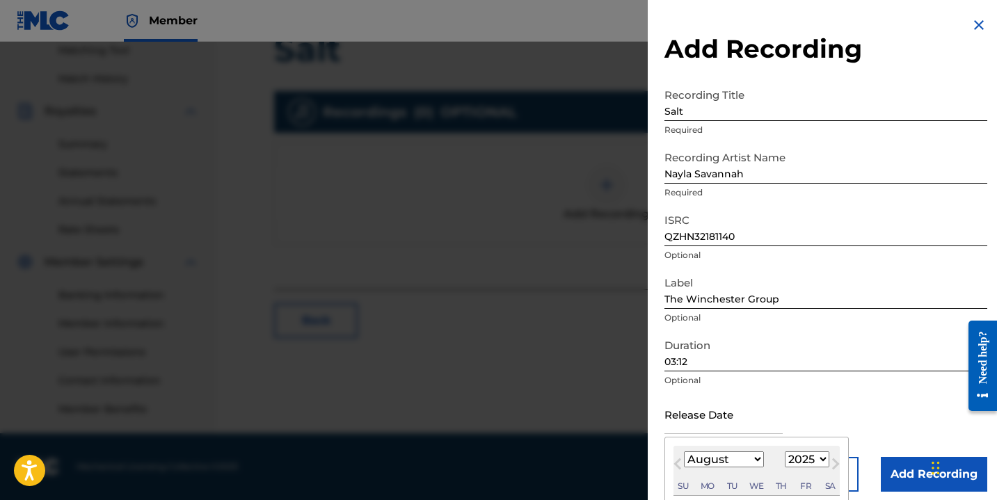
type input "[DATE]"
select select "4"
select select "2021"
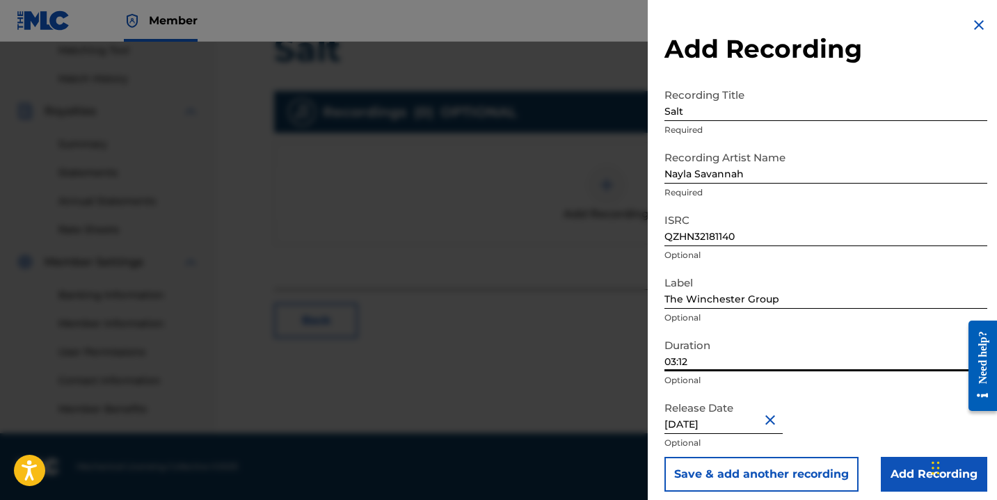
click at [854, 352] on input "03:12" at bounding box center [825, 352] width 323 height 40
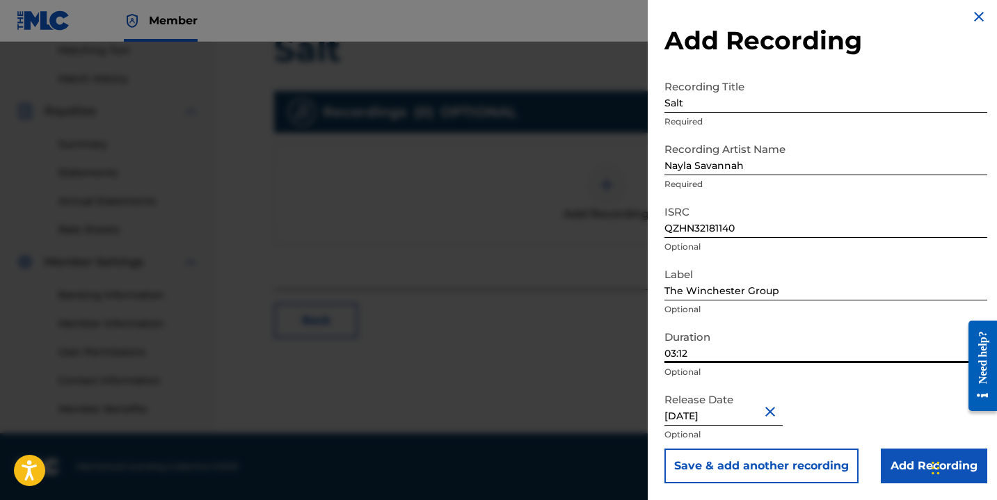
click at [898, 461] on input "Add Recording" at bounding box center [934, 466] width 106 height 35
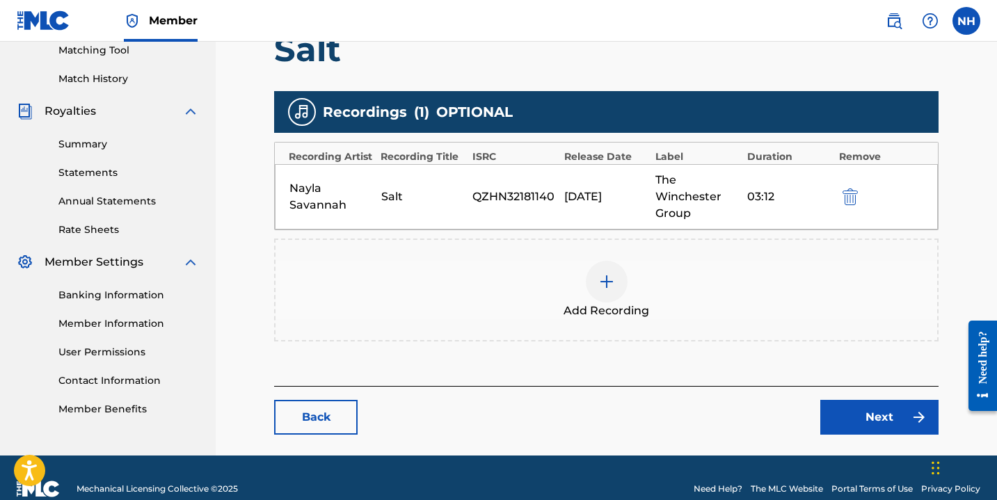
click at [840, 422] on link "Next" at bounding box center [879, 417] width 118 height 35
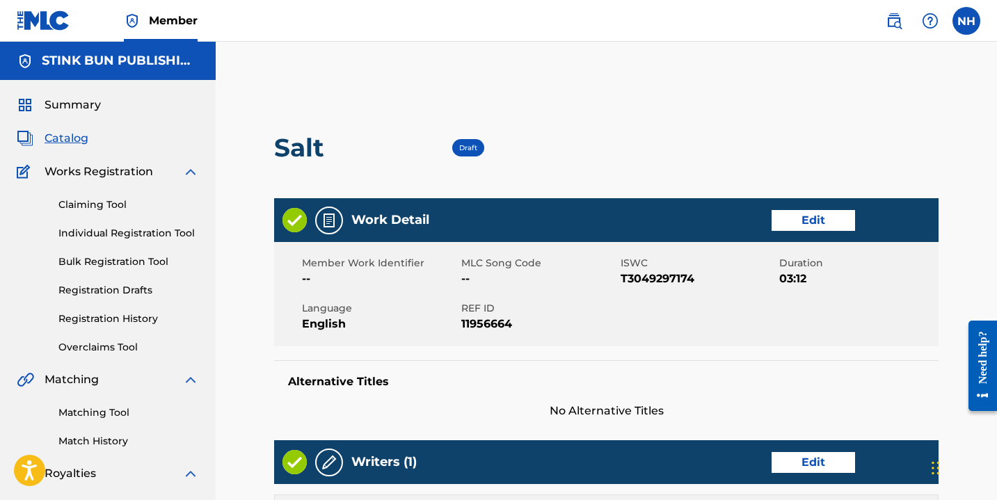
scroll to position [605, 0]
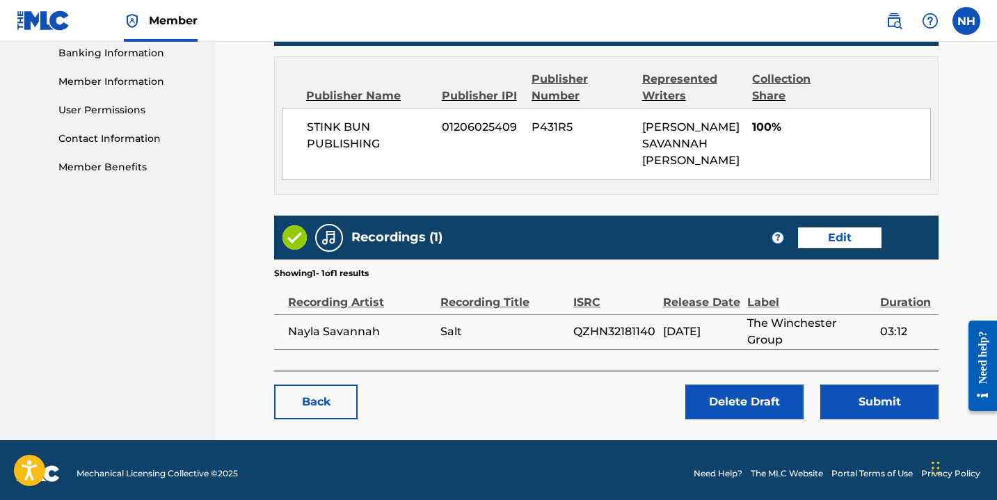
click at [850, 389] on button "Submit" at bounding box center [879, 402] width 118 height 35
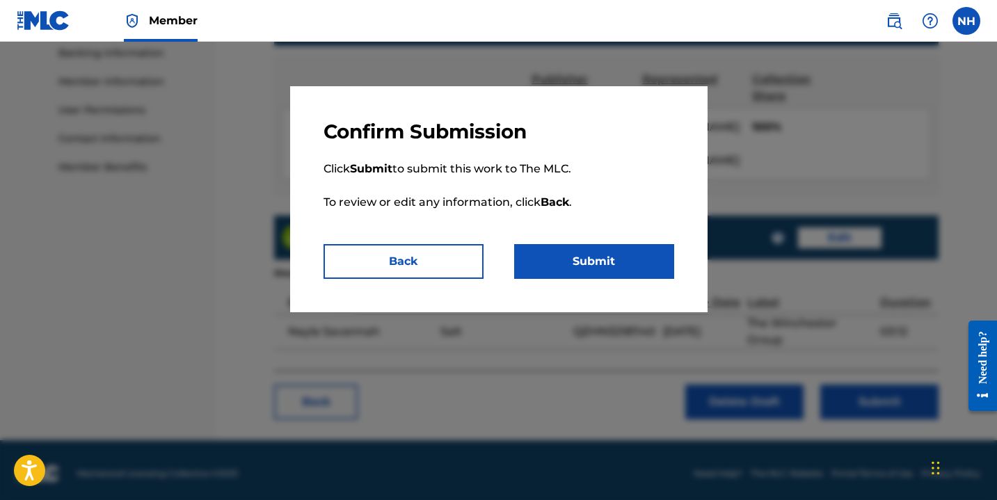
click at [571, 264] on button "Submit" at bounding box center [594, 261] width 160 height 35
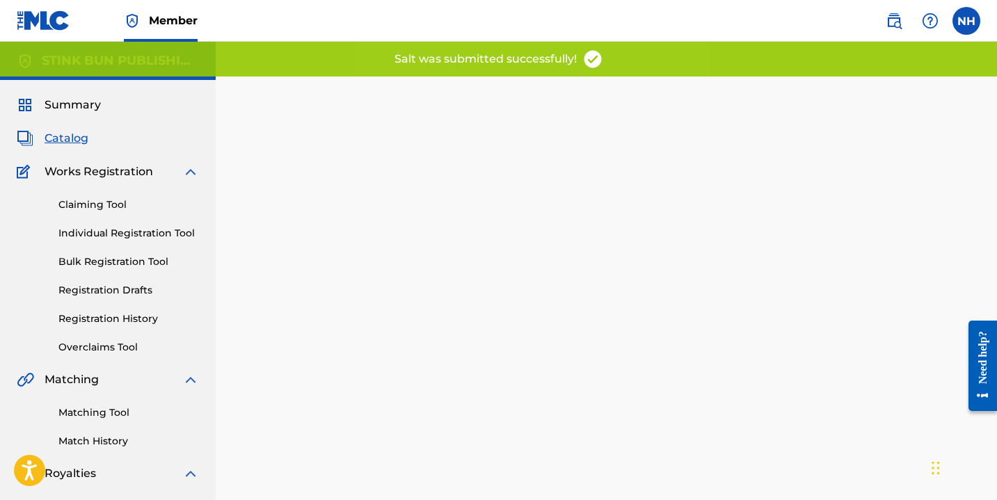
click at [131, 294] on link "Registration Drafts" at bounding box center [128, 290] width 141 height 15
